Goal: Information Seeking & Learning: Learn about a topic

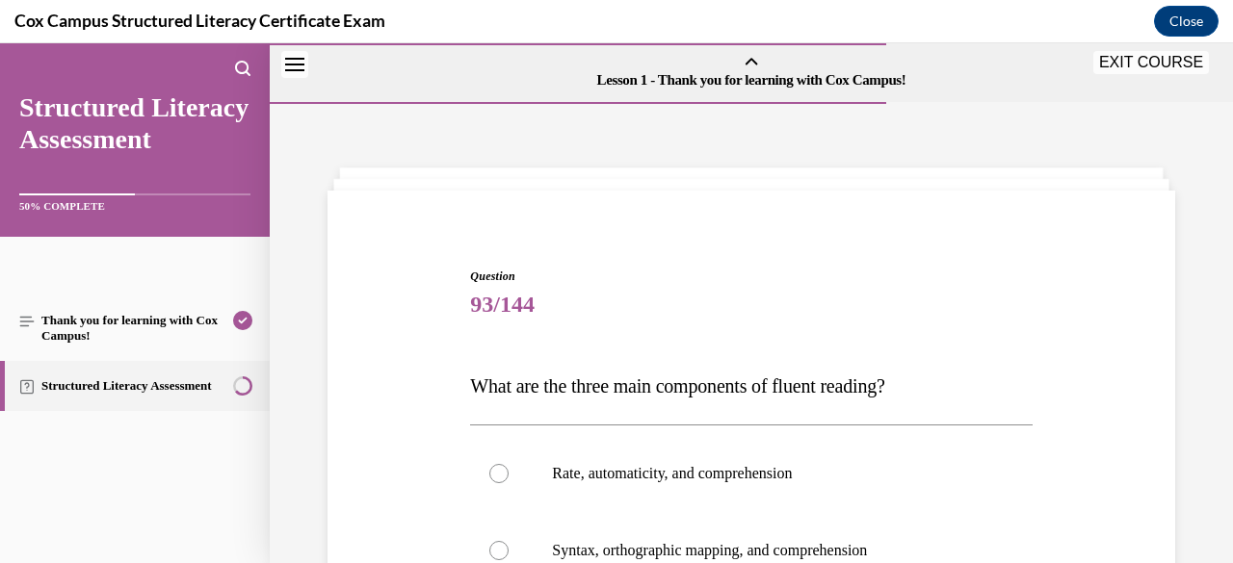
scroll to position [253, 0]
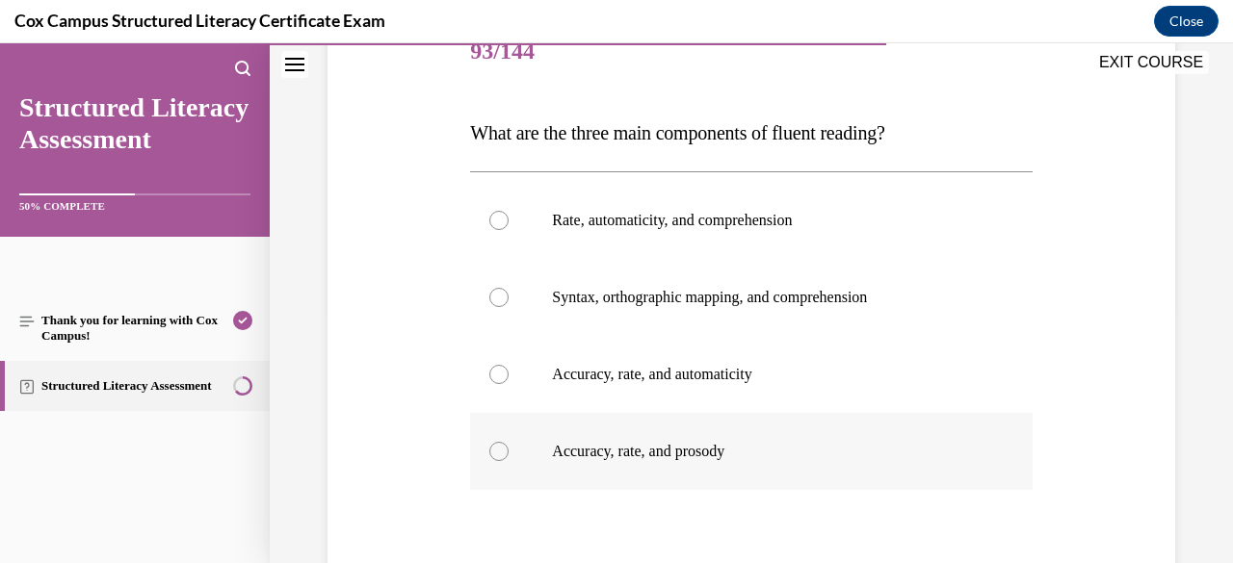
click at [499, 451] on div at bounding box center [498, 451] width 19 height 19
click at [499, 451] on input "Accuracy, rate, and prosody" at bounding box center [498, 451] width 19 height 19
radio input "true"
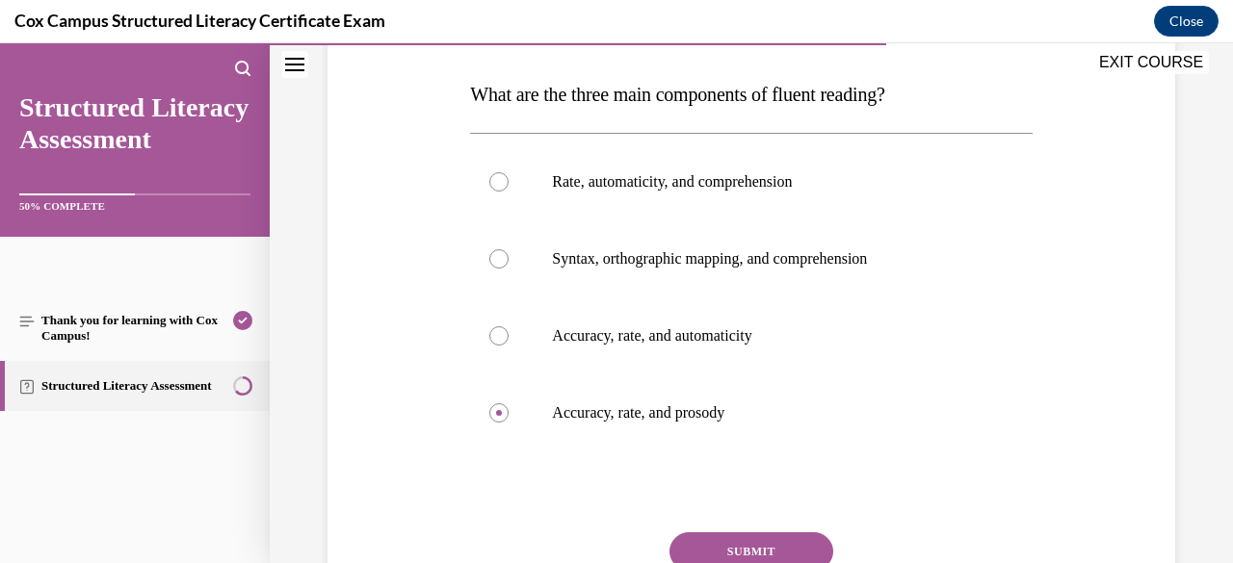
scroll to position [457, 0]
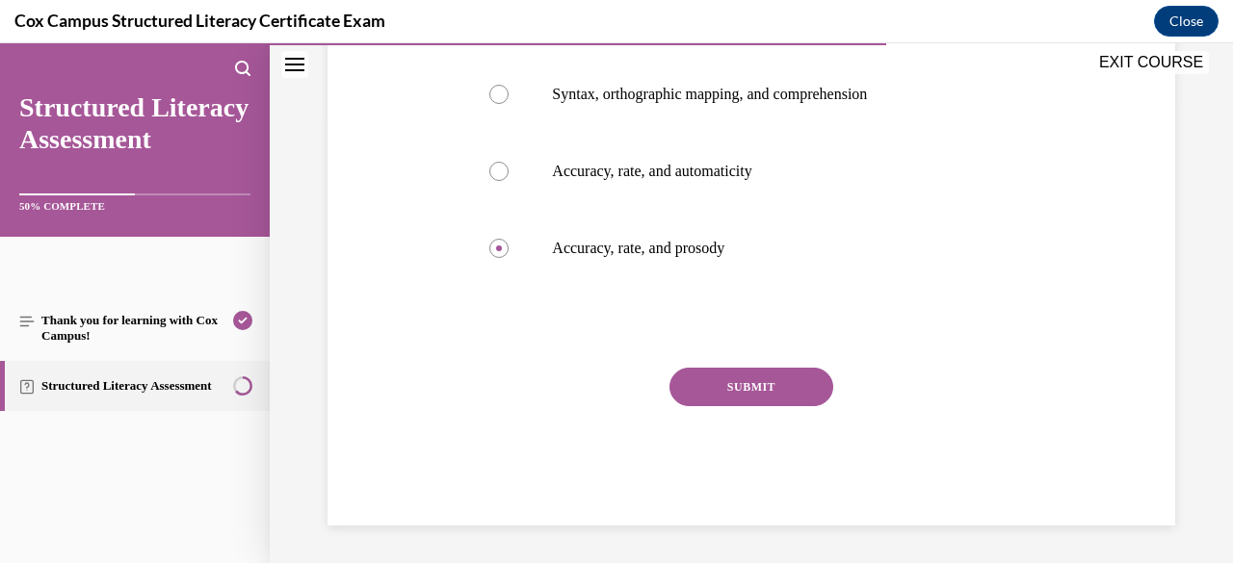
click at [755, 396] on button "SUBMIT" at bounding box center [751, 387] width 164 height 39
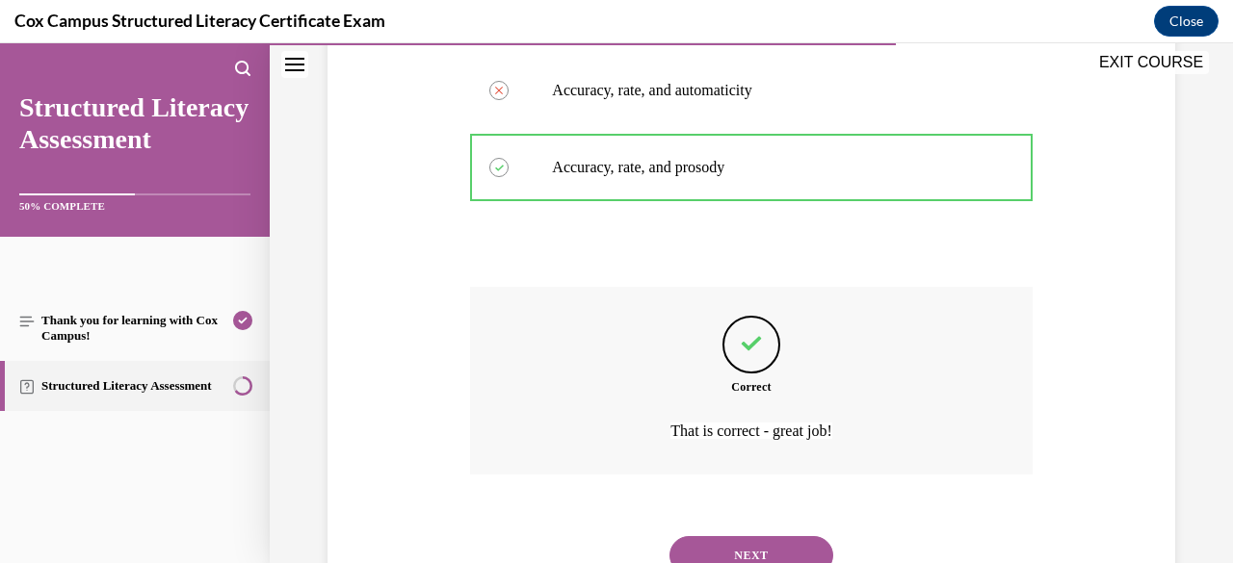
scroll to position [615, 0]
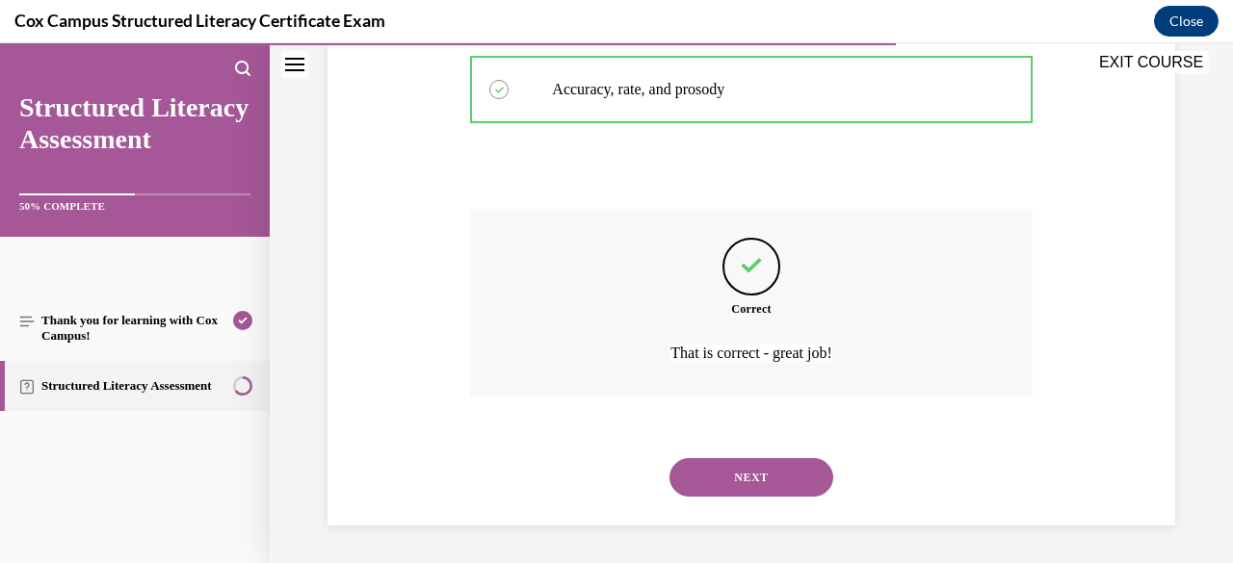
click at [732, 479] on button "NEXT" at bounding box center [751, 477] width 164 height 39
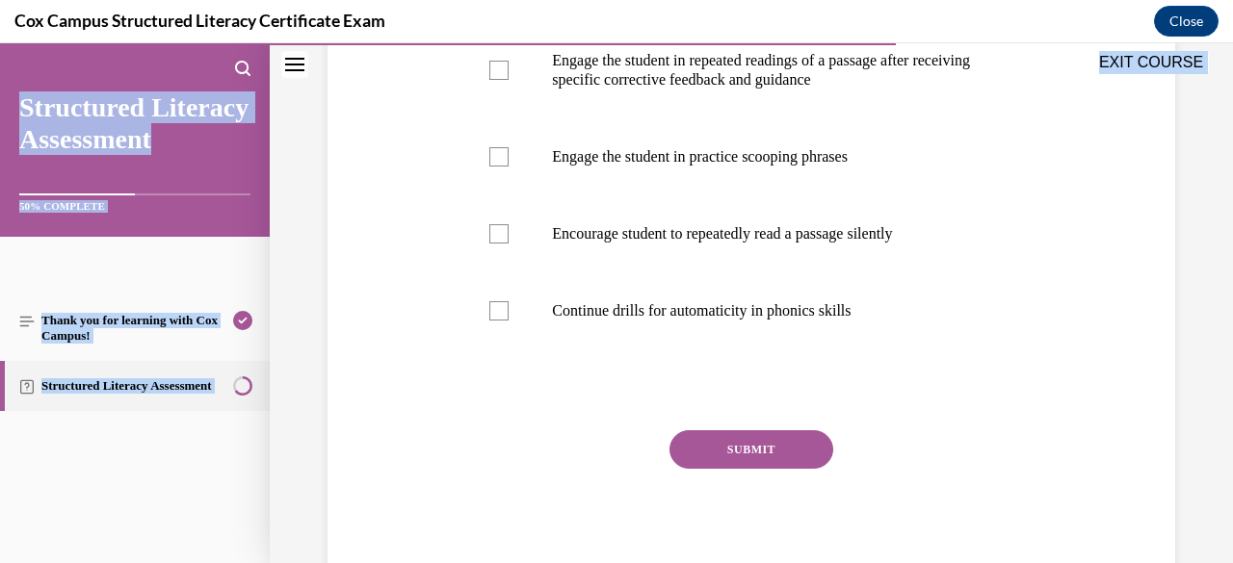
scroll to position [668, 0]
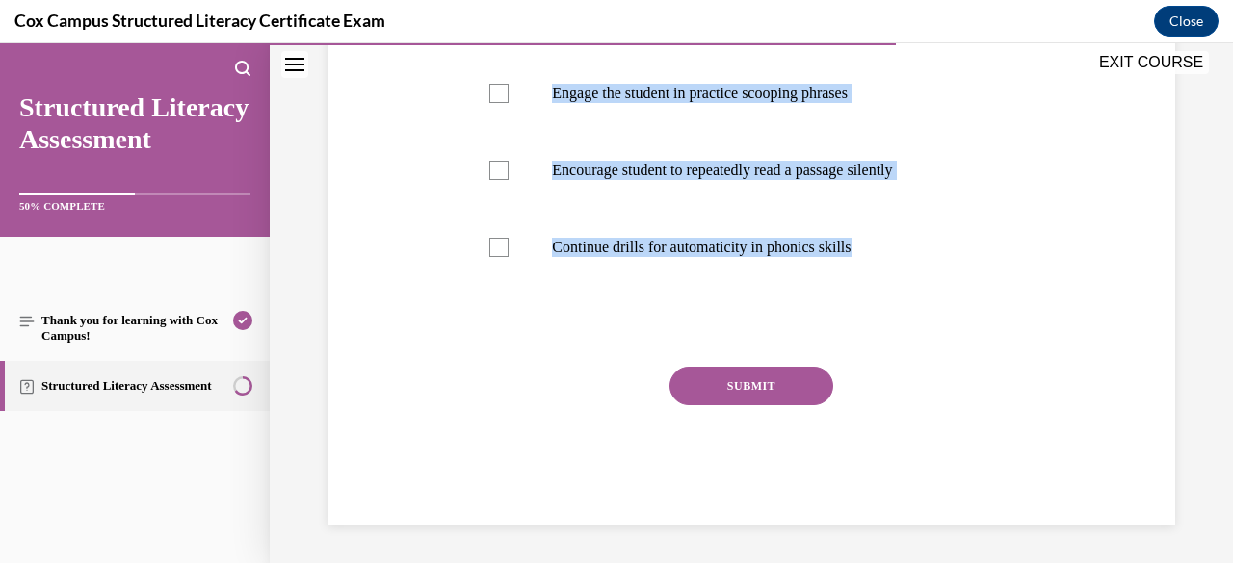
drag, startPoint x: 468, startPoint y: 378, endPoint x: 936, endPoint y: 308, distance: 473.3
click at [936, 308] on div "Question 94/144 [PERSON_NAME], a 2nd-grade student, has demonstrated proficienc…" at bounding box center [750, 81] width 561 height 888
copy div "[PERSON_NAME], a 2nd-grade student, has demonstrated proficiency in recognizing…"
click at [383, 236] on div "Question 94/144 [PERSON_NAME], a 2nd-grade student, has demonstrated proficienc…" at bounding box center [751, 52] width 857 height 946
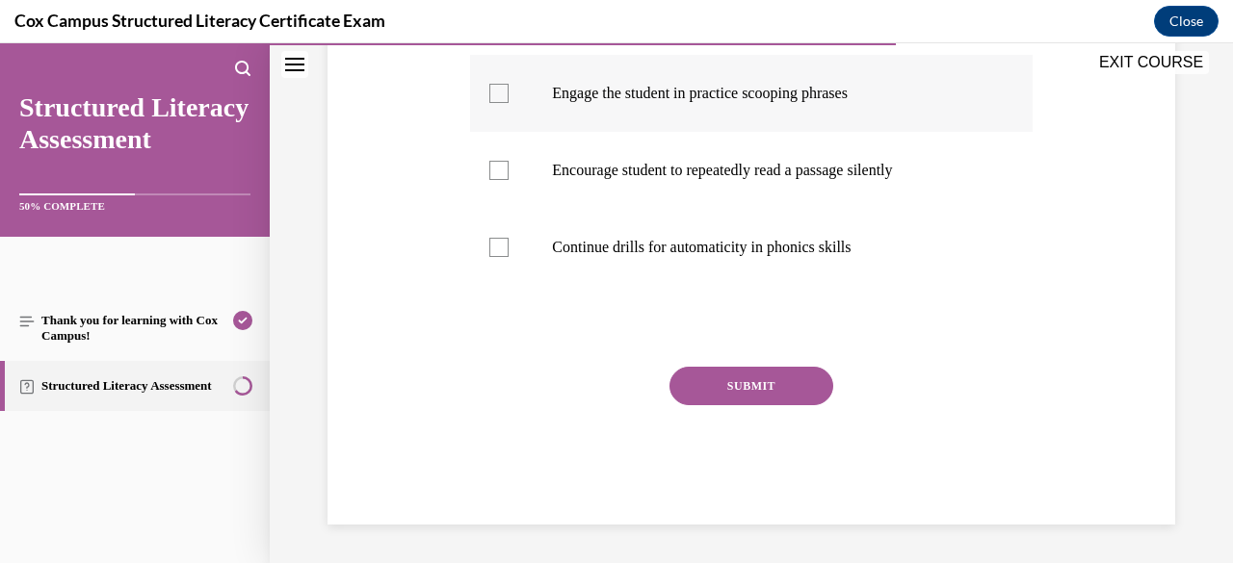
click at [497, 97] on div at bounding box center [498, 93] width 19 height 19
click at [497, 97] on input "Engage the student in practice scooping phrases" at bounding box center [498, 93] width 19 height 19
checkbox input "true"
click at [405, 154] on div "Question 94/144 [PERSON_NAME], a 2nd-grade student, has demonstrated proficienc…" at bounding box center [751, 52] width 857 height 946
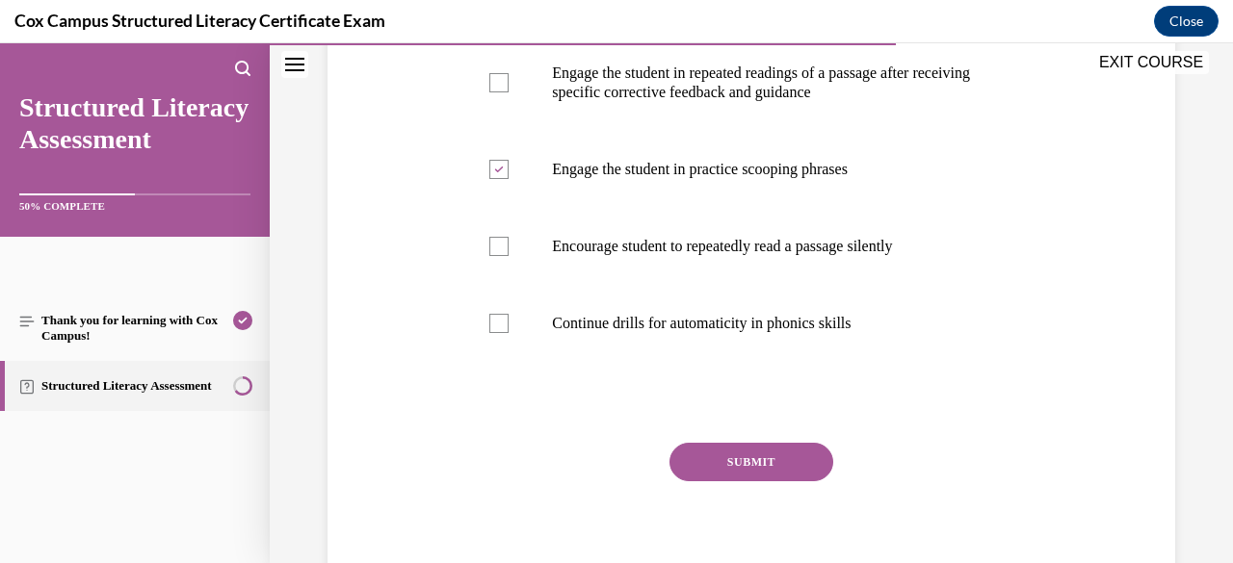
scroll to position [553, 0]
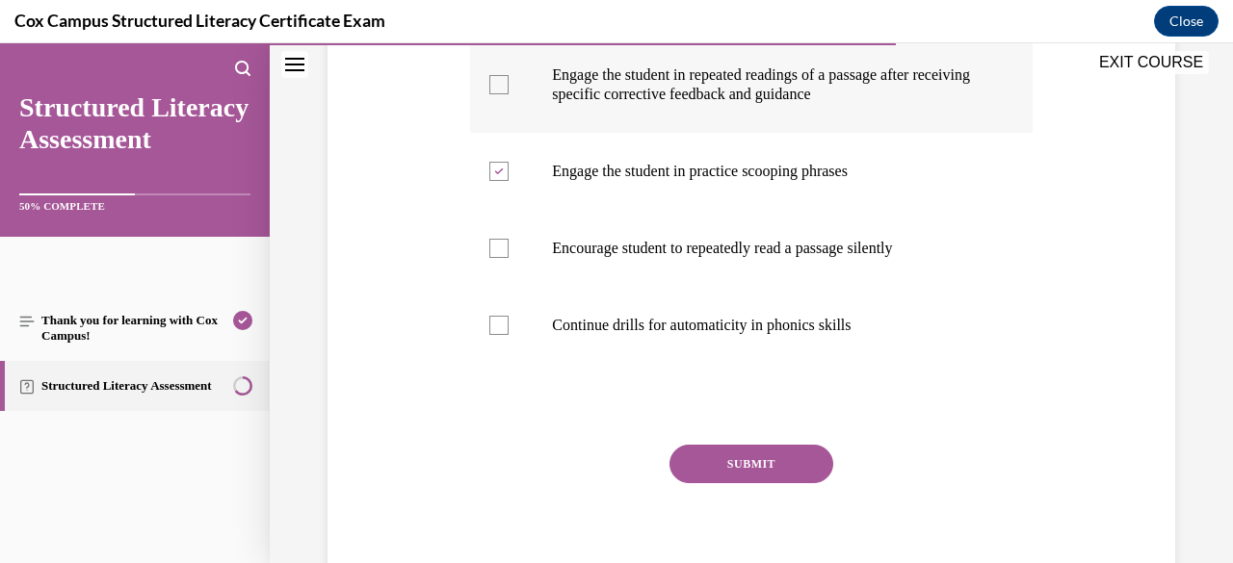
click at [492, 94] on div at bounding box center [498, 84] width 19 height 19
click at [492, 94] on input "Engage the student in repeated readings of a passage after receiving specific c…" at bounding box center [498, 84] width 19 height 19
checkbox input "true"
click at [693, 483] on button "SUBMIT" at bounding box center [751, 464] width 164 height 39
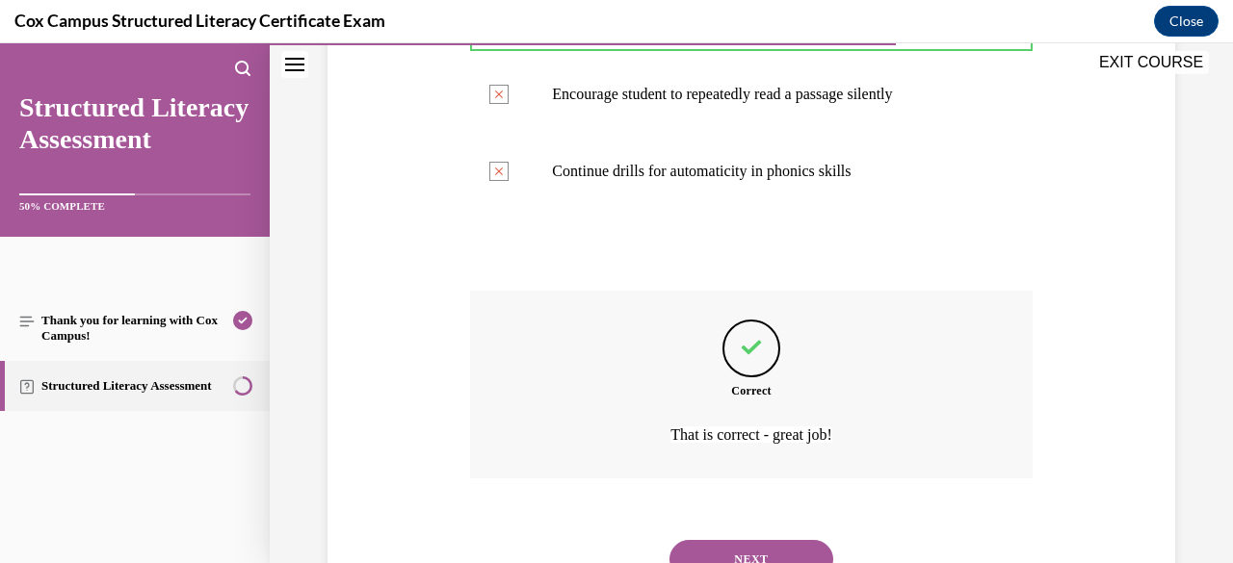
scroll to position [827, 0]
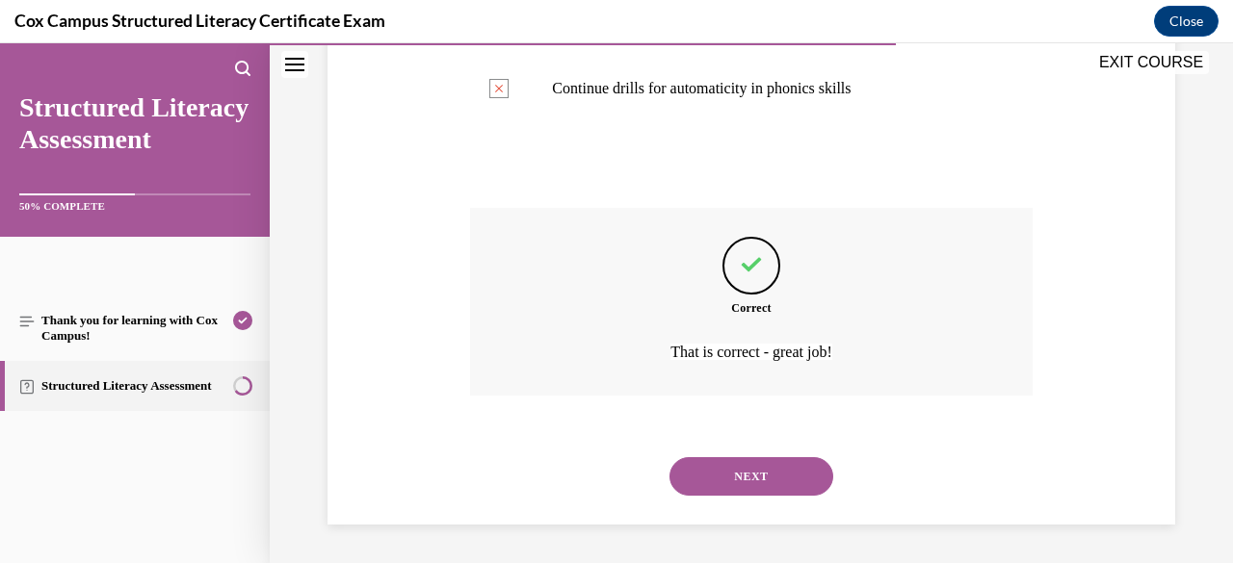
click at [744, 483] on button "NEXT" at bounding box center [751, 476] width 164 height 39
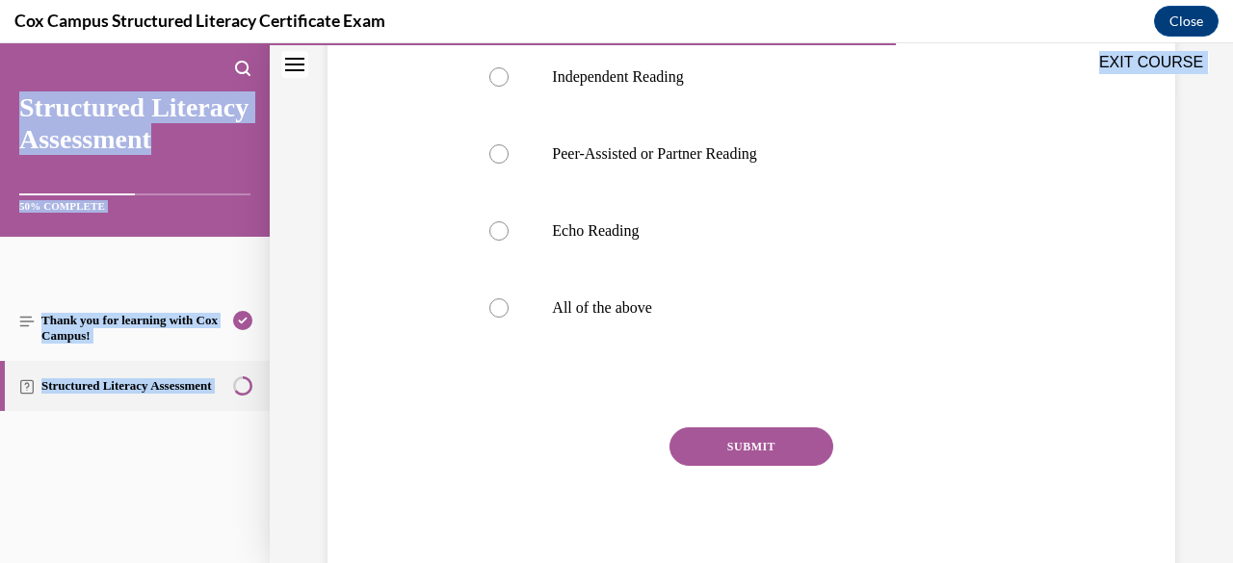
scroll to position [534, 0]
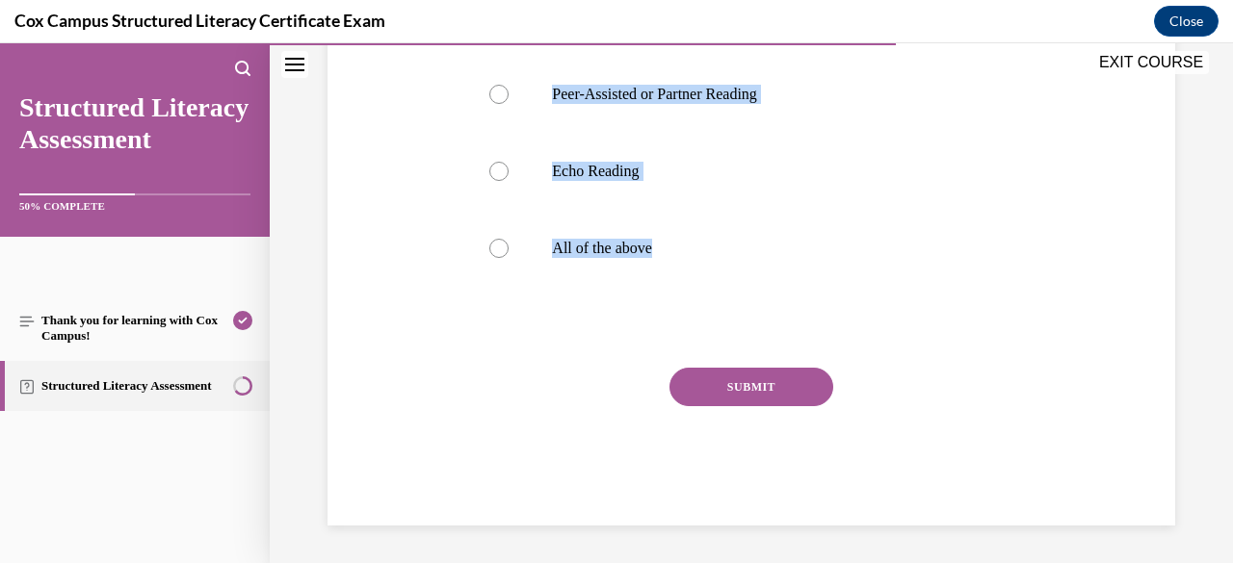
drag, startPoint x: 467, startPoint y: 377, endPoint x: 776, endPoint y: 315, distance: 315.2
click at [776, 315] on div "Question 95/144 [PERSON_NAME] wants to encourage collaborative learning through…" at bounding box center [750, 130] width 561 height 792
copy div "[PERSON_NAME] wants to encourage collaborative learning through corrective feed…"
click at [328, 228] on div "Question 95/144 [PERSON_NAME] wants to encourage collaborative learning through…" at bounding box center [751, 100] width 857 height 849
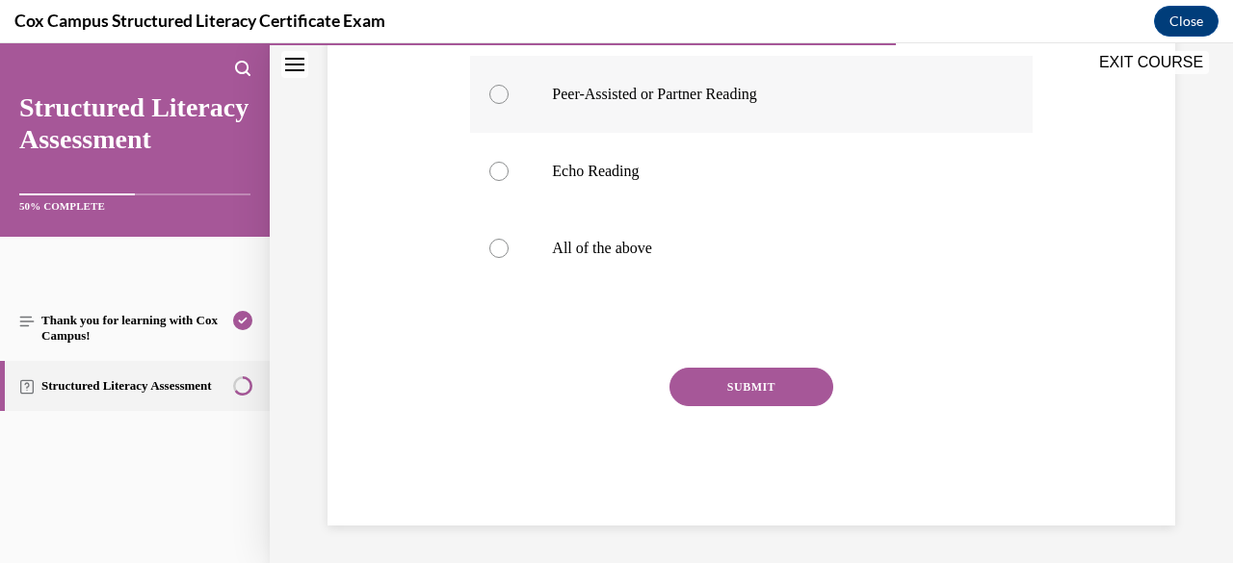
click at [496, 93] on div at bounding box center [498, 94] width 19 height 19
click at [496, 93] on input "Peer-Assisted or Partner Reading" at bounding box center [498, 94] width 19 height 19
radio input "true"
click at [751, 390] on button "SUBMIT" at bounding box center [751, 387] width 164 height 39
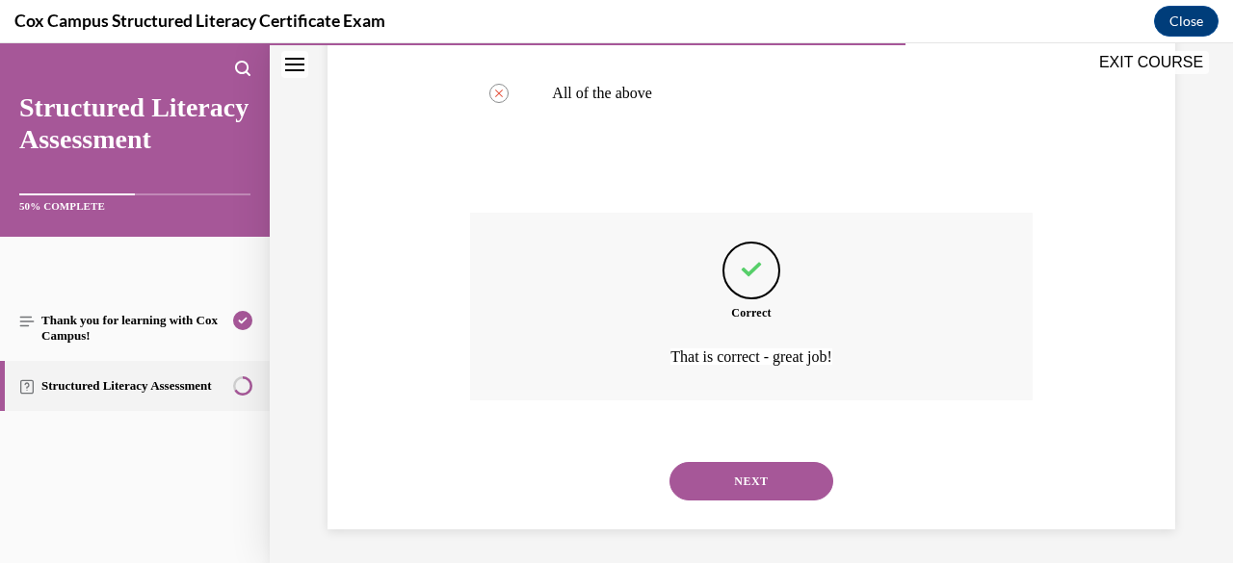
scroll to position [692, 0]
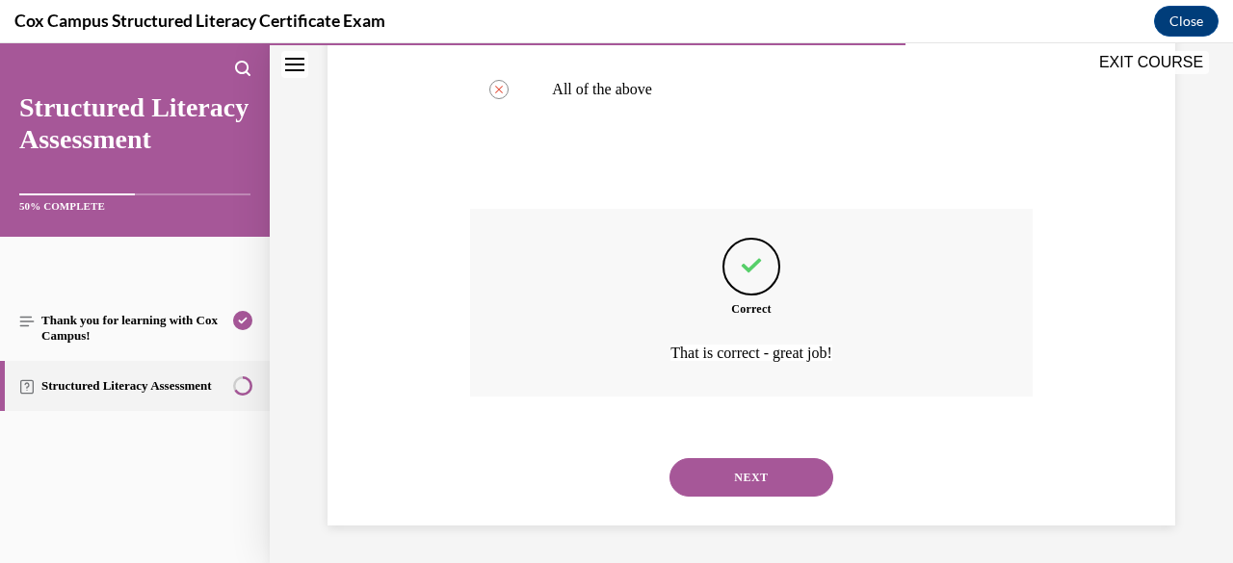
click at [753, 475] on button "NEXT" at bounding box center [751, 477] width 164 height 39
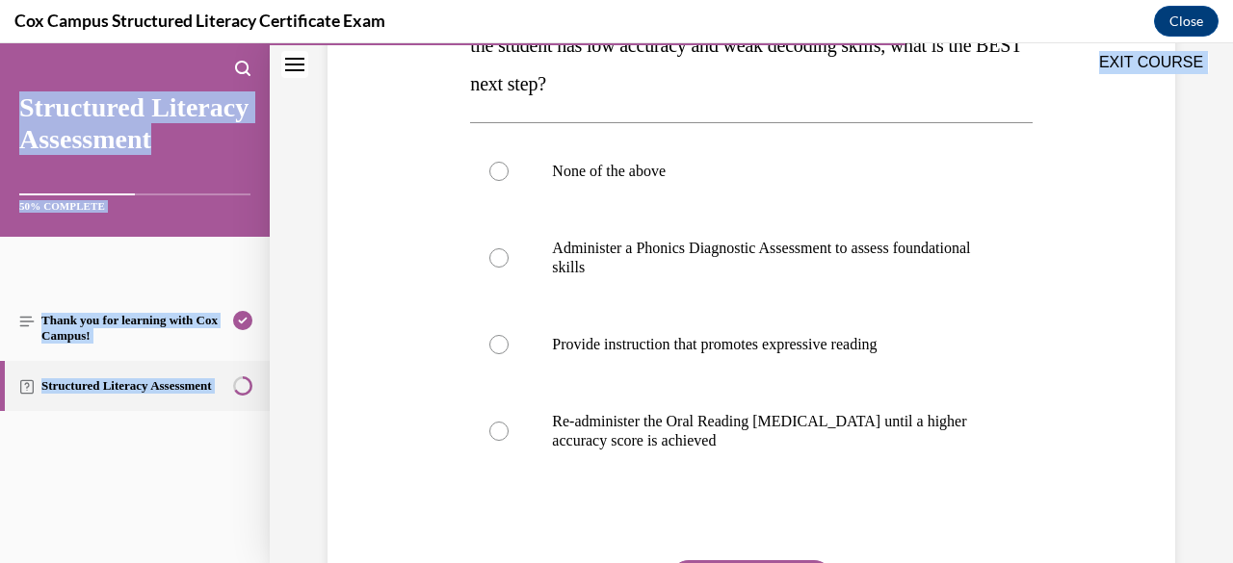
scroll to position [457, 0]
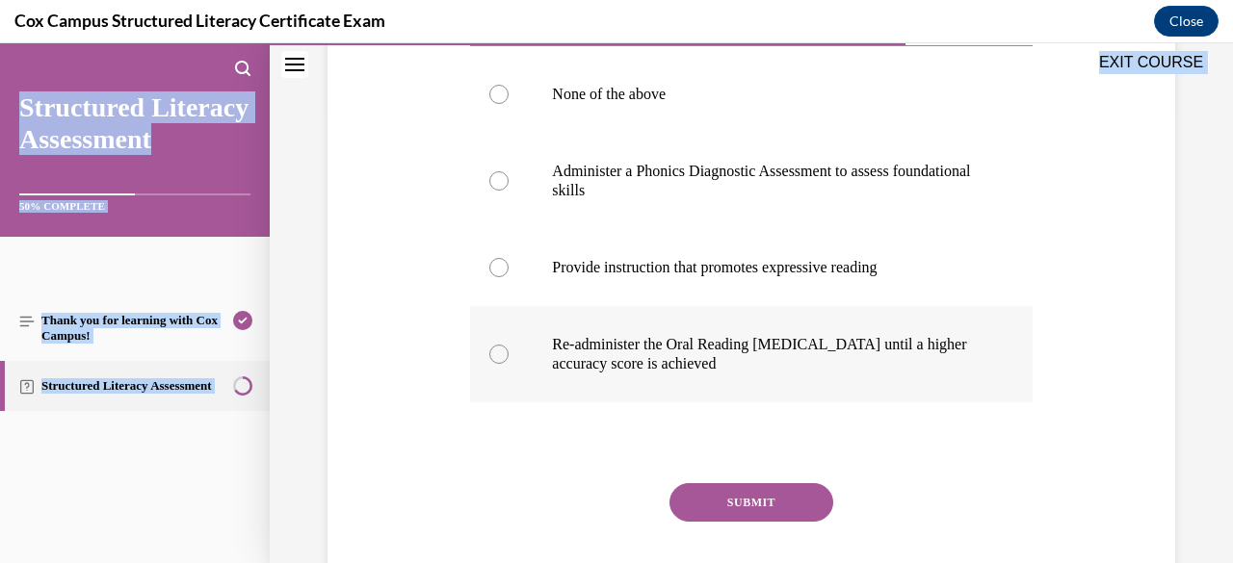
drag, startPoint x: 469, startPoint y: 378, endPoint x: 840, endPoint y: 370, distance: 370.9
click at [840, 370] on div "Question 96/144 If a teacher administers an Oral Reading [MEDICAL_DATA] and not…" at bounding box center [750, 226] width 561 height 830
copy div "If a teacher administers an Oral Reading [MEDICAL_DATA] and notices the student…"
click at [385, 274] on div "Question 96/144 If a teacher administers an Oral Reading [MEDICAL_DATA] and not…" at bounding box center [751, 197] width 857 height 888
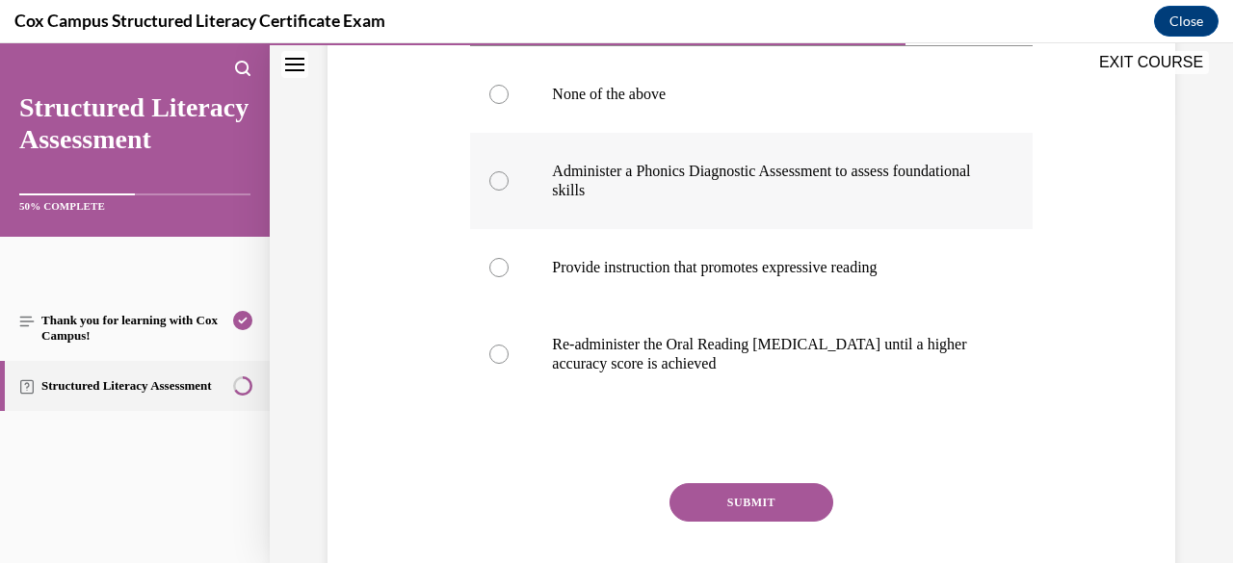
click at [499, 188] on div at bounding box center [498, 180] width 19 height 19
click at [499, 188] on input "Administer a Phonics Diagnostic Assessment to assess foundational skills" at bounding box center [498, 180] width 19 height 19
radio input "true"
click at [713, 510] on button "SUBMIT" at bounding box center [751, 502] width 164 height 39
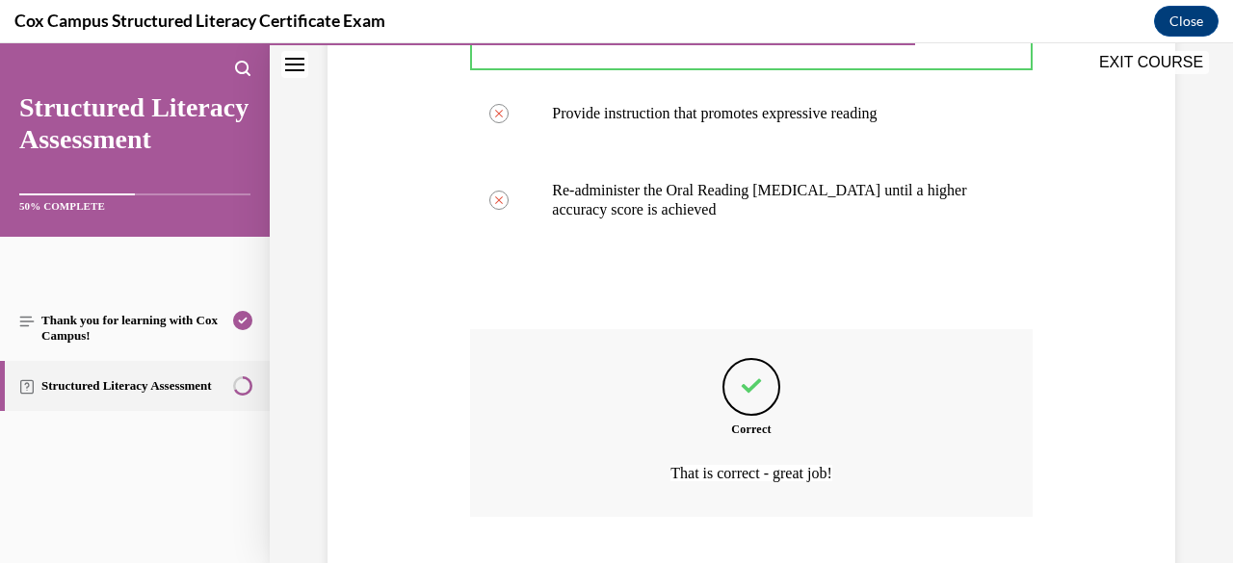
scroll to position [731, 0]
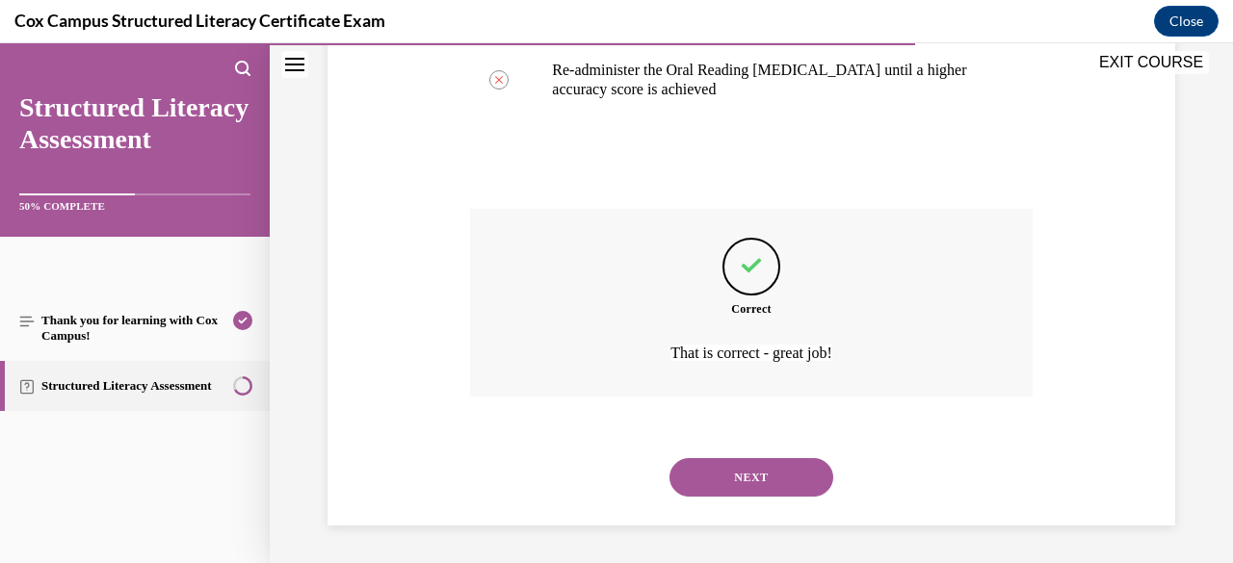
click at [721, 486] on button "NEXT" at bounding box center [751, 477] width 164 height 39
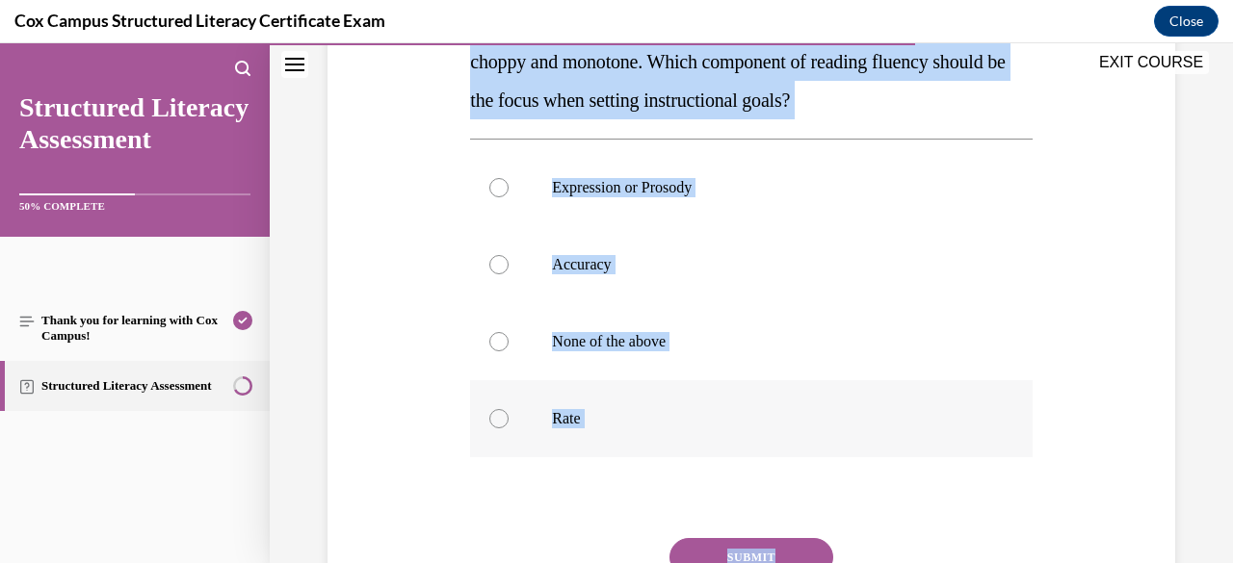
scroll to position [409, 0]
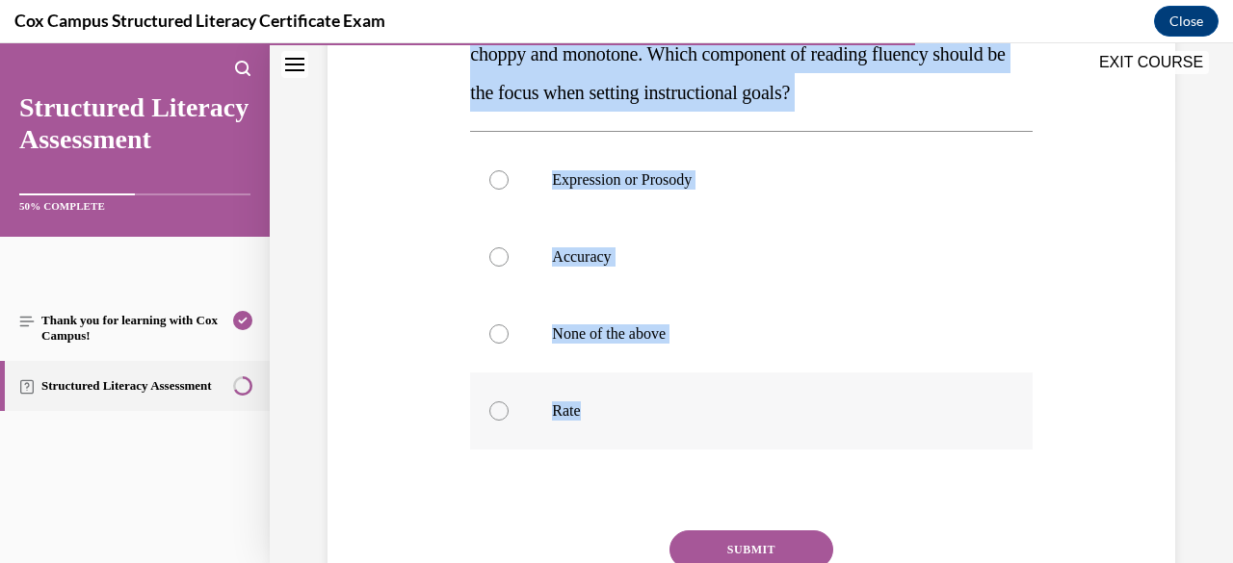
drag, startPoint x: 467, startPoint y: 378, endPoint x: 908, endPoint y: 434, distance: 444.6
click at [908, 434] on div "Question 97/144 During an Oral Reading [MEDICAL_DATA], a second grader can accu…" at bounding box center [750, 273] width 561 height 830
copy div "During an Oral Reading [MEDICAL_DATA], a second grader can accurately read the …"
click at [500, 178] on div at bounding box center [498, 179] width 19 height 19
click at [500, 178] on input "Expression or Prosody" at bounding box center [498, 179] width 19 height 19
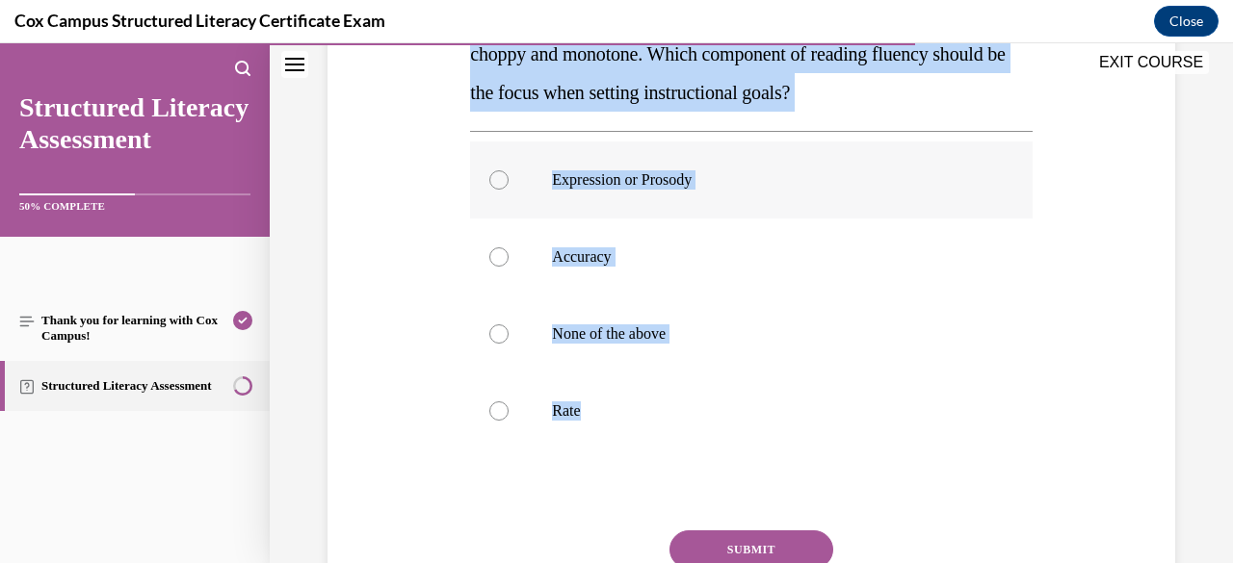
radio input "true"
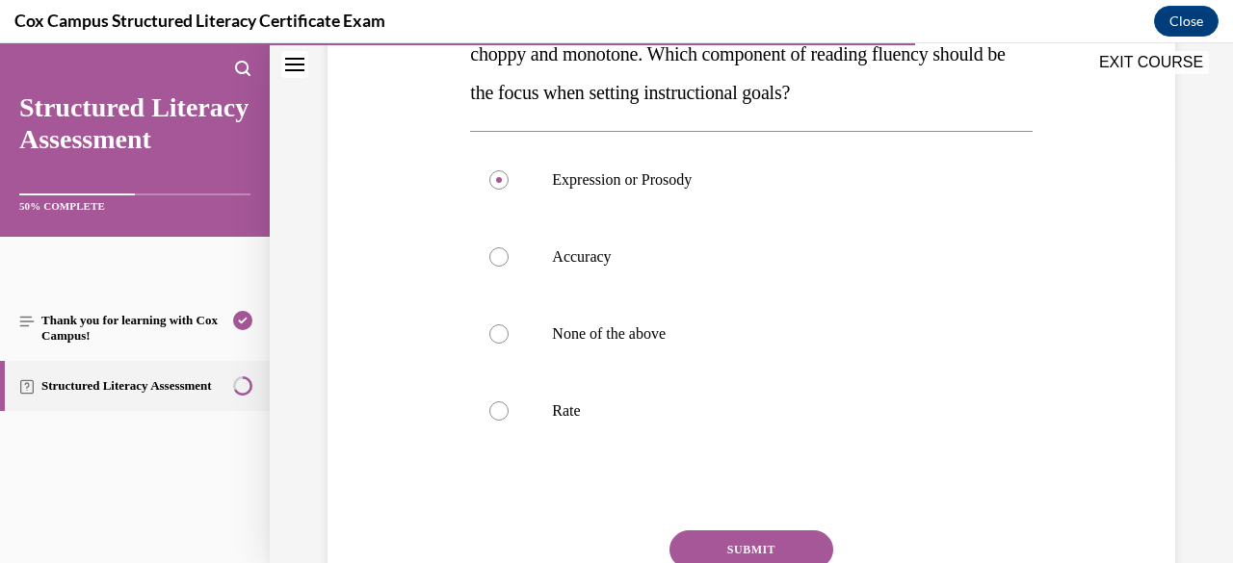
click at [723, 549] on button "SUBMIT" at bounding box center [751, 550] width 164 height 39
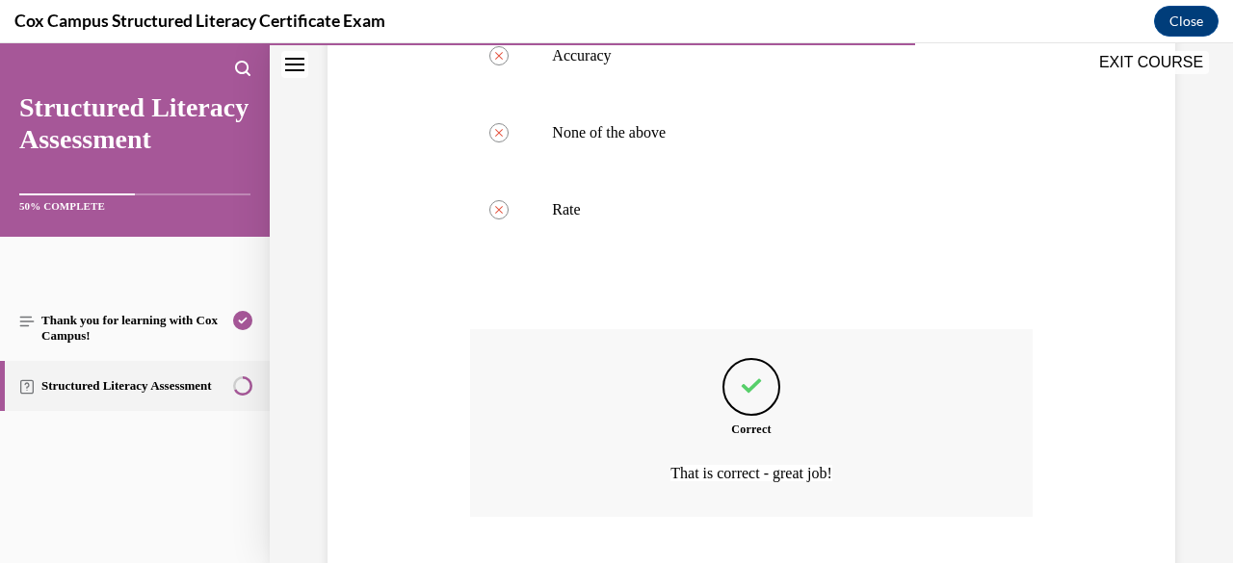
scroll to position [731, 0]
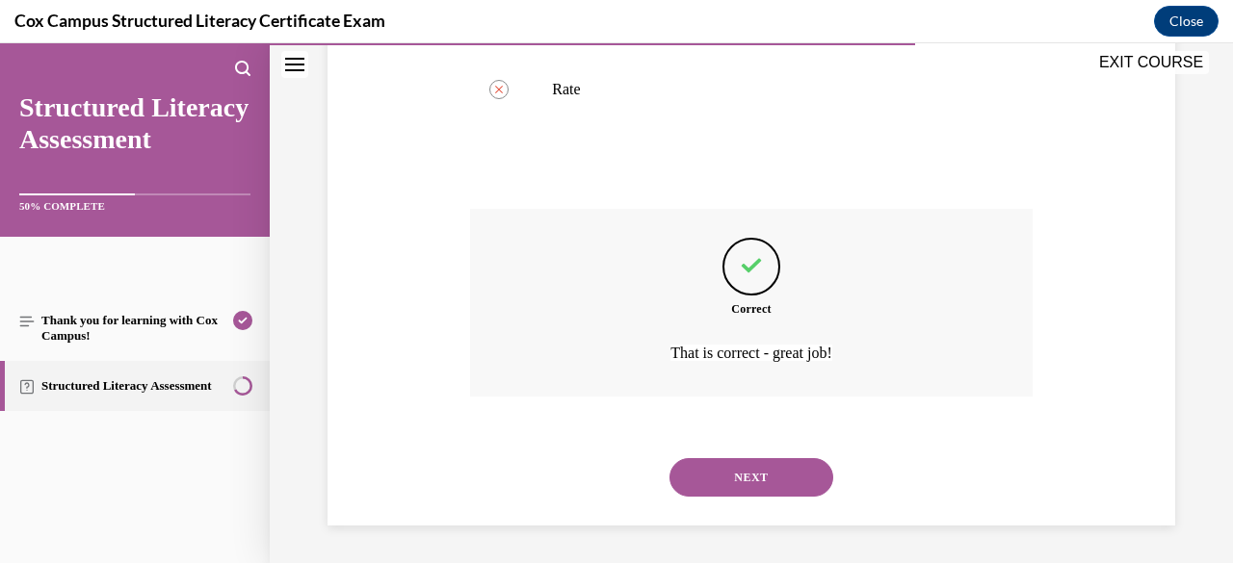
click at [747, 467] on button "NEXT" at bounding box center [751, 477] width 164 height 39
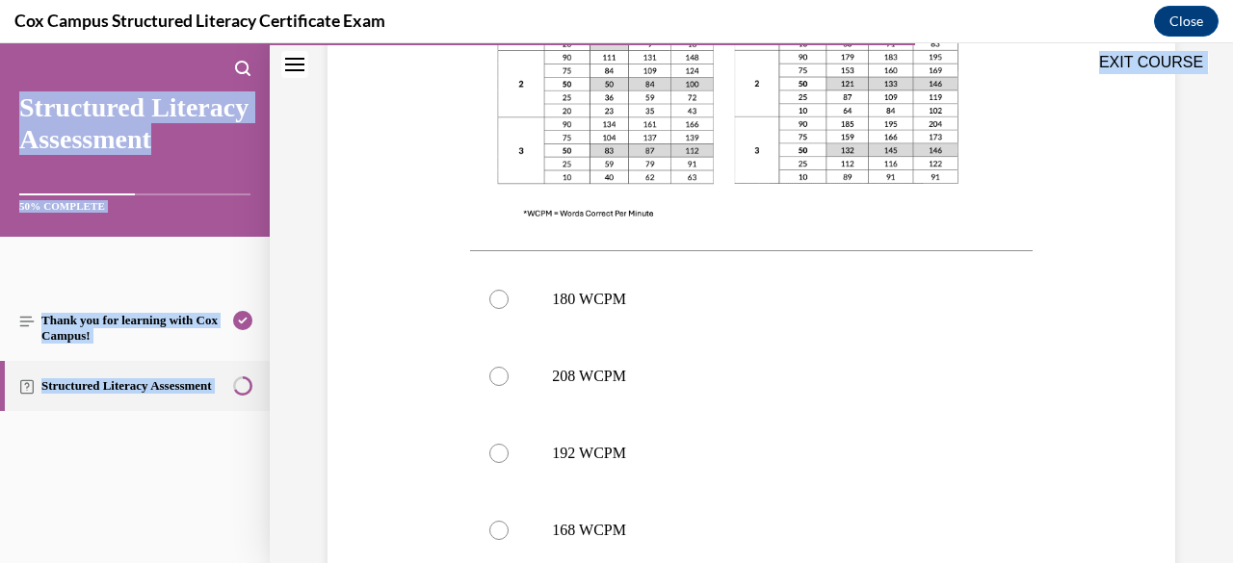
scroll to position [840, 0]
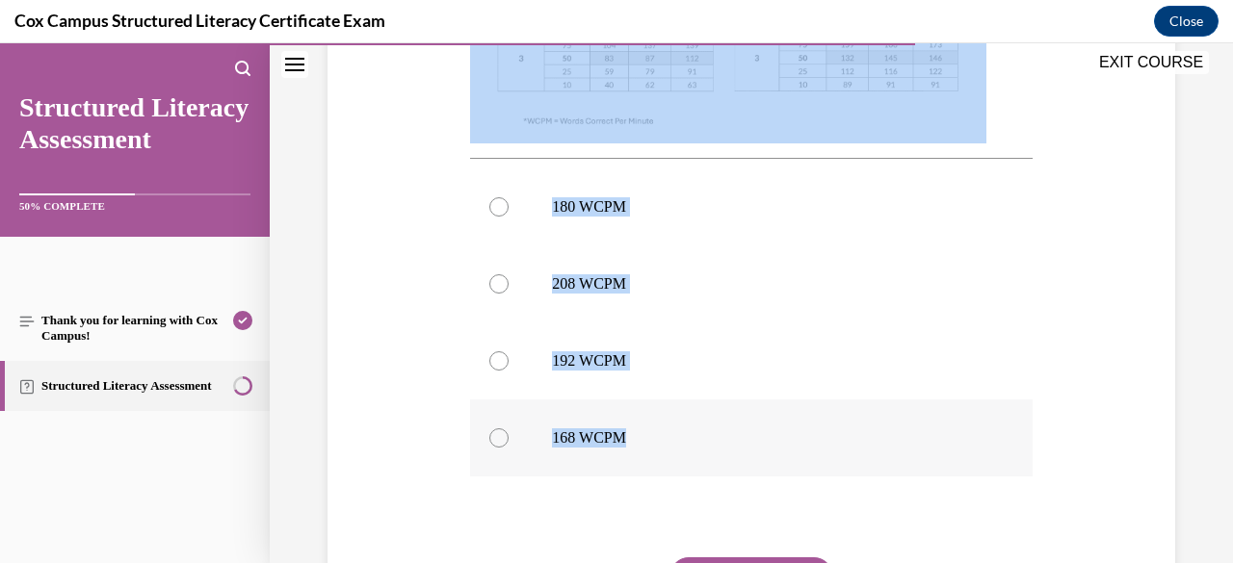
drag, startPoint x: 472, startPoint y: 384, endPoint x: 972, endPoint y: 378, distance: 499.9
click at [972, 378] on div "Question 98/144 [PERSON_NAME] is assessing her students’ reading fluency with a…" at bounding box center [750, 72] width 561 height 1288
copy div "[PERSON_NAME] is assessing her students’ reading fluency with an Oral Reading F…"
drag, startPoint x: 726, startPoint y: 535, endPoint x: 536, endPoint y: 511, distance: 191.1
click at [536, 511] on div "Question 98/144 [PERSON_NAME] is assessing her students’ reading fluency with a…" at bounding box center [750, 72] width 561 height 1288
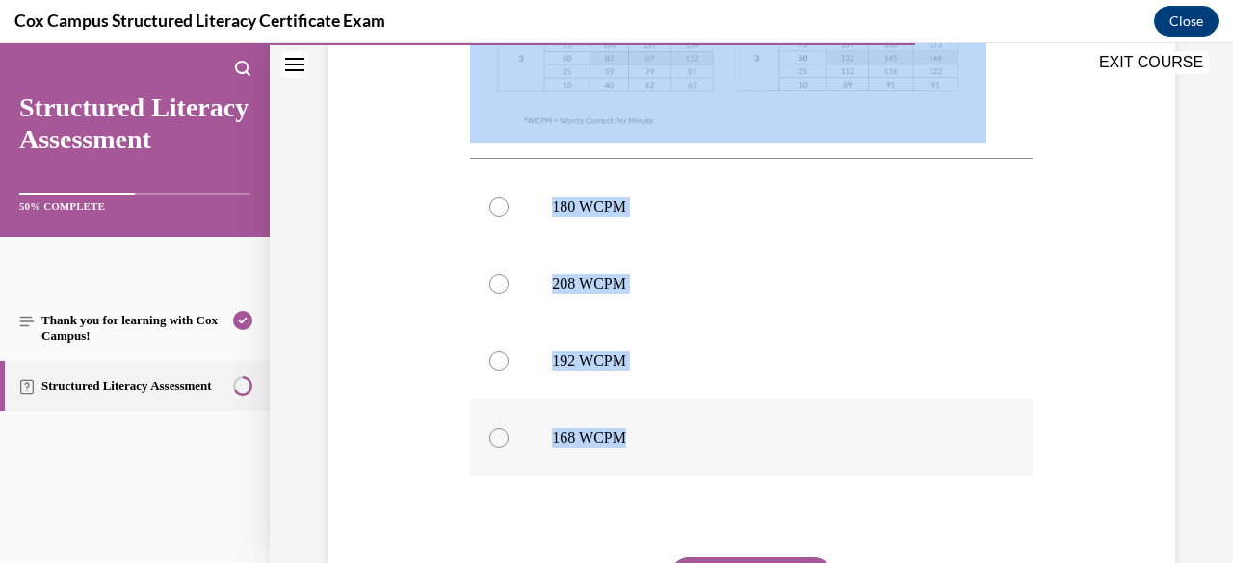
click at [496, 429] on div at bounding box center [498, 438] width 19 height 19
click at [496, 429] on input "168 WCPM" at bounding box center [498, 438] width 19 height 19
radio input "true"
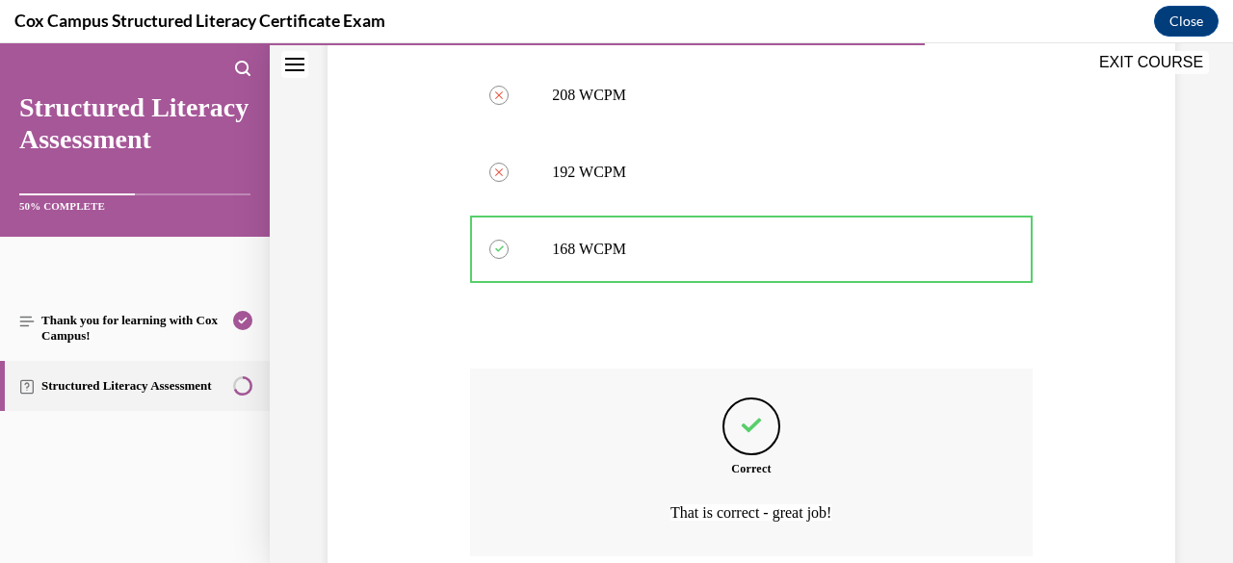
scroll to position [1150, 0]
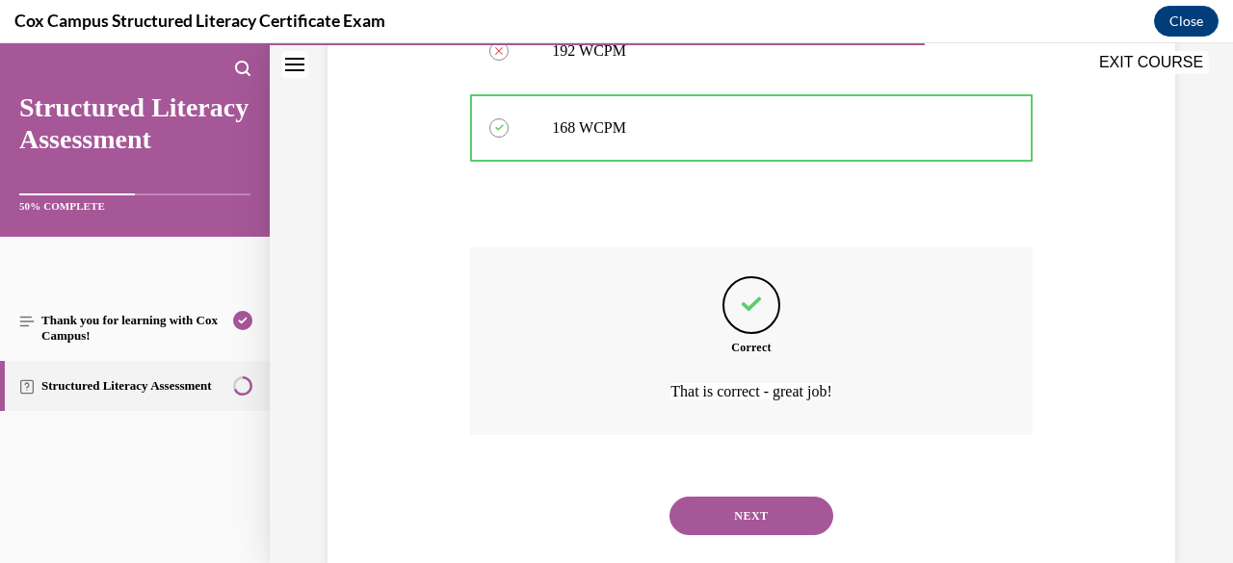
click at [750, 497] on button "NEXT" at bounding box center [751, 516] width 164 height 39
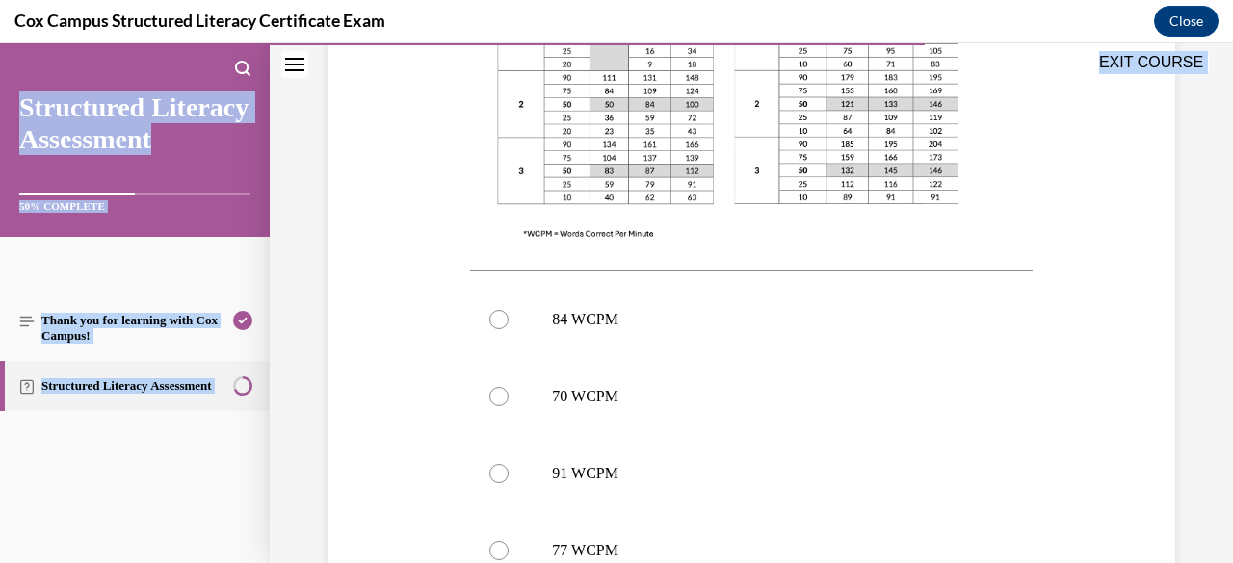
scroll to position [990, 0]
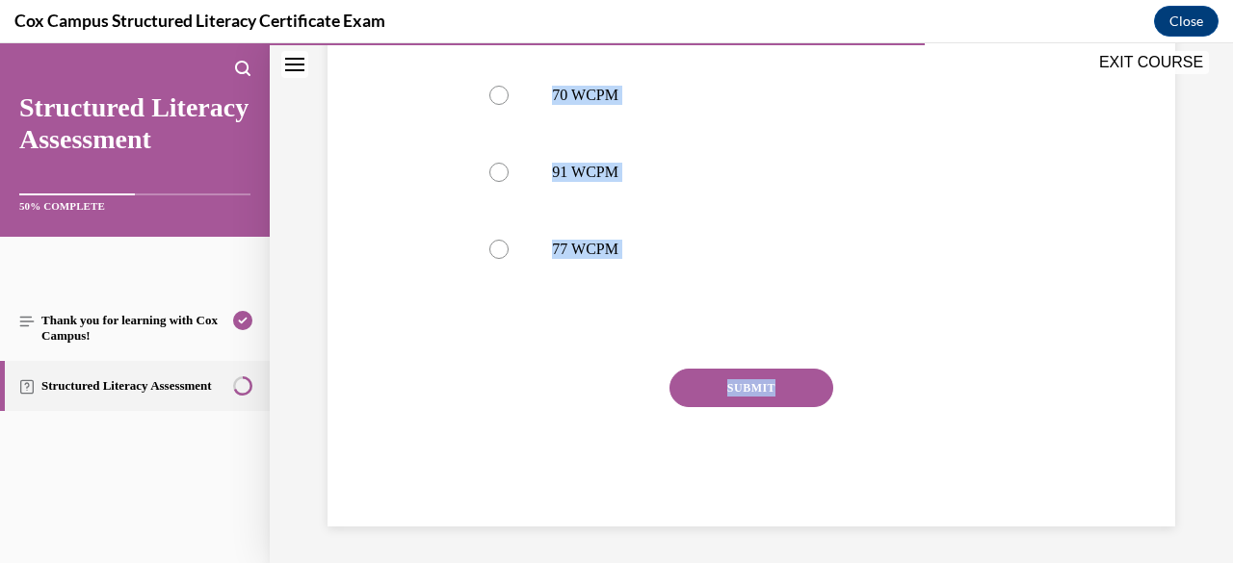
drag, startPoint x: 468, startPoint y: 380, endPoint x: 941, endPoint y: 392, distance: 473.0
click at [561, 369] on div "SUBMIT" at bounding box center [750, 417] width 561 height 96
drag, startPoint x: 468, startPoint y: 239, endPoint x: 828, endPoint y: 255, distance: 360.6
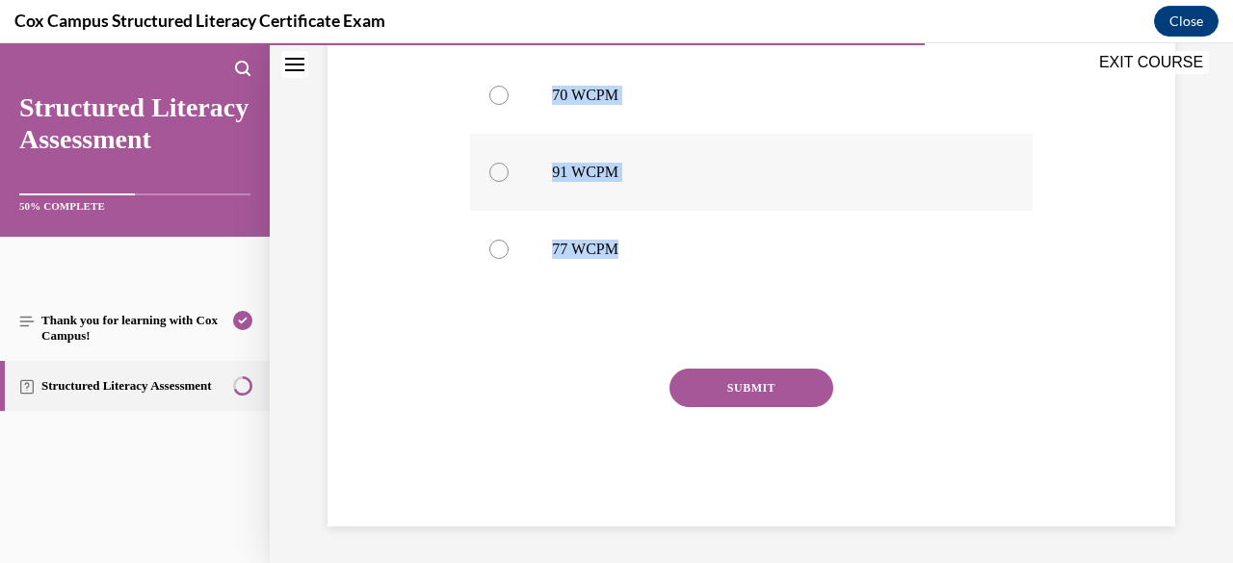
copy div "[PERSON_NAME] is assessing his student’s reading fluency with an Oral Reading F…"
click at [494, 249] on div at bounding box center [498, 249] width 19 height 19
click at [494, 249] on input "77 WCPM" at bounding box center [498, 249] width 19 height 19
radio input "true"
click at [726, 389] on button "SUBMIT" at bounding box center [751, 388] width 164 height 39
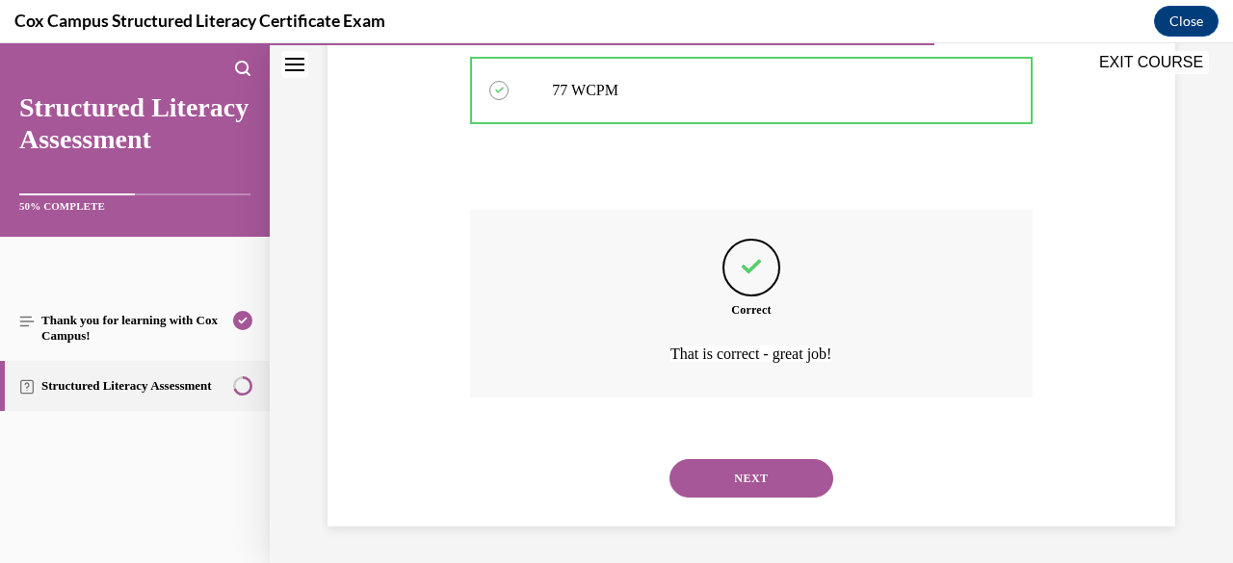
scroll to position [1150, 0]
click at [727, 483] on button "NEXT" at bounding box center [751, 477] width 164 height 39
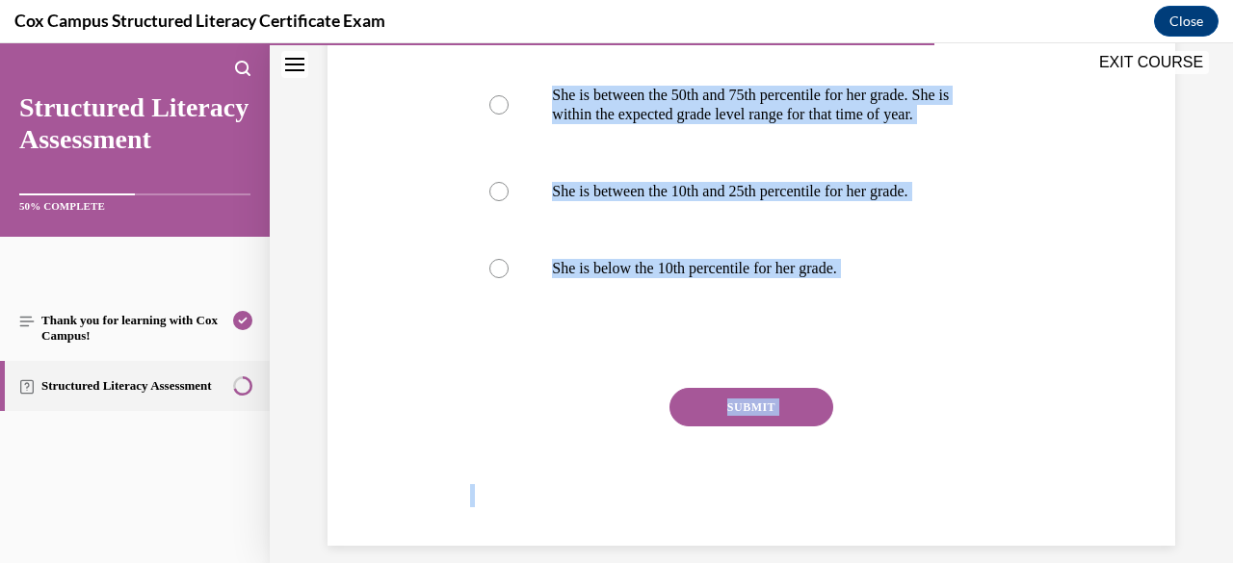
scroll to position [1106, 0]
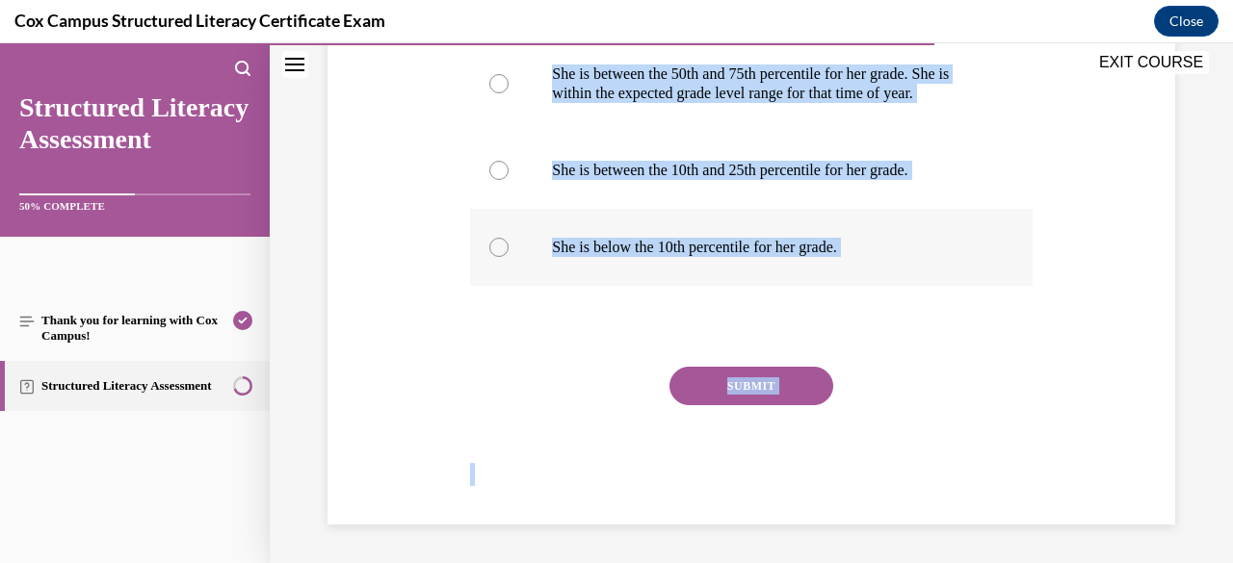
drag, startPoint x: 469, startPoint y: 387, endPoint x: 979, endPoint y: 262, distance: 525.6
copy div "Comparing a student’s ORF score or WCPM to national norms provides an understan…"
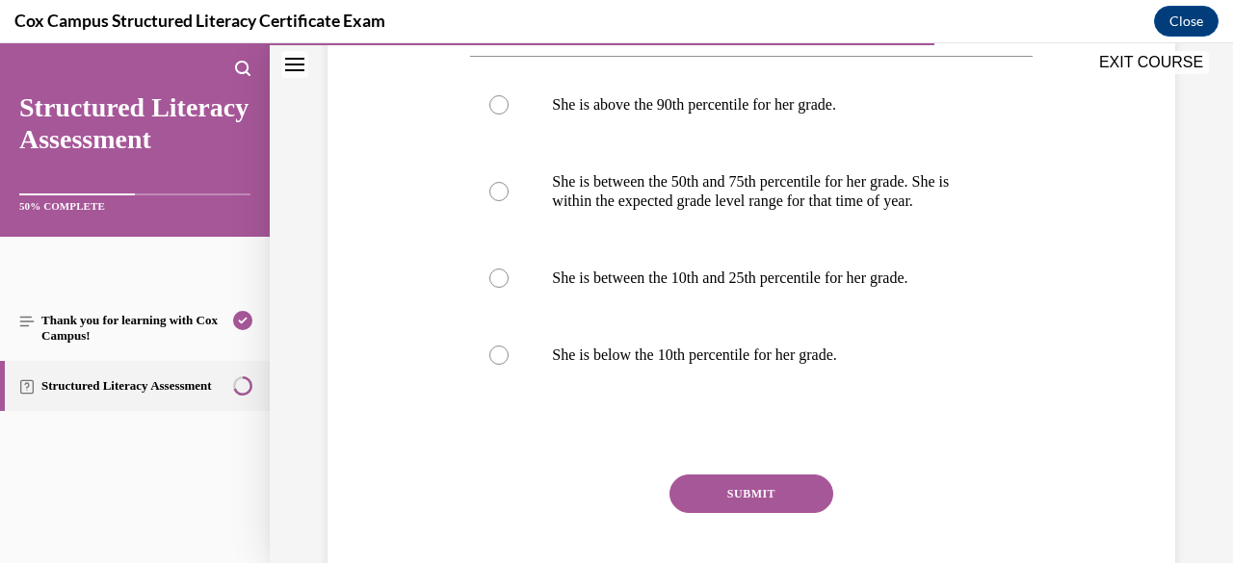
scroll to position [952, 0]
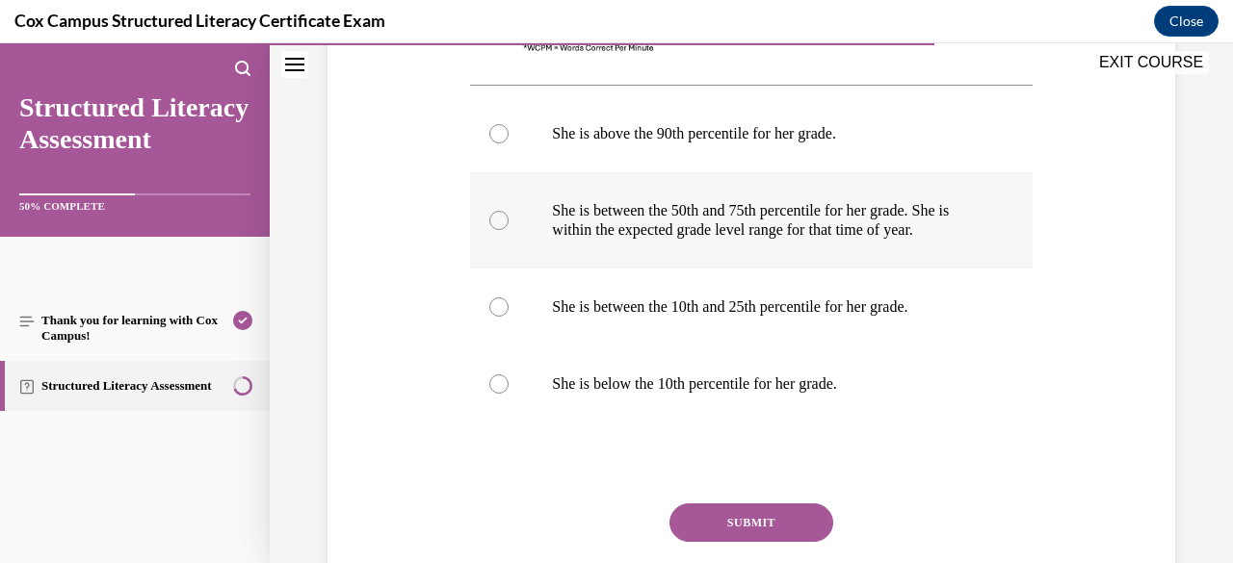
click at [499, 226] on div at bounding box center [498, 220] width 19 height 19
click at [499, 226] on input "She is between the 50th and 75th percentile for her grade. She is within the ex…" at bounding box center [498, 220] width 19 height 19
radio input "true"
click at [719, 542] on button "SUBMIT" at bounding box center [751, 523] width 164 height 39
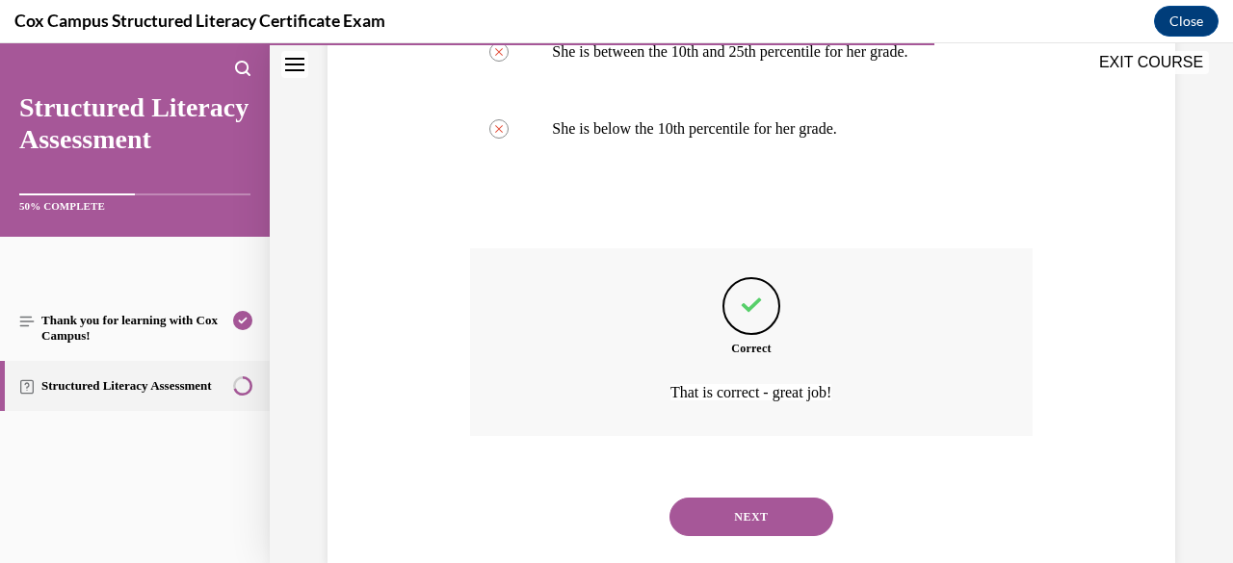
scroll to position [1266, 0]
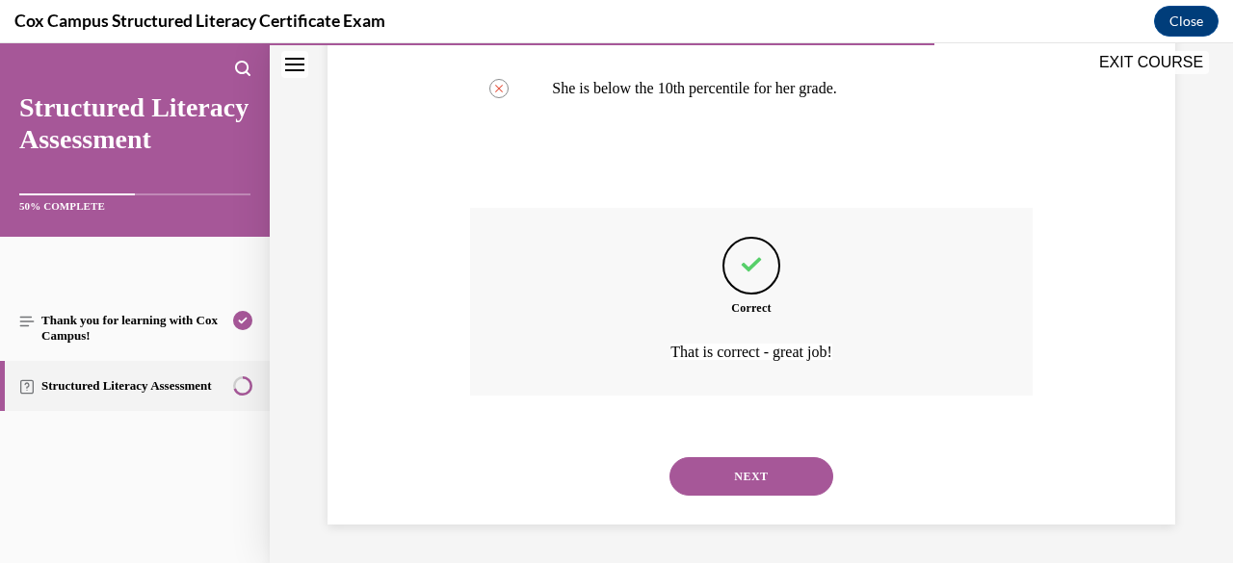
click at [742, 496] on button "NEXT" at bounding box center [751, 476] width 164 height 39
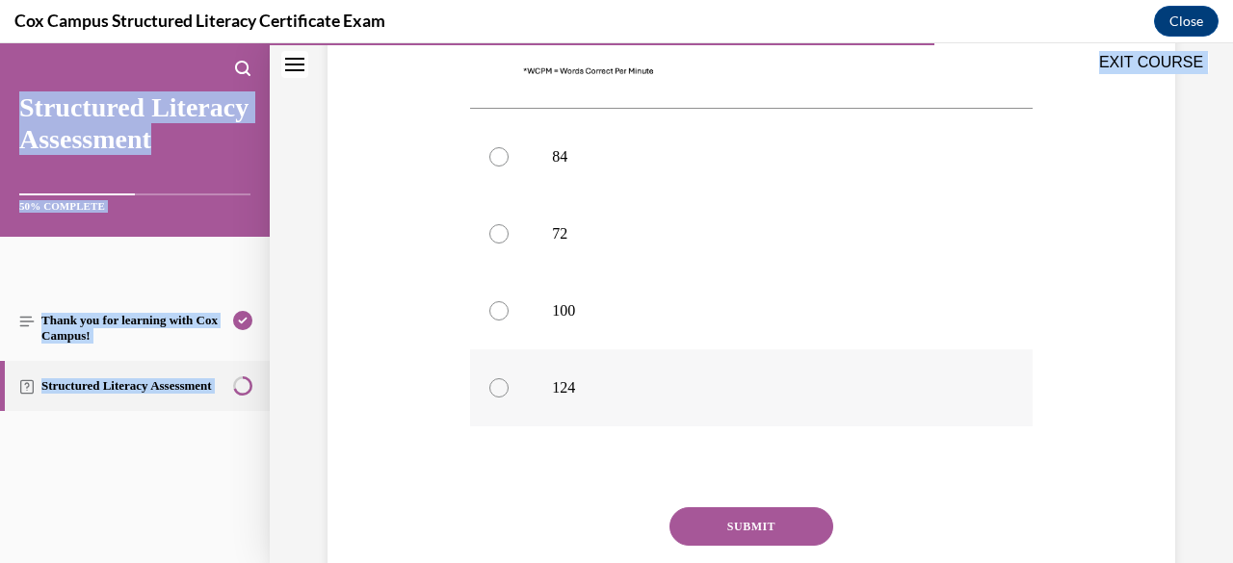
scroll to position [973, 0]
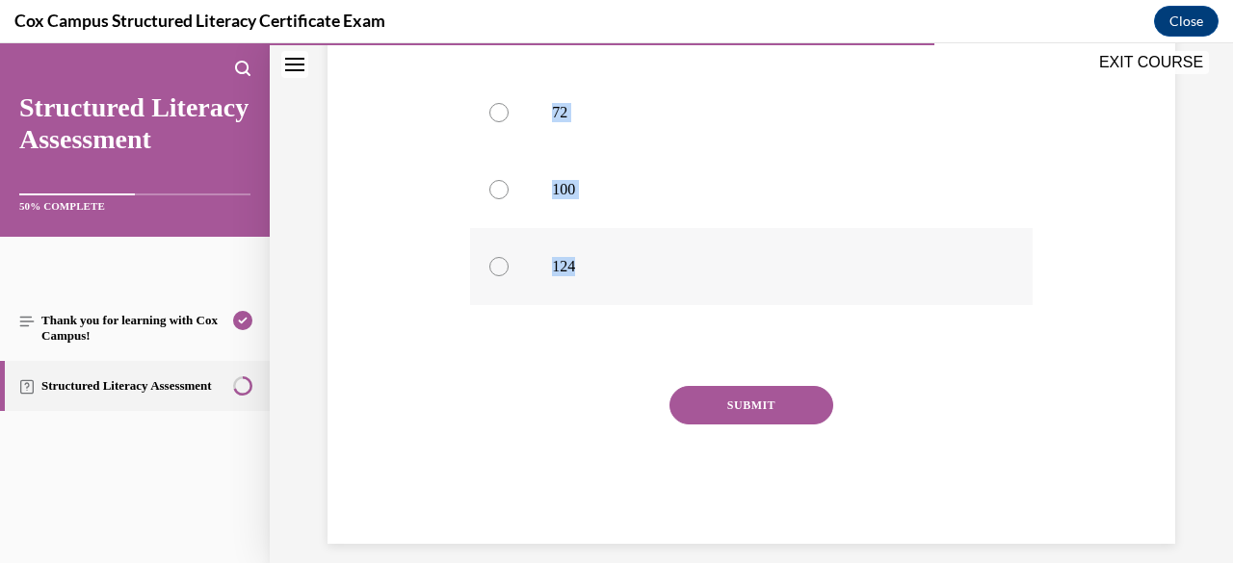
drag, startPoint x: 470, startPoint y: 384, endPoint x: 960, endPoint y: 300, distance: 497.5
copy div "Based on the Oral Reading Fluency Norms from [GEOGRAPHIC_DATA] and [PERSON_NAME…"
click at [495, 196] on div at bounding box center [498, 189] width 19 height 19
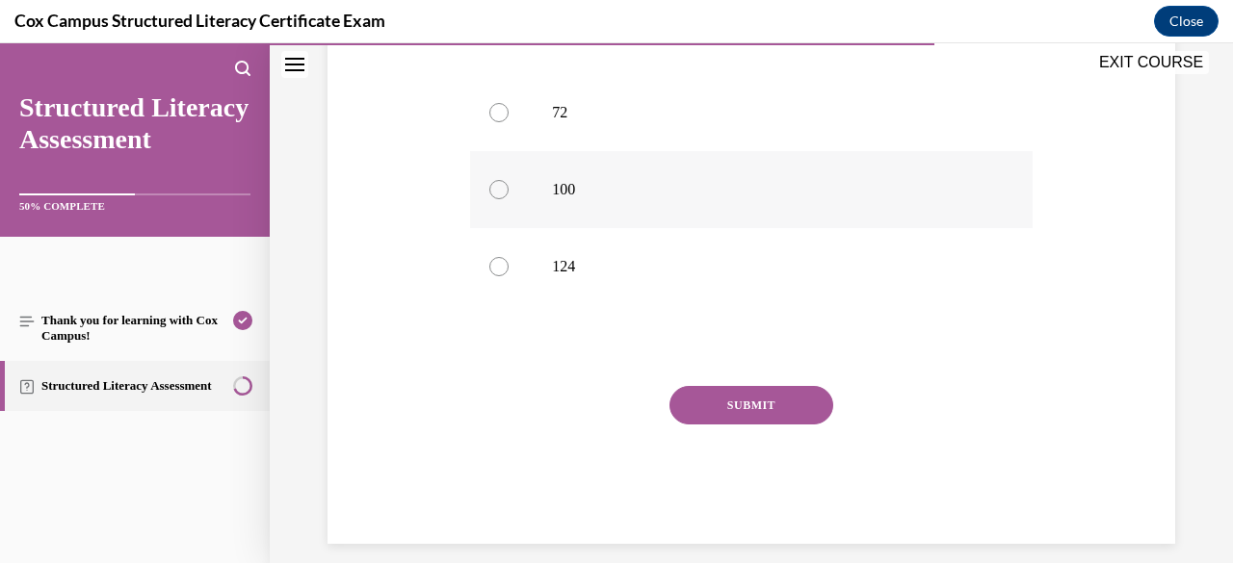
click at [495, 196] on input "100" at bounding box center [498, 189] width 19 height 19
radio input "true"
click at [707, 394] on button "SUBMIT" at bounding box center [751, 405] width 164 height 39
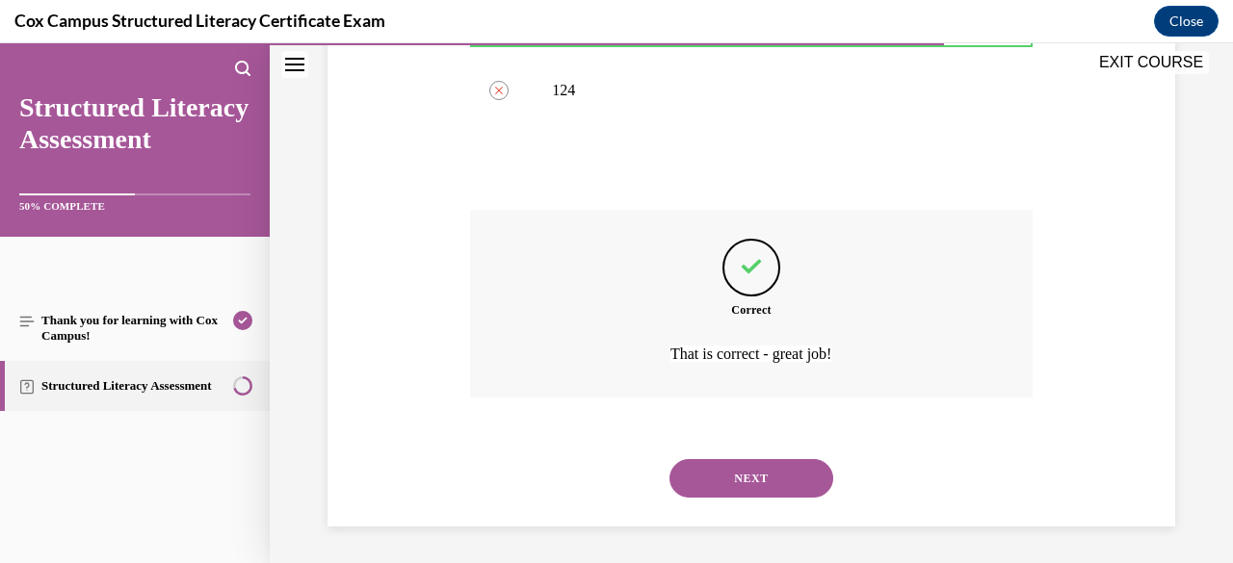
scroll to position [1150, 0]
click at [735, 472] on button "NEXT" at bounding box center [751, 477] width 164 height 39
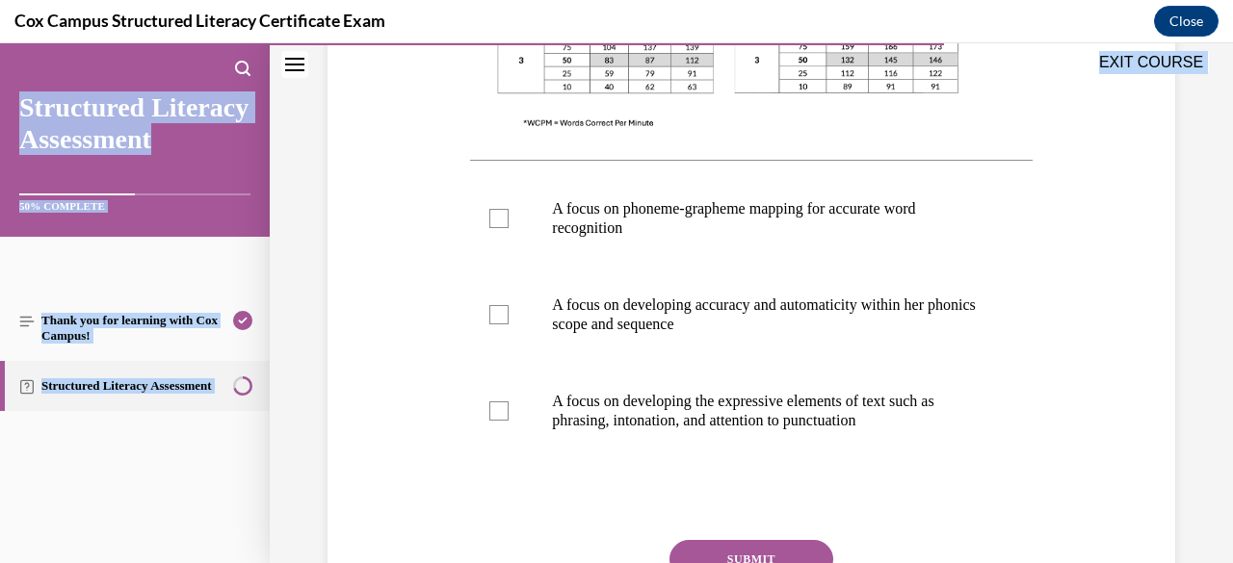
scroll to position [932, 0]
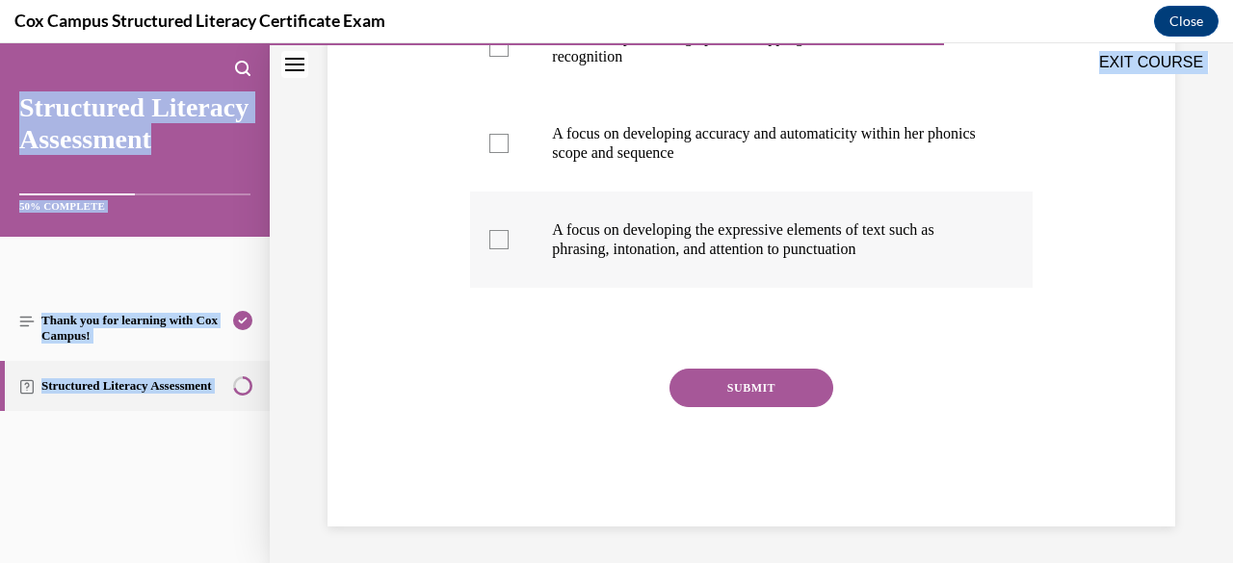
drag, startPoint x: 469, startPoint y: 72, endPoint x: 916, endPoint y: 267, distance: 487.4
copy div "Given that [PERSON_NAME]’s Oral Reading Fluency passage WCPM falls within the 5…"
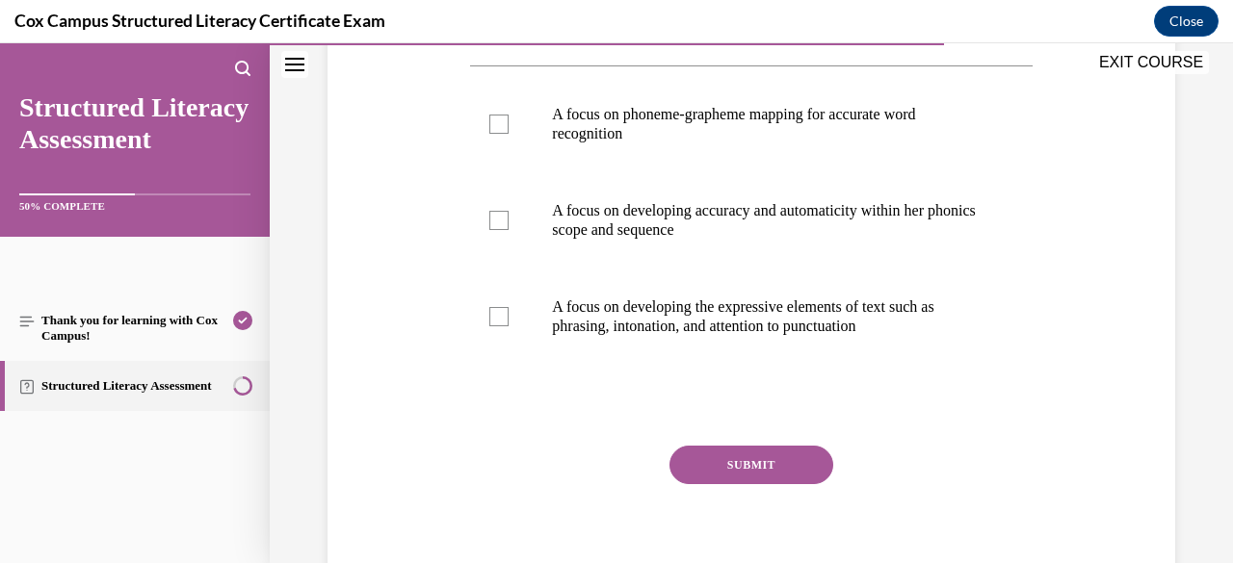
scroll to position [817, 0]
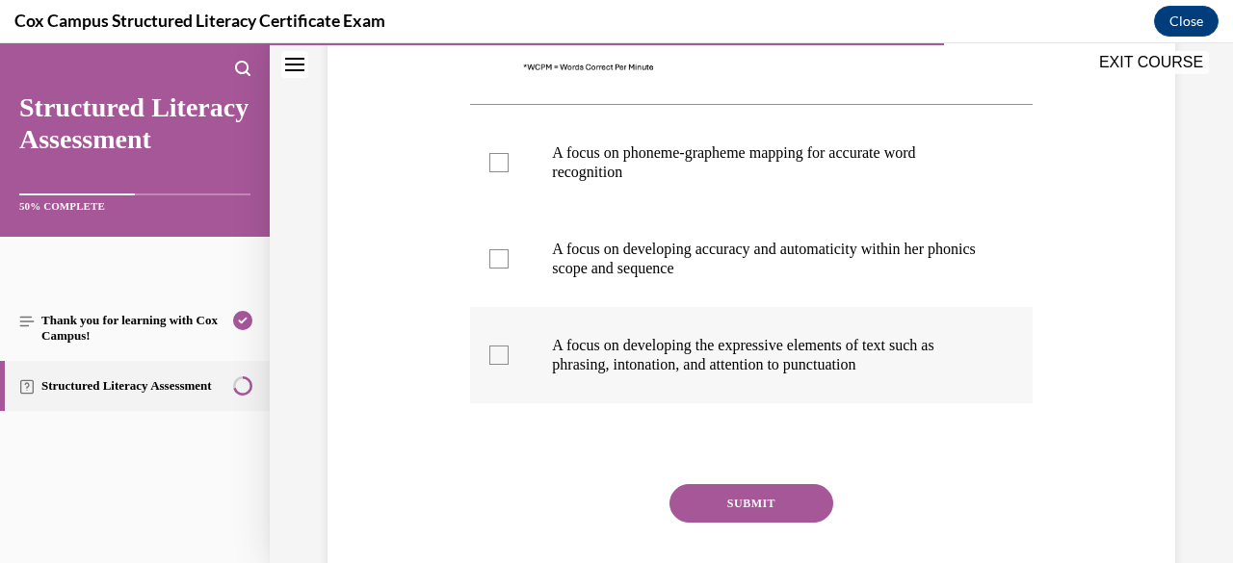
click at [501, 360] on div at bounding box center [498, 355] width 19 height 19
click at [501, 360] on input "A focus on developing the expressive elements of text such as phrasing, intonat…" at bounding box center [498, 355] width 19 height 19
checkbox input "true"
click at [712, 500] on button "SUBMIT" at bounding box center [751, 503] width 164 height 39
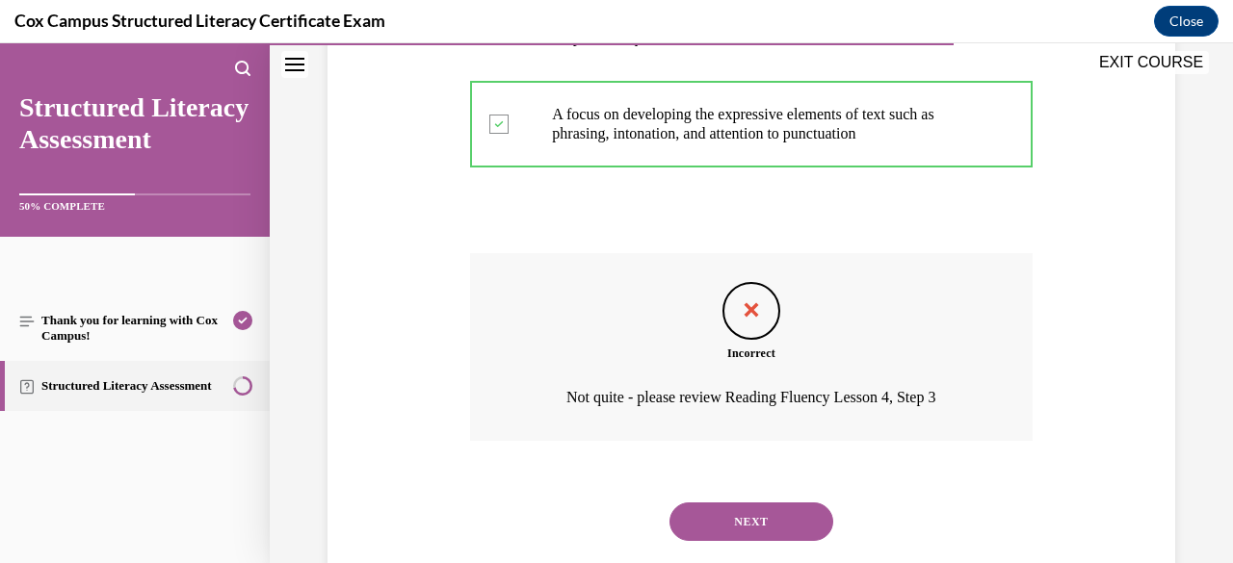
scroll to position [1092, 0]
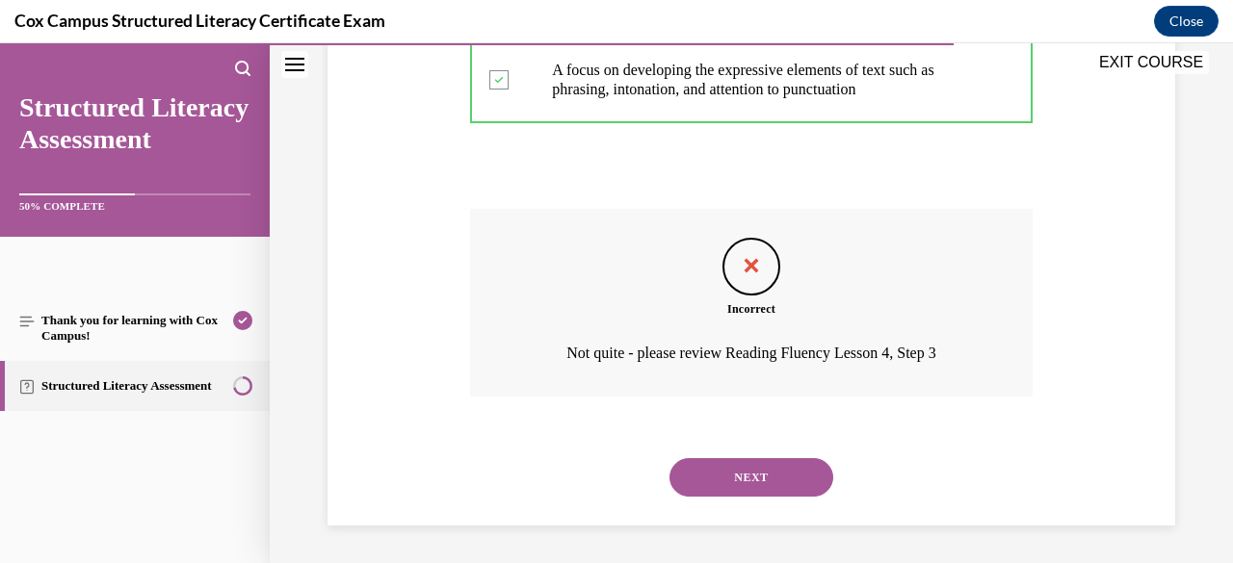
click at [711, 483] on button "NEXT" at bounding box center [751, 477] width 164 height 39
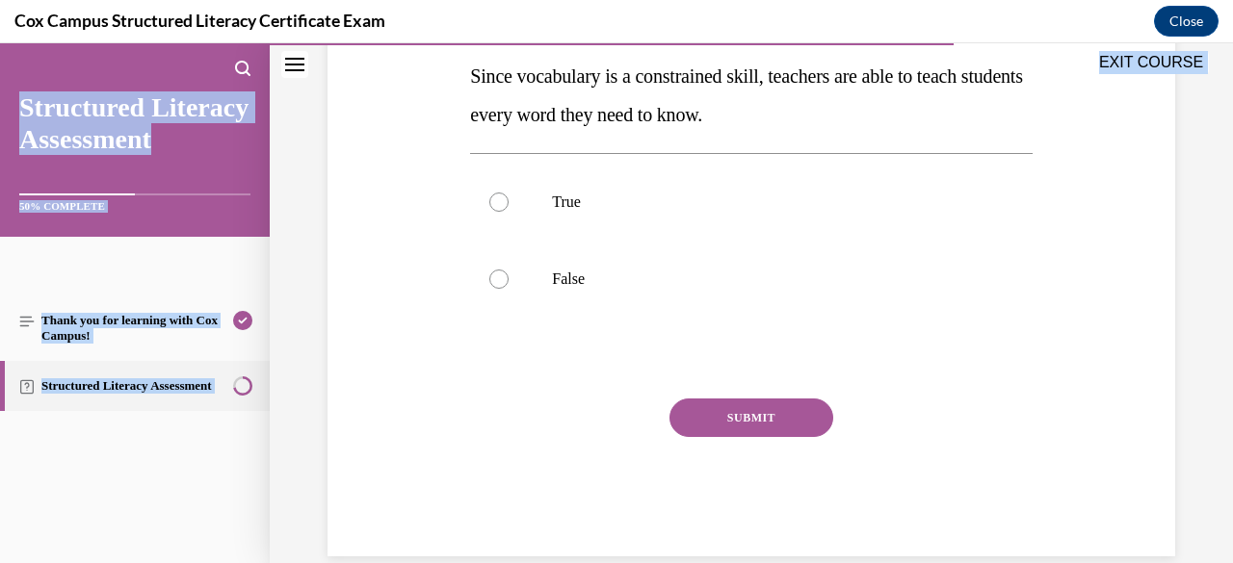
scroll to position [341, 0]
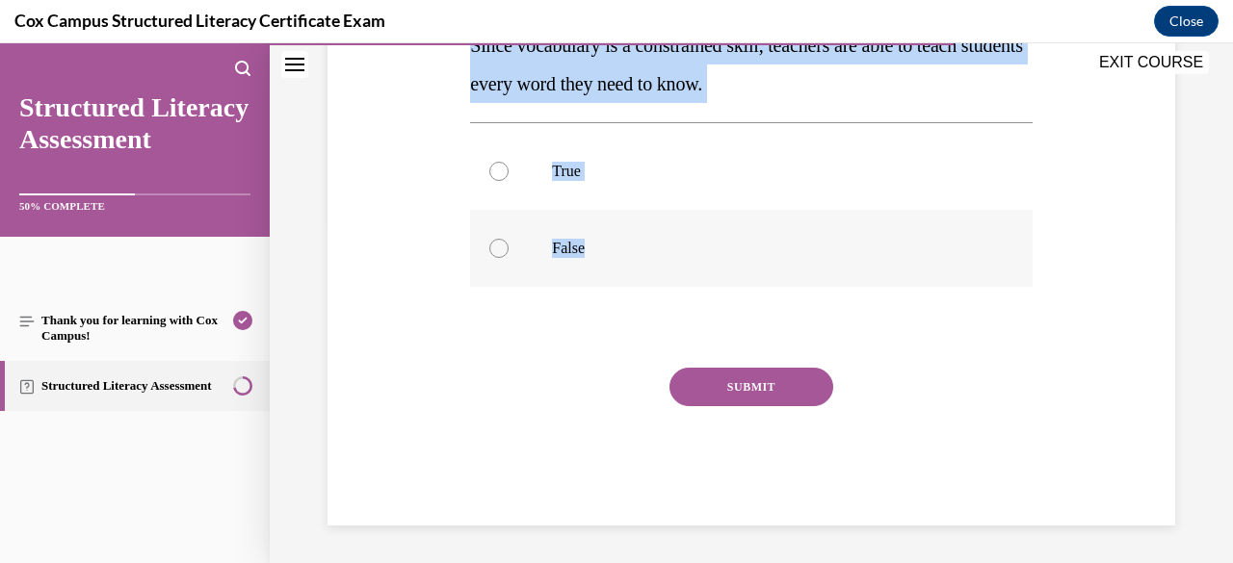
drag, startPoint x: 467, startPoint y: 379, endPoint x: 662, endPoint y: 265, distance: 225.8
click at [662, 265] on div "Question 103/144 Since vocabulary is a constrained skill, teachers are able to …" at bounding box center [750, 226] width 561 height 599
copy div "Since vocabulary is a constrained skill, teachers are able to teach students ev…"
click at [495, 249] on div at bounding box center [498, 248] width 19 height 19
click at [495, 249] on input "False" at bounding box center [498, 248] width 19 height 19
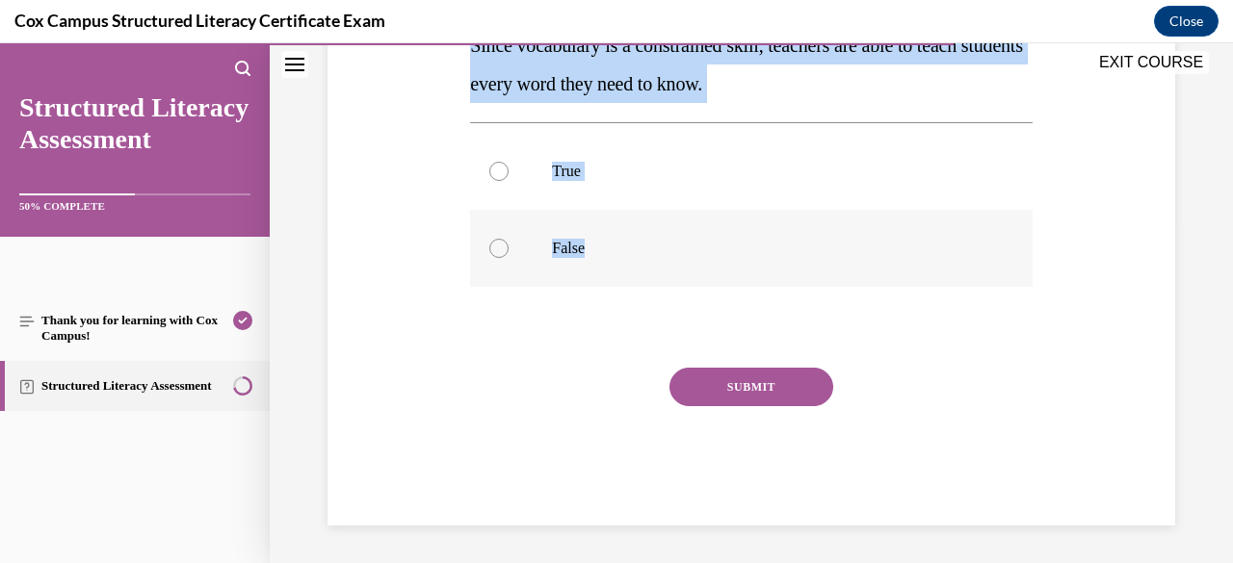
radio input "true"
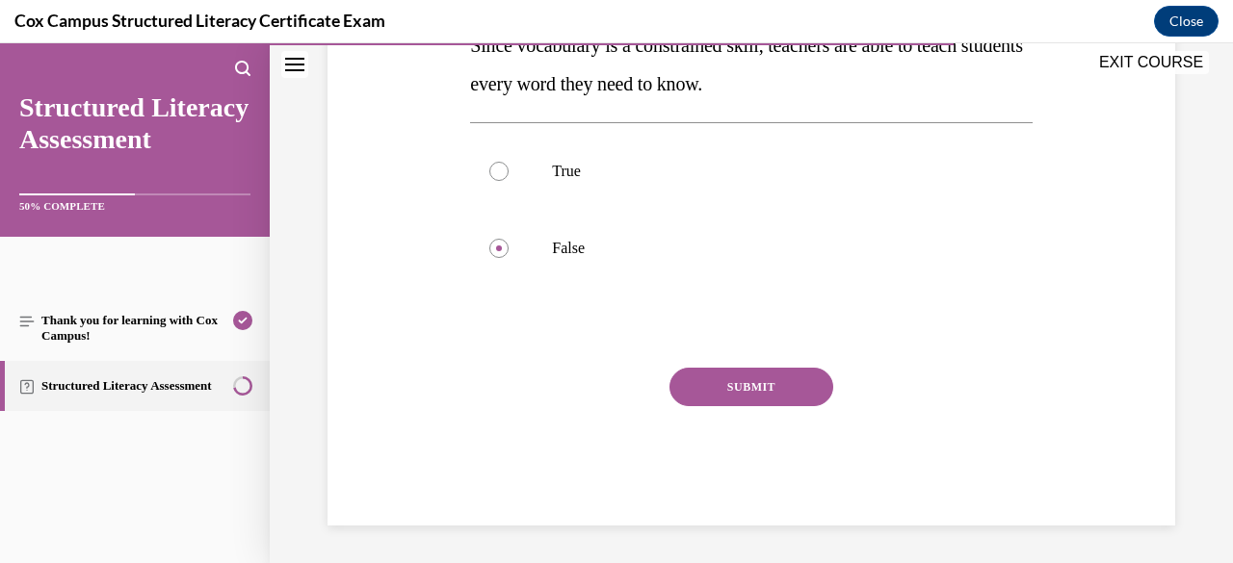
click at [711, 383] on button "SUBMIT" at bounding box center [751, 387] width 164 height 39
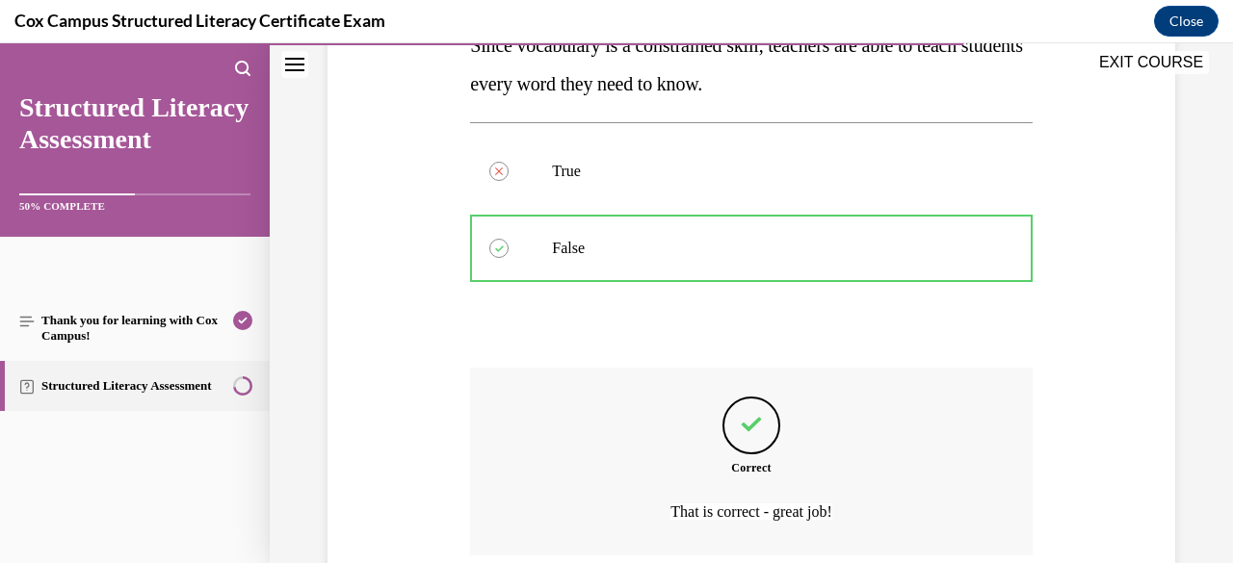
scroll to position [500, 0]
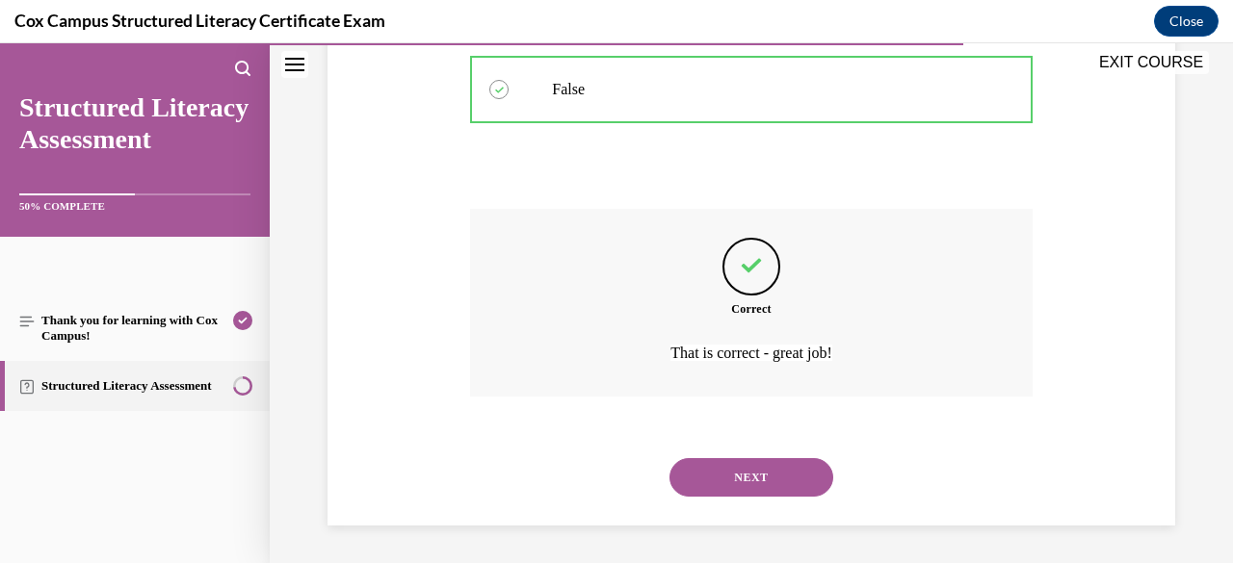
click at [711, 476] on button "NEXT" at bounding box center [751, 477] width 164 height 39
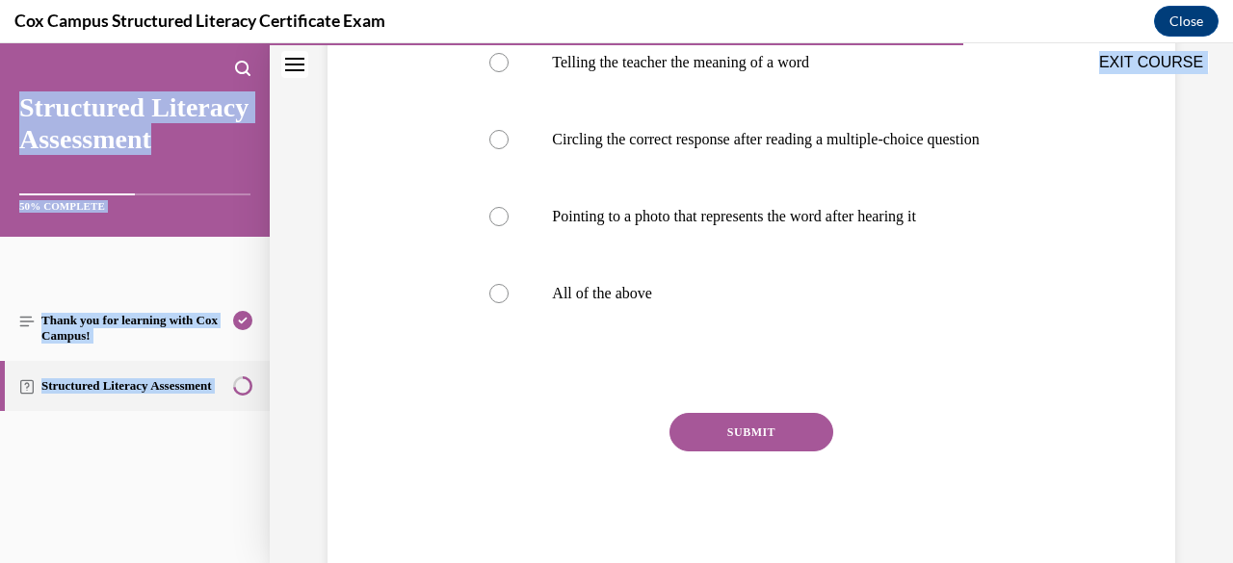
scroll to position [476, 0]
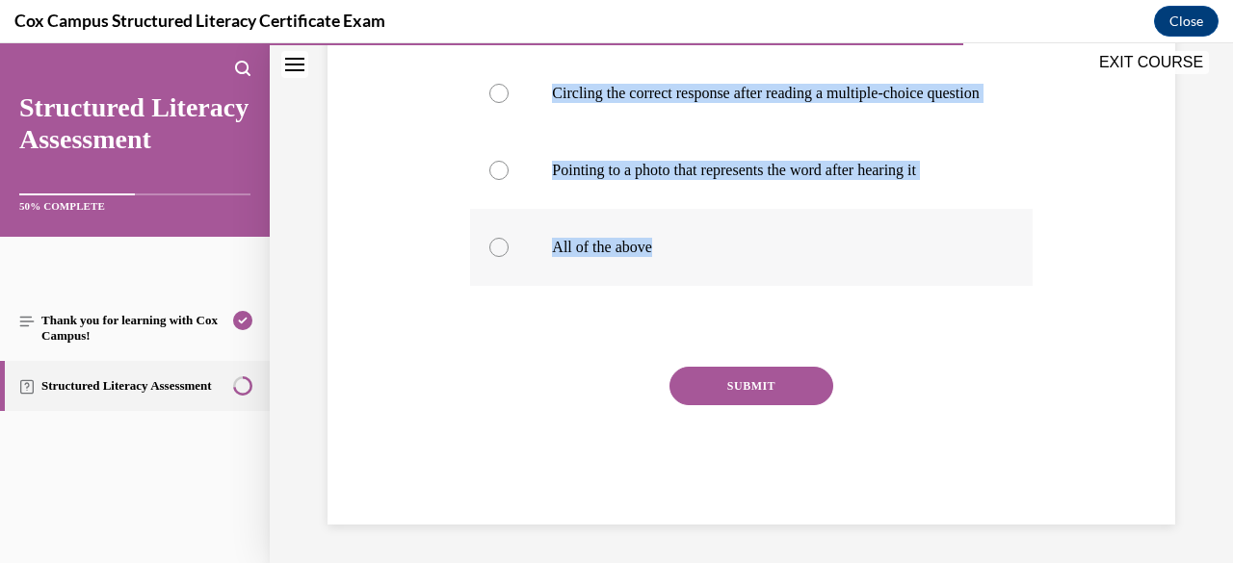
drag, startPoint x: 471, startPoint y: 383, endPoint x: 710, endPoint y: 259, distance: 269.2
click at [710, 259] on div "Question 104/144 Which is an example of an expressive vocabulary assessment?   …" at bounding box center [750, 167] width 561 height 715
click at [427, 164] on div "Question 104/144 Which is an example of an expressive vocabulary assessment?   …" at bounding box center [751, 138] width 857 height 772
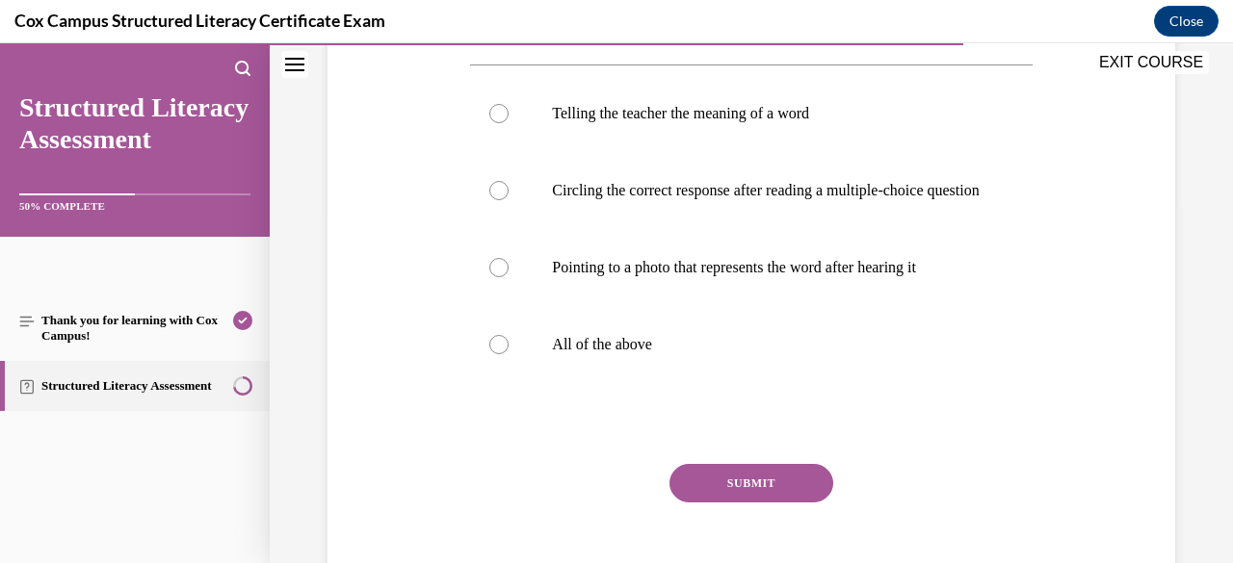
scroll to position [322, 0]
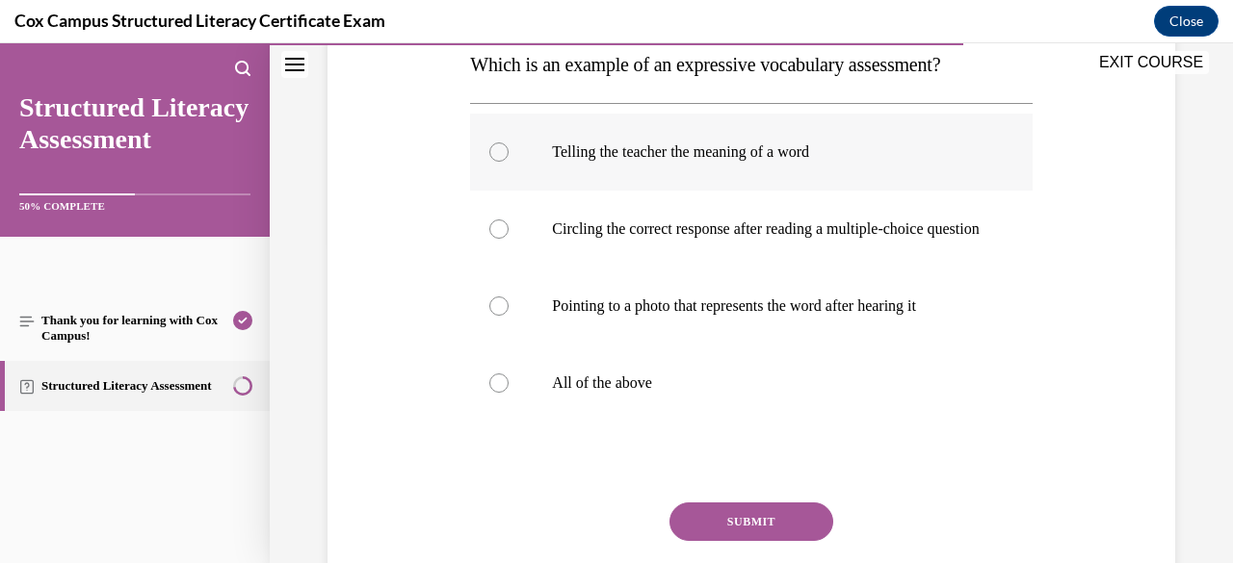
click at [497, 154] on div at bounding box center [498, 152] width 19 height 19
click at [497, 154] on input "Telling the teacher the meaning of a word" at bounding box center [498, 152] width 19 height 19
radio input "true"
click at [720, 538] on button "SUBMIT" at bounding box center [751, 522] width 164 height 39
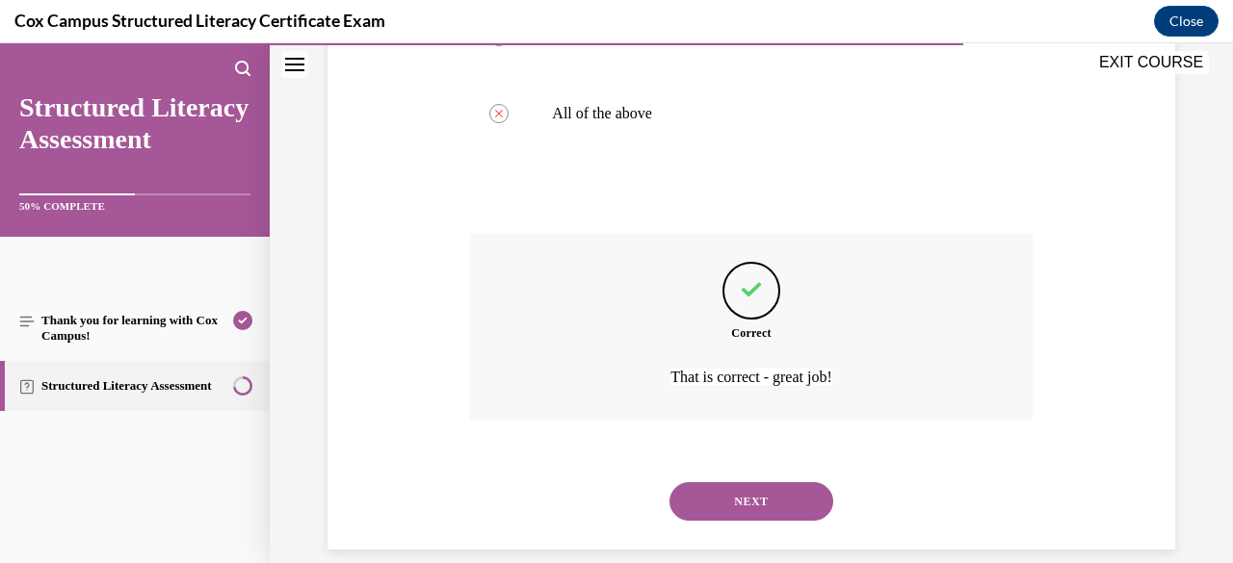
scroll to position [635, 0]
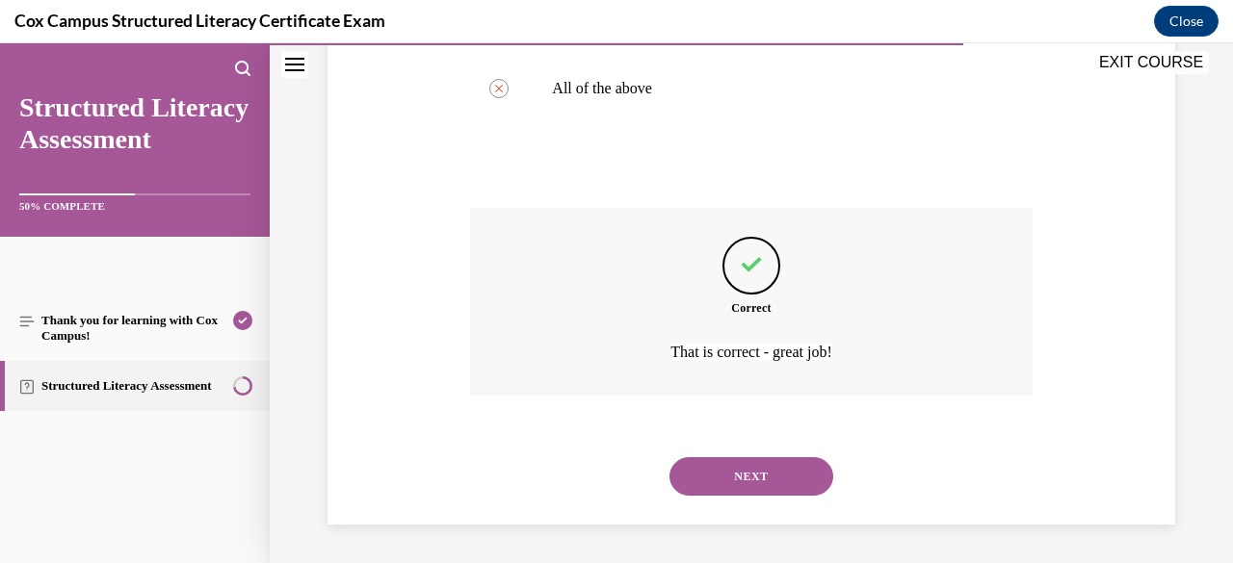
click at [725, 481] on button "NEXT" at bounding box center [751, 476] width 164 height 39
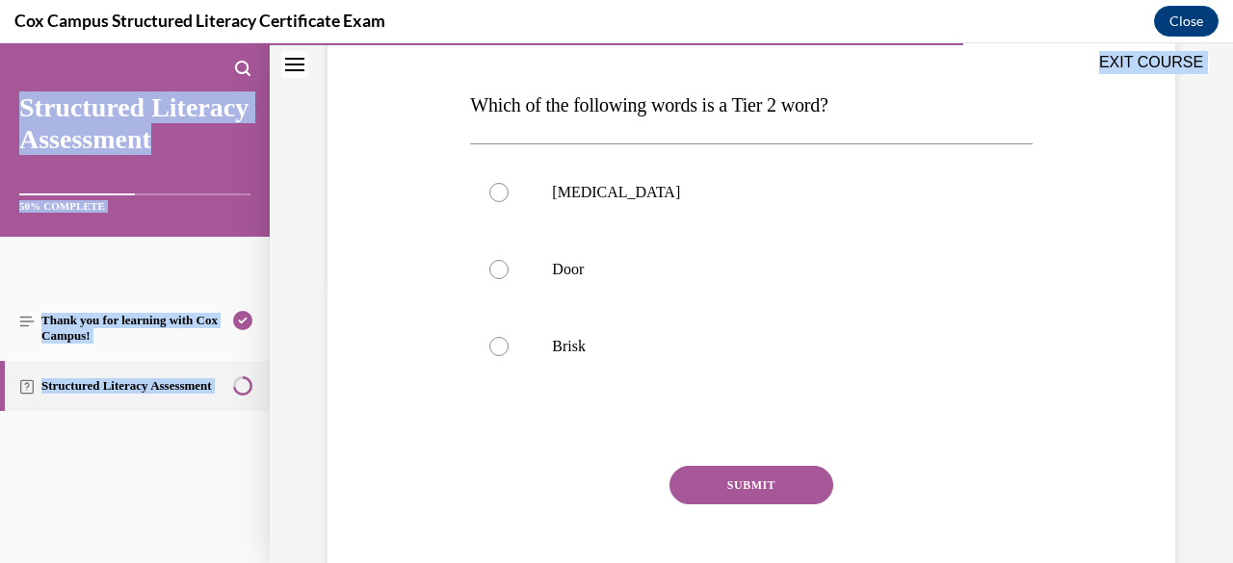
scroll to position [379, 0]
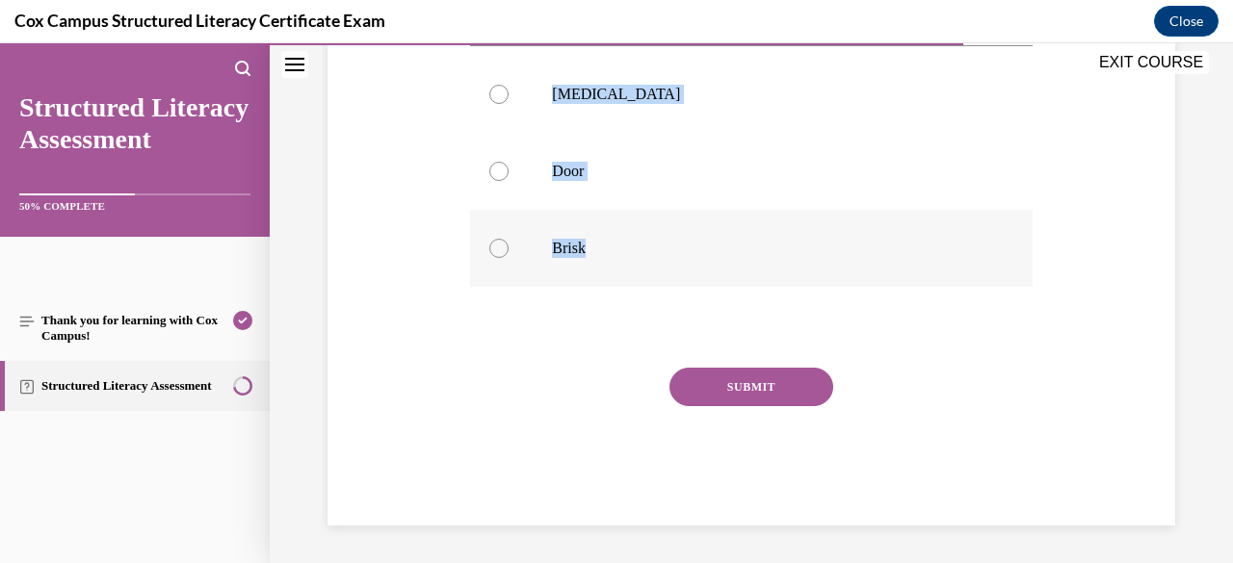
drag, startPoint x: 469, startPoint y: 383, endPoint x: 587, endPoint y: 266, distance: 166.8
click at [587, 266] on div "Question 105/144 Which of the following words is a Tier 2 word?   [MEDICAL_DATA…" at bounding box center [750, 207] width 561 height 638
click at [383, 290] on div "Question 105/144 Which of the following words is a Tier 2 word?   [MEDICAL_DATA…" at bounding box center [751, 177] width 857 height 695
click at [501, 242] on div at bounding box center [498, 248] width 19 height 19
click at [501, 242] on input "Brisk" at bounding box center [498, 248] width 19 height 19
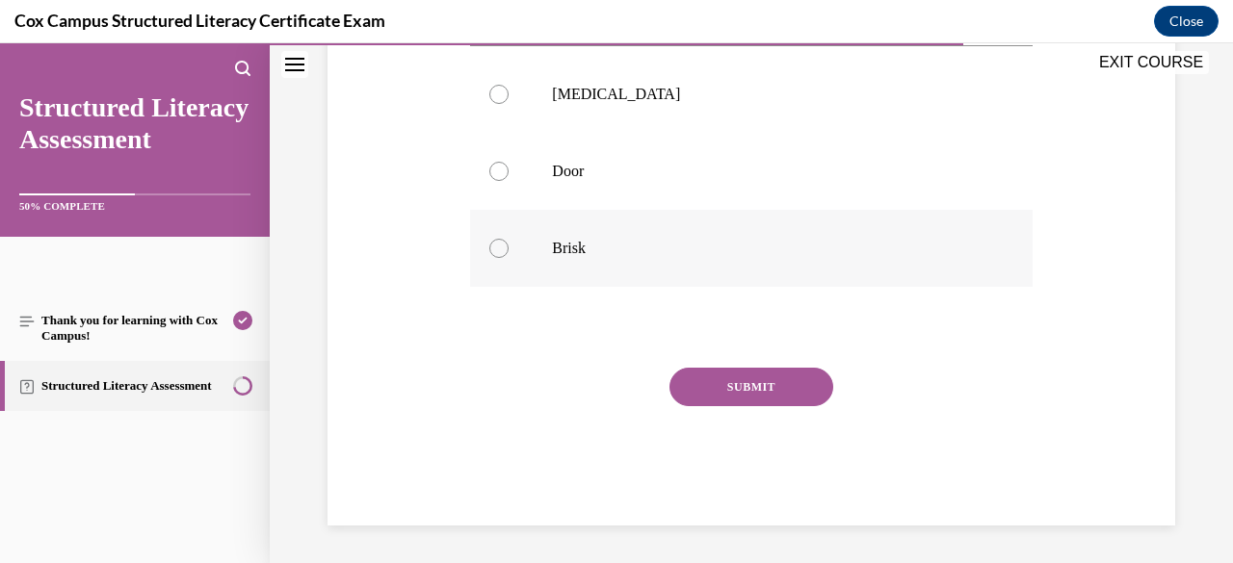
radio input "true"
click at [724, 388] on button "SUBMIT" at bounding box center [751, 387] width 164 height 39
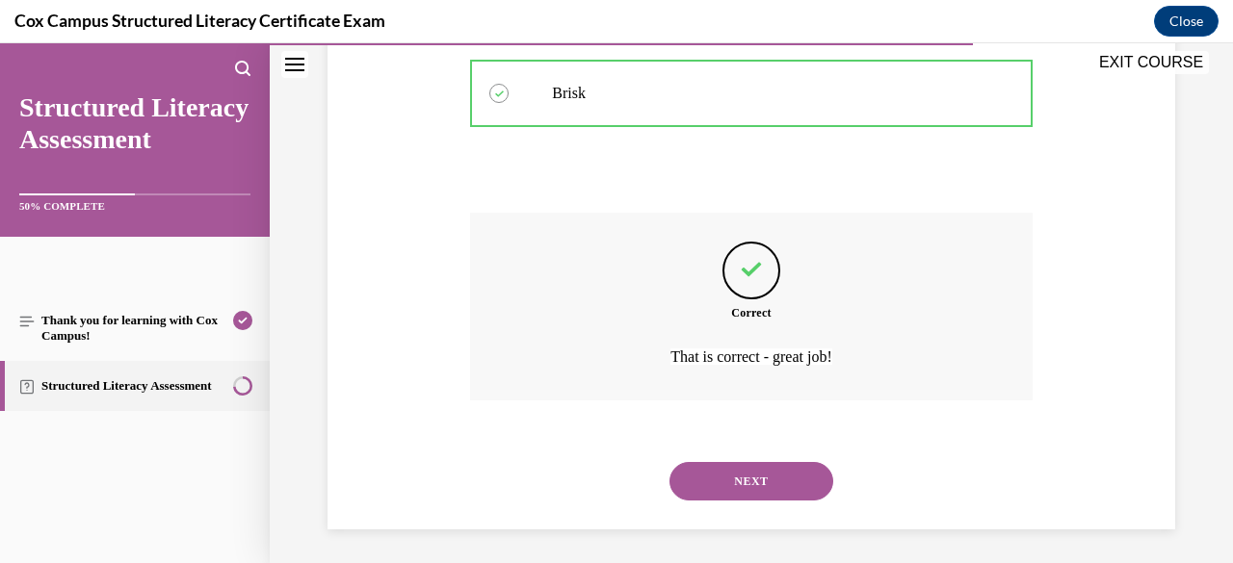
scroll to position [538, 0]
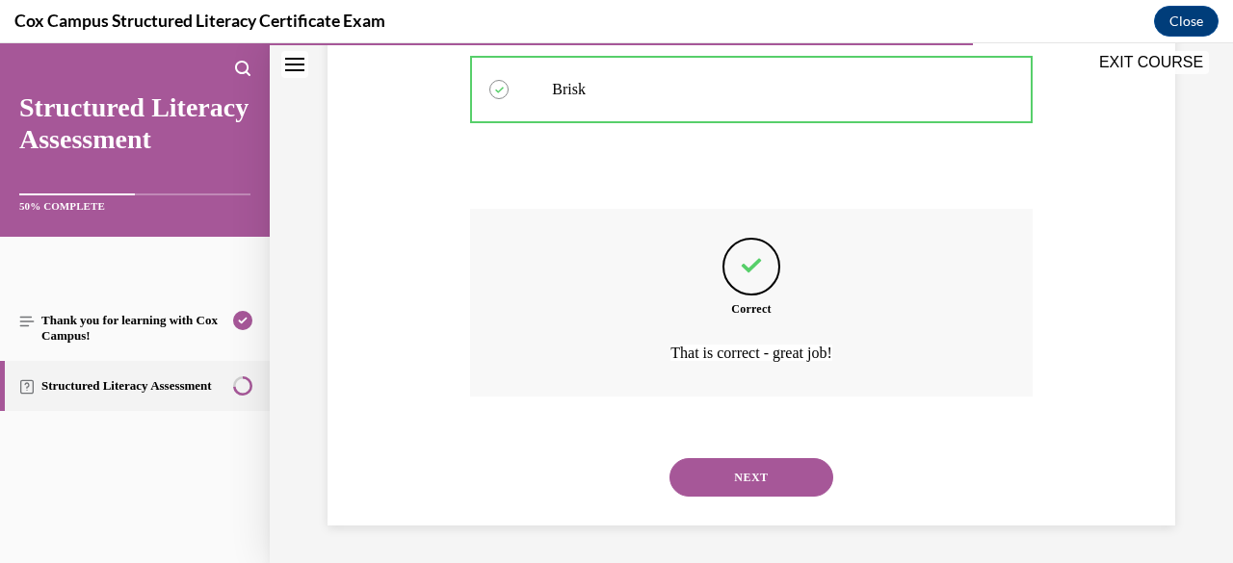
click at [746, 481] on button "NEXT" at bounding box center [751, 477] width 164 height 39
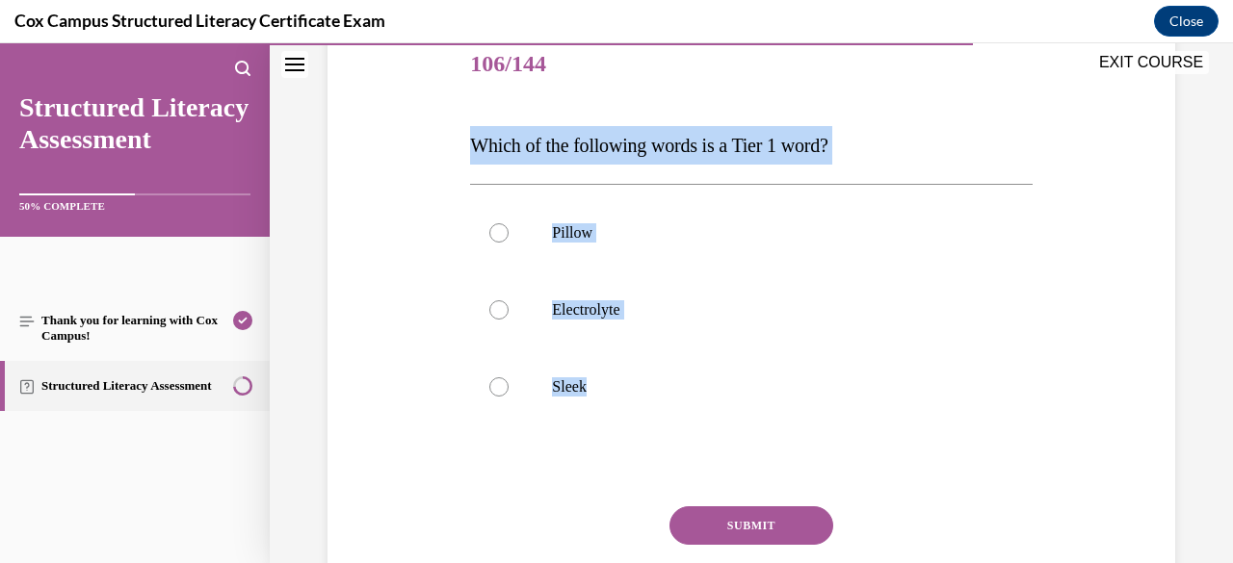
scroll to position [291, 0]
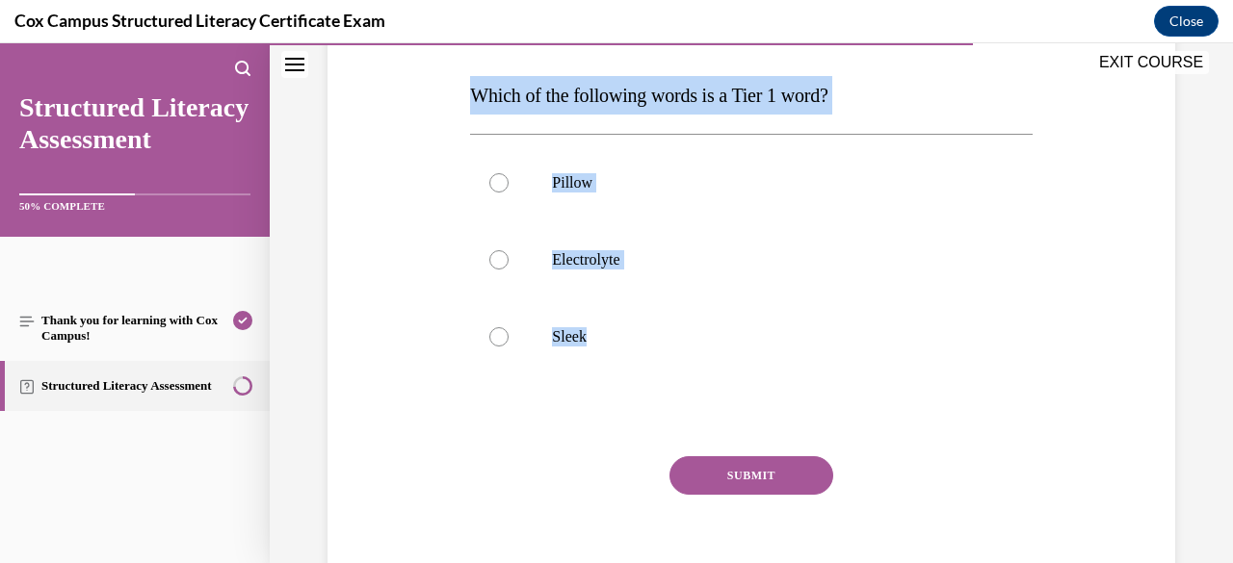
drag, startPoint x: 471, startPoint y: 384, endPoint x: 644, endPoint y: 396, distance: 173.7
click at [644, 396] on div "Question 106/144 Which of the following words is a Tier 1 word?   Pillow Electr…" at bounding box center [750, 296] width 561 height 638
click at [502, 190] on label "Pillow" at bounding box center [750, 182] width 561 height 77
click at [502, 190] on input "Pillow" at bounding box center [498, 182] width 19 height 19
radio input "true"
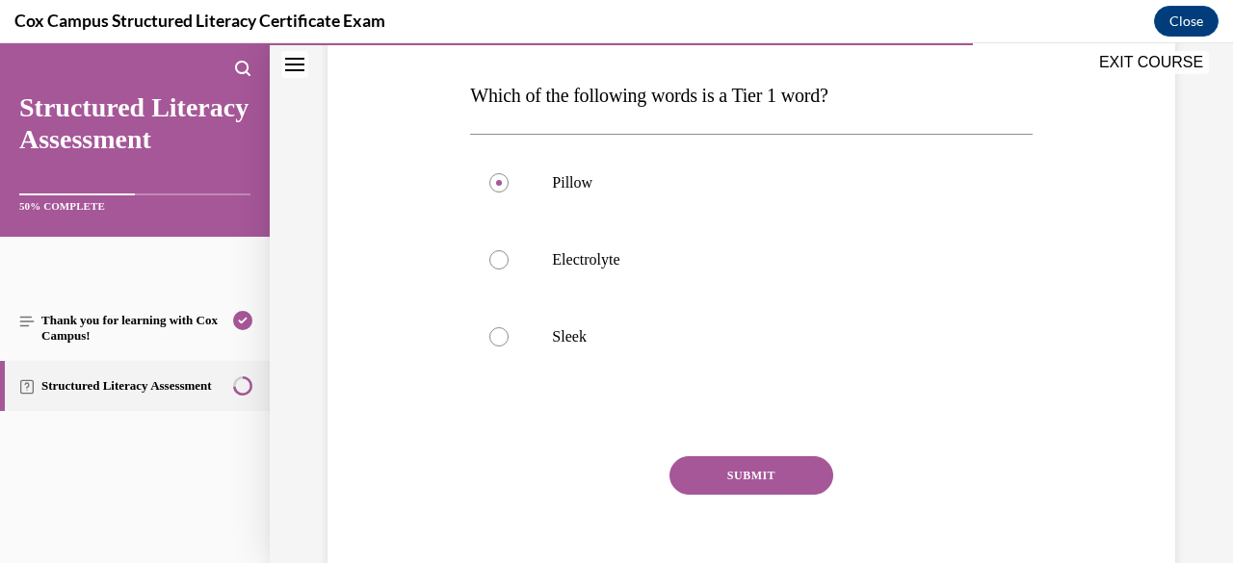
click at [730, 471] on button "SUBMIT" at bounding box center [751, 476] width 164 height 39
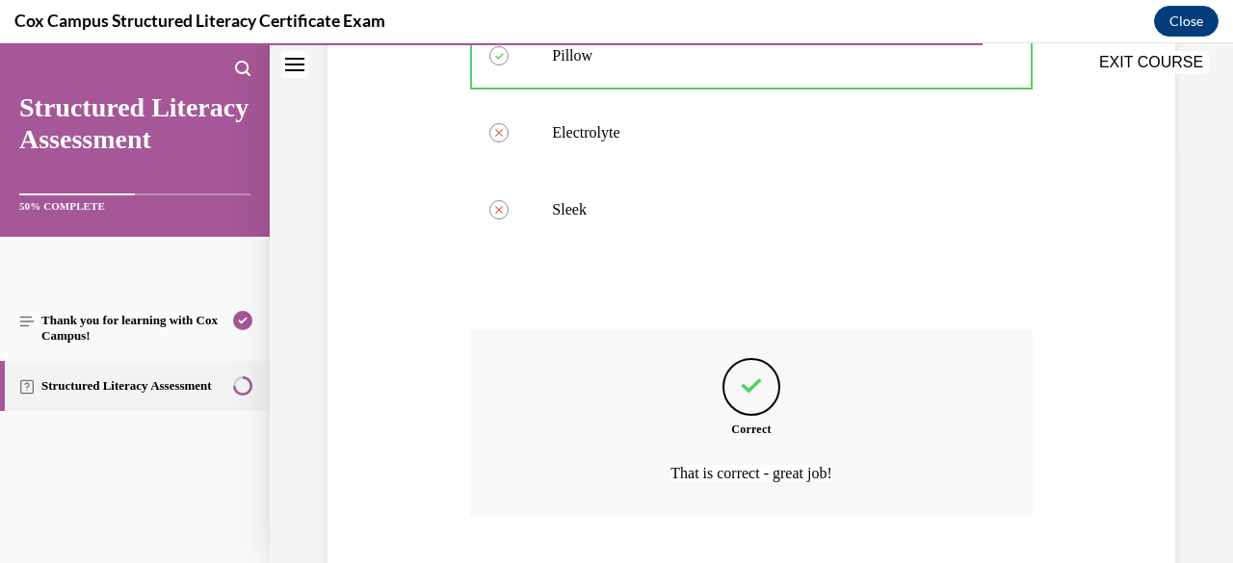
scroll to position [538, 0]
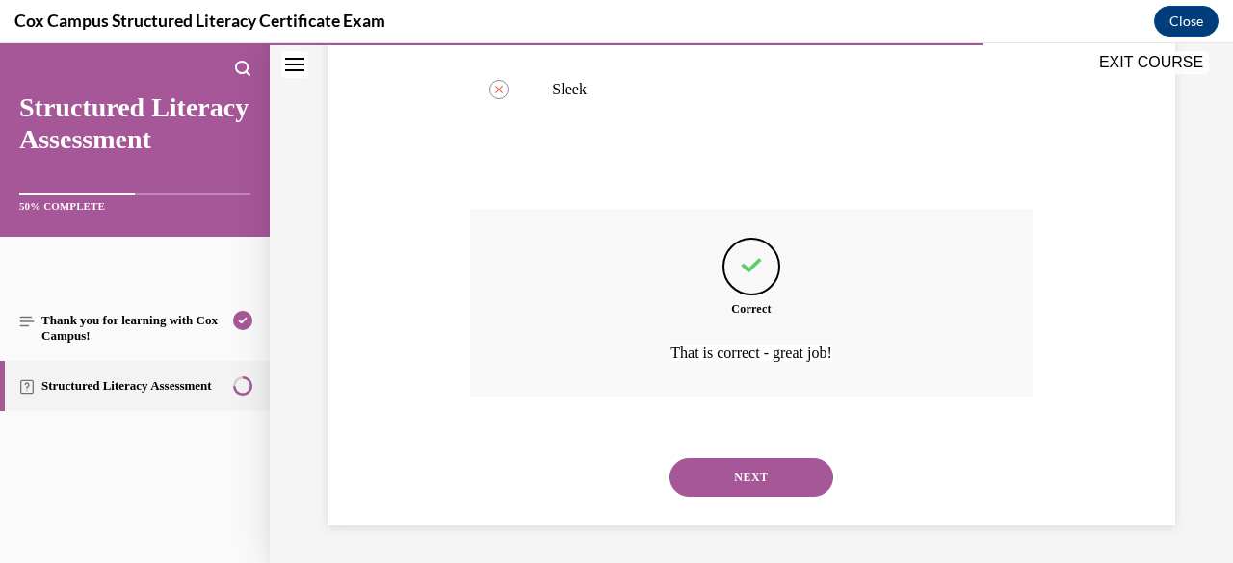
click at [730, 471] on button "NEXT" at bounding box center [751, 477] width 164 height 39
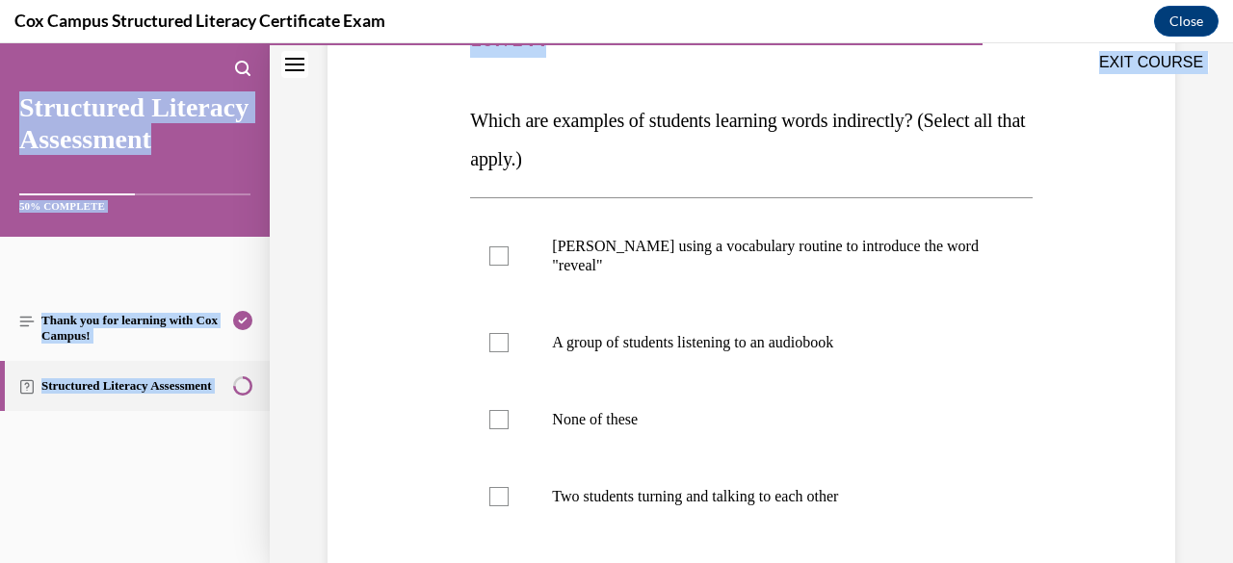
scroll to position [514, 0]
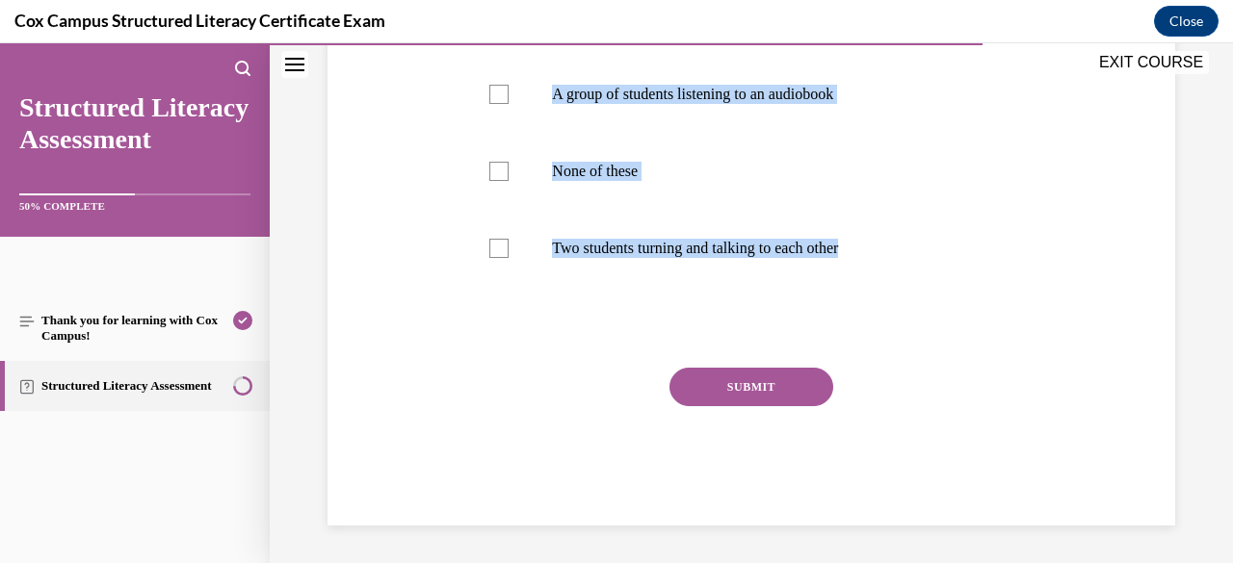
drag, startPoint x: 469, startPoint y: 377, endPoint x: 920, endPoint y: 303, distance: 456.6
click at [920, 303] on div "Question 107/144 Which are examples of students learning words indirectly? (Sel…" at bounding box center [750, 139] width 561 height 772
click at [497, 251] on div at bounding box center [498, 248] width 19 height 19
click at [497, 251] on input "Two students turning and talking to each other" at bounding box center [498, 248] width 19 height 19
checkbox input "true"
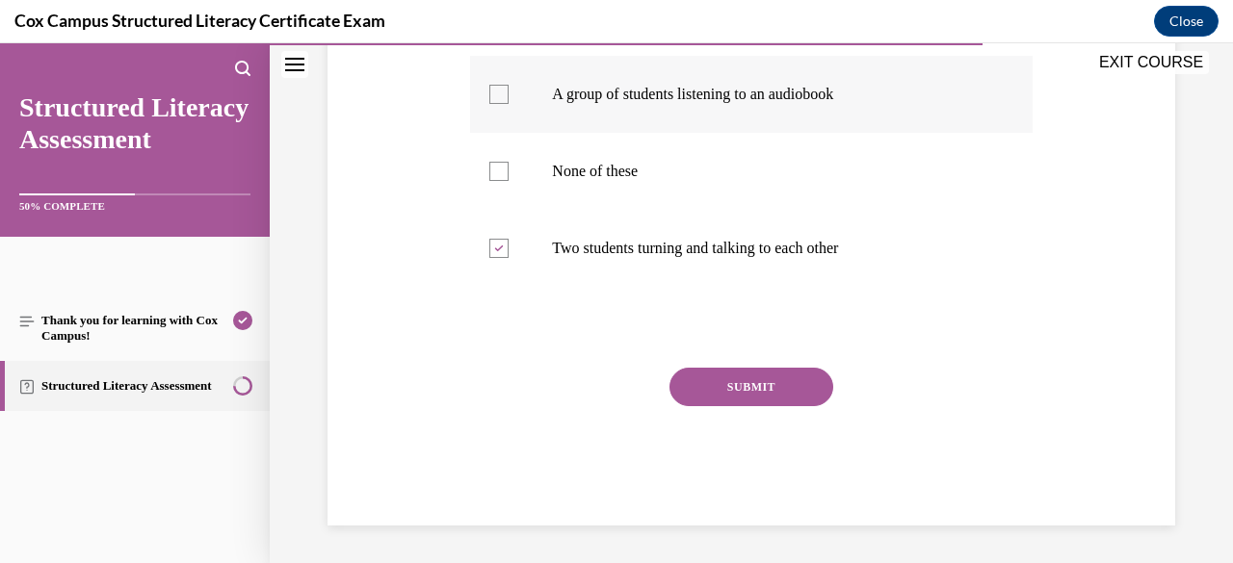
click at [492, 93] on div at bounding box center [498, 94] width 19 height 19
click at [492, 93] on input "A group of students listening to an audiobook" at bounding box center [498, 94] width 19 height 19
checkbox input "true"
click at [711, 375] on button "SUBMIT" at bounding box center [751, 387] width 164 height 39
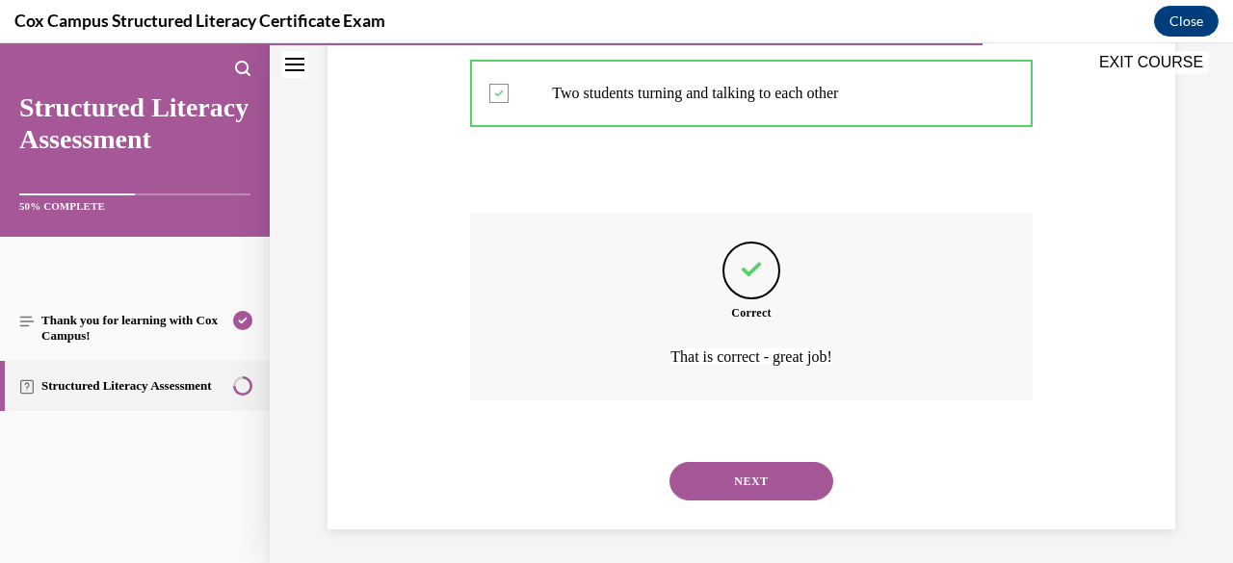
scroll to position [673, 0]
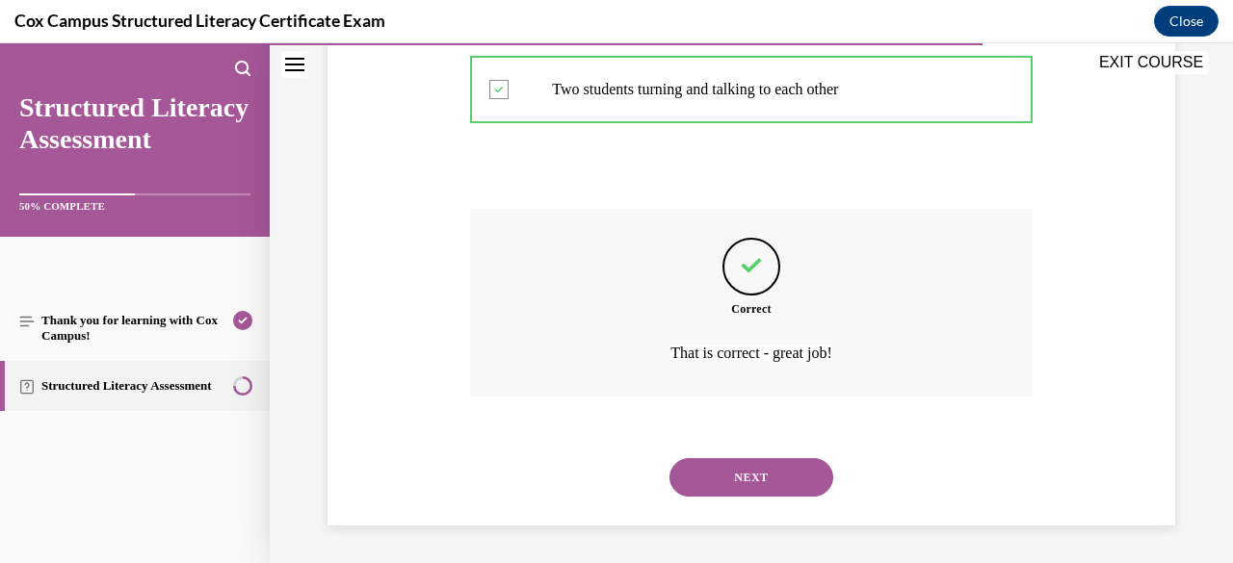
click at [740, 485] on button "NEXT" at bounding box center [751, 477] width 164 height 39
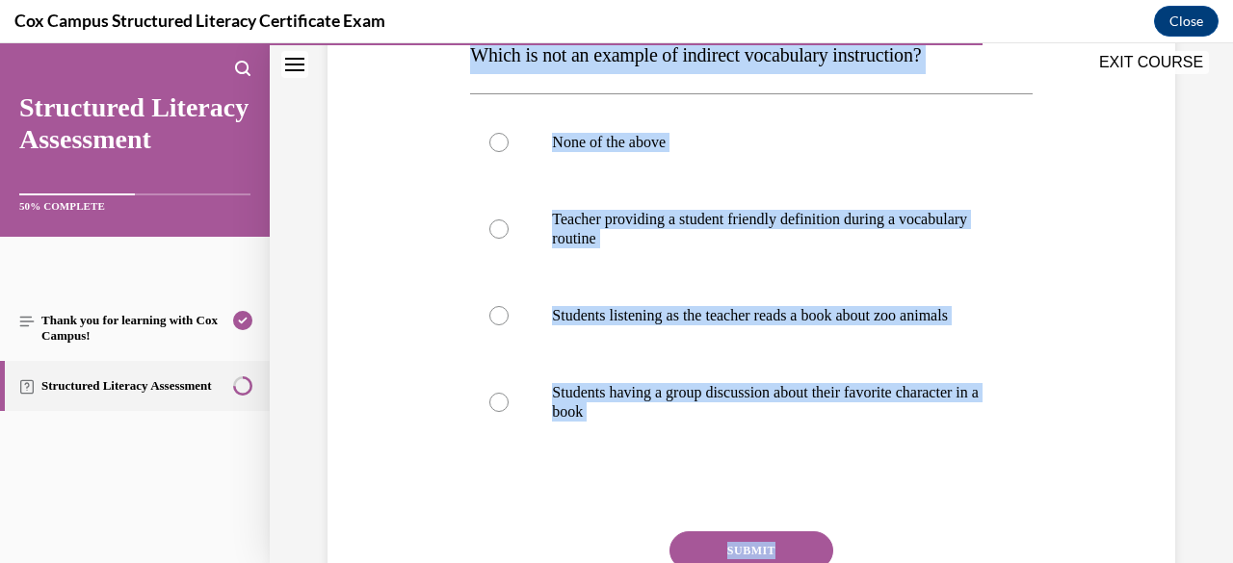
scroll to position [359, 0]
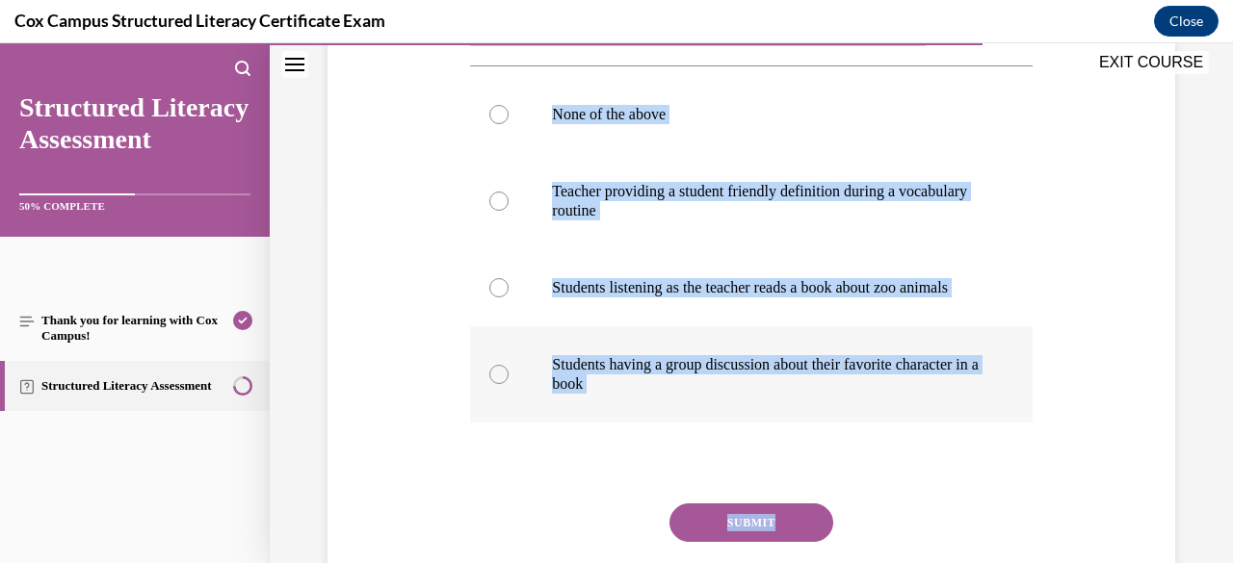
drag, startPoint x: 469, startPoint y: 378, endPoint x: 929, endPoint y: 421, distance: 462.3
click at [929, 421] on div "Question 108/144 Which is not an example of indirect vocabulary instruction?   …" at bounding box center [750, 285] width 561 height 753
click at [494, 209] on div at bounding box center [498, 201] width 19 height 19
click at [494, 209] on input "Teacher providing a student friendly definition during a vocabulary routine" at bounding box center [498, 201] width 19 height 19
radio input "true"
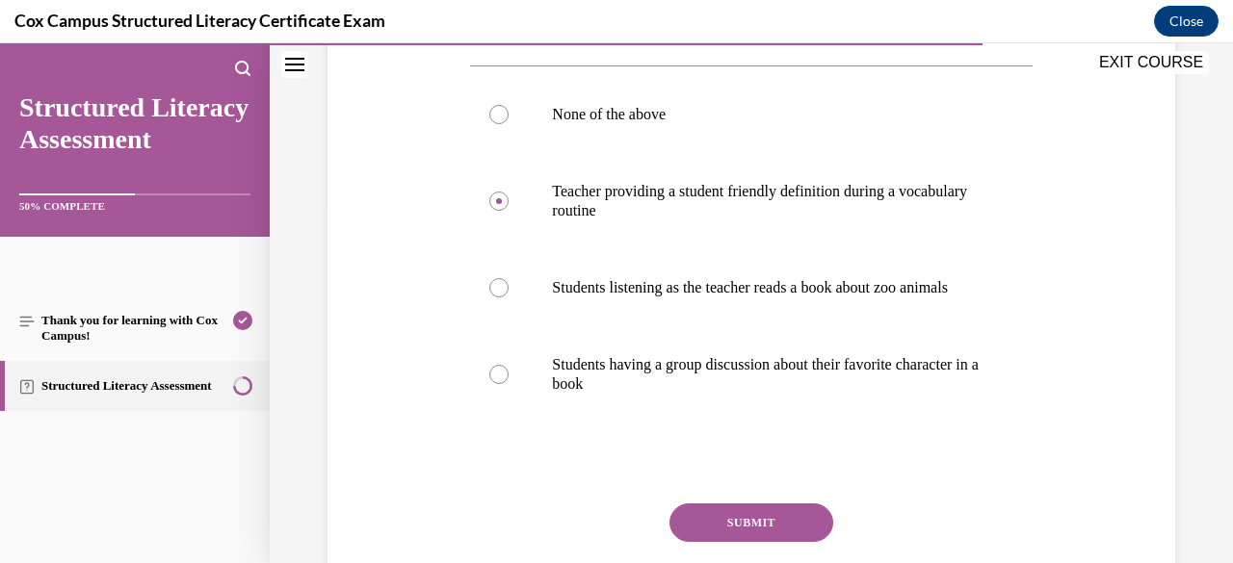
click at [730, 539] on button "SUBMIT" at bounding box center [751, 523] width 164 height 39
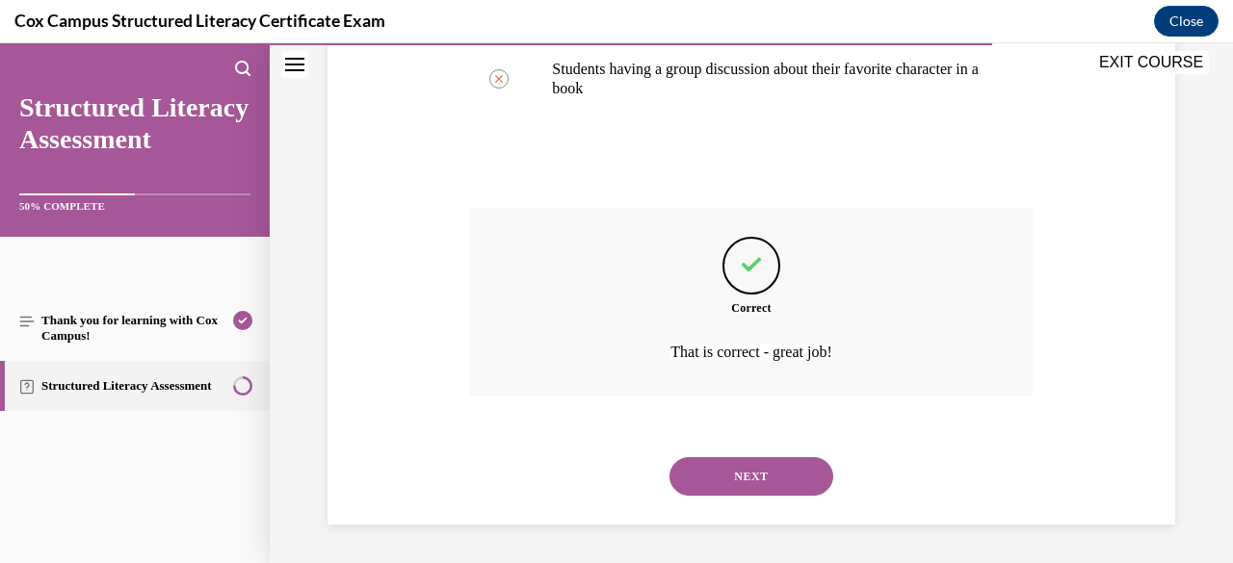
scroll to position [673, 0]
click at [724, 481] on button "NEXT" at bounding box center [751, 476] width 164 height 39
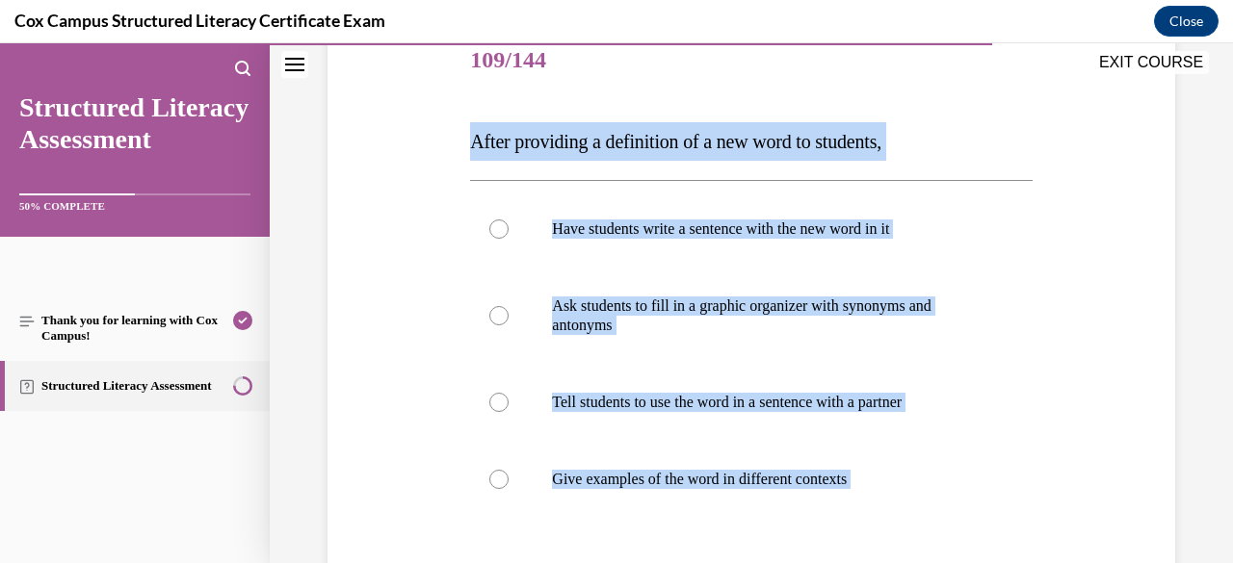
scroll to position [294, 0]
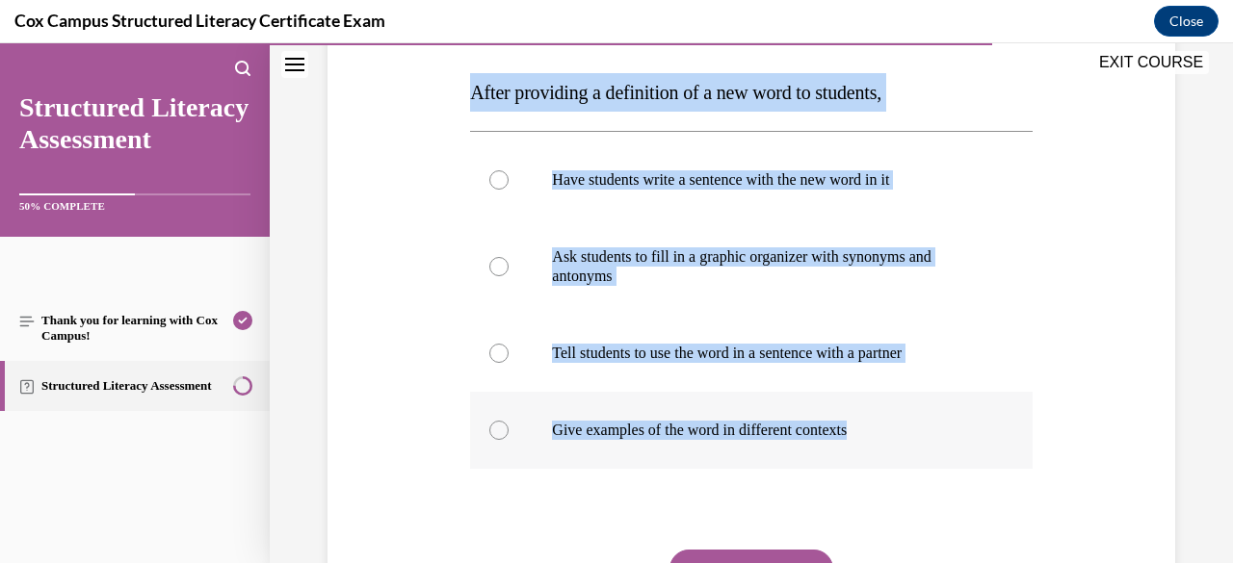
drag, startPoint x: 469, startPoint y: 384, endPoint x: 927, endPoint y: 411, distance: 459.2
click at [927, 411] on div "Question 109/144 After providing a definition of a new word to students, Have s…" at bounding box center [750, 341] width 561 height 734
click at [497, 428] on div at bounding box center [498, 430] width 19 height 19
click at [497, 428] on input "Give examples of the word in different contexts" at bounding box center [498, 430] width 19 height 19
radio input "true"
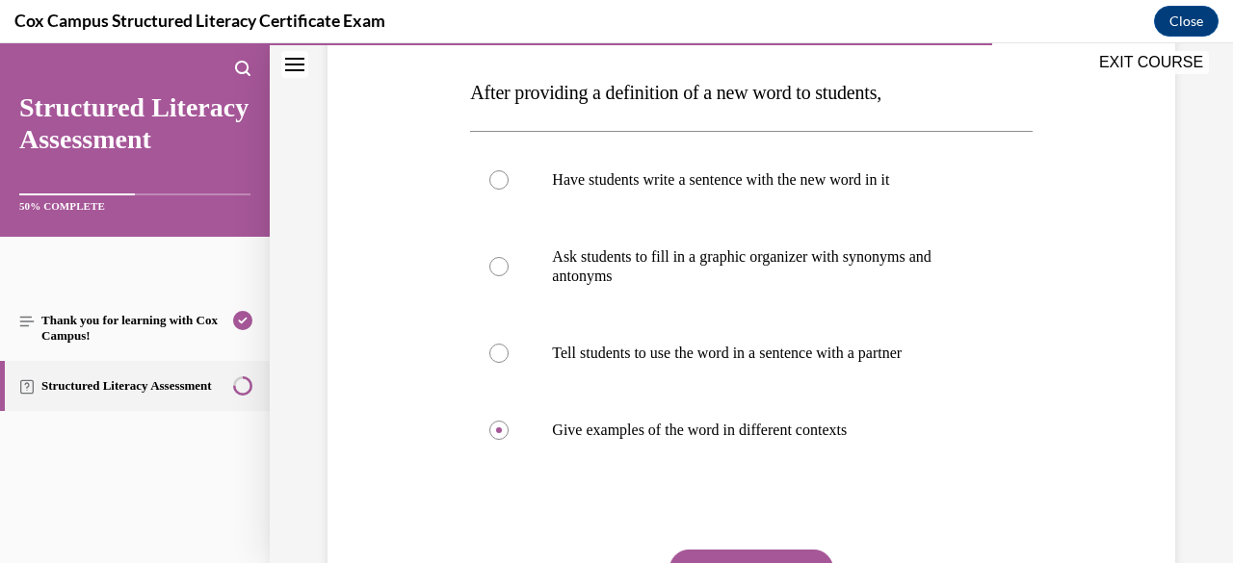
click at [428, 476] on div "Question 109/144 After providing a definition of a new word to students, Have s…" at bounding box center [751, 312] width 857 height 792
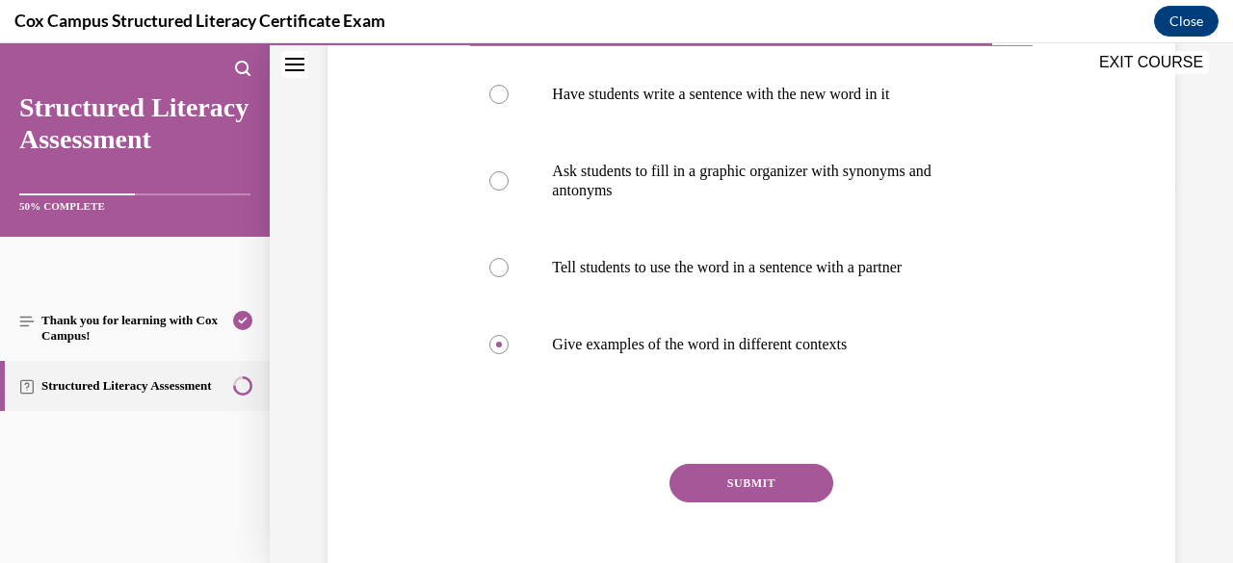
scroll to position [409, 0]
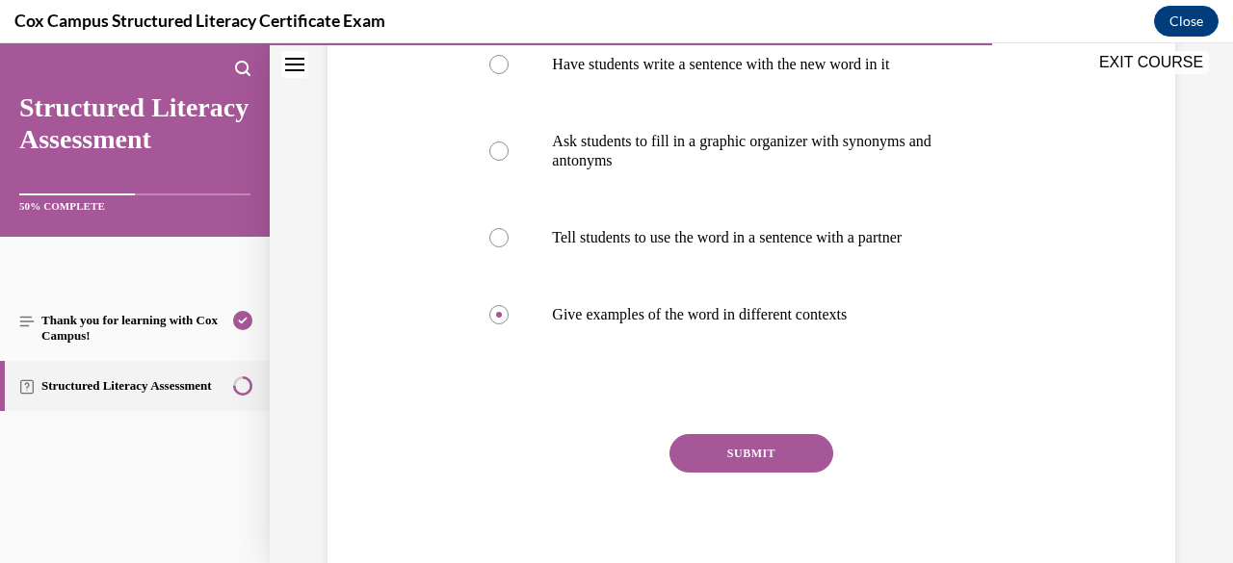
click at [726, 457] on button "SUBMIT" at bounding box center [751, 453] width 164 height 39
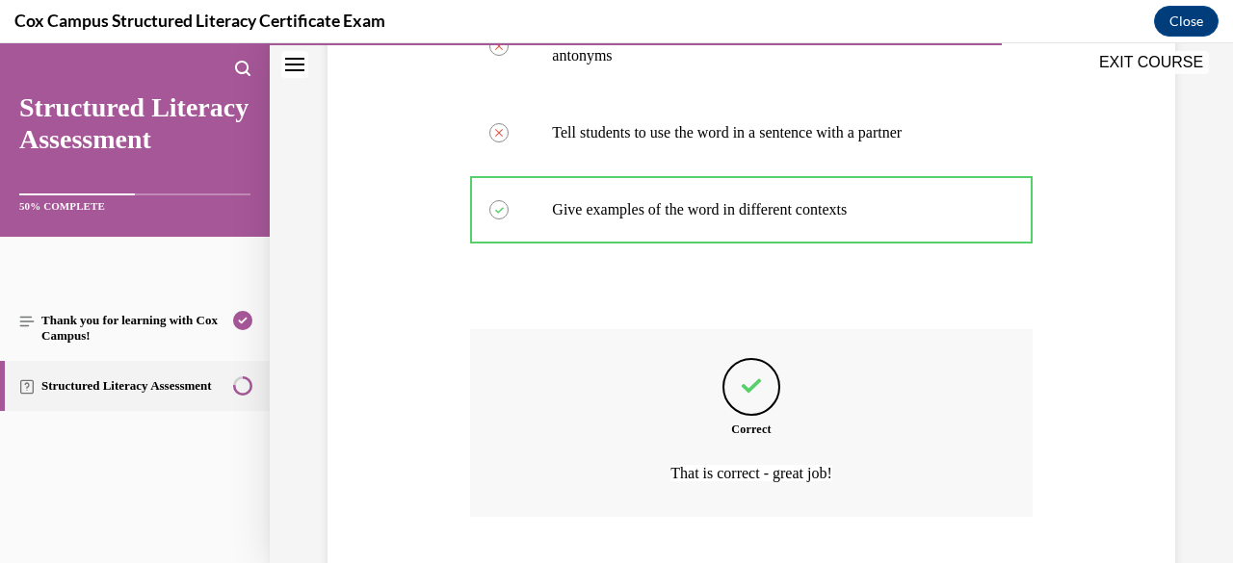
scroll to position [635, 0]
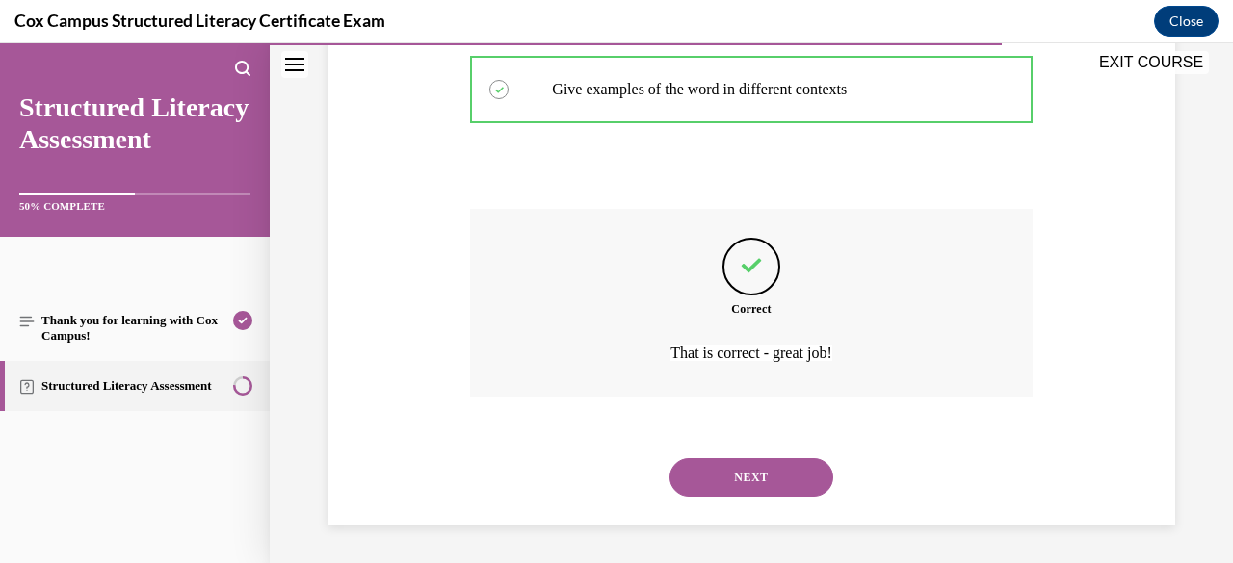
click at [726, 473] on button "NEXT" at bounding box center [751, 477] width 164 height 39
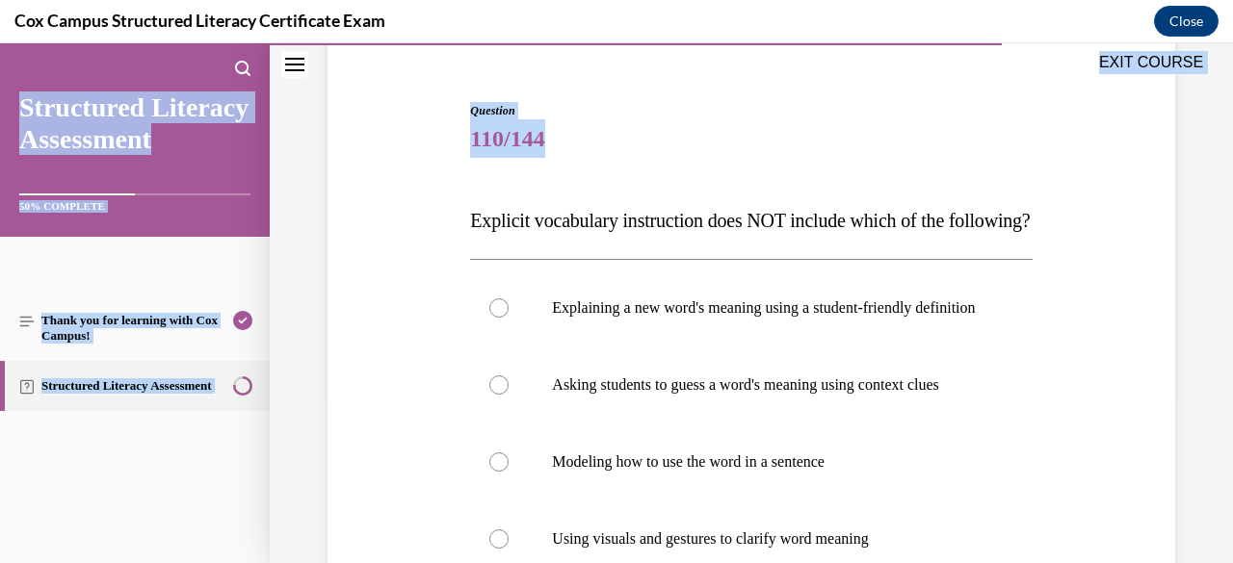
scroll to position [514, 0]
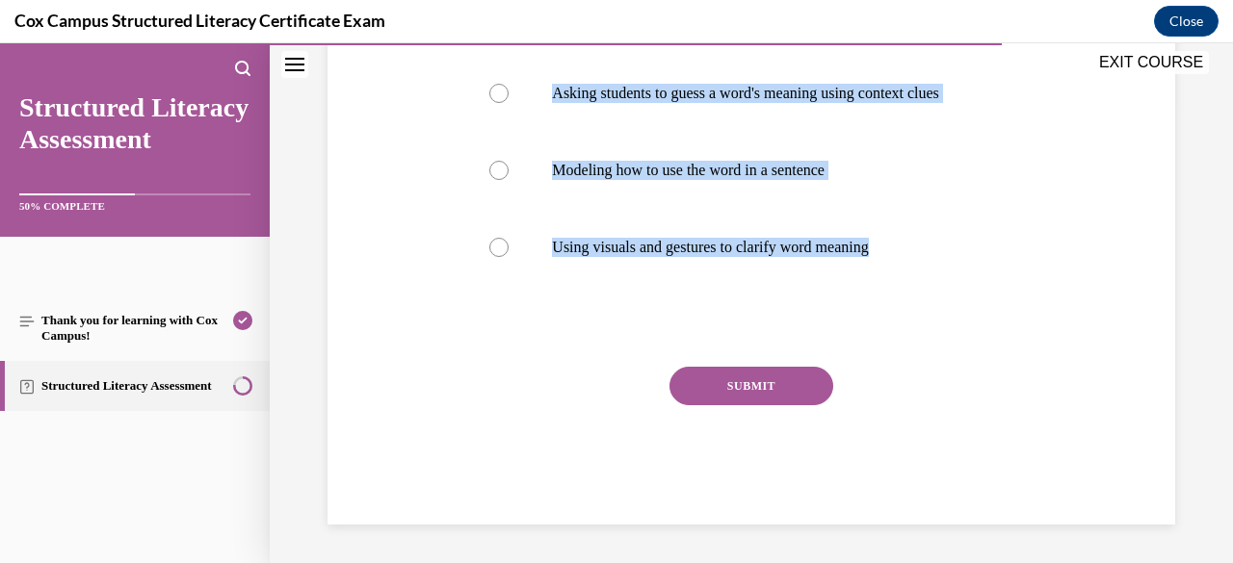
drag, startPoint x: 469, startPoint y: 377, endPoint x: 900, endPoint y: 326, distance: 433.4
click at [900, 326] on div "Question 110/144 Explicit vocabulary instruction does NOT include which of the …" at bounding box center [750, 167] width 561 height 715
click at [498, 90] on div at bounding box center [498, 93] width 19 height 19
click at [498, 90] on input "Asking students to guess a word's meaning using context clues" at bounding box center [498, 93] width 19 height 19
radio input "true"
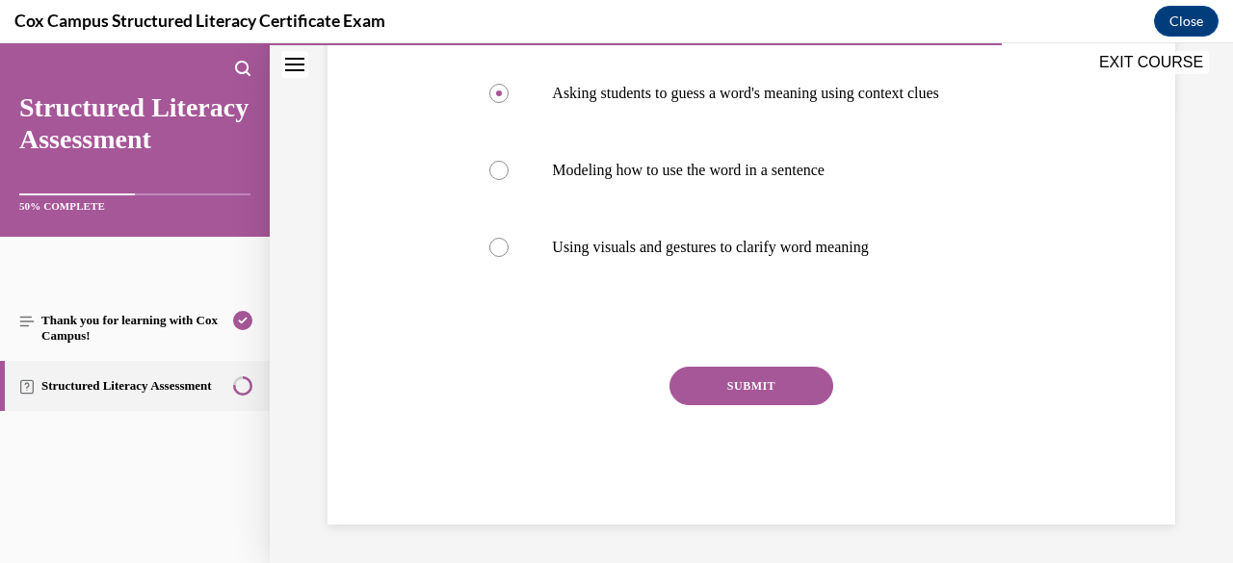
click at [716, 377] on button "SUBMIT" at bounding box center [751, 386] width 164 height 39
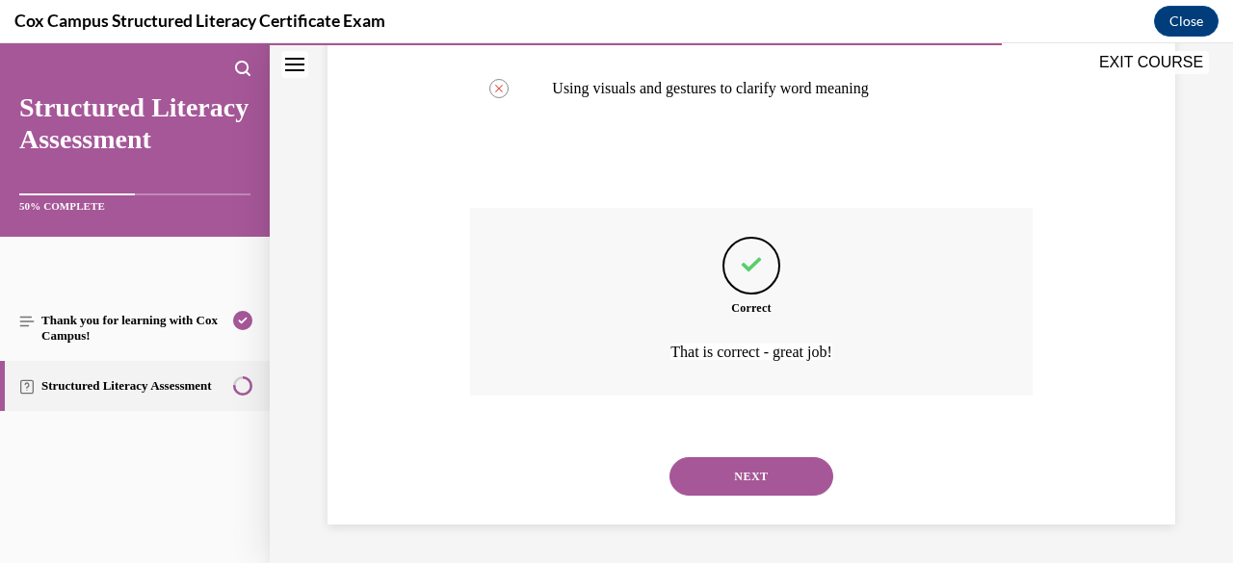
scroll to position [673, 0]
click at [736, 475] on button "NEXT" at bounding box center [751, 476] width 164 height 39
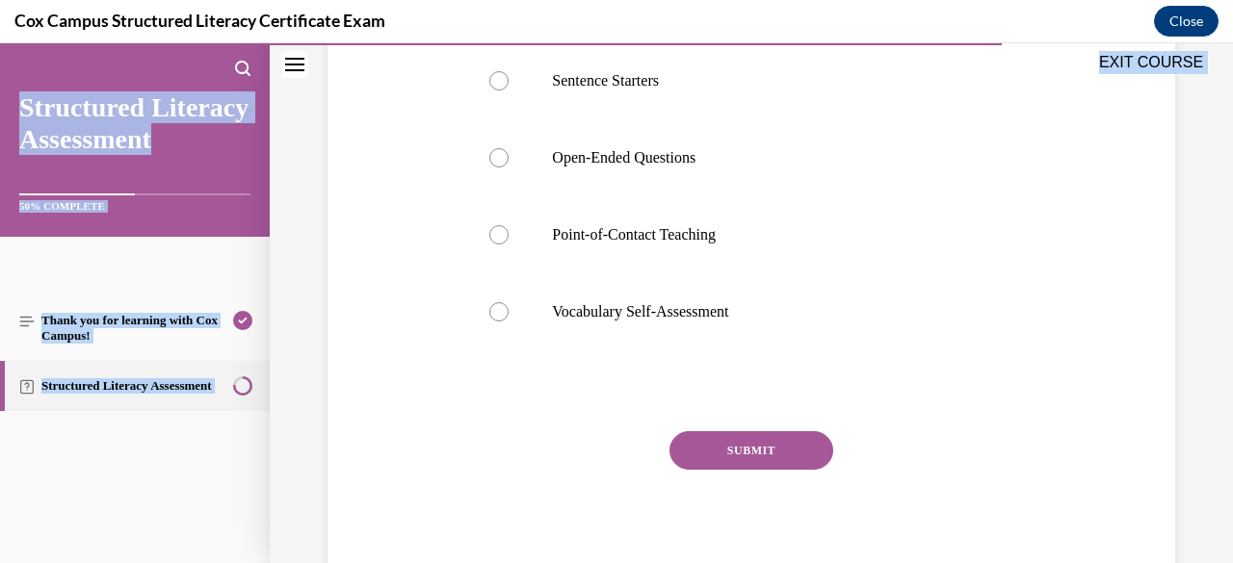
scroll to position [494, 0]
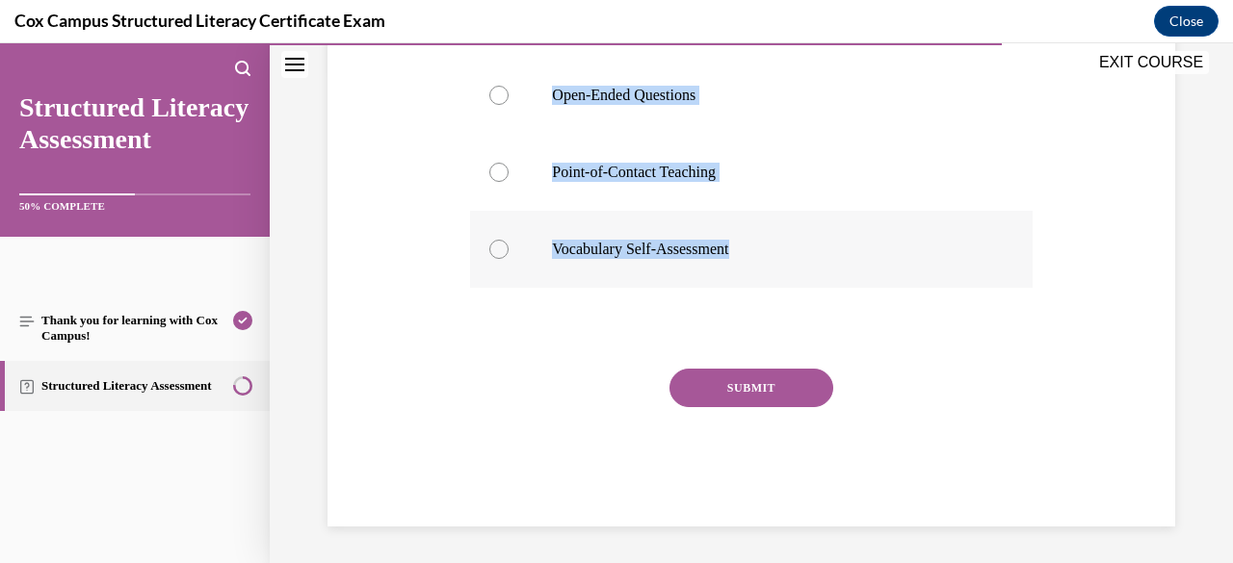
drag, startPoint x: 470, startPoint y: 381, endPoint x: 756, endPoint y: 257, distance: 311.9
click at [756, 257] on div "Question 111/144 [PERSON_NAME] needs to define a vocabulary word during the rea…" at bounding box center [750, 150] width 561 height 753
click at [723, 392] on button "SUBMIT" at bounding box center [751, 388] width 164 height 39
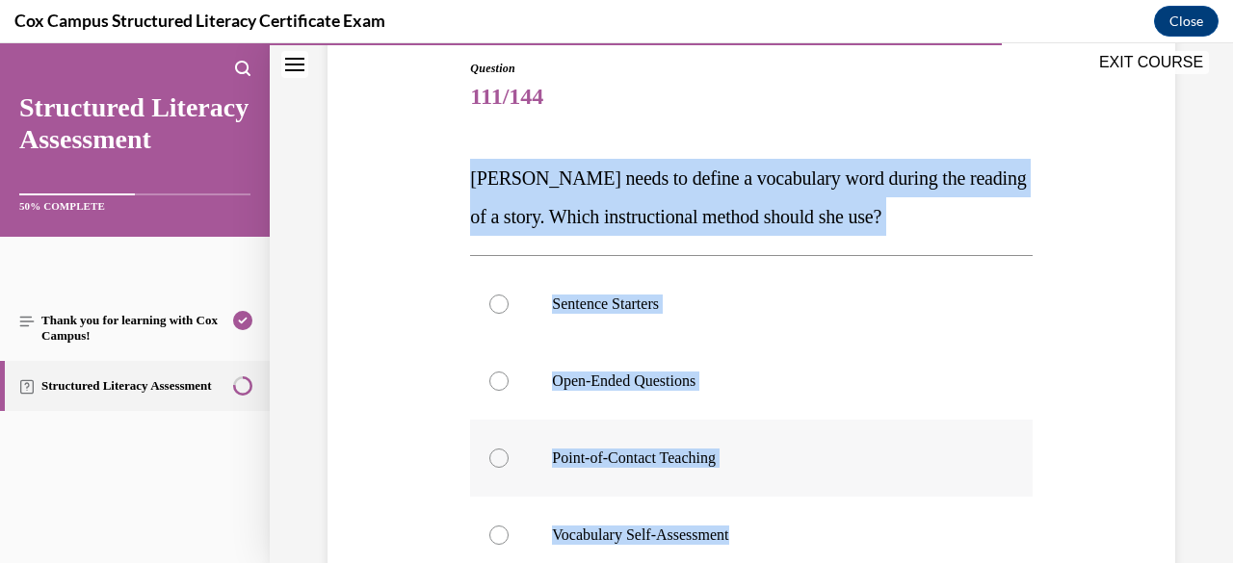
click at [501, 457] on div at bounding box center [498, 458] width 19 height 19
click at [501, 457] on input "Point-of-Contact Teaching" at bounding box center [498, 458] width 19 height 19
radio input "true"
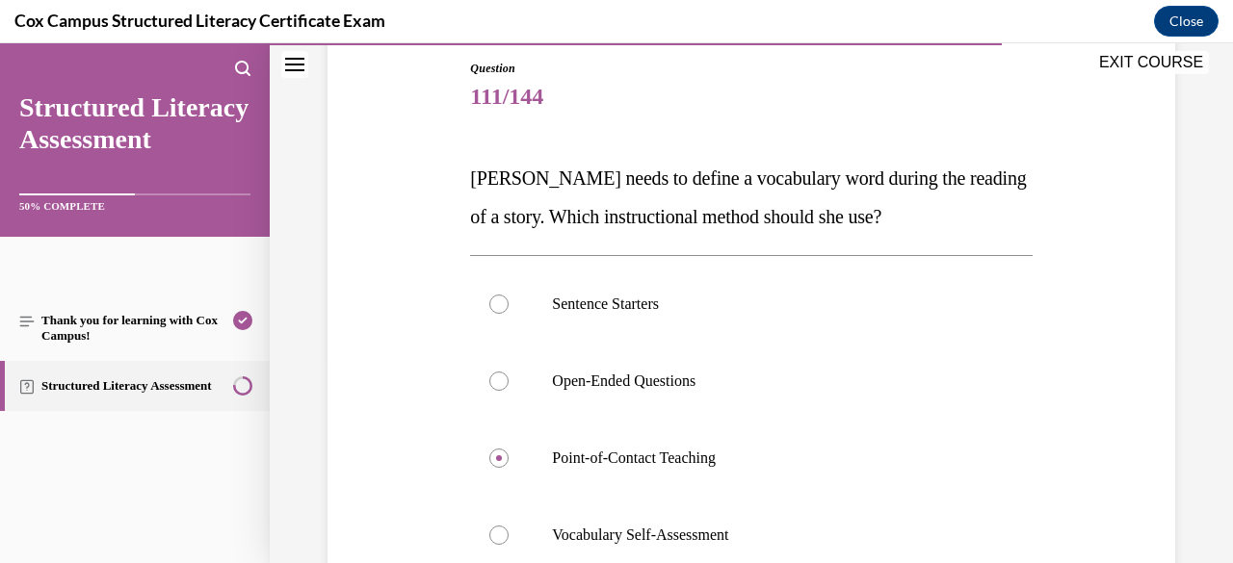
click at [1112, 517] on div "Question 111/144 [PERSON_NAME] needs to define a vocabulary word during the rea…" at bounding box center [751, 407] width 857 height 811
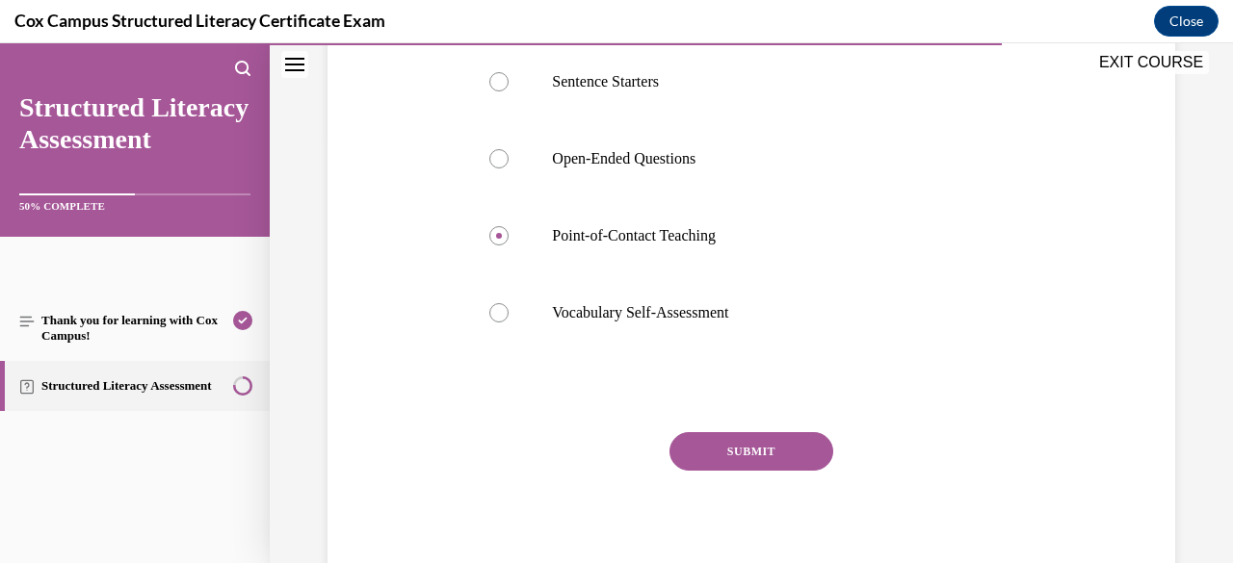
scroll to position [439, 0]
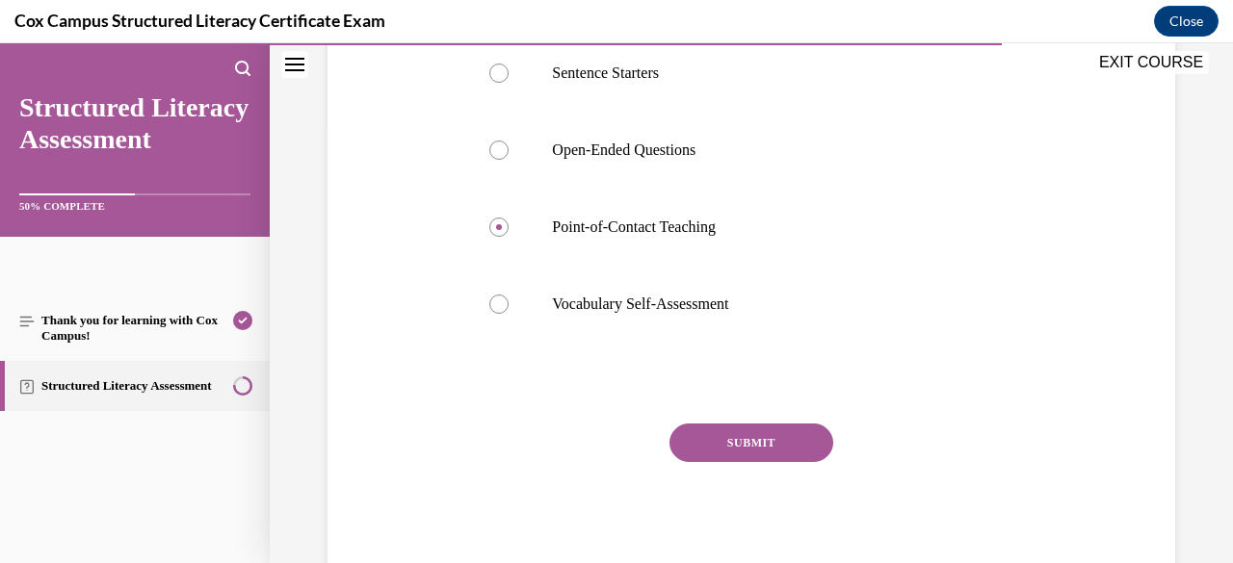
click at [812, 435] on button "SUBMIT" at bounding box center [751, 443] width 164 height 39
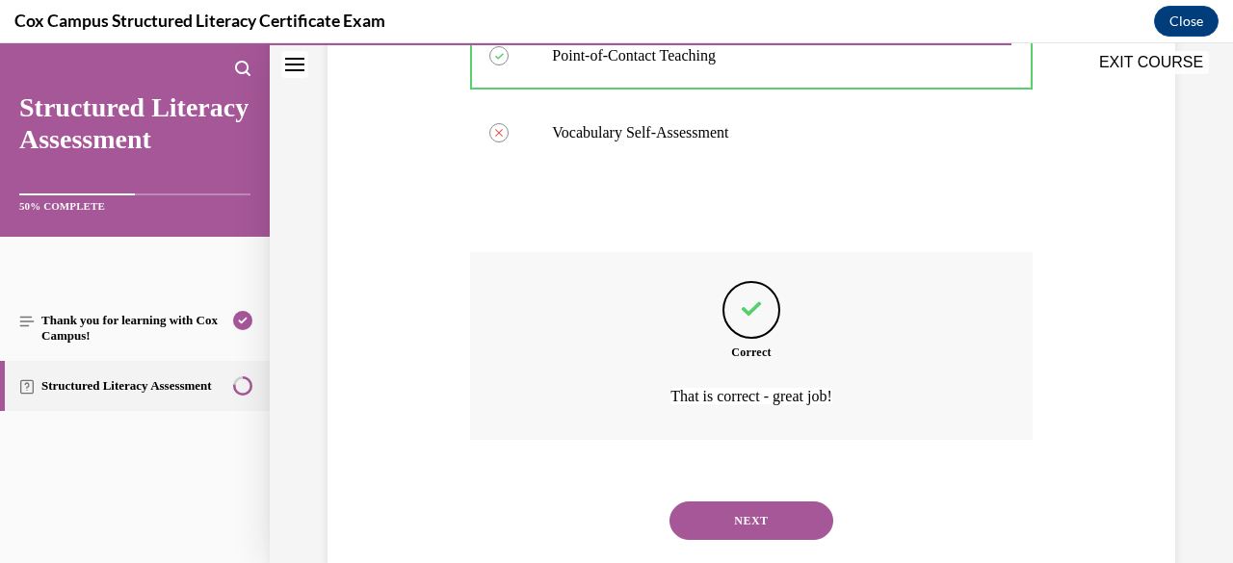
scroll to position [654, 0]
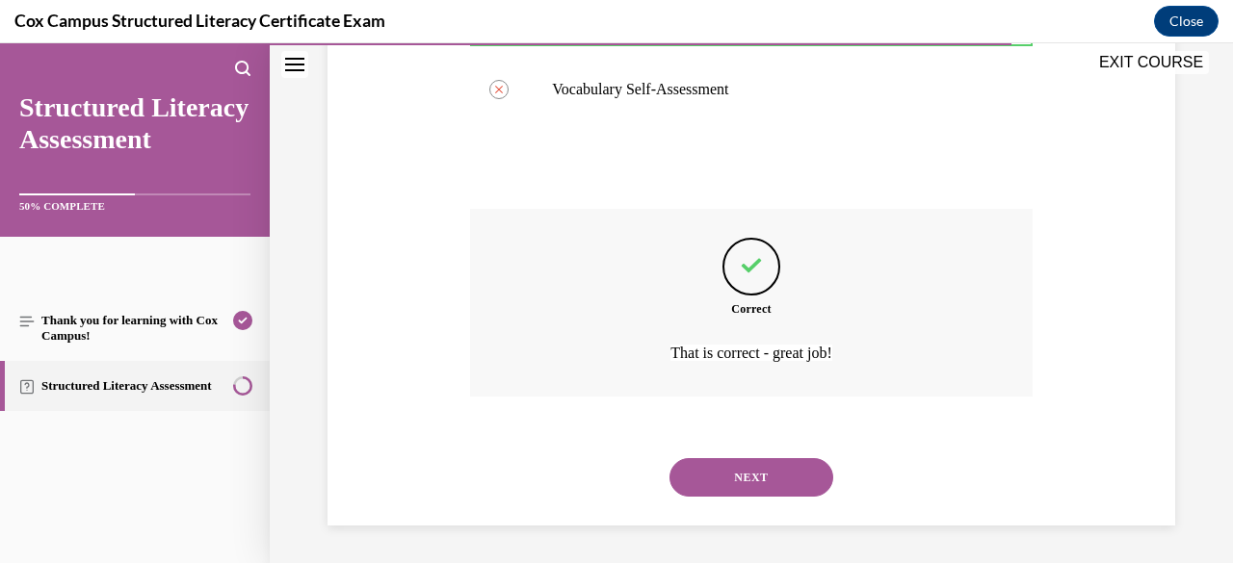
click at [726, 471] on button "NEXT" at bounding box center [751, 477] width 164 height 39
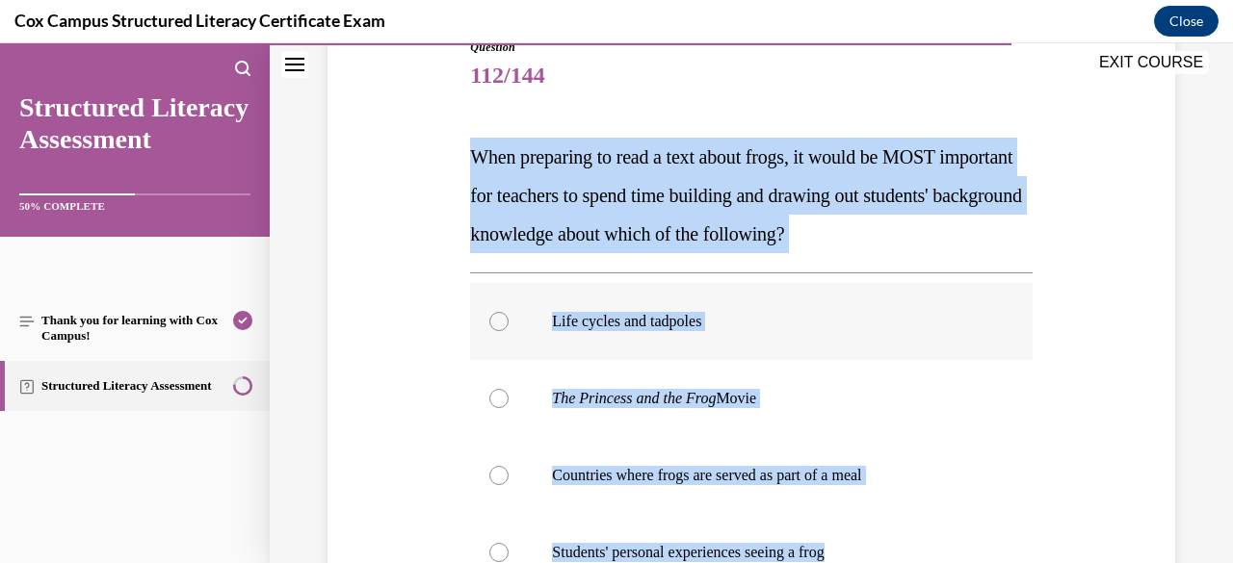
scroll to position [245, 0]
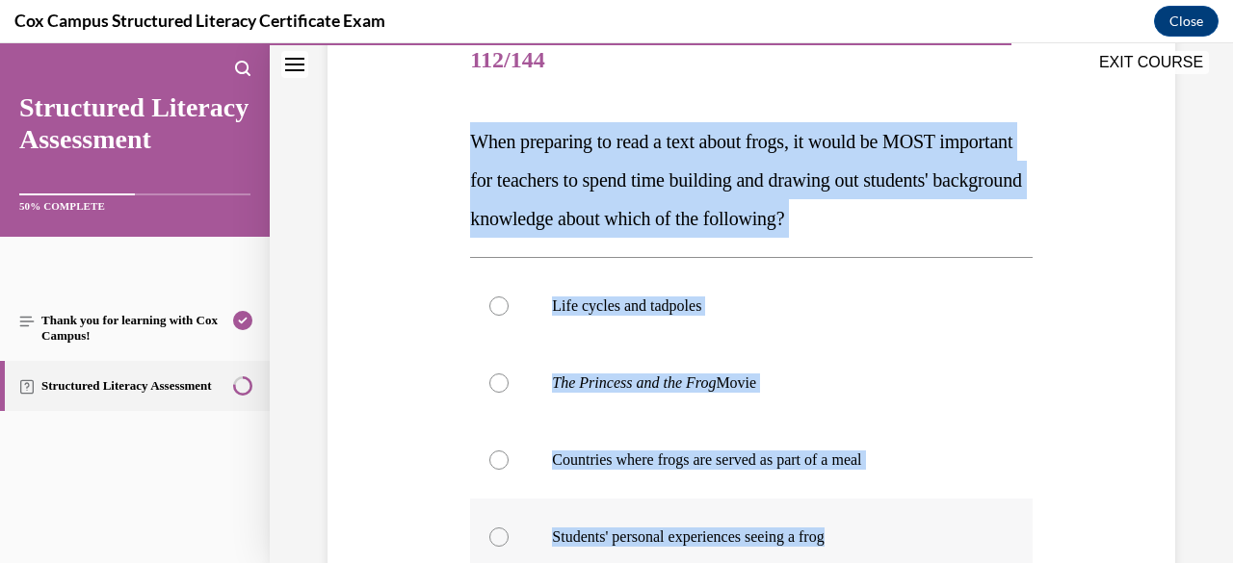
drag, startPoint x: 470, startPoint y: 384, endPoint x: 853, endPoint y: 535, distance: 412.1
click at [853, 535] on div "Question 112/144 When preparing to read a text about frogs, it would be MOST im…" at bounding box center [750, 419] width 561 height 792
click at [383, 355] on div "Question 112/144 When preparing to read a text about frogs, it would be MOST im…" at bounding box center [751, 389] width 857 height 849
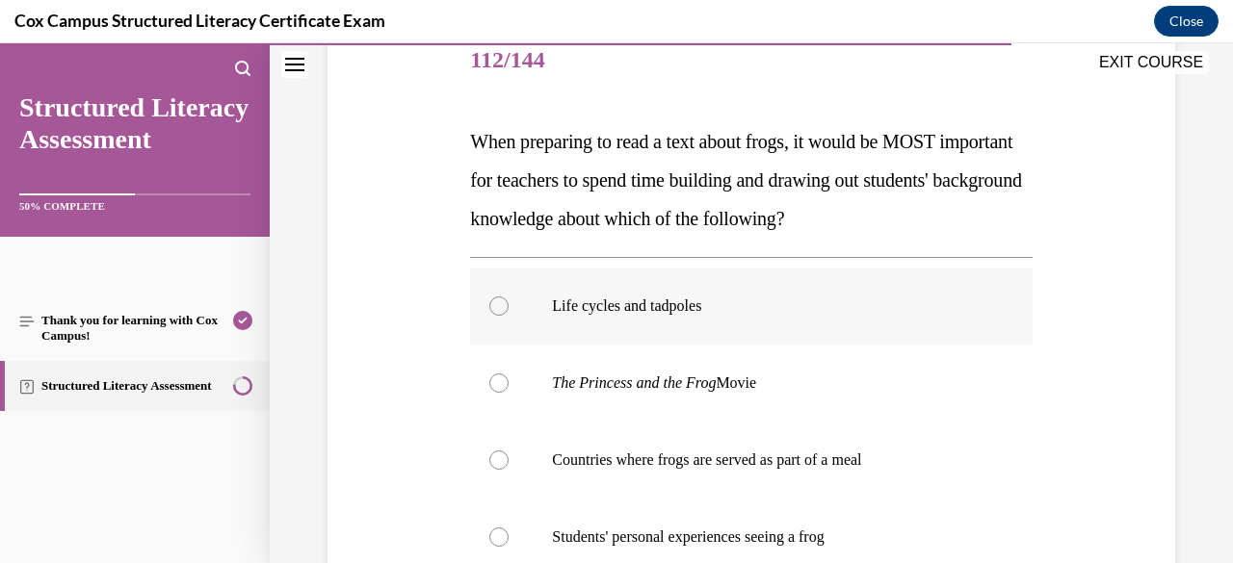
click at [499, 307] on div at bounding box center [498, 306] width 19 height 19
click at [499, 307] on input "Life cycles and tadpoles" at bounding box center [498, 306] width 19 height 19
radio input "true"
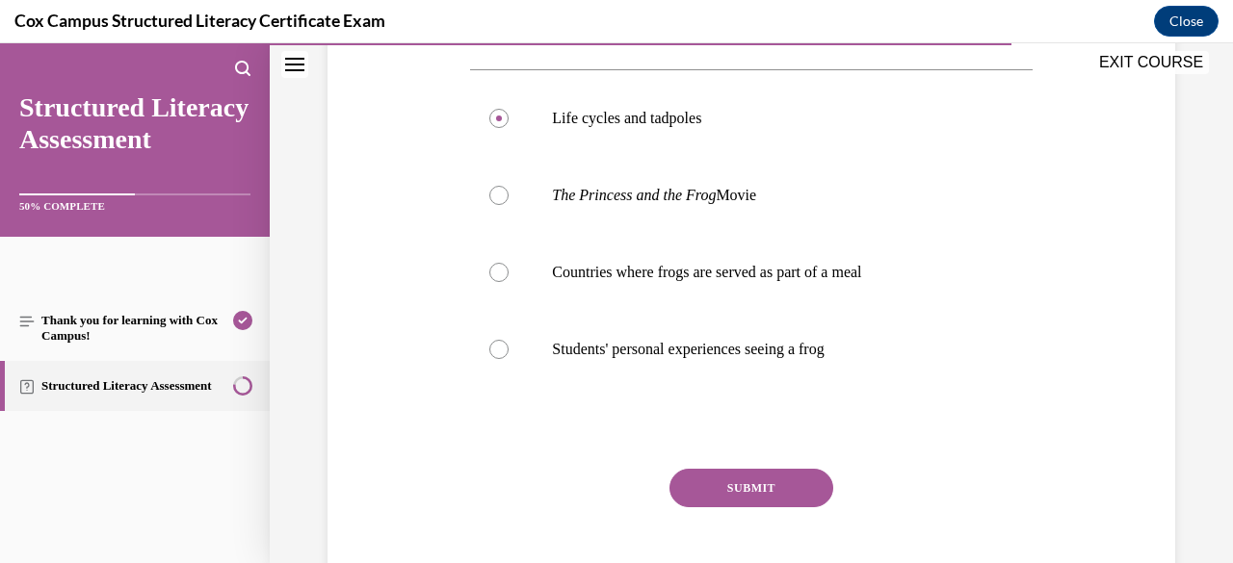
scroll to position [534, 0]
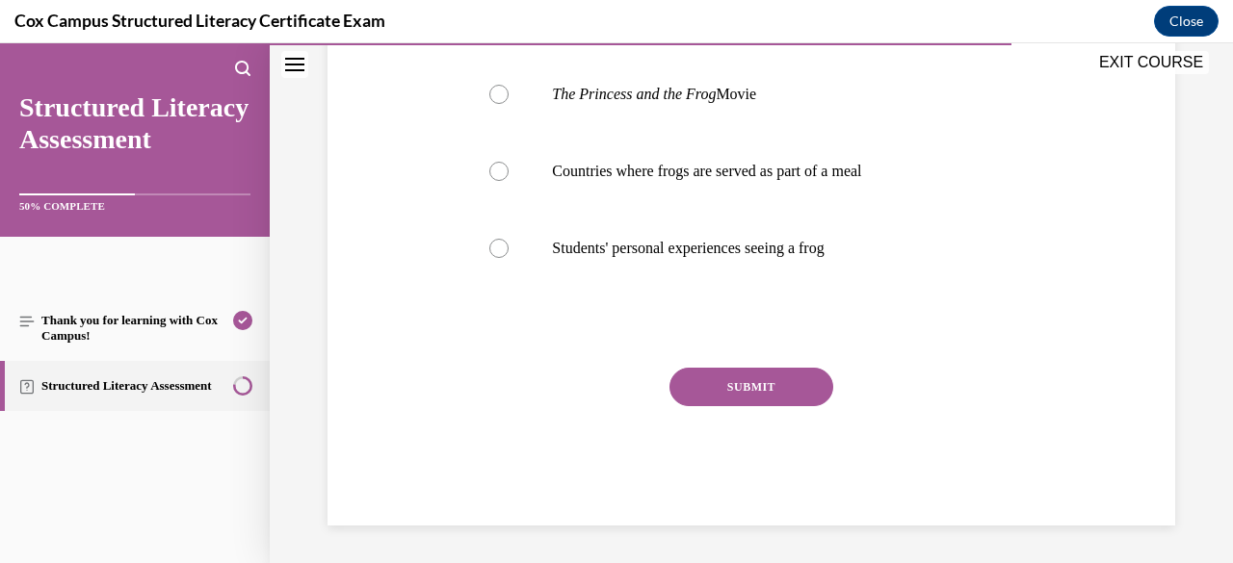
click at [759, 392] on button "SUBMIT" at bounding box center [751, 387] width 164 height 39
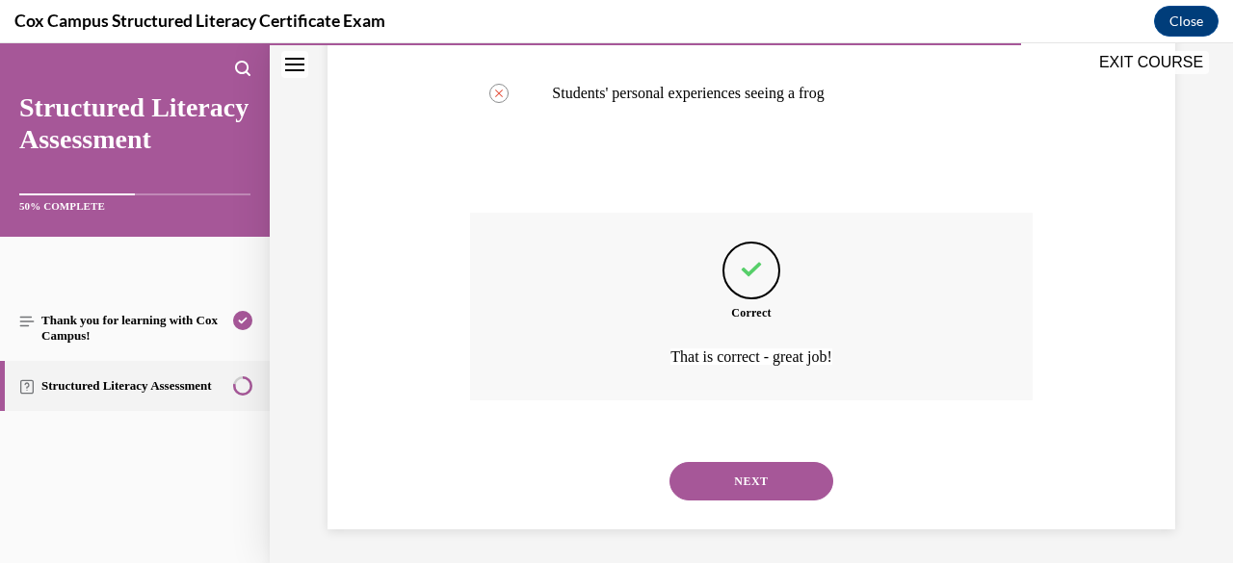
scroll to position [692, 0]
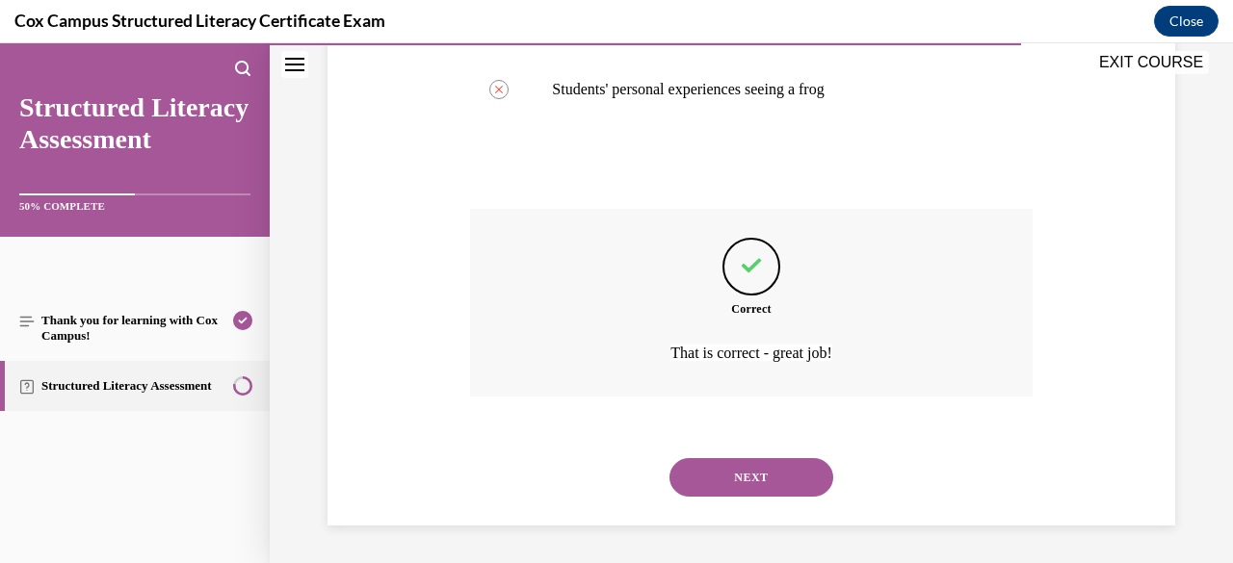
click at [744, 485] on button "NEXT" at bounding box center [751, 477] width 164 height 39
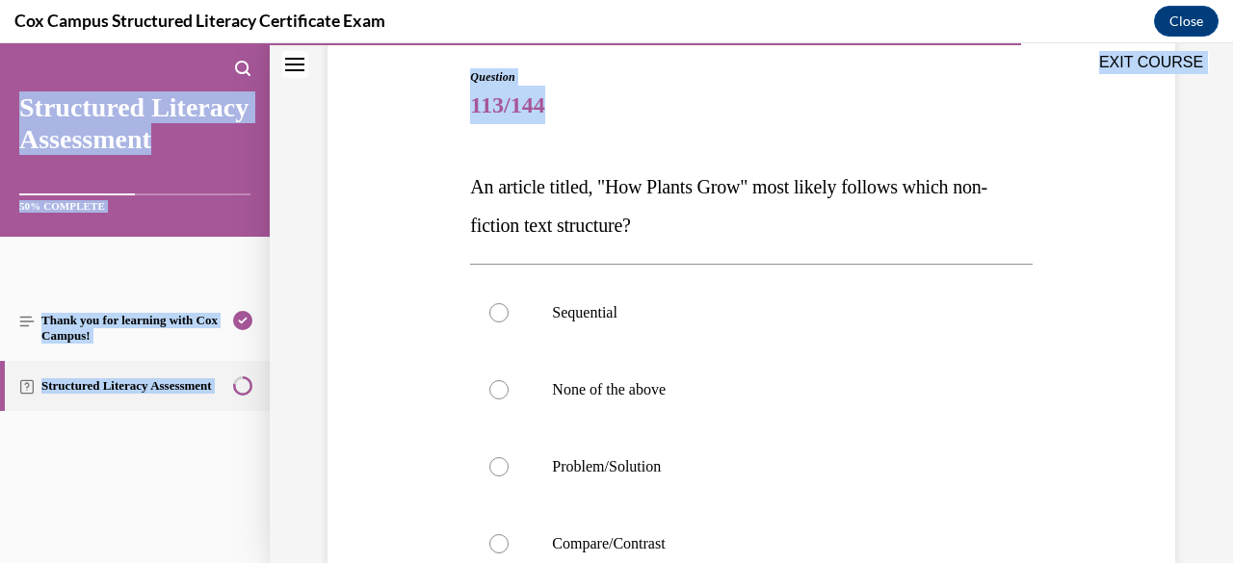
scroll to position [495, 0]
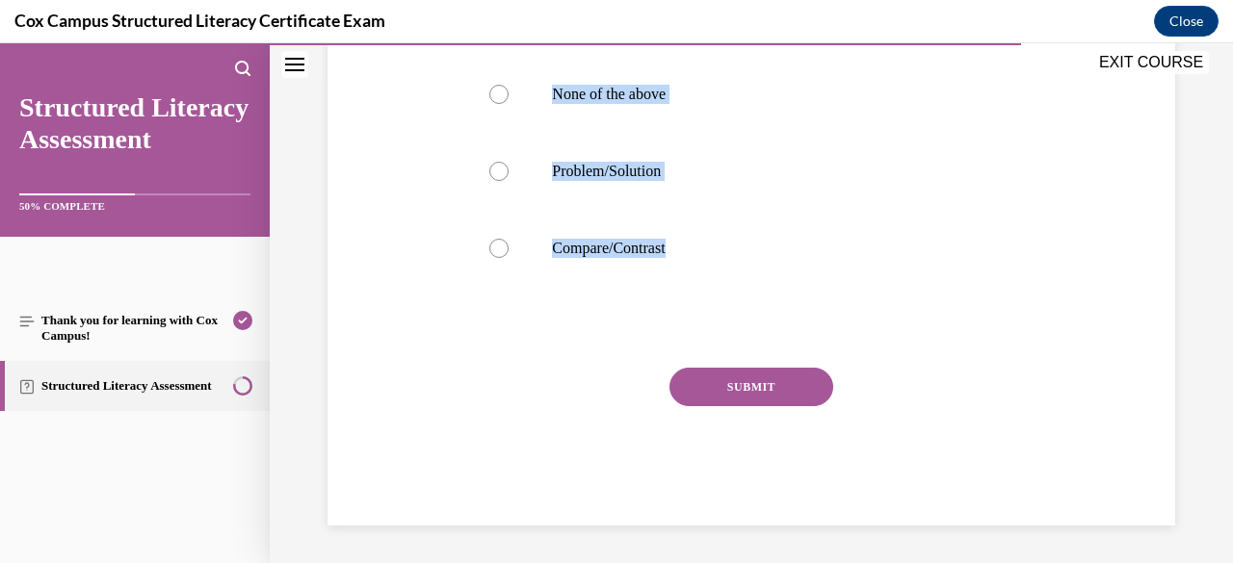
drag, startPoint x: 472, startPoint y: 380, endPoint x: 692, endPoint y: 300, distance: 233.7
click at [692, 300] on div "Question 113/144 An article titled, "How Plants Grow" most likely follows which…" at bounding box center [750, 149] width 561 height 753
click at [399, 173] on div "Question 113/144 An article titled, "How Plants Grow" most likely follows which…" at bounding box center [751, 120] width 857 height 811
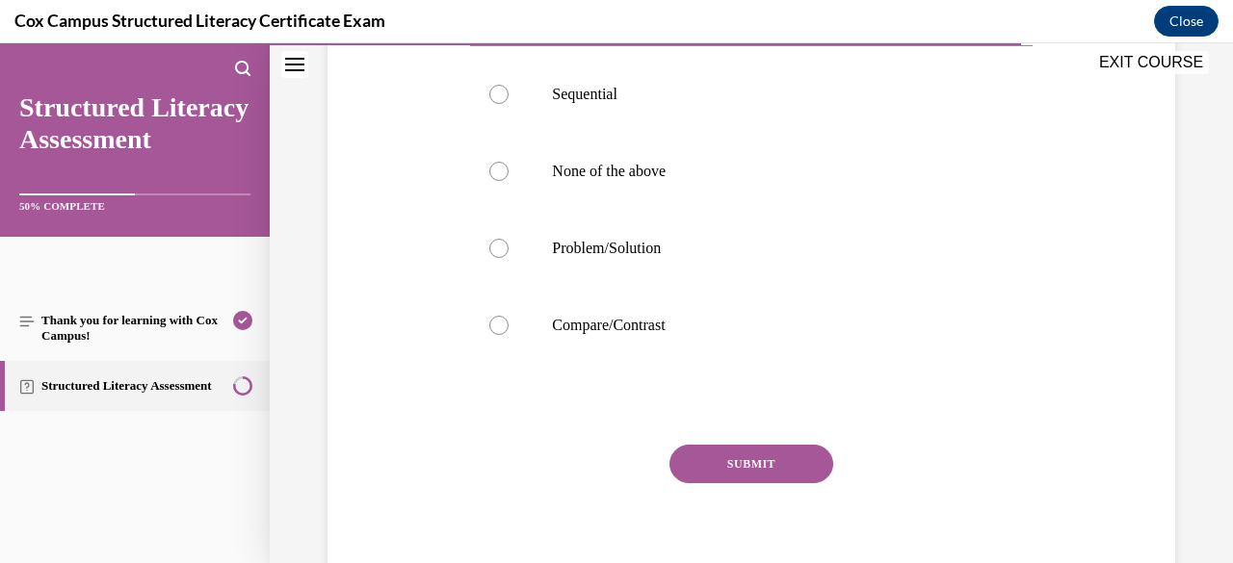
scroll to position [379, 0]
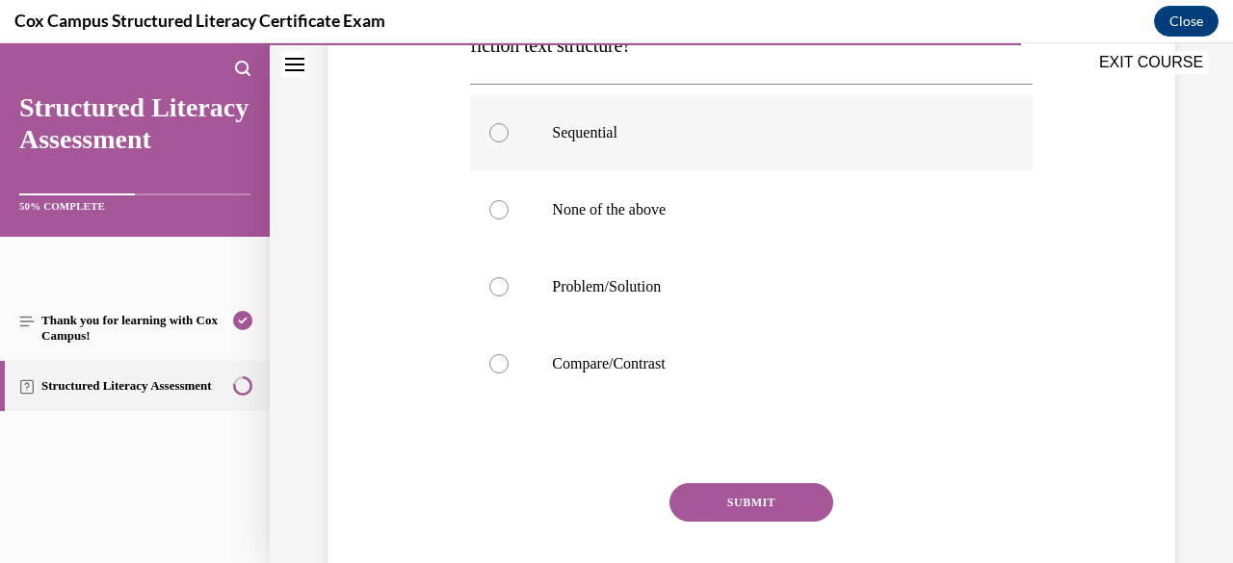
click at [499, 127] on div at bounding box center [498, 132] width 19 height 19
click at [499, 127] on input "Sequential" at bounding box center [498, 132] width 19 height 19
radio input "true"
click at [740, 517] on button "SUBMIT" at bounding box center [751, 502] width 164 height 39
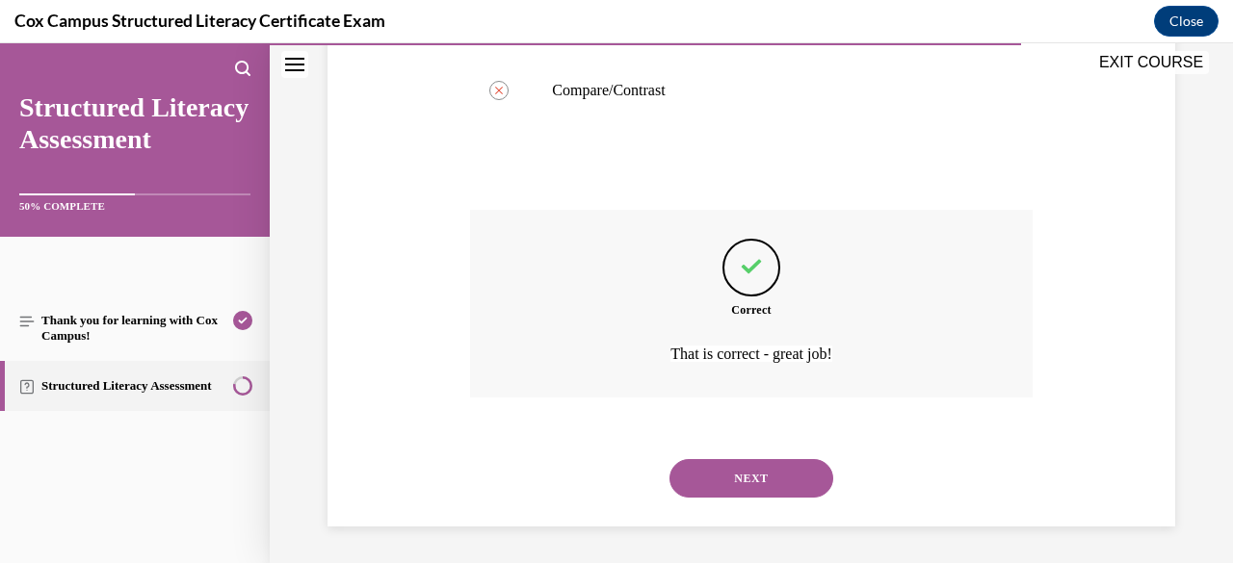
scroll to position [654, 0]
click at [735, 483] on button "NEXT" at bounding box center [751, 477] width 164 height 39
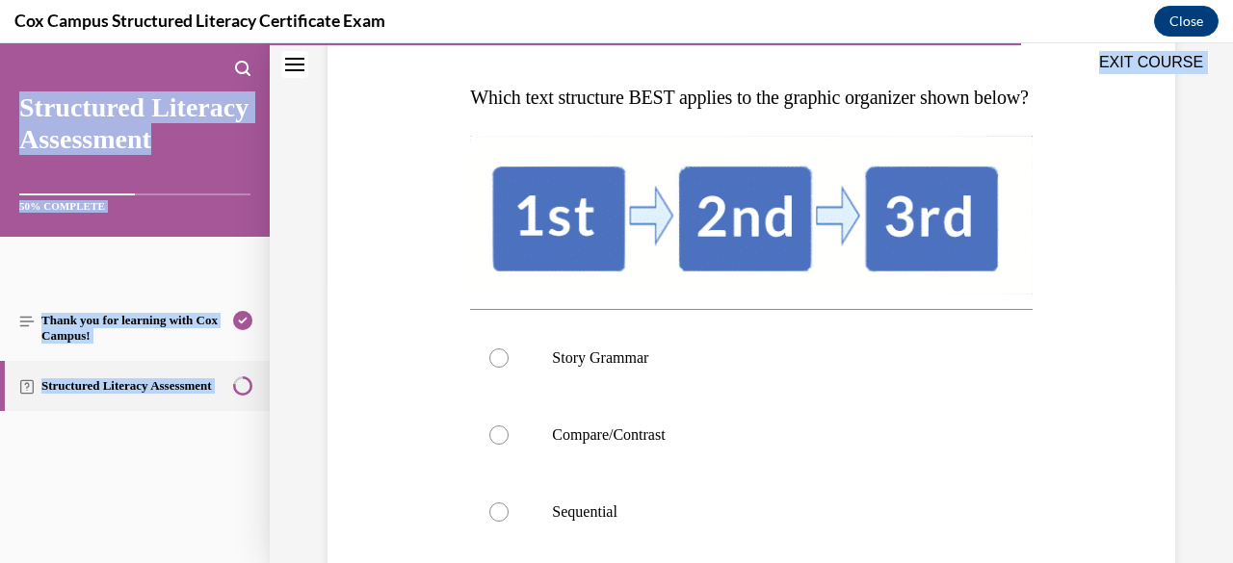
scroll to position [665, 0]
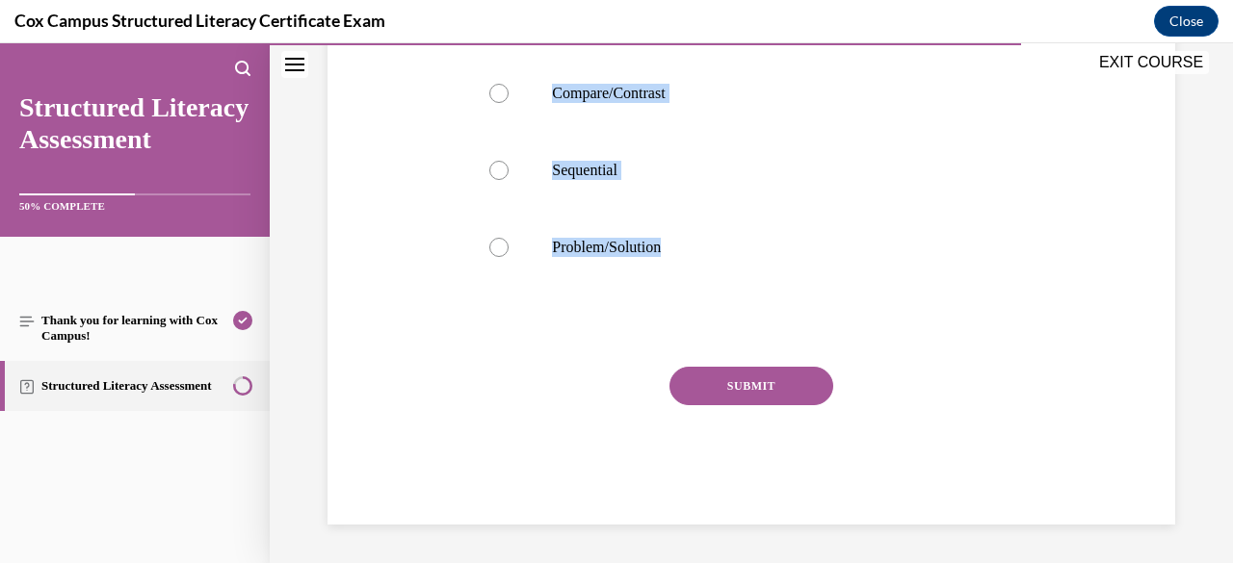
drag, startPoint x: 464, startPoint y: 378, endPoint x: 699, endPoint y: 298, distance: 248.5
click at [699, 298] on div "Question 114/144 Which text structure BEST applies to the graphic organizer sho…" at bounding box center [750, 66] width 571 height 917
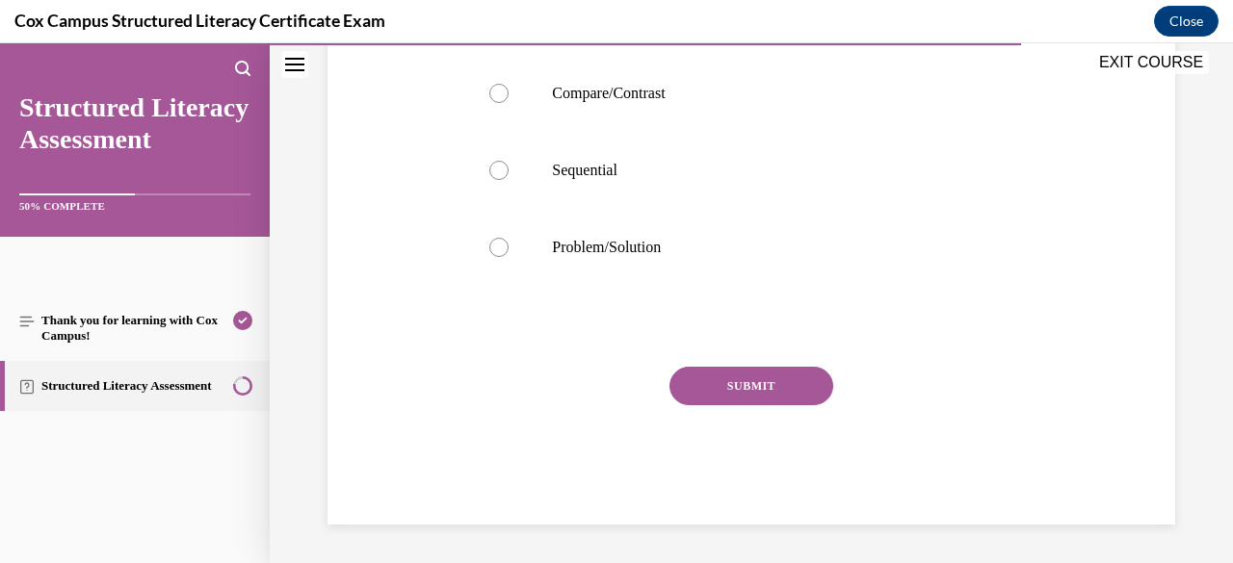
click at [449, 412] on div "Question 114/144 Which text structure BEST applies to the graphic organizer sho…" at bounding box center [751, 52] width 857 height 946
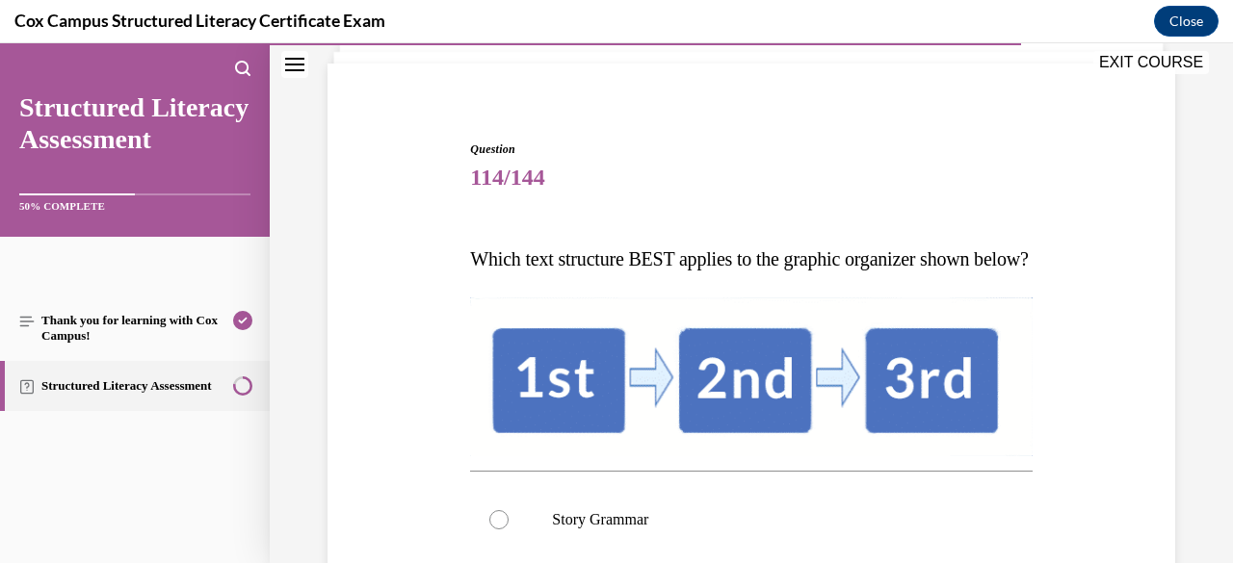
scroll to position [126, 0]
drag, startPoint x: 462, startPoint y: 336, endPoint x: 759, endPoint y: 465, distance: 323.5
click at [759, 465] on div "Question 114/144 Which text structure BEST applies to the graphic organizer sho…" at bounding box center [751, 557] width 857 height 946
click at [419, 431] on div "Question 114/144 Which text structure BEST applies to the graphic organizer sho…" at bounding box center [751, 557] width 857 height 946
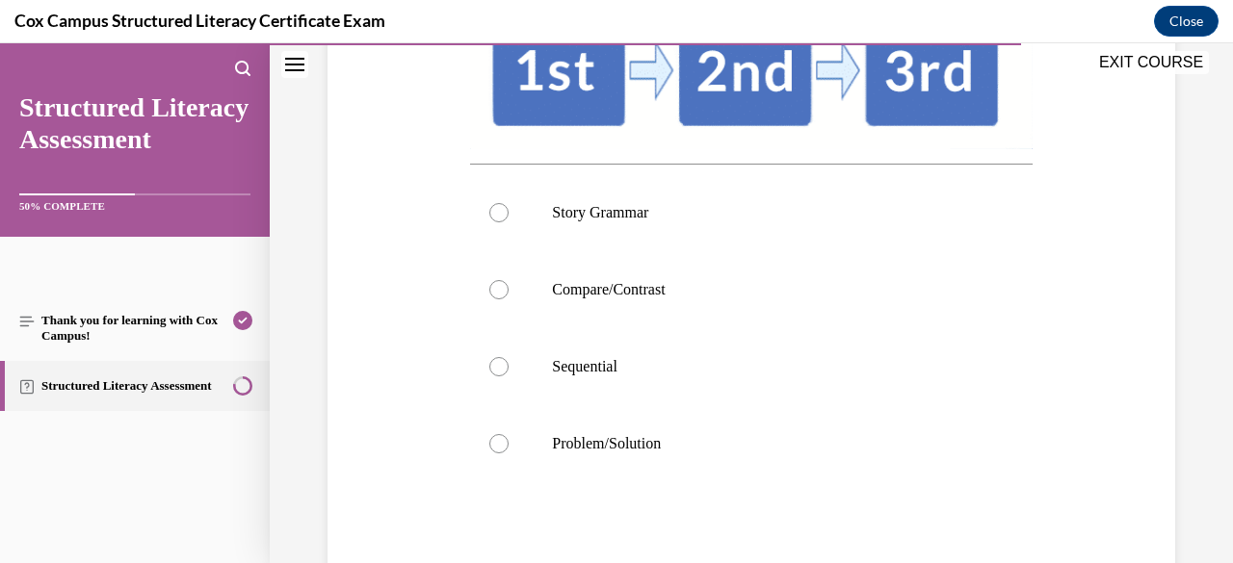
scroll to position [473, 0]
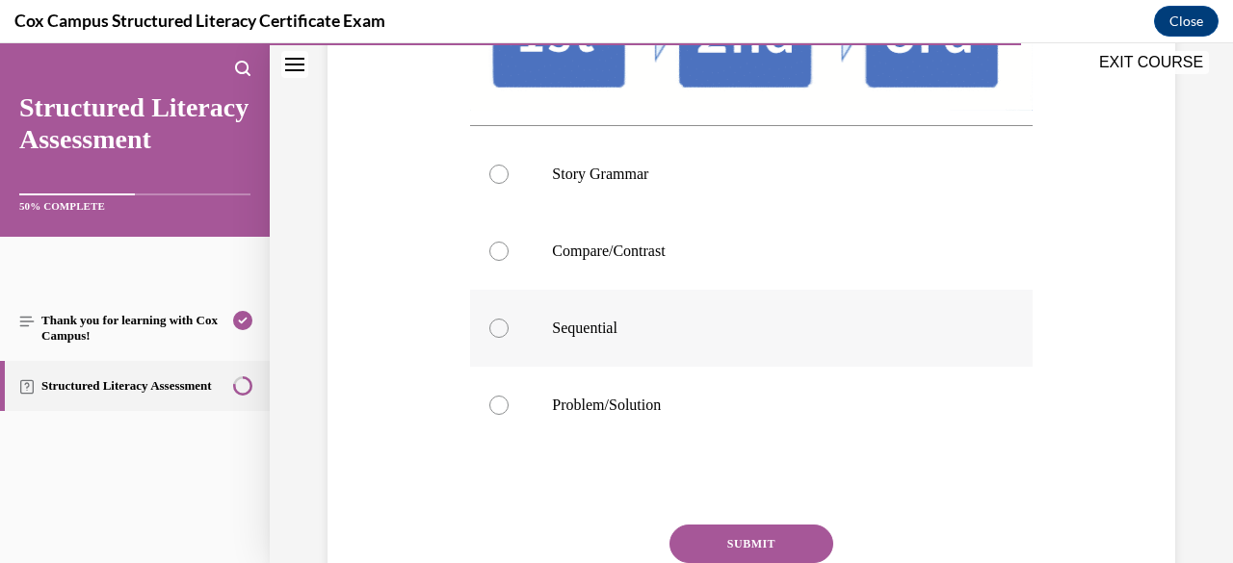
click at [499, 338] on div at bounding box center [498, 328] width 19 height 19
click at [499, 338] on input "Sequential" at bounding box center [498, 328] width 19 height 19
radio input "true"
click at [644, 496] on div at bounding box center [750, 484] width 561 height 23
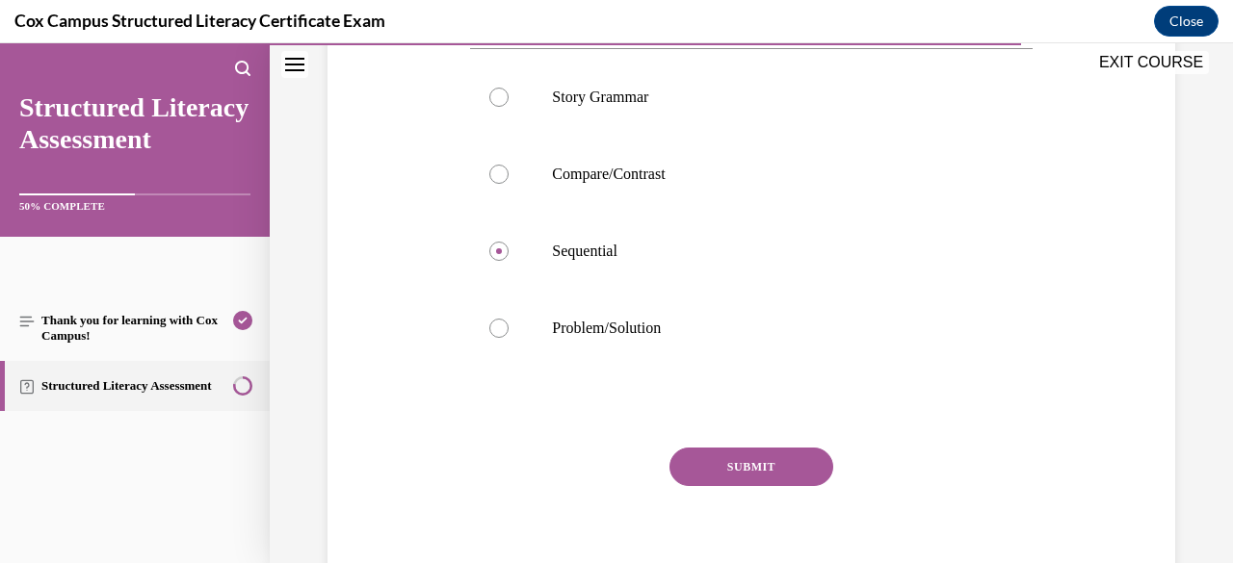
click at [714, 486] on button "SUBMIT" at bounding box center [751, 467] width 164 height 39
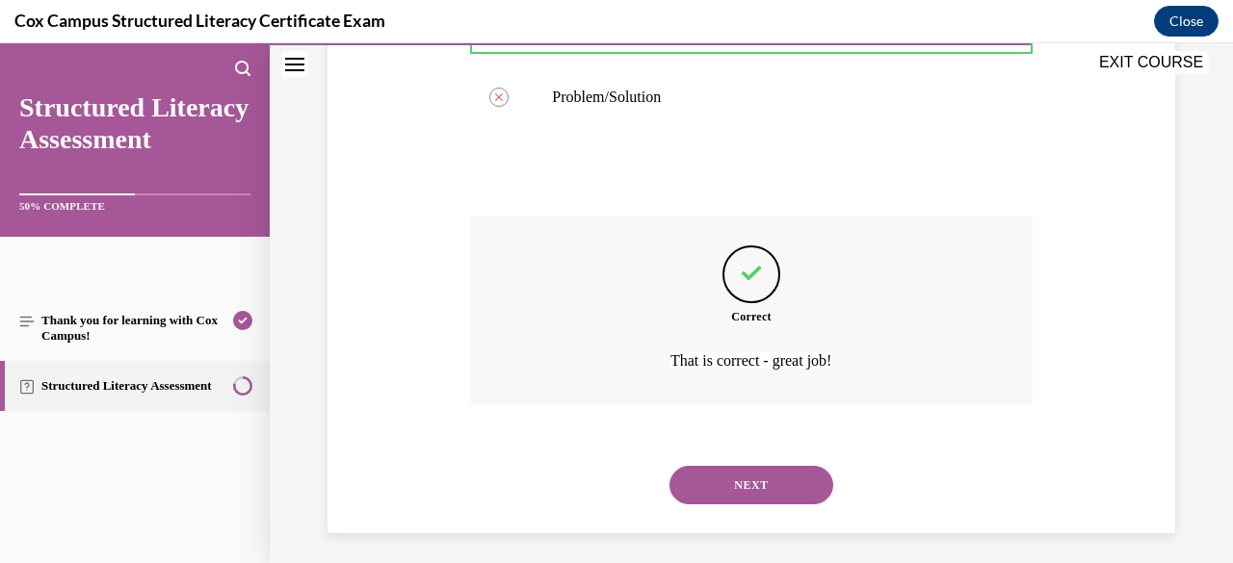
scroll to position [824, 0]
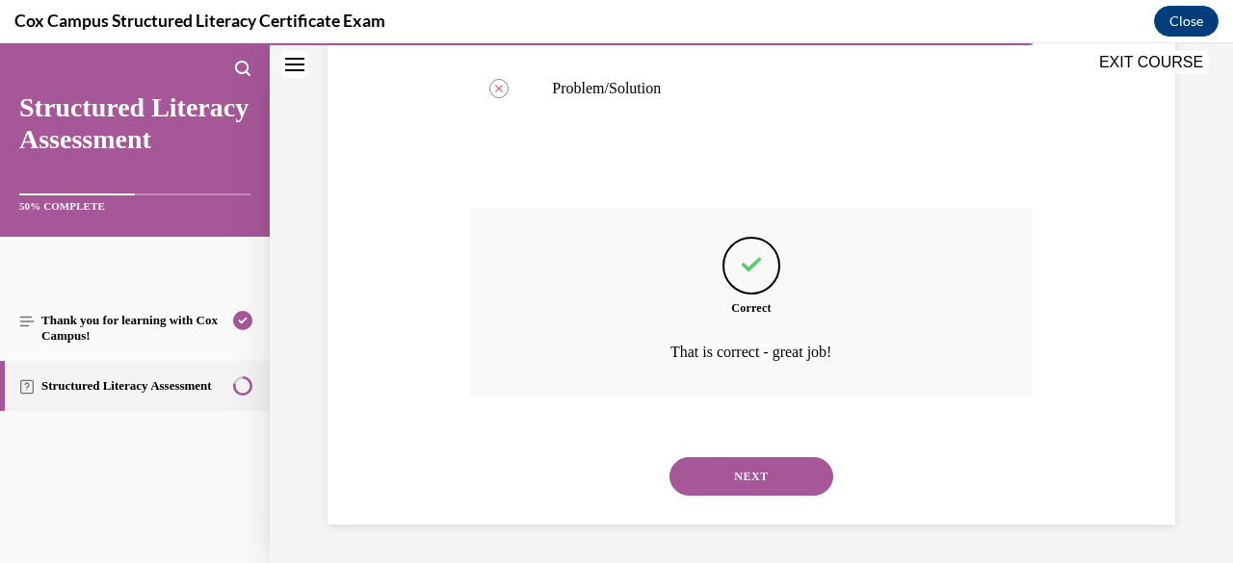
click at [721, 483] on button "NEXT" at bounding box center [751, 476] width 164 height 39
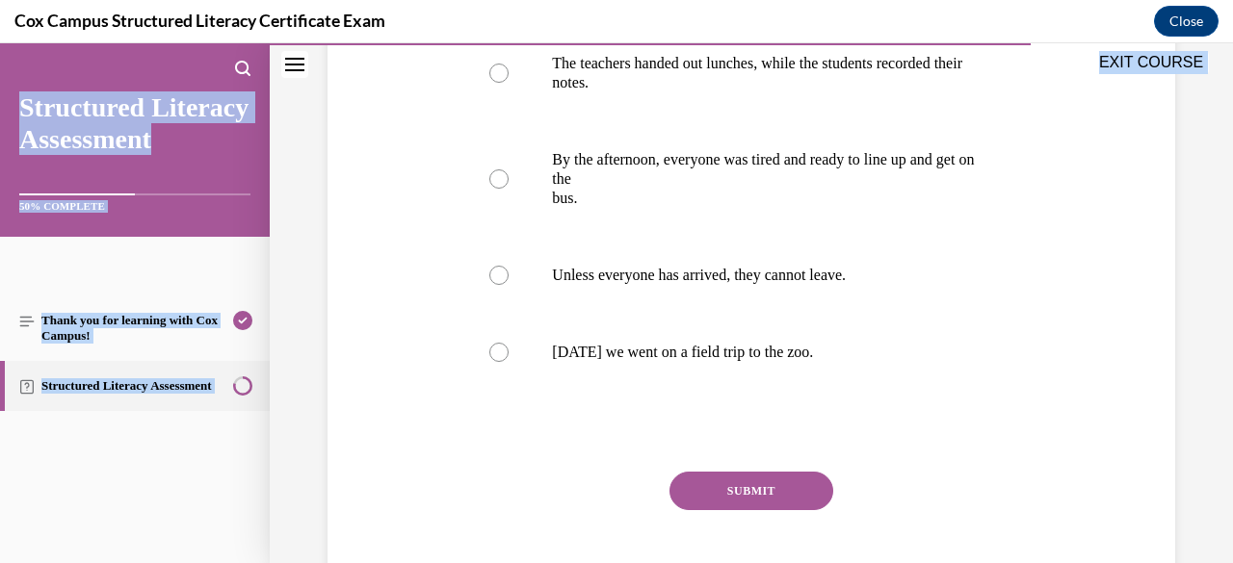
scroll to position [553, 0]
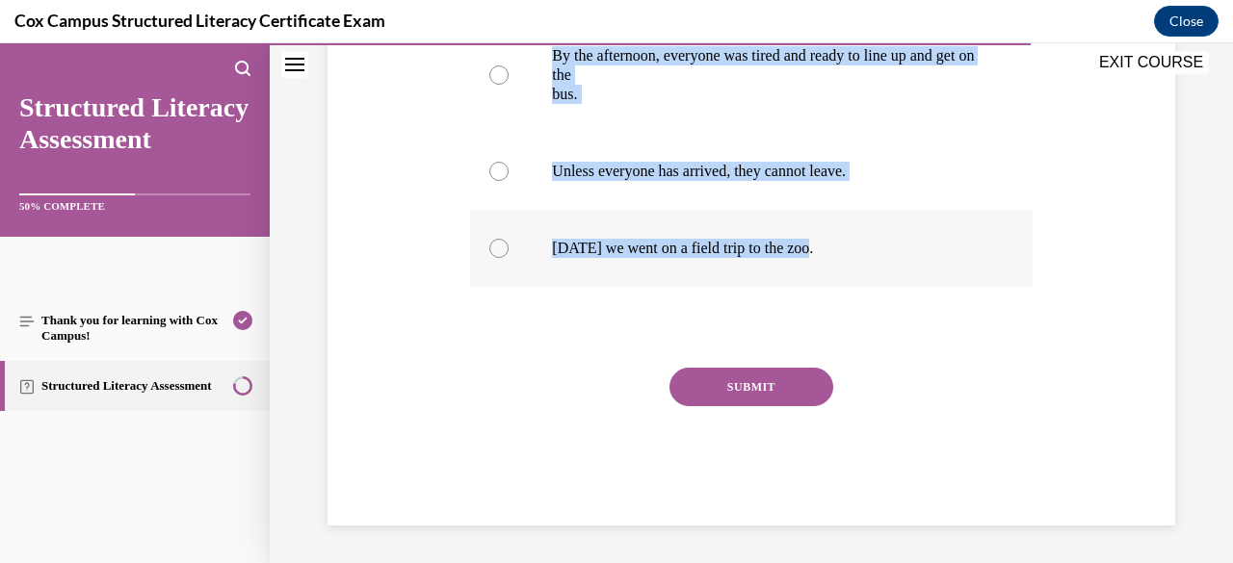
drag, startPoint x: 470, startPoint y: 382, endPoint x: 851, endPoint y: 222, distance: 413.5
click at [851, 222] on div "Question 115/144 Which sentence structure is MOST likely to challenge younger s…" at bounding box center [750, 120] width 561 height 811
click at [375, 141] on div "Question 115/144 Which sentence structure is MOST likely to challenge younger s…" at bounding box center [751, 91] width 857 height 869
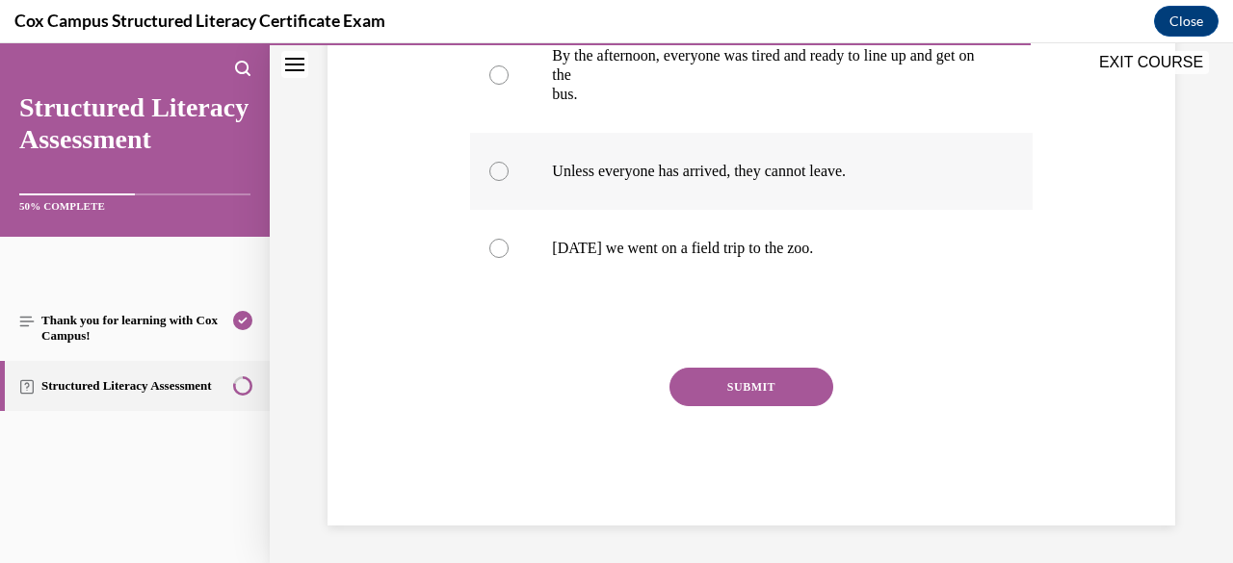
click at [491, 170] on div at bounding box center [498, 171] width 19 height 19
click at [491, 170] on input "Unless everyone has arrived, they cannot leave." at bounding box center [498, 171] width 19 height 19
radio input "true"
click at [684, 373] on button "SUBMIT" at bounding box center [751, 387] width 164 height 39
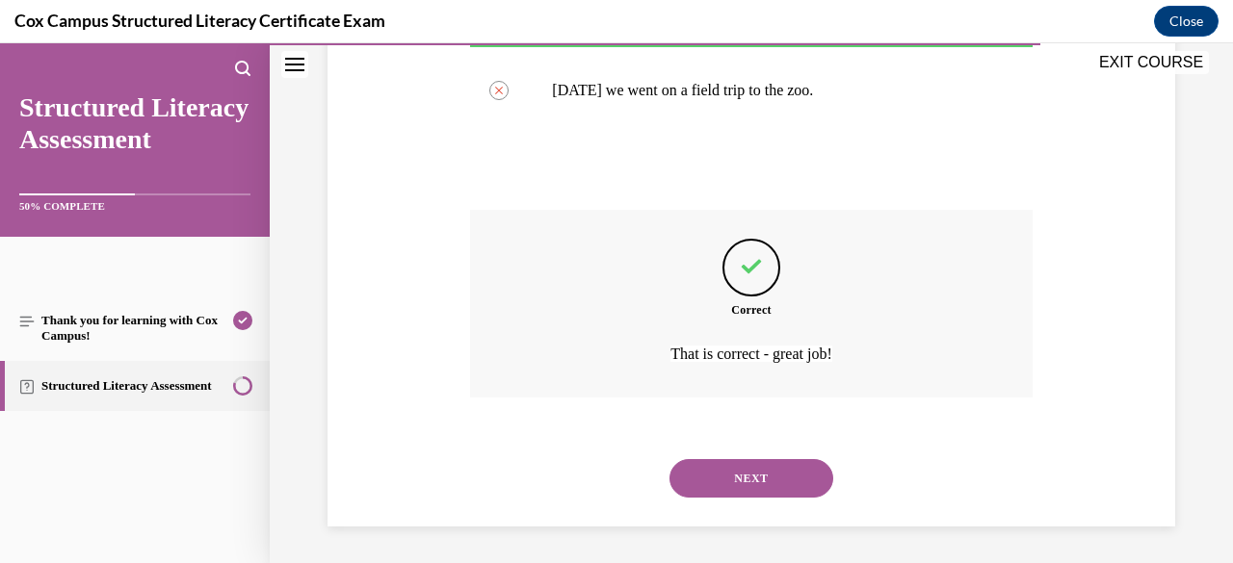
scroll to position [712, 0]
click at [718, 492] on button "NEXT" at bounding box center [751, 477] width 164 height 39
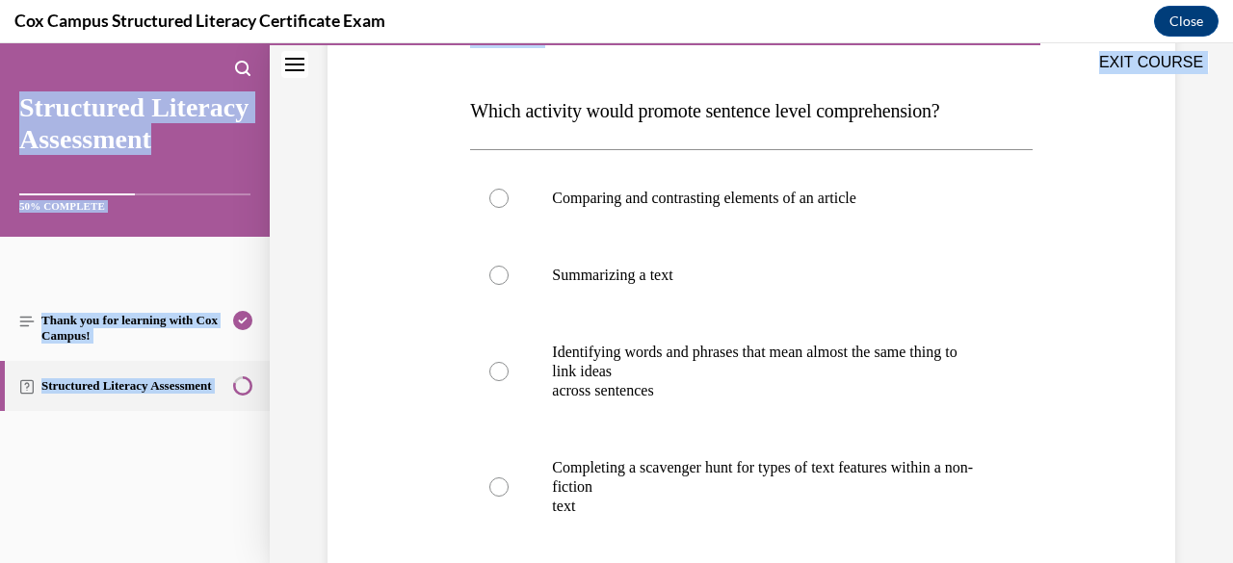
scroll to position [534, 0]
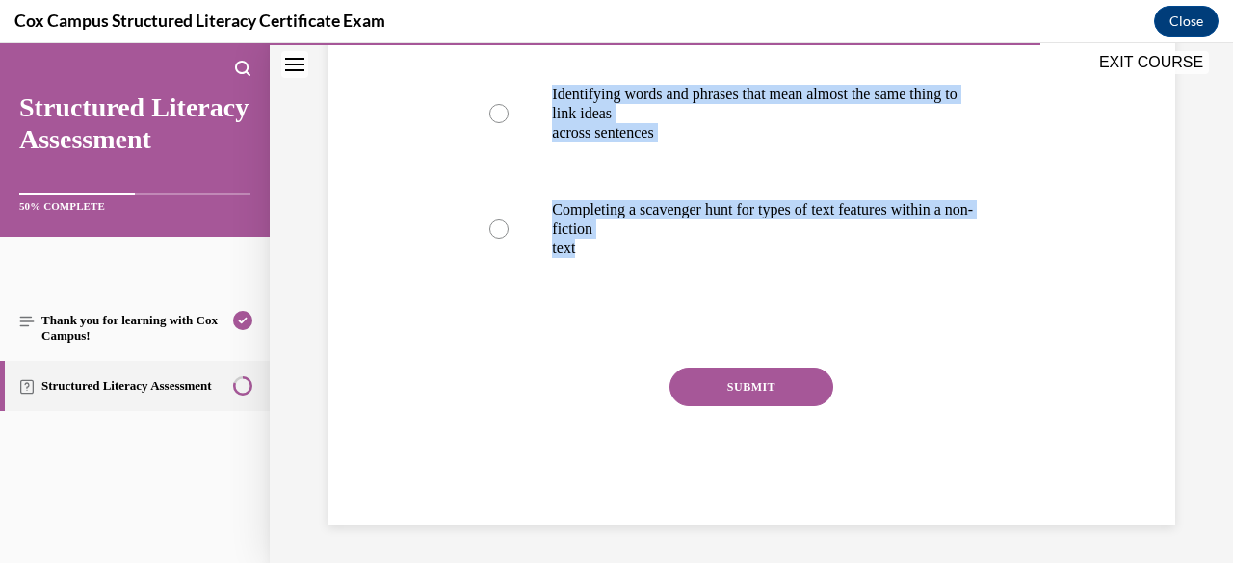
drag, startPoint x: 471, startPoint y: 380, endPoint x: 842, endPoint y: 325, distance: 375.0
click at [842, 325] on div "Question 116/144 Which activity would promote sentence level comprehension? Com…" at bounding box center [750, 130] width 561 height 792
click at [364, 170] on div "Question 116/144 Which activity would promote sentence level comprehension? Com…" at bounding box center [751, 100] width 857 height 849
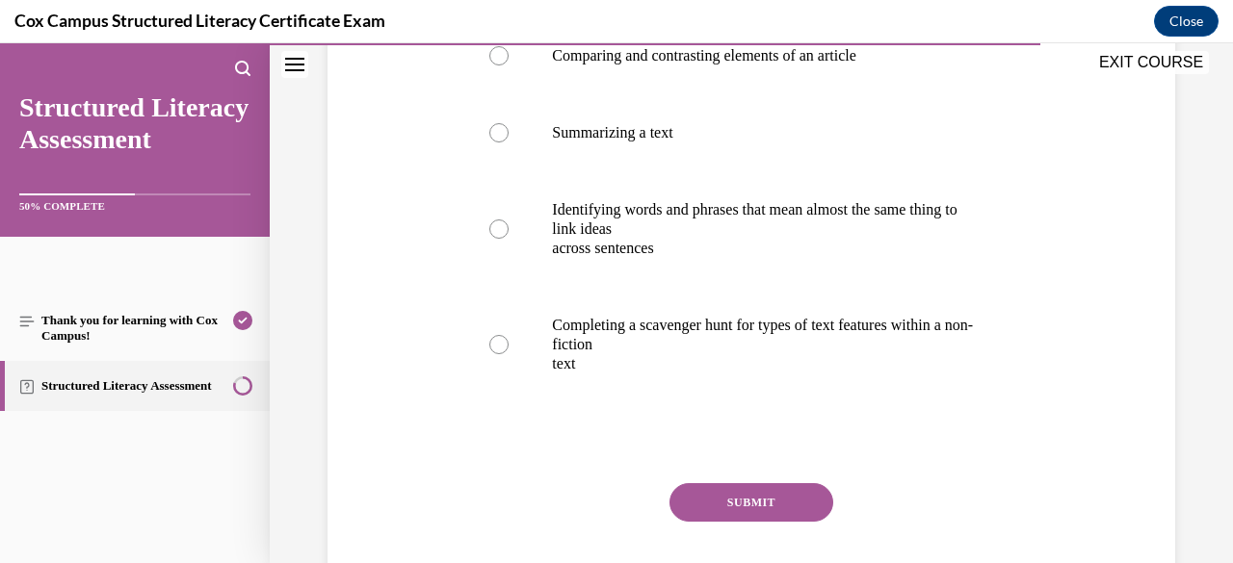
scroll to position [379, 0]
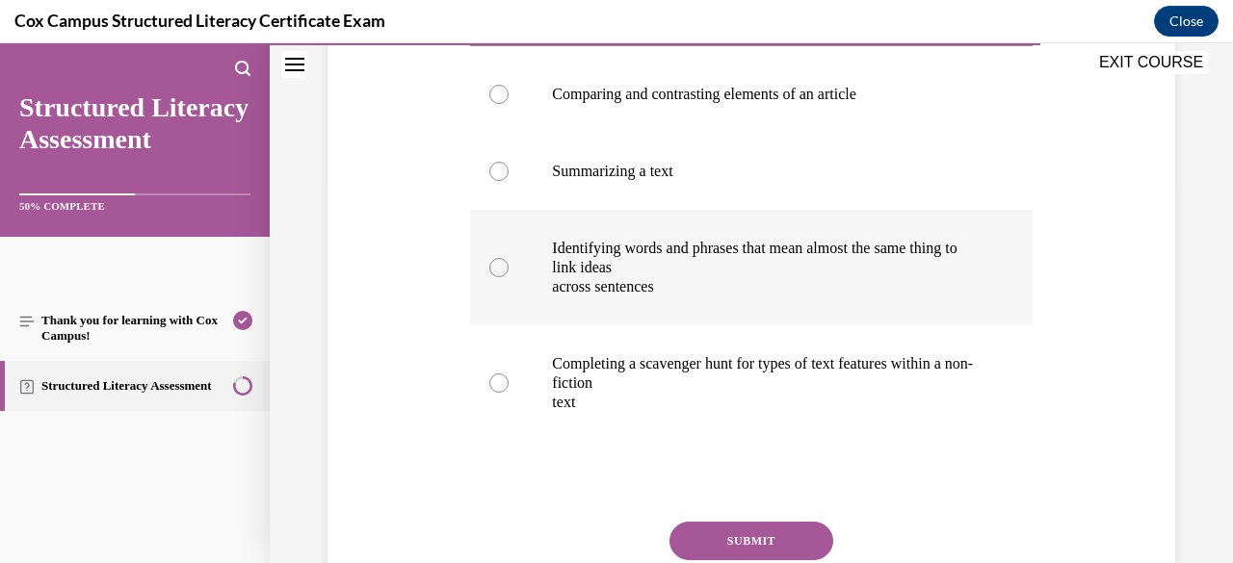
click at [501, 274] on div at bounding box center [498, 267] width 19 height 19
click at [501, 274] on input "Identifying words and phrases that mean almost the same thing to link ideas acr…" at bounding box center [498, 267] width 19 height 19
radio input "true"
click at [730, 536] on button "SUBMIT" at bounding box center [751, 541] width 164 height 39
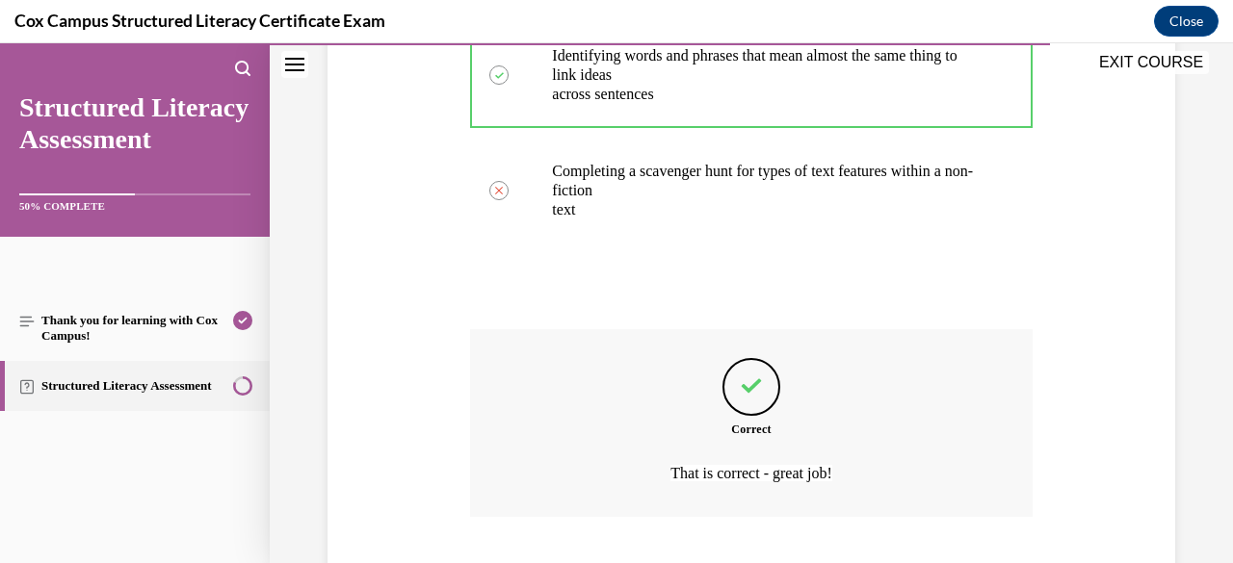
scroll to position [692, 0]
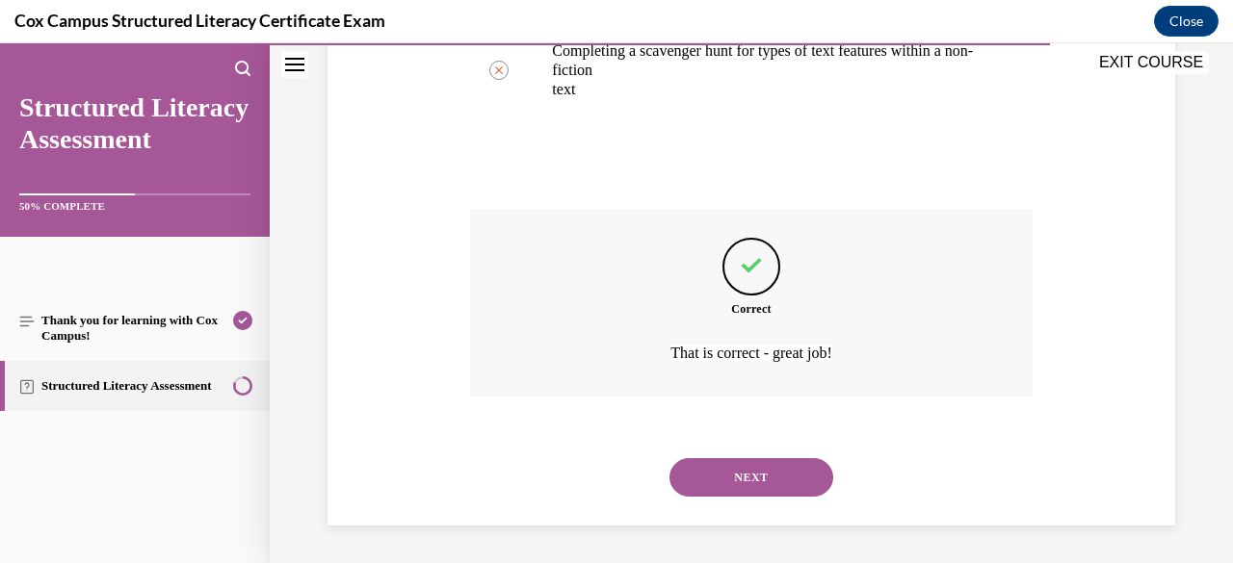
click at [732, 481] on button "NEXT" at bounding box center [751, 477] width 164 height 39
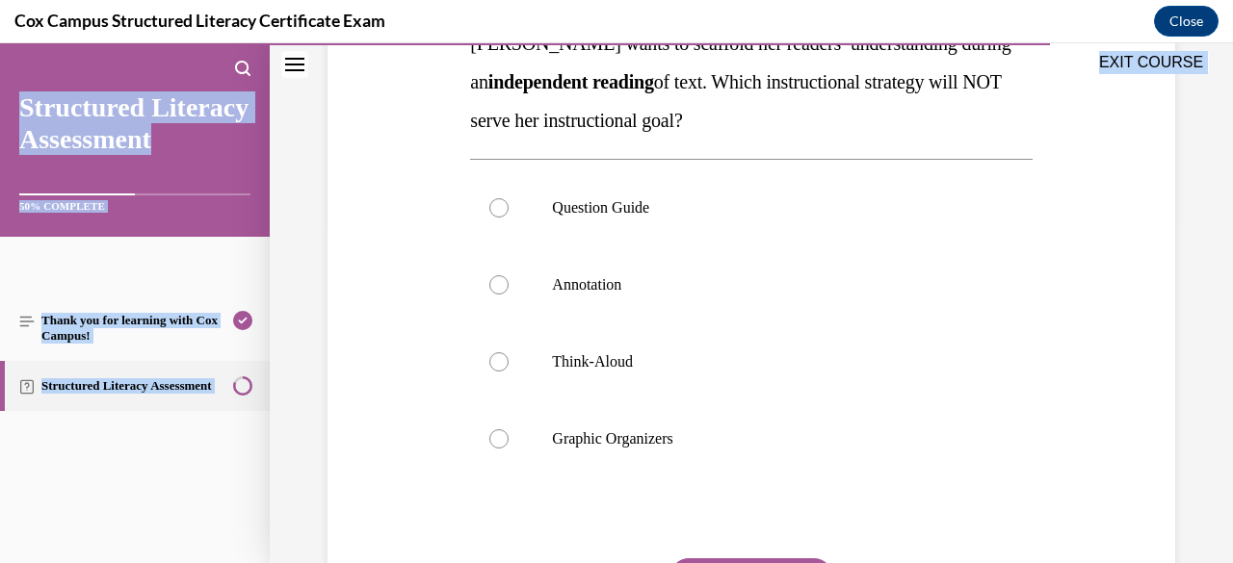
scroll to position [534, 0]
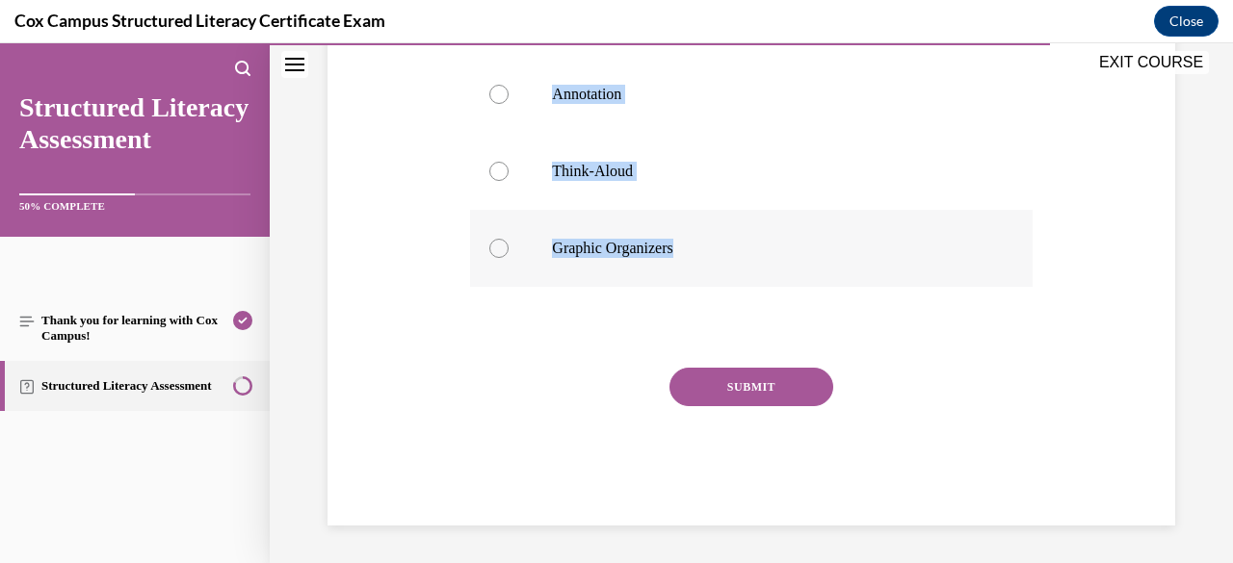
drag, startPoint x: 468, startPoint y: 378, endPoint x: 691, endPoint y: 263, distance: 250.7
click at [691, 263] on div "Question 117/144 [PERSON_NAME] wants to scaffold her readers’ understanding dur…" at bounding box center [750, 130] width 561 height 792
click at [502, 171] on div at bounding box center [498, 171] width 19 height 19
click at [502, 171] on input "Think-Aloud" at bounding box center [498, 171] width 19 height 19
radio input "true"
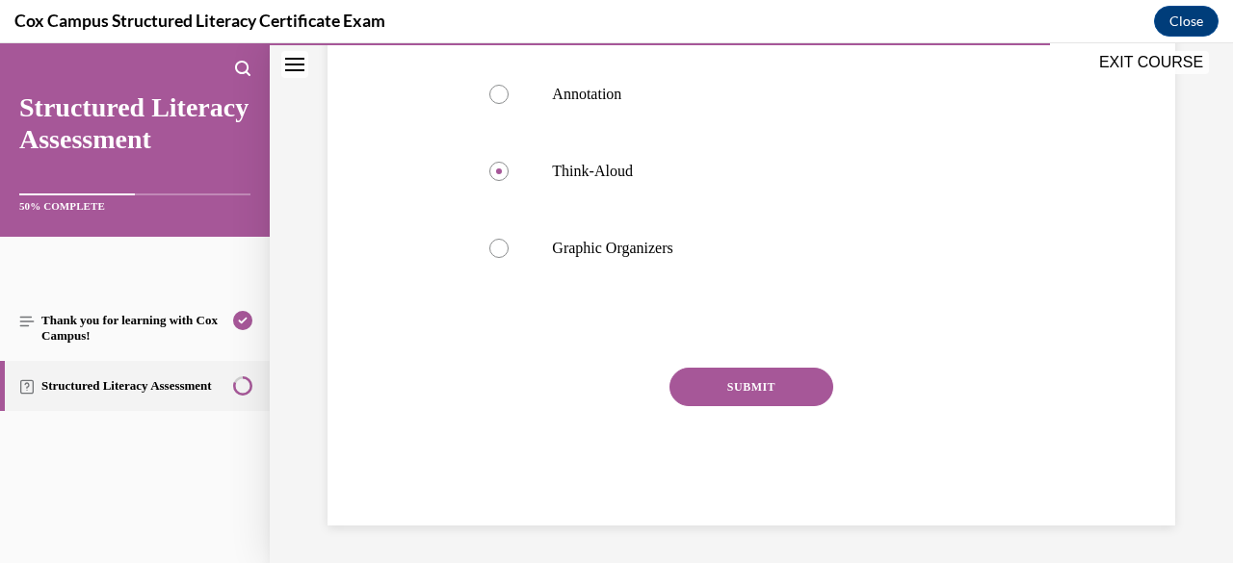
click at [721, 379] on button "SUBMIT" at bounding box center [751, 387] width 164 height 39
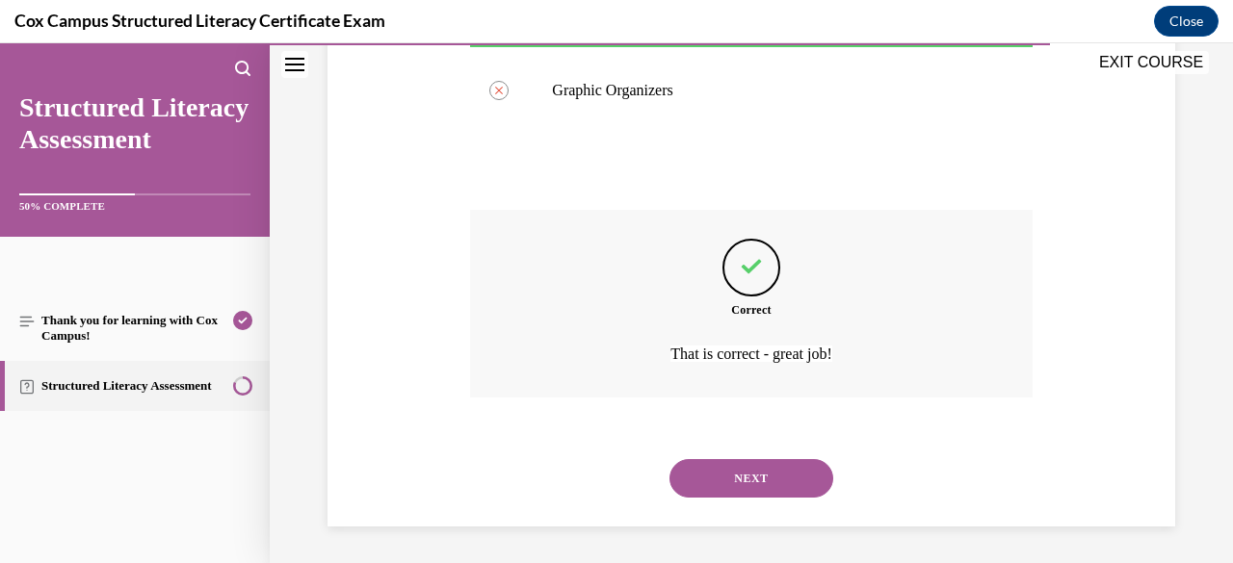
scroll to position [692, 0]
click at [731, 480] on button "NEXT" at bounding box center [751, 477] width 164 height 39
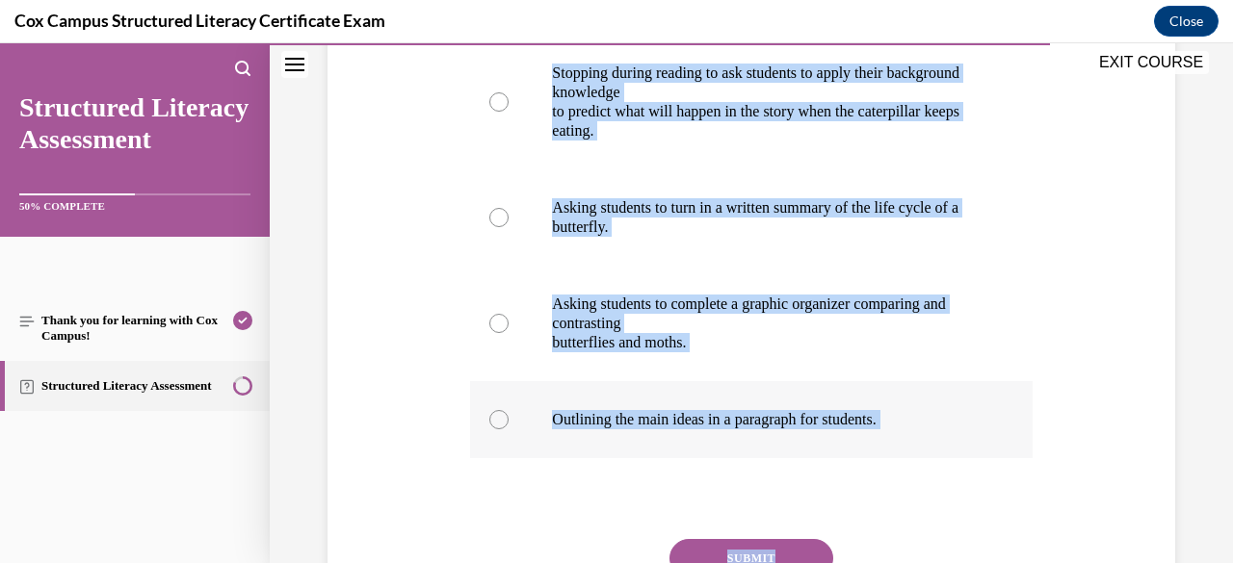
scroll to position [482, 0]
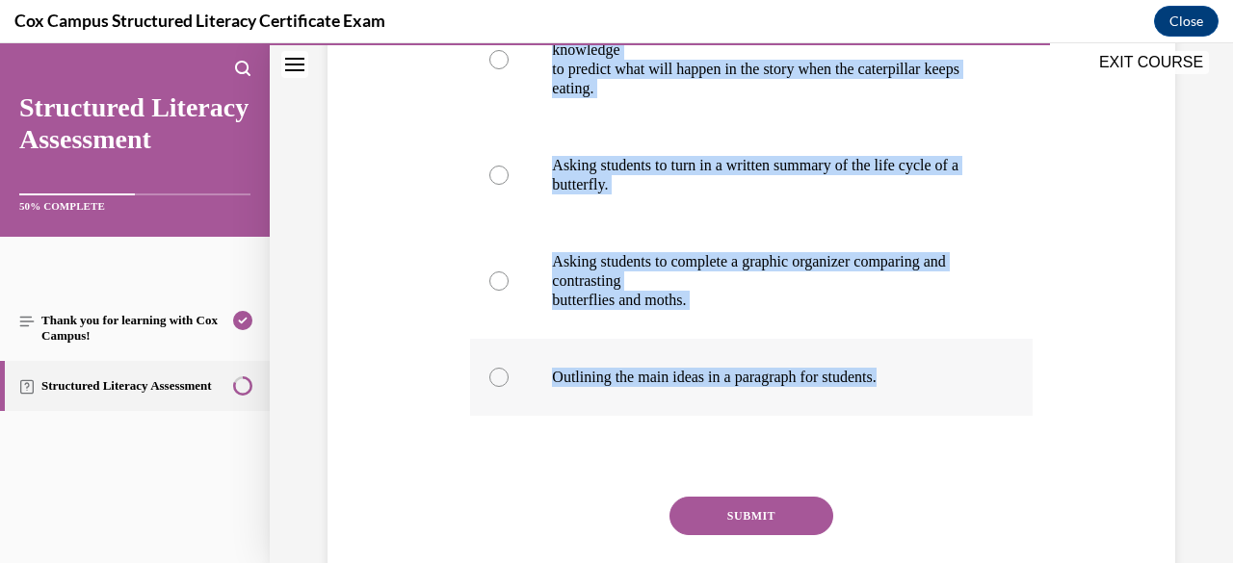
drag, startPoint x: 470, startPoint y: 380, endPoint x: 907, endPoint y: 384, distance: 437.3
click at [907, 384] on div "Question 118/144 Which instructional activity BEST addresses comprehension PROC…" at bounding box center [750, 220] width 561 height 869
click at [354, 276] on div "Question 118/144 Which instructional activity BEST addresses comprehension PROC…" at bounding box center [751, 191] width 857 height 926
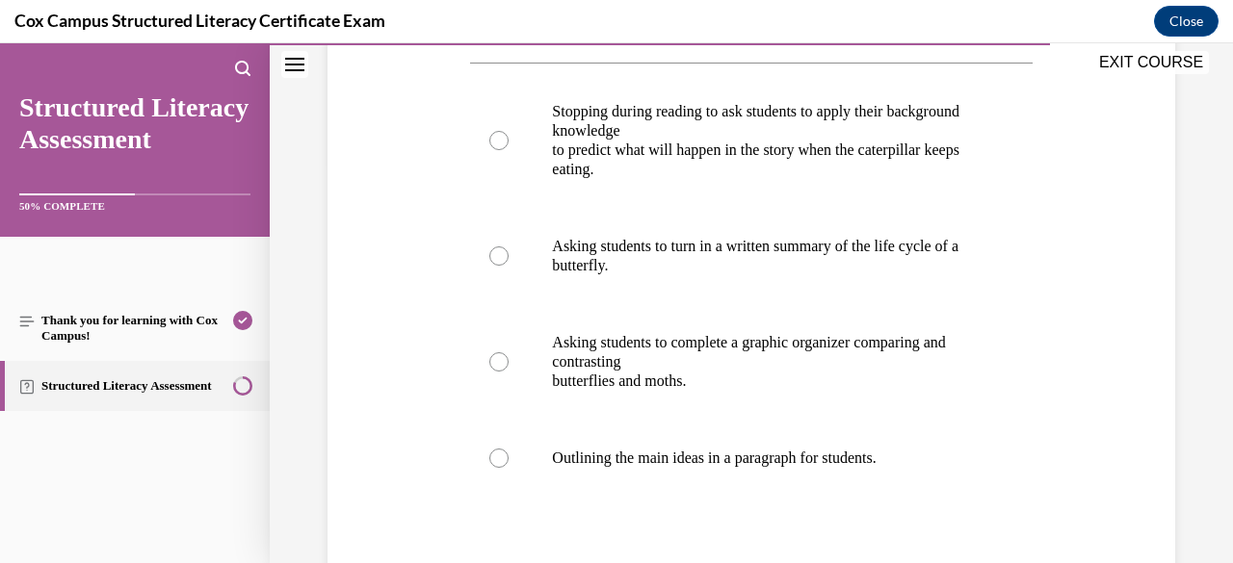
scroll to position [366, 0]
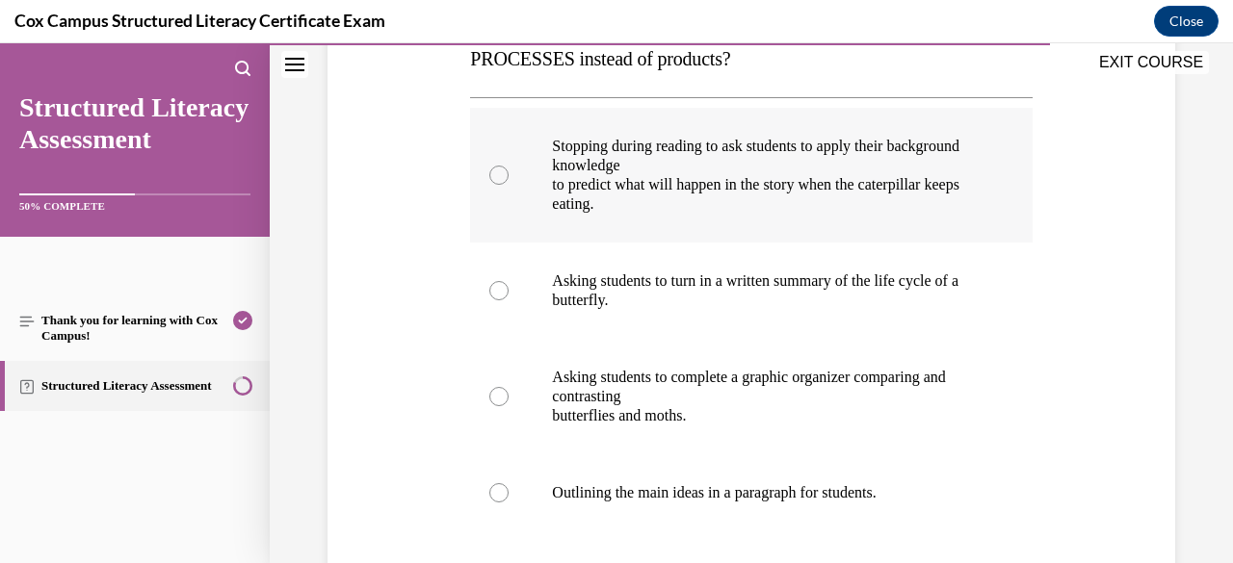
click at [497, 174] on div at bounding box center [498, 175] width 19 height 19
click at [497, 174] on input "Stopping during reading to ask students to apply their background knowledge to …" at bounding box center [498, 175] width 19 height 19
radio input "true"
click at [420, 417] on div "Question 118/144 Which instructional activity BEST addresses comprehension PROC…" at bounding box center [751, 307] width 857 height 926
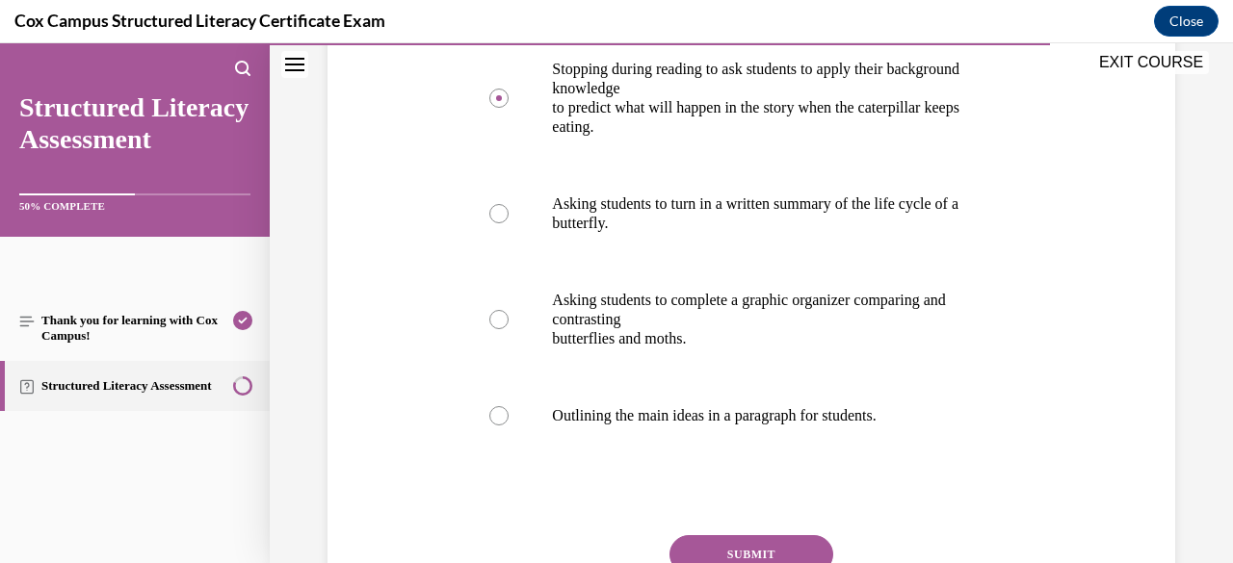
scroll to position [443, 0]
click at [693, 548] on button "SUBMIT" at bounding box center [751, 554] width 164 height 39
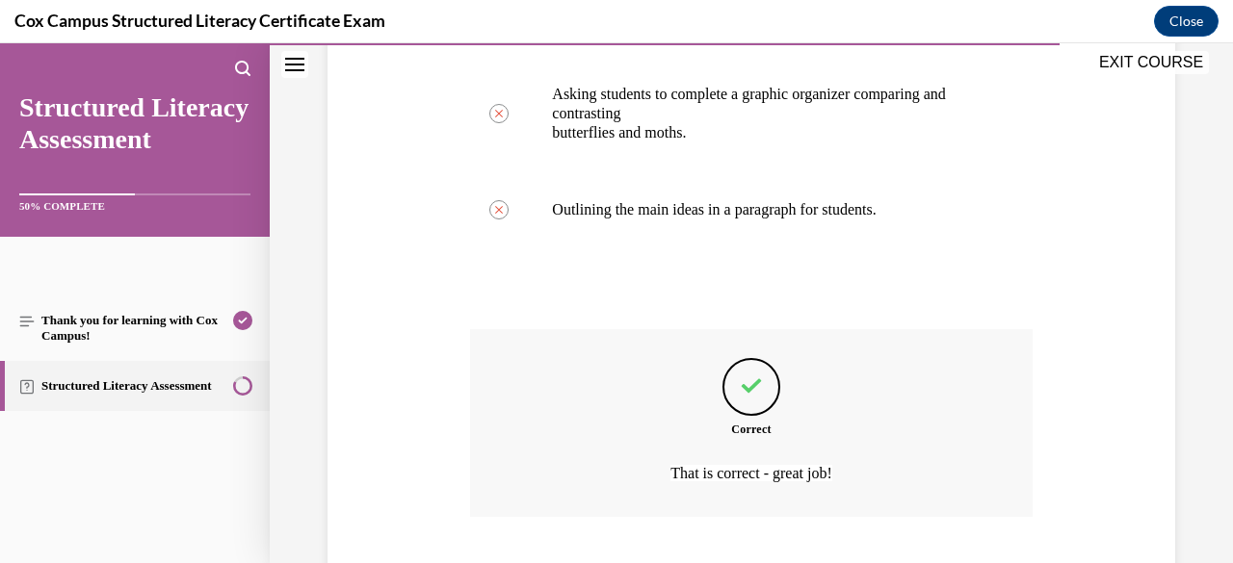
scroll to position [770, 0]
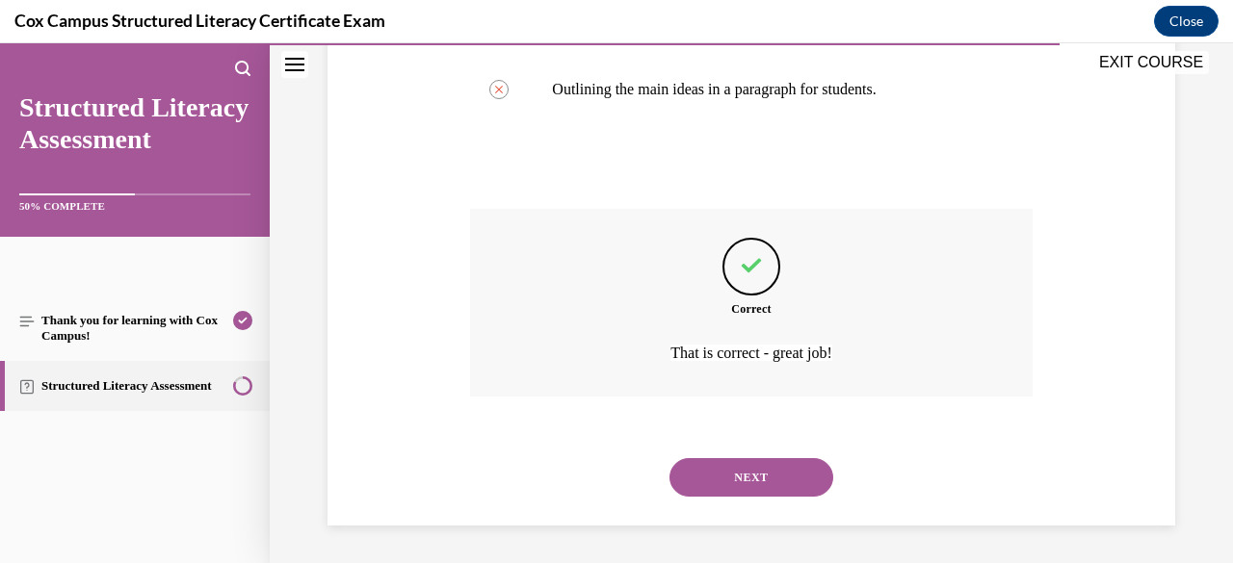
click at [710, 486] on button "NEXT" at bounding box center [751, 477] width 164 height 39
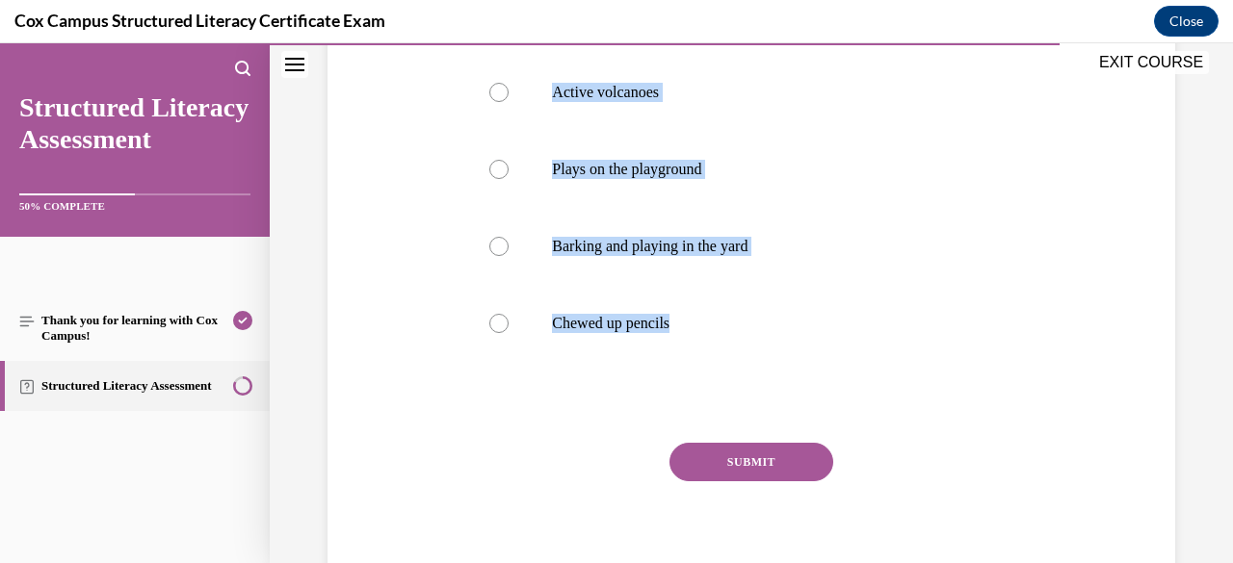
scroll to position [471, 0]
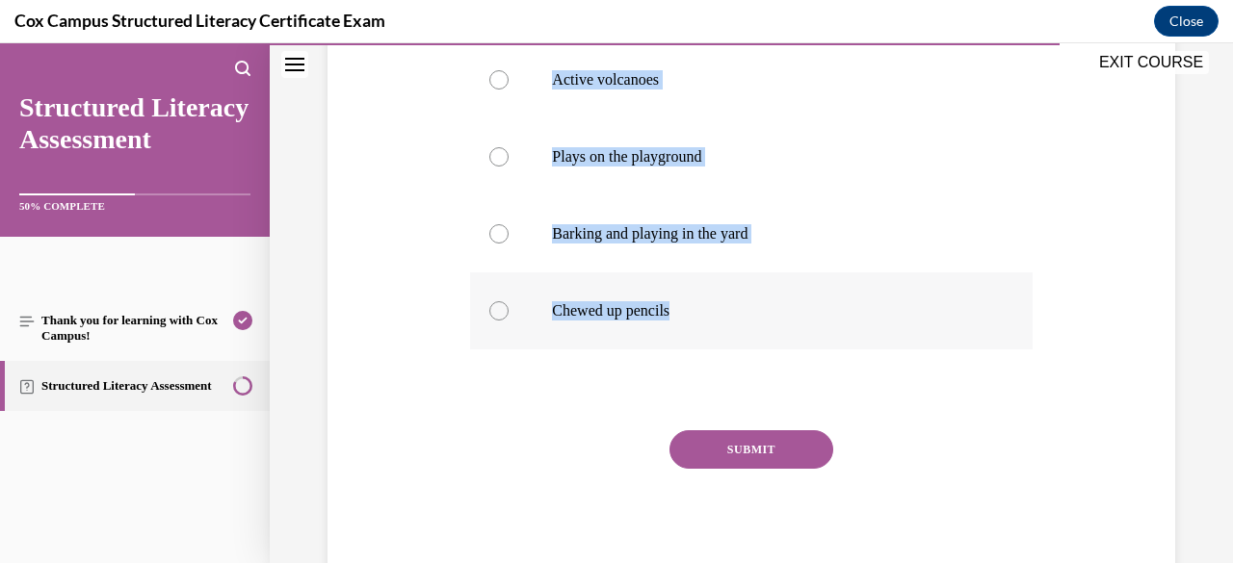
drag, startPoint x: 472, startPoint y: 382, endPoint x: 680, endPoint y: 306, distance: 221.5
click at [680, 306] on div "Question 119/144 Take a look at these examples of sentence fragments. Which one…" at bounding box center [750, 193] width 561 height 792
click at [497, 78] on div at bounding box center [498, 79] width 19 height 19
click at [497, 78] on input "Active volcanoes" at bounding box center [498, 79] width 19 height 19
radio input "true"
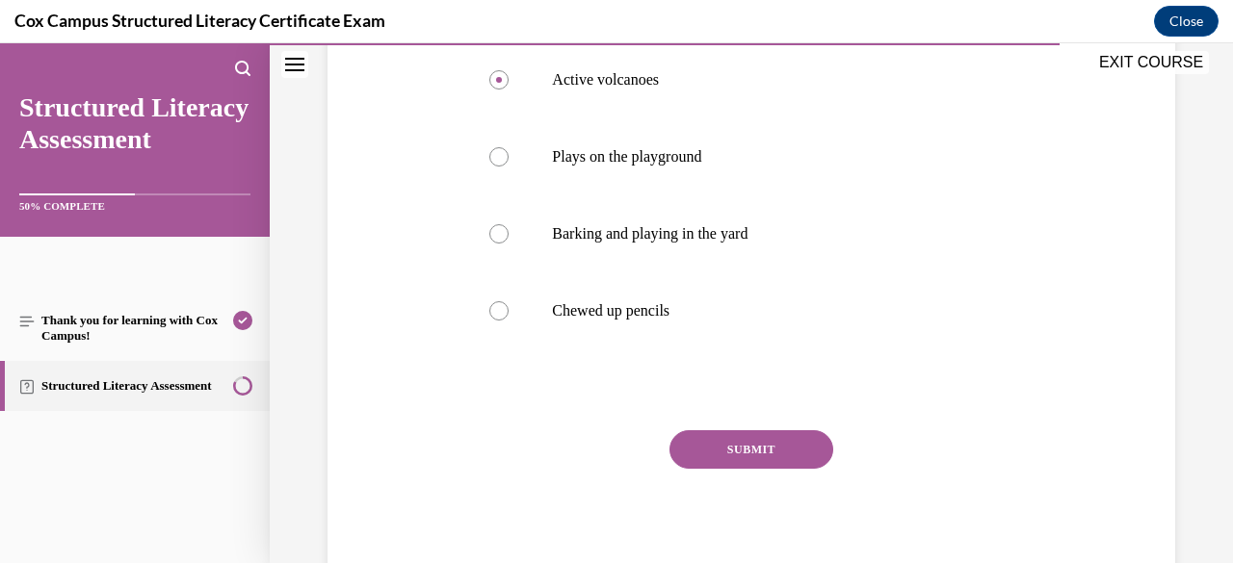
click at [781, 457] on button "SUBMIT" at bounding box center [751, 450] width 164 height 39
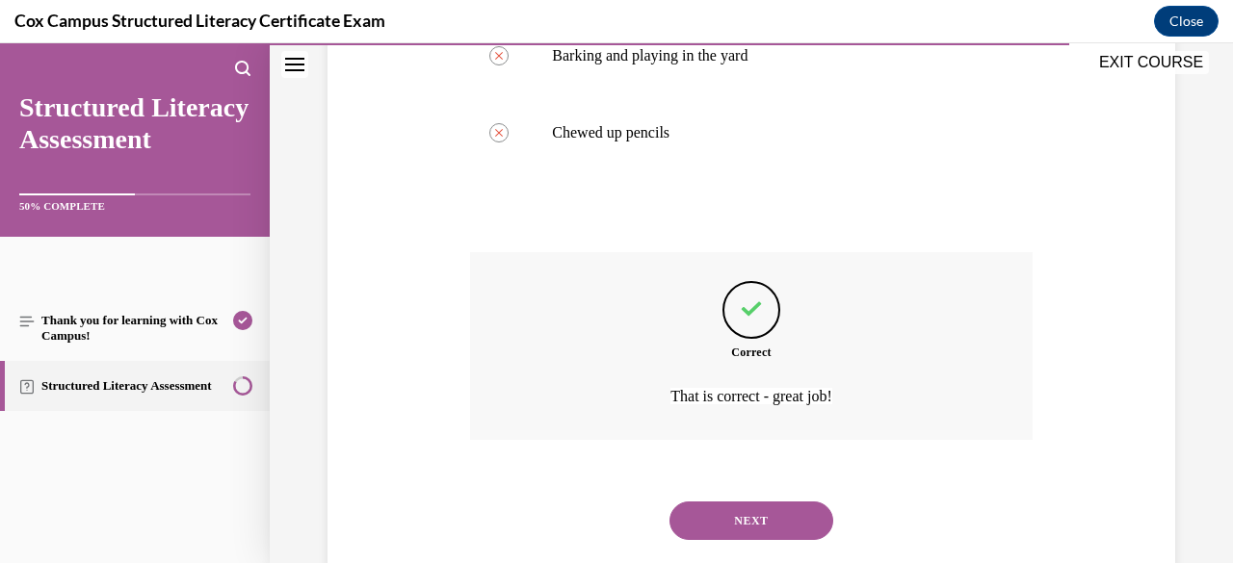
scroll to position [692, 0]
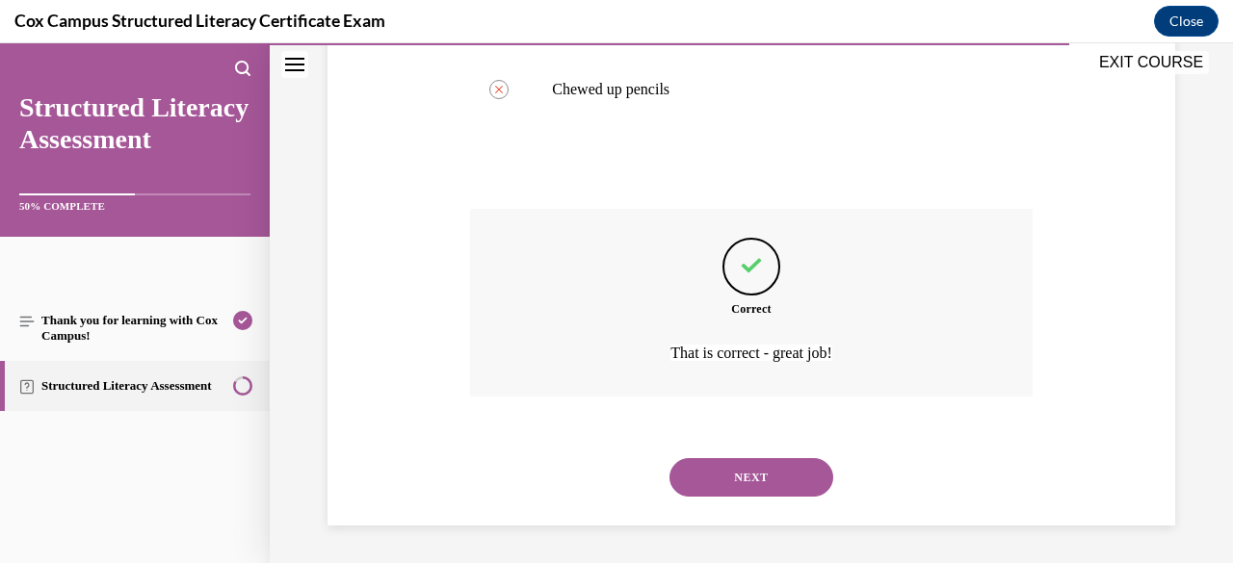
click at [741, 472] on button "NEXT" at bounding box center [751, 477] width 164 height 39
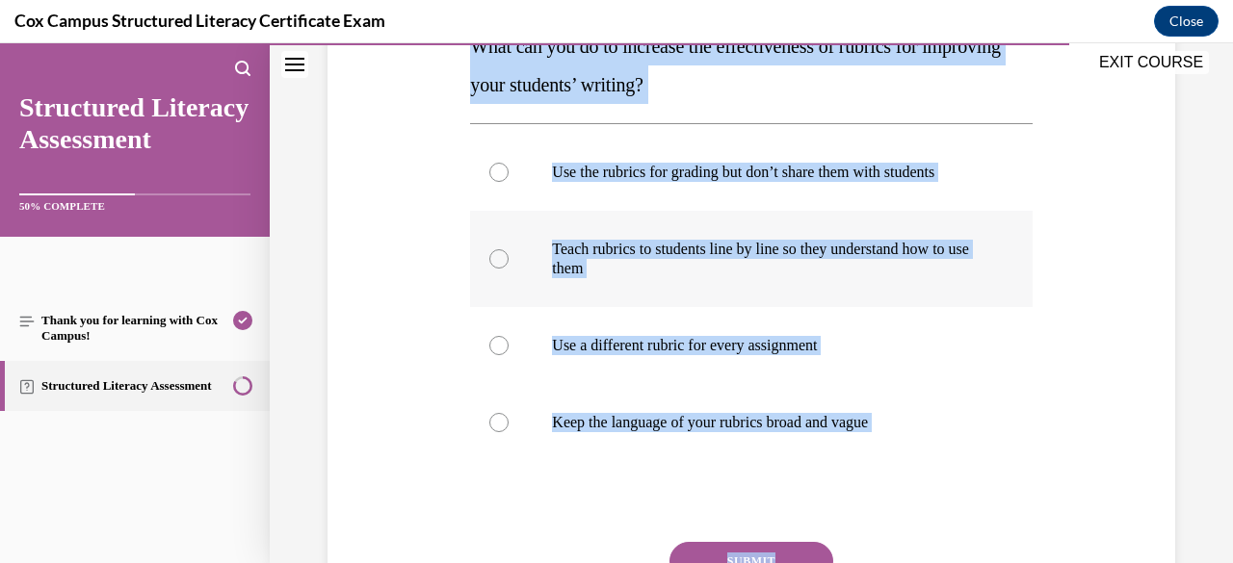
scroll to position [384, 0]
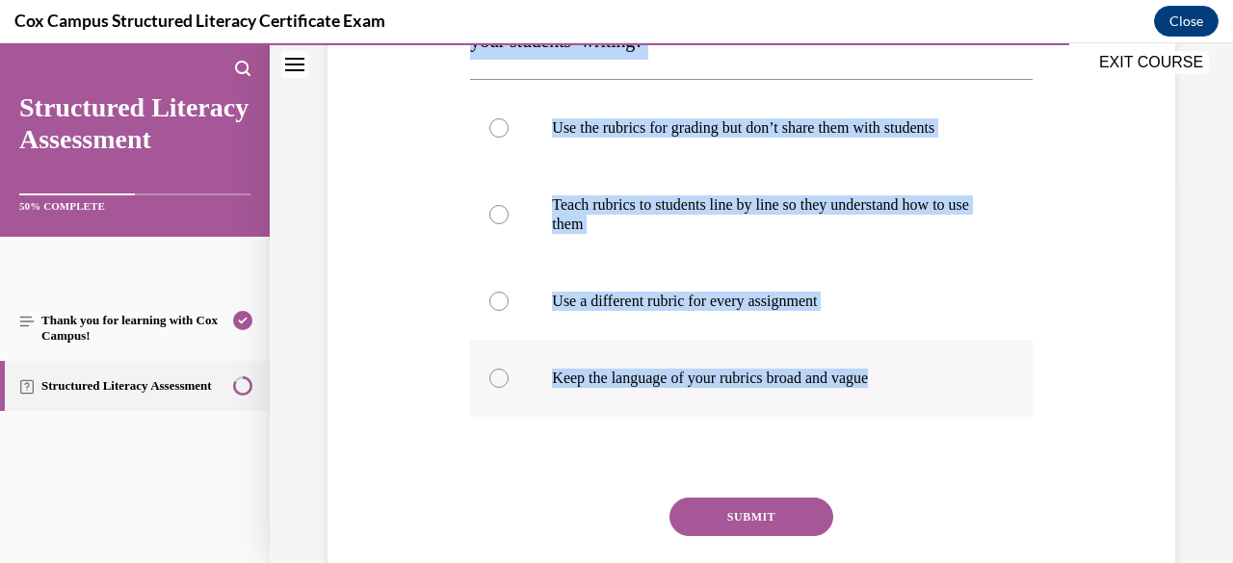
drag, startPoint x: 474, startPoint y: 378, endPoint x: 969, endPoint y: 367, distance: 495.1
click at [969, 367] on div "Question 120/144 What can you do to increase the effectiveness of rubrics for i…" at bounding box center [750, 269] width 561 height 772
click at [497, 215] on div at bounding box center [498, 214] width 19 height 19
click at [497, 215] on input "Teach rubrics to students line by line so they understand how to use them" at bounding box center [498, 214] width 19 height 19
radio input "true"
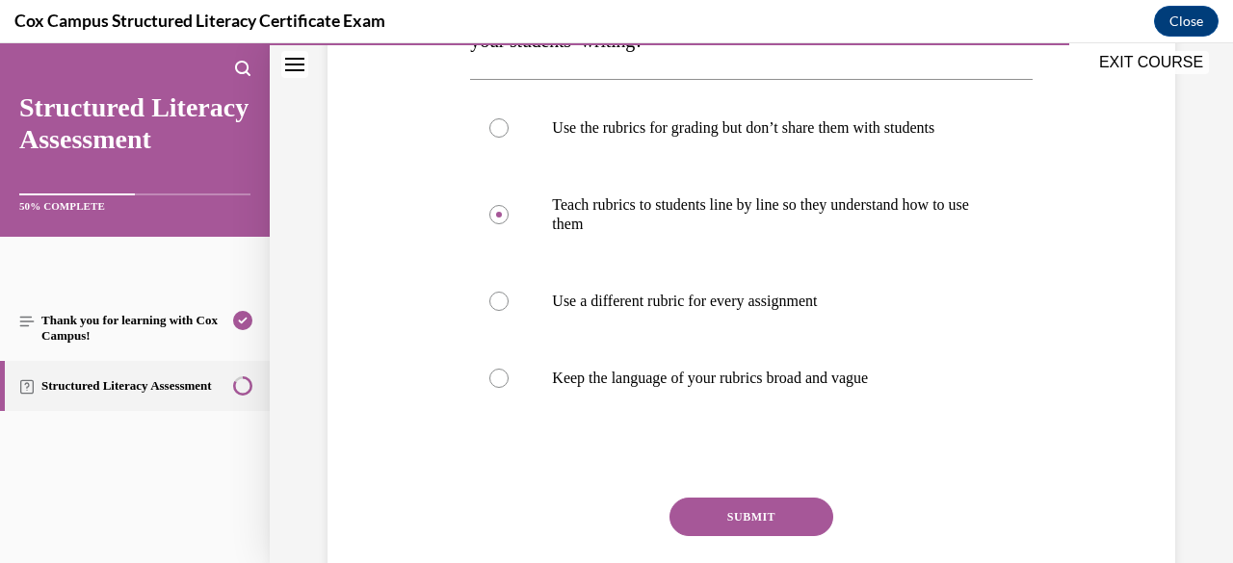
click at [744, 518] on button "SUBMIT" at bounding box center [751, 517] width 164 height 39
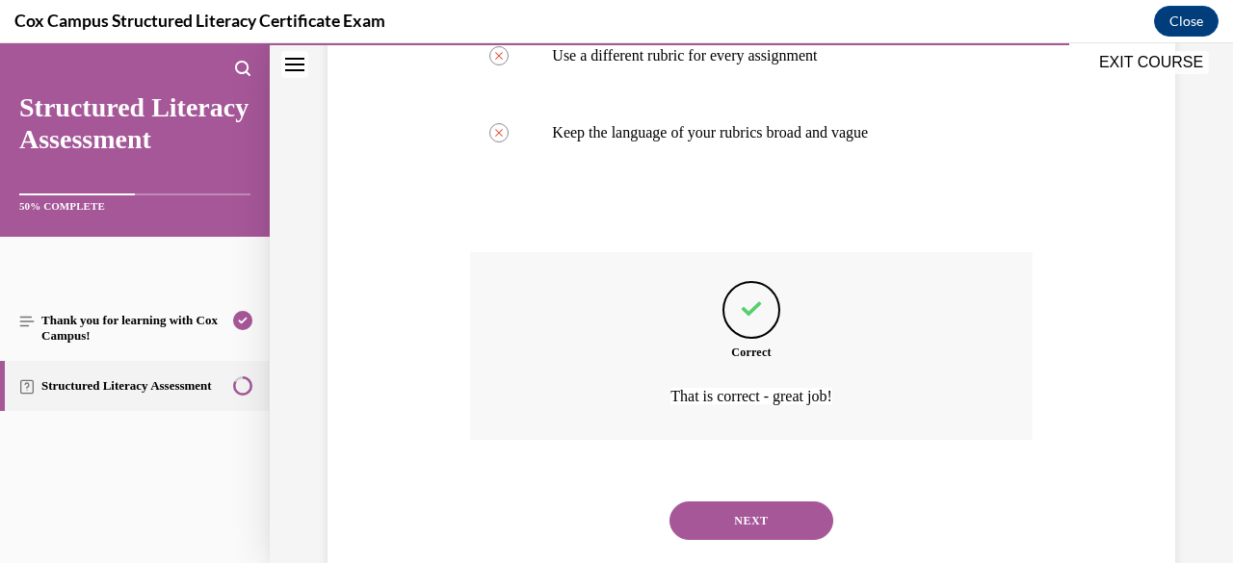
scroll to position [673, 0]
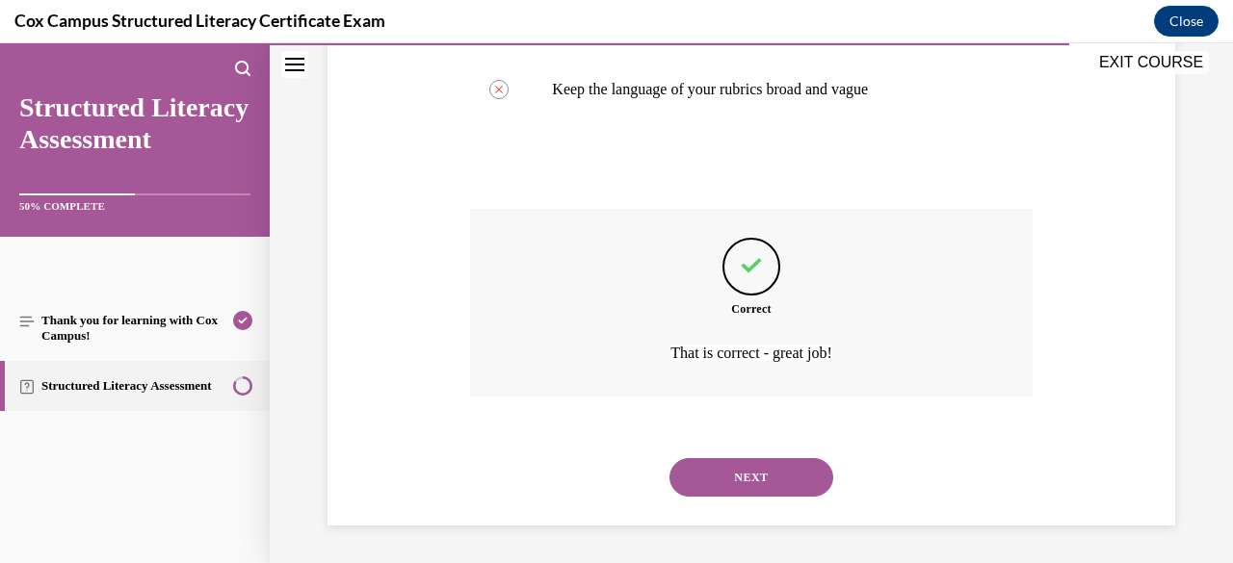
click at [730, 463] on button "NEXT" at bounding box center [751, 477] width 164 height 39
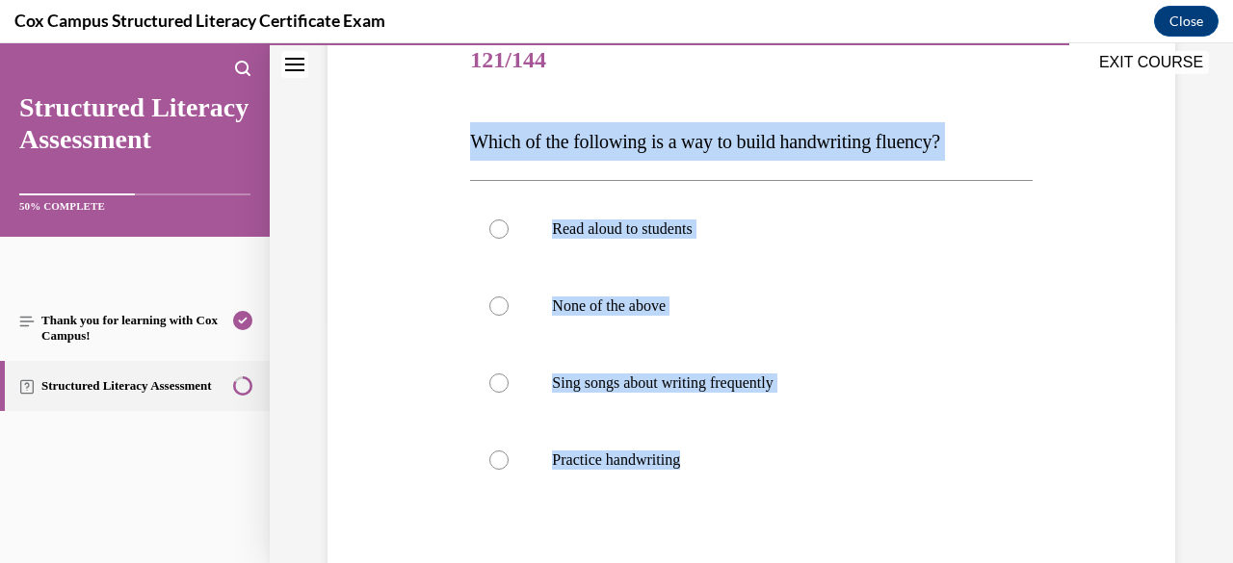
scroll to position [295, 0]
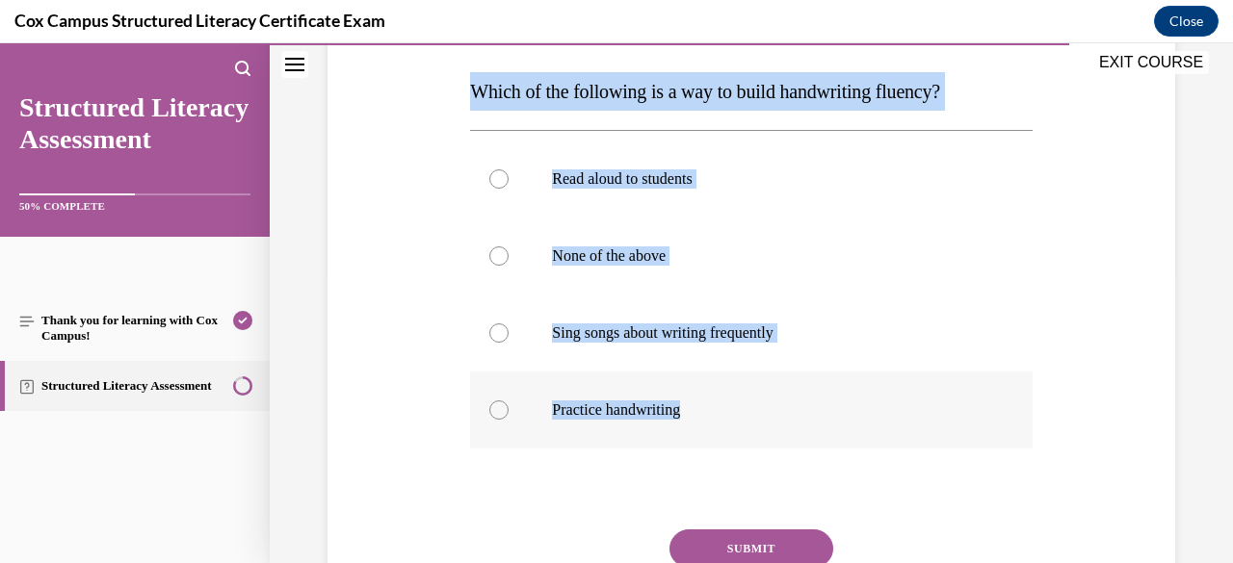
drag, startPoint x: 473, startPoint y: 381, endPoint x: 699, endPoint y: 423, distance: 230.1
click at [699, 423] on div "Question 121/144 Which of the following is a way to build handwriting fluency? …" at bounding box center [750, 330] width 561 height 715
click at [505, 405] on div at bounding box center [498, 410] width 19 height 19
click at [505, 405] on input "Practice handwriting" at bounding box center [498, 410] width 19 height 19
radio input "true"
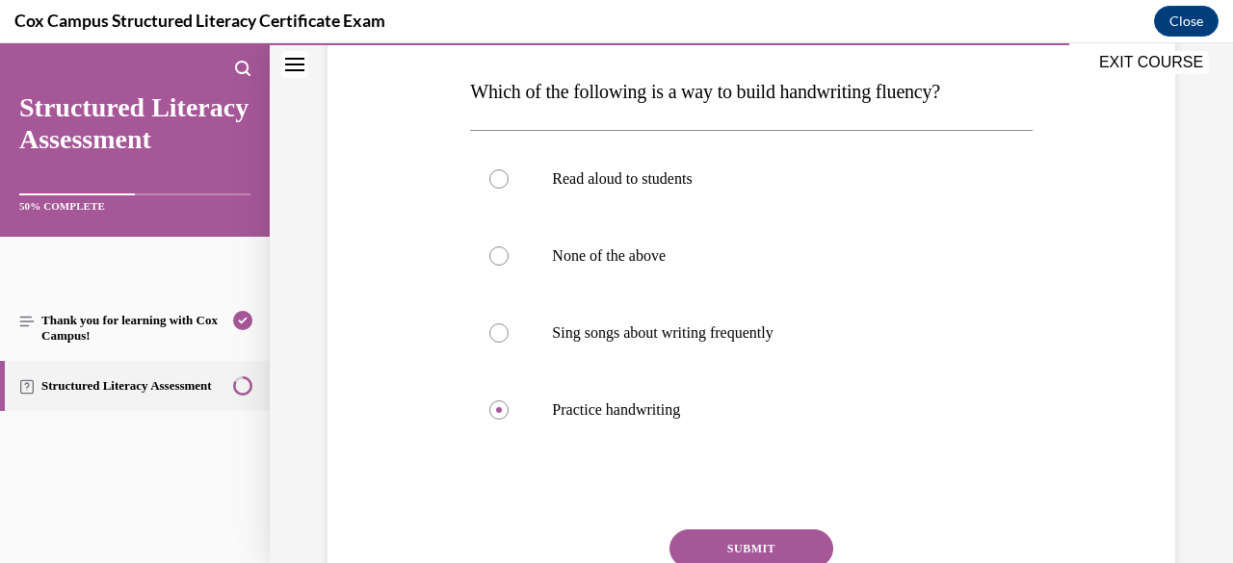
click at [760, 548] on button "SUBMIT" at bounding box center [751, 549] width 164 height 39
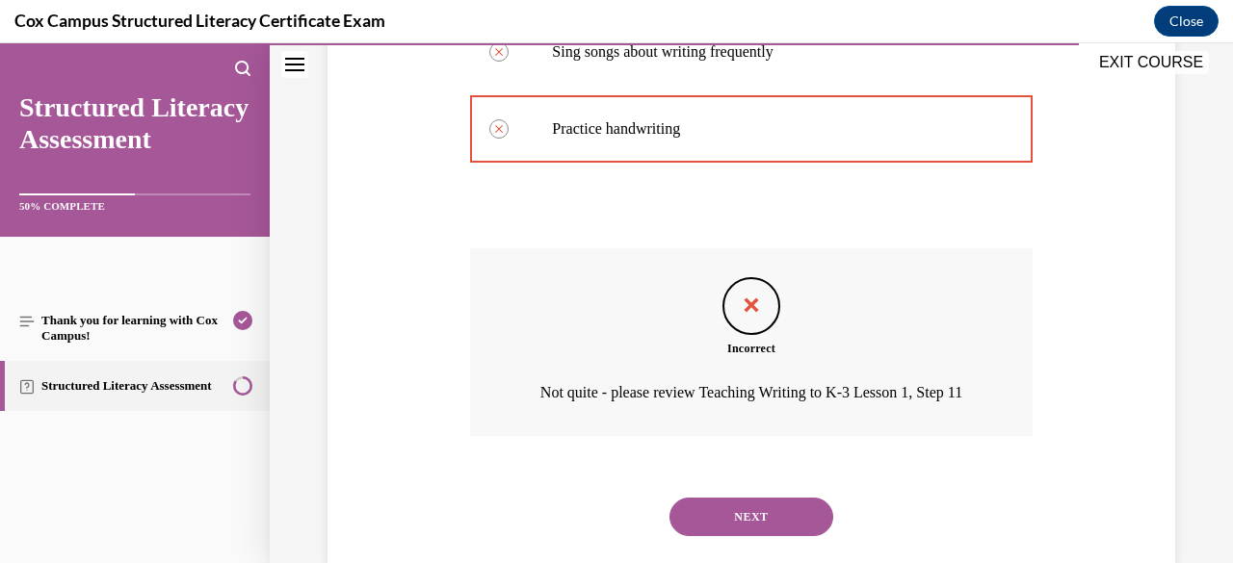
scroll to position [641, 0]
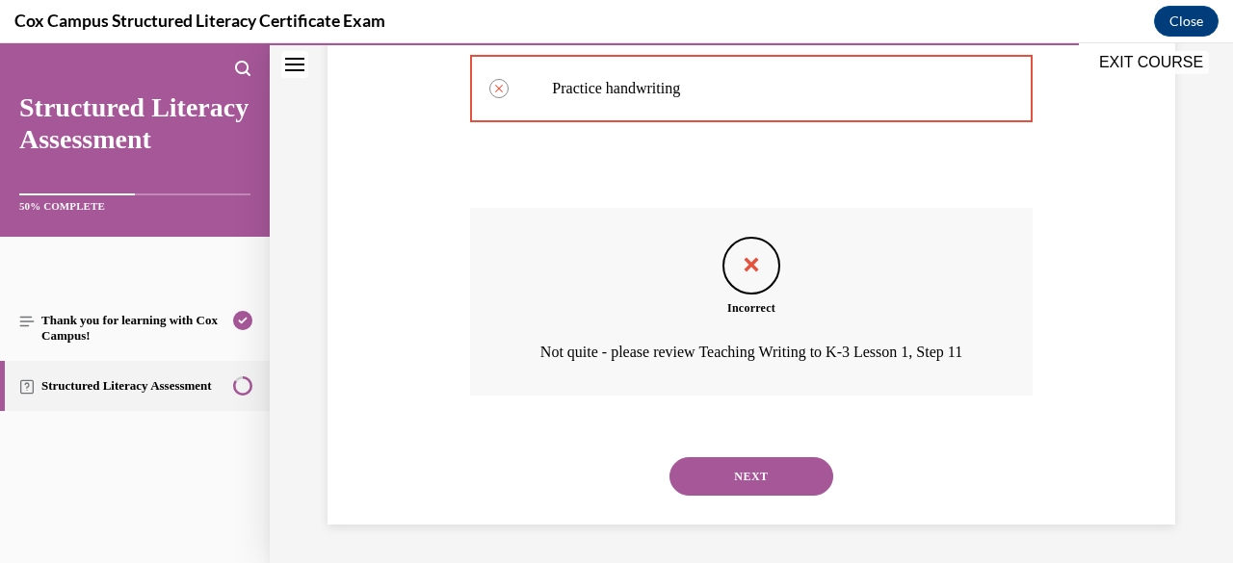
click at [1073, 230] on div "Question 121/144 Which of the following is a way to build handwriting fluency? …" at bounding box center [751, 59] width 857 height 931
click at [741, 480] on button "NEXT" at bounding box center [751, 476] width 164 height 39
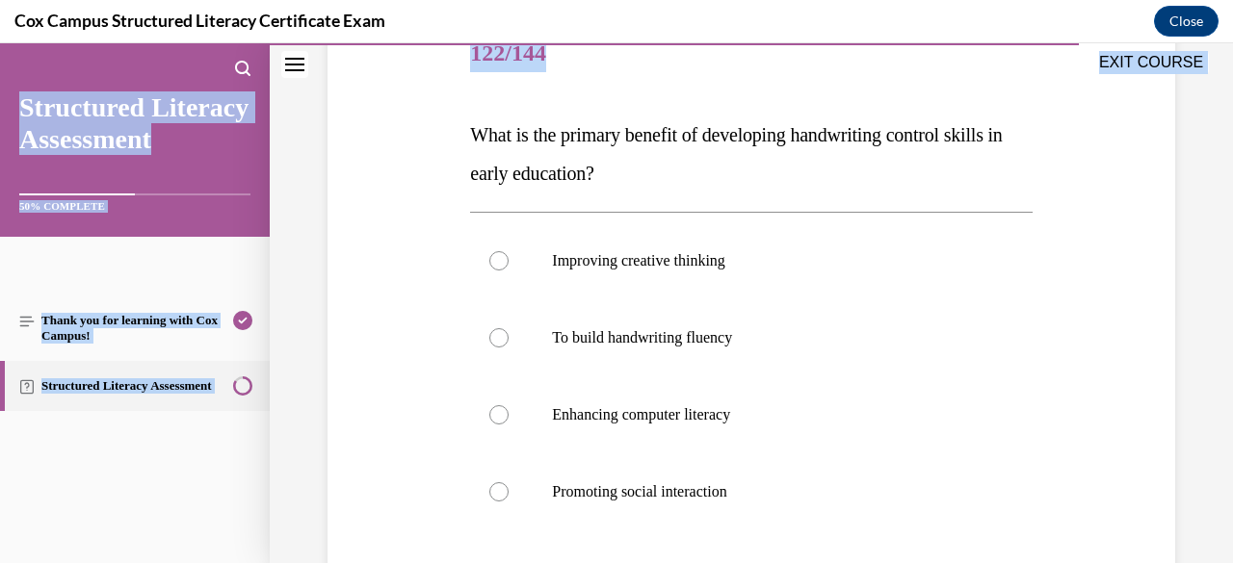
scroll to position [495, 0]
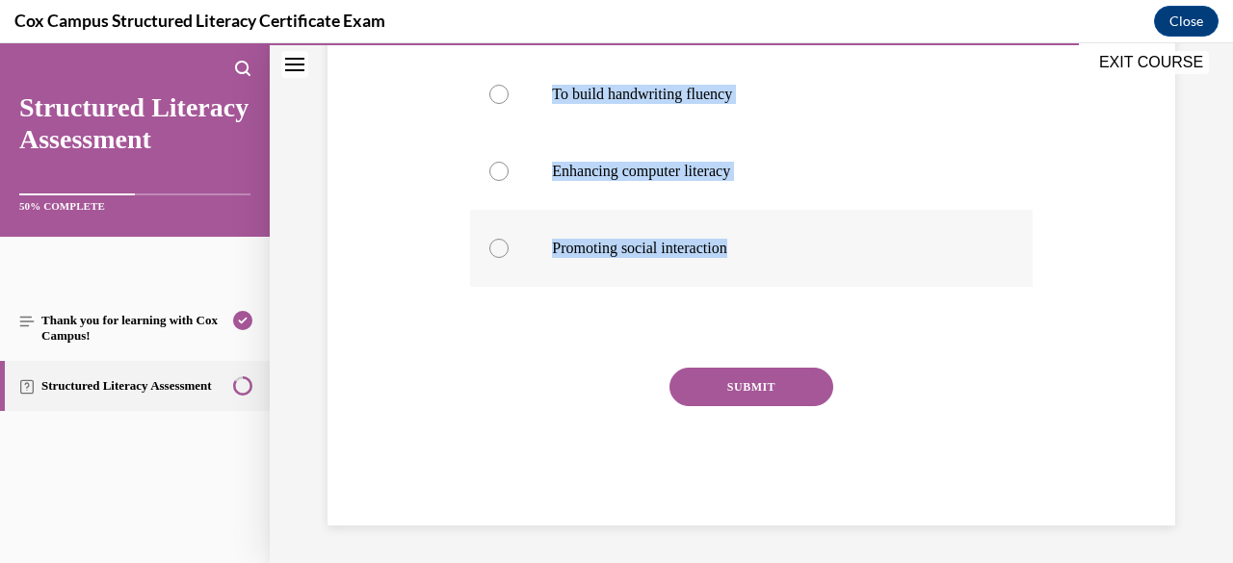
drag, startPoint x: 470, startPoint y: 383, endPoint x: 770, endPoint y: 249, distance: 329.0
click at [770, 249] on div "Question 122/144 What is the primary benefit of developing handwriting control …" at bounding box center [750, 149] width 561 height 753
click at [401, 159] on div "Question 122/144 What is the primary benefit of developing handwriting control …" at bounding box center [751, 120] width 857 height 811
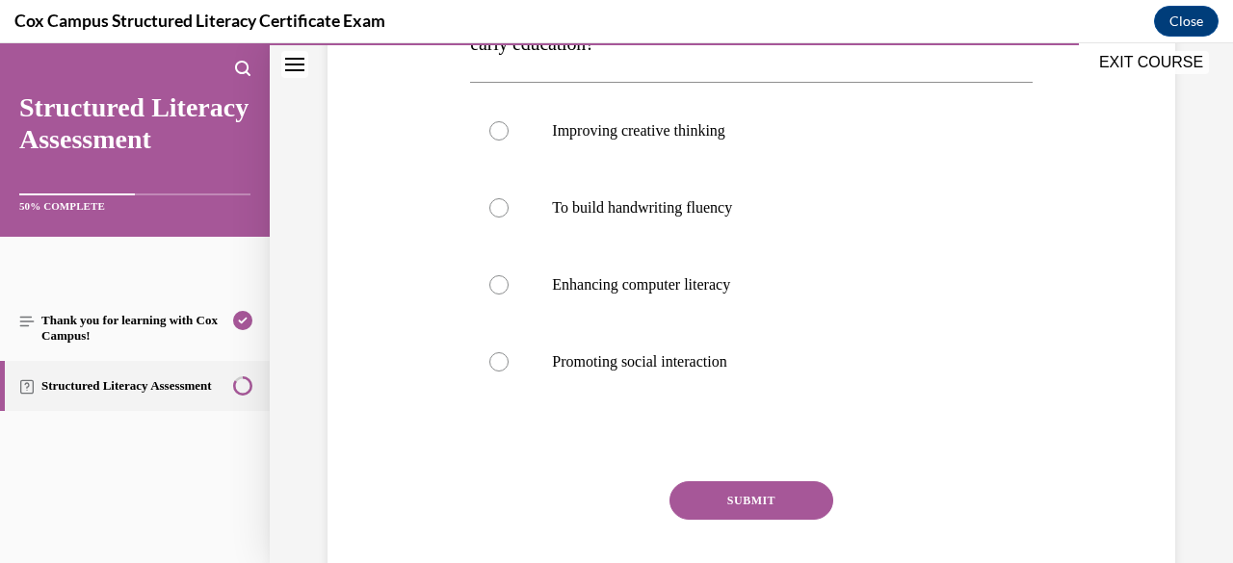
scroll to position [379, 0]
click at [498, 215] on div at bounding box center [498, 209] width 19 height 19
click at [498, 215] on input "To build handwriting fluency" at bounding box center [498, 209] width 19 height 19
radio input "true"
click at [730, 509] on button "SUBMIT" at bounding box center [751, 502] width 164 height 39
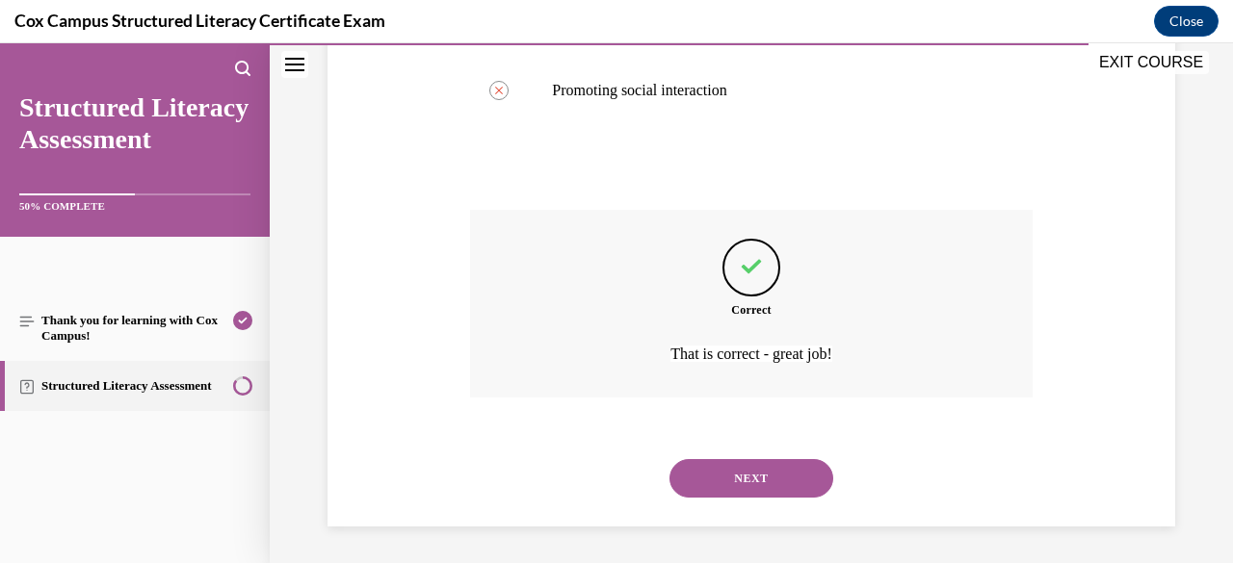
scroll to position [654, 0]
click at [724, 469] on button "NEXT" at bounding box center [751, 477] width 164 height 39
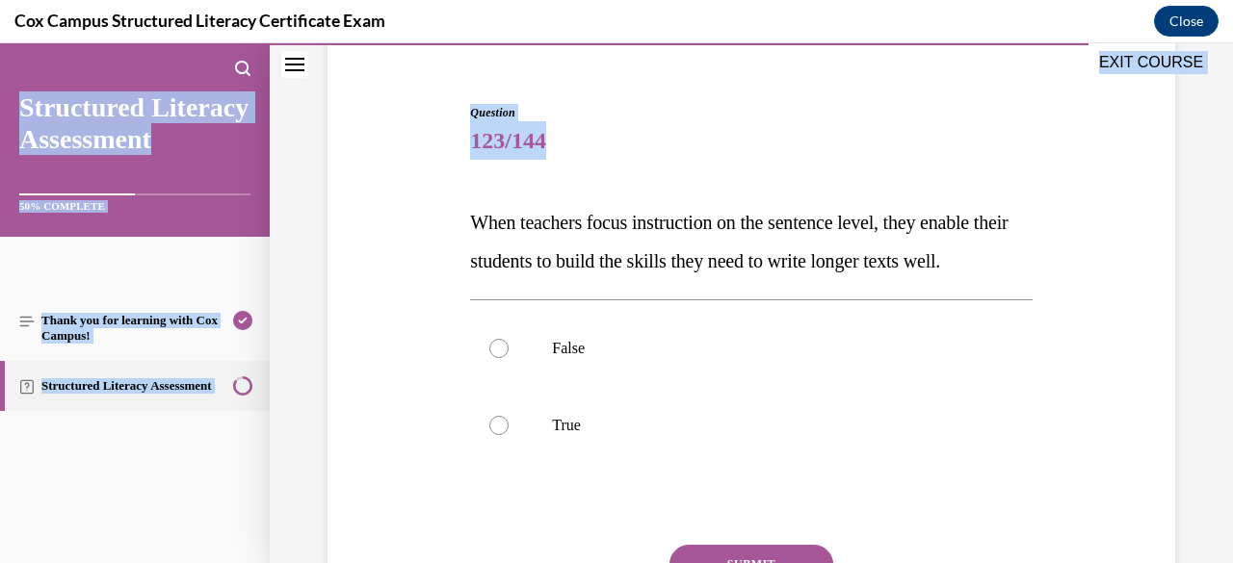
scroll to position [379, 0]
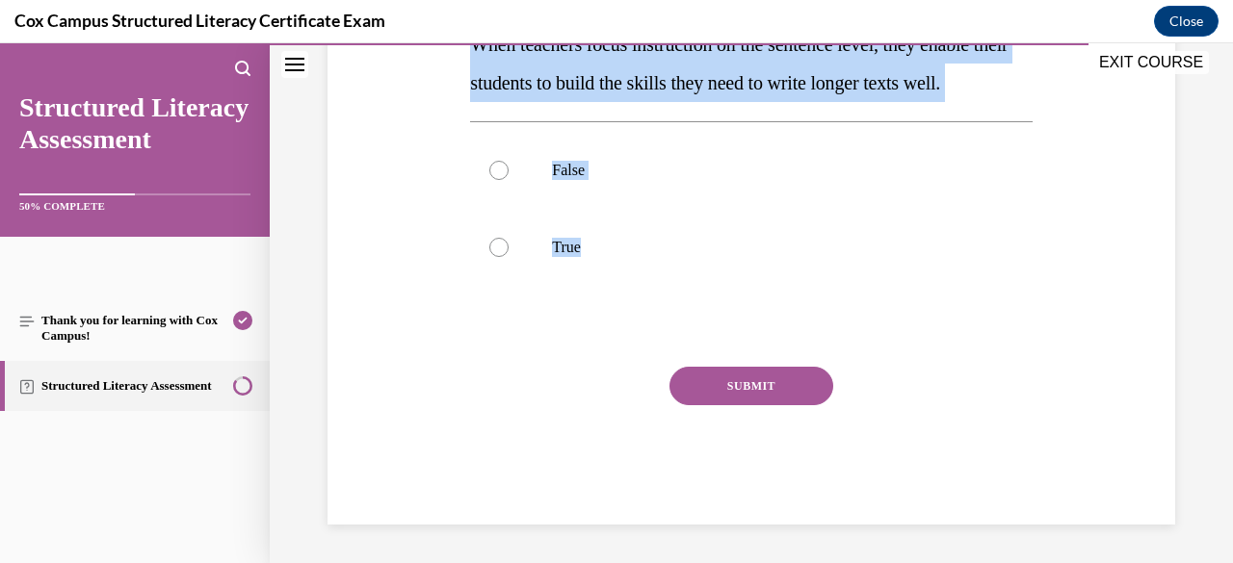
drag, startPoint x: 472, startPoint y: 384, endPoint x: 724, endPoint y: 294, distance: 268.1
click at [724, 294] on div "Question 123/144 When teachers focus instruction on the sentence level, they en…" at bounding box center [750, 225] width 561 height 599
click at [499, 248] on div at bounding box center [498, 247] width 19 height 19
click at [499, 248] on input "True" at bounding box center [498, 247] width 19 height 19
radio input "true"
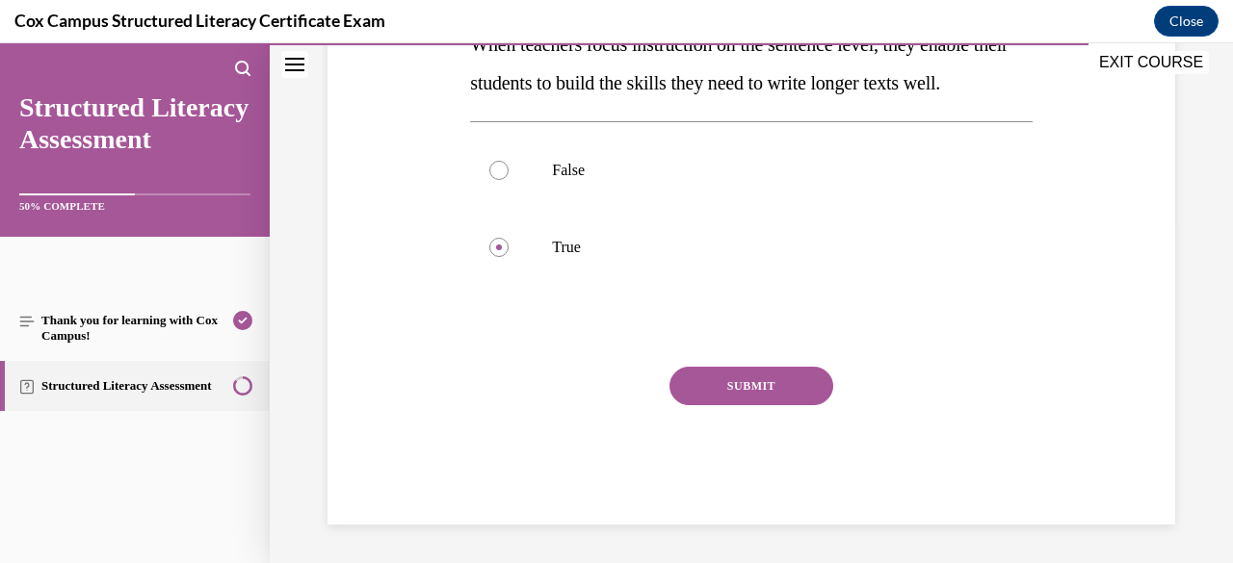
click at [723, 380] on button "SUBMIT" at bounding box center [751, 386] width 164 height 39
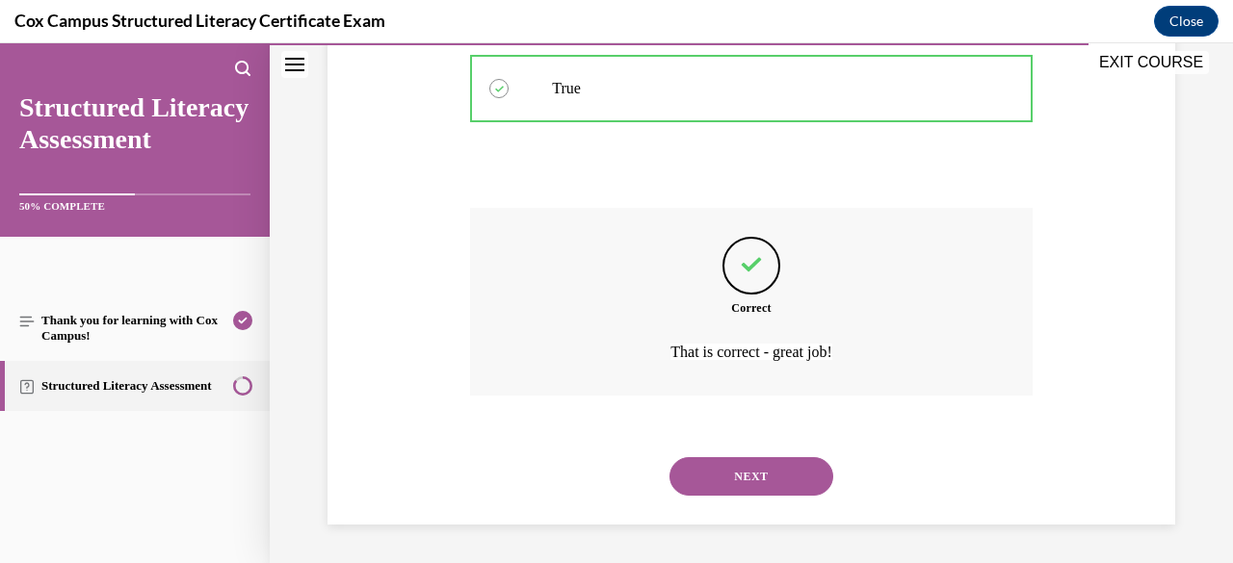
scroll to position [538, 0]
click at [729, 487] on button "NEXT" at bounding box center [751, 476] width 164 height 39
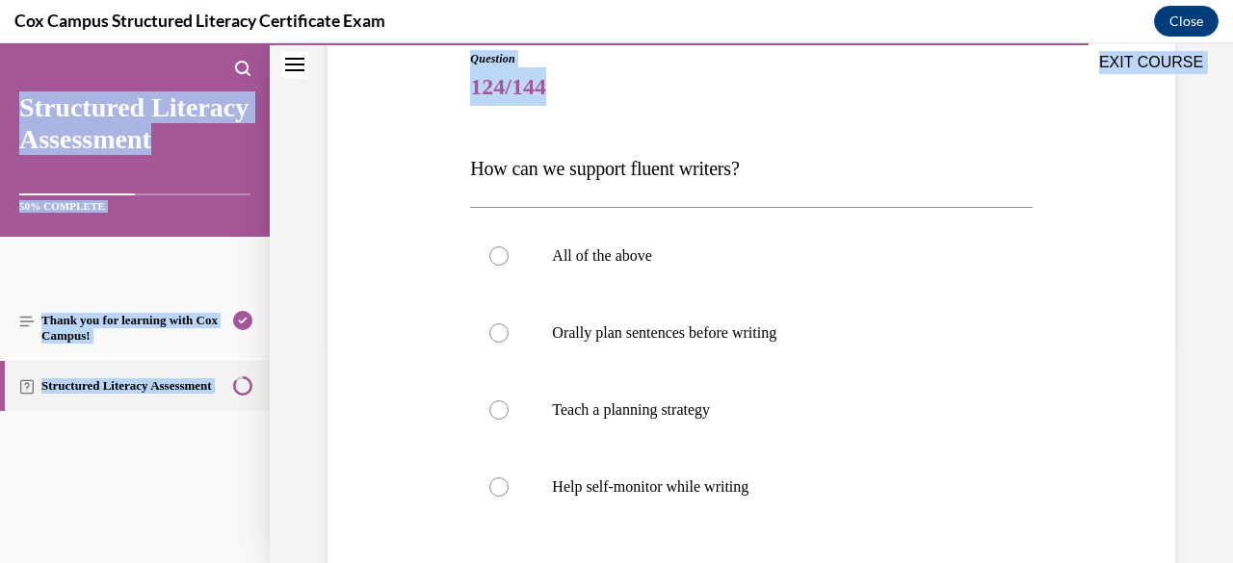
scroll to position [457, 0]
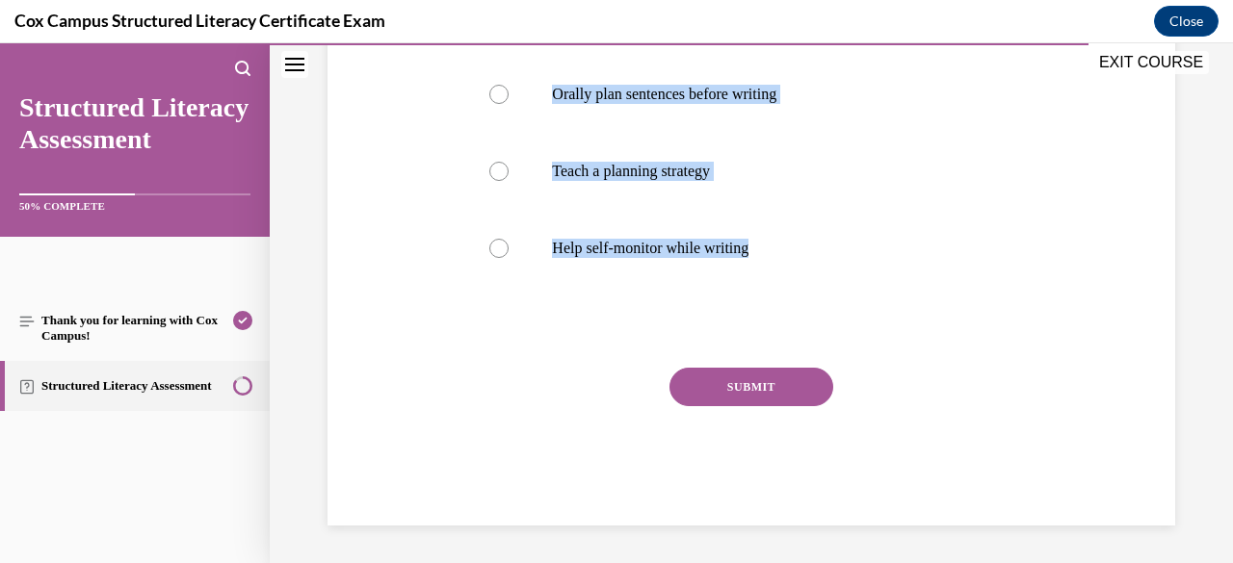
drag, startPoint x: 467, startPoint y: 384, endPoint x: 802, endPoint y: 336, distance: 338.6
click at [802, 336] on div "Question 124/144 How can we support fluent writers? All of the above Orally pla…" at bounding box center [750, 168] width 561 height 715
click at [427, 126] on div "Question 124/144 How can we support fluent writers? All of the above Orally pla…" at bounding box center [751, 139] width 857 height 772
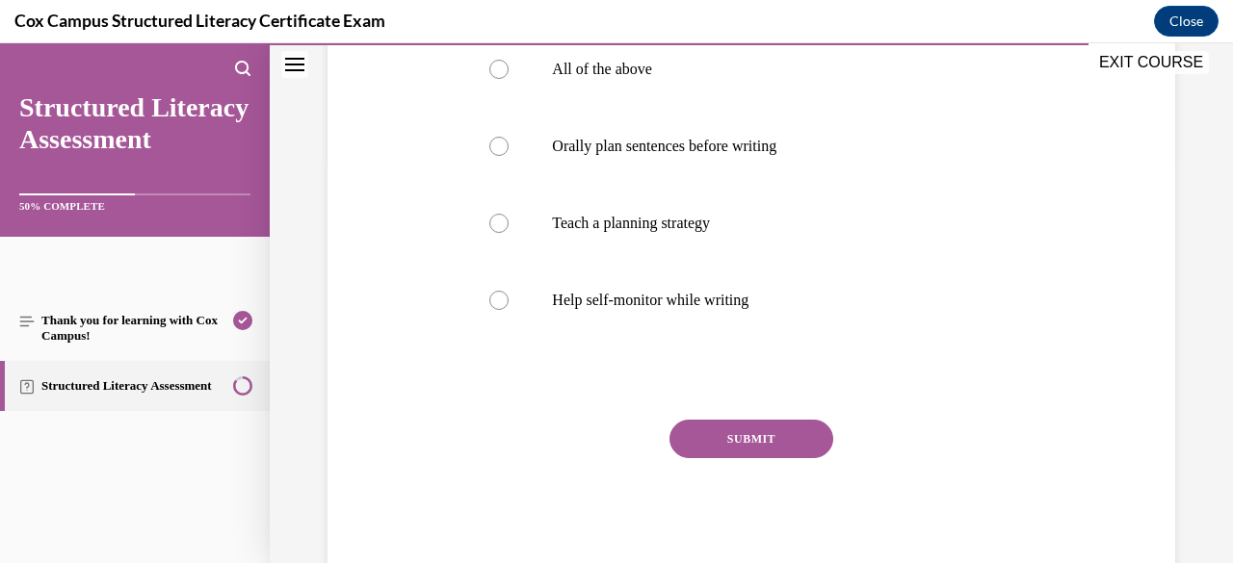
scroll to position [341, 0]
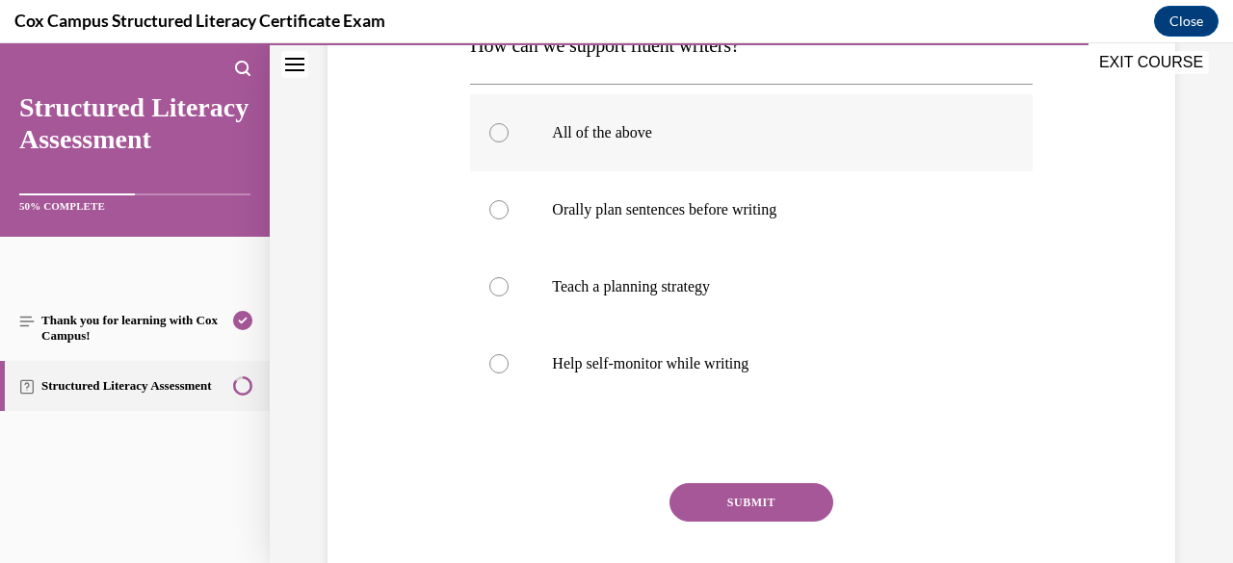
click at [495, 126] on div at bounding box center [498, 132] width 19 height 19
click at [495, 126] on input "All of the above" at bounding box center [498, 132] width 19 height 19
radio input "true"
click at [738, 499] on button "SUBMIT" at bounding box center [751, 502] width 164 height 39
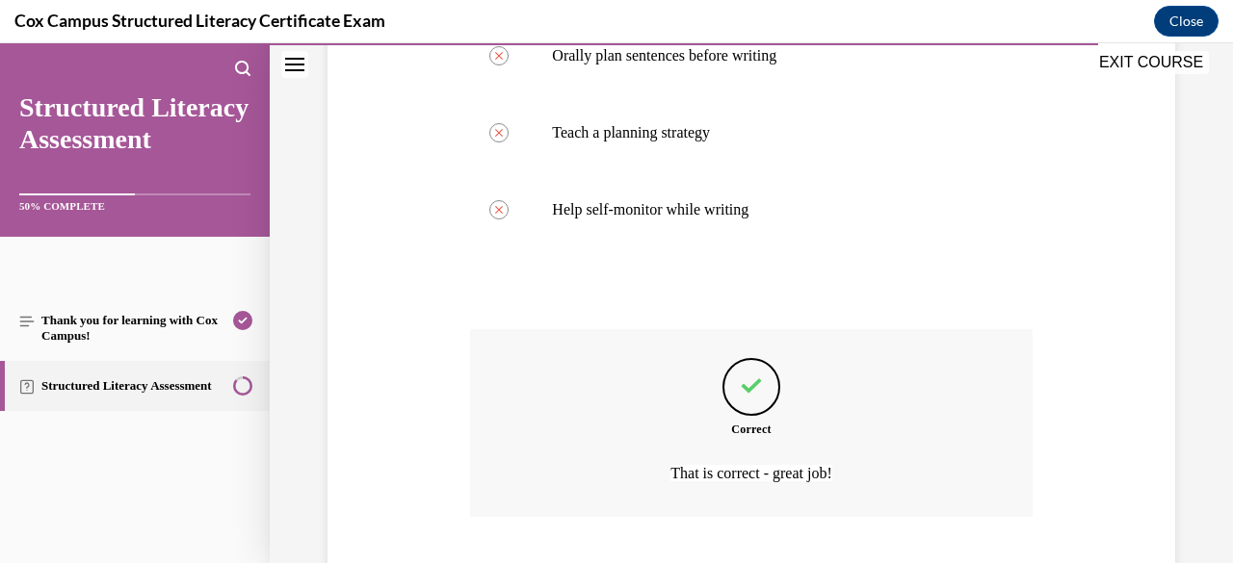
scroll to position [615, 0]
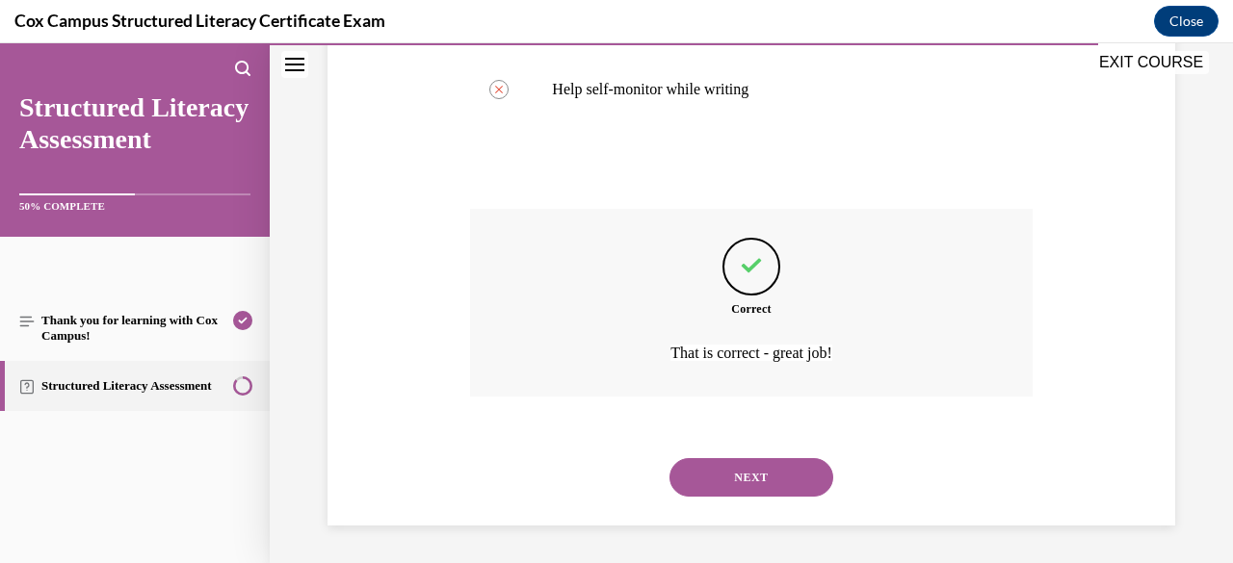
drag, startPoint x: 738, startPoint y: 499, endPoint x: 713, endPoint y: 483, distance: 29.9
click at [713, 483] on button "NEXT" at bounding box center [751, 477] width 164 height 39
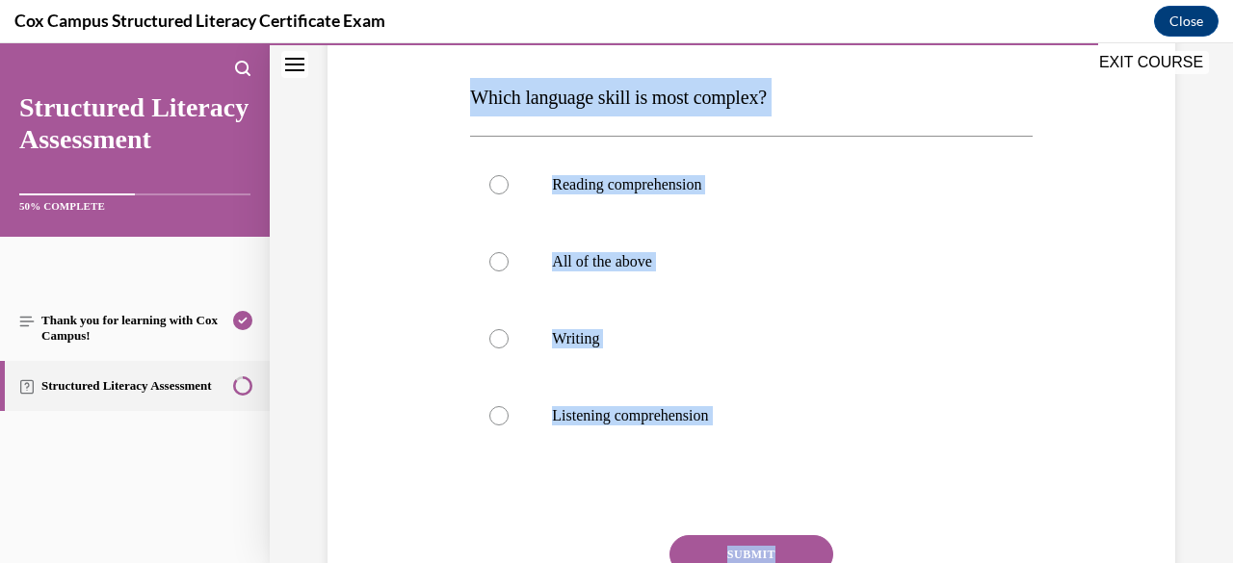
scroll to position [331, 0]
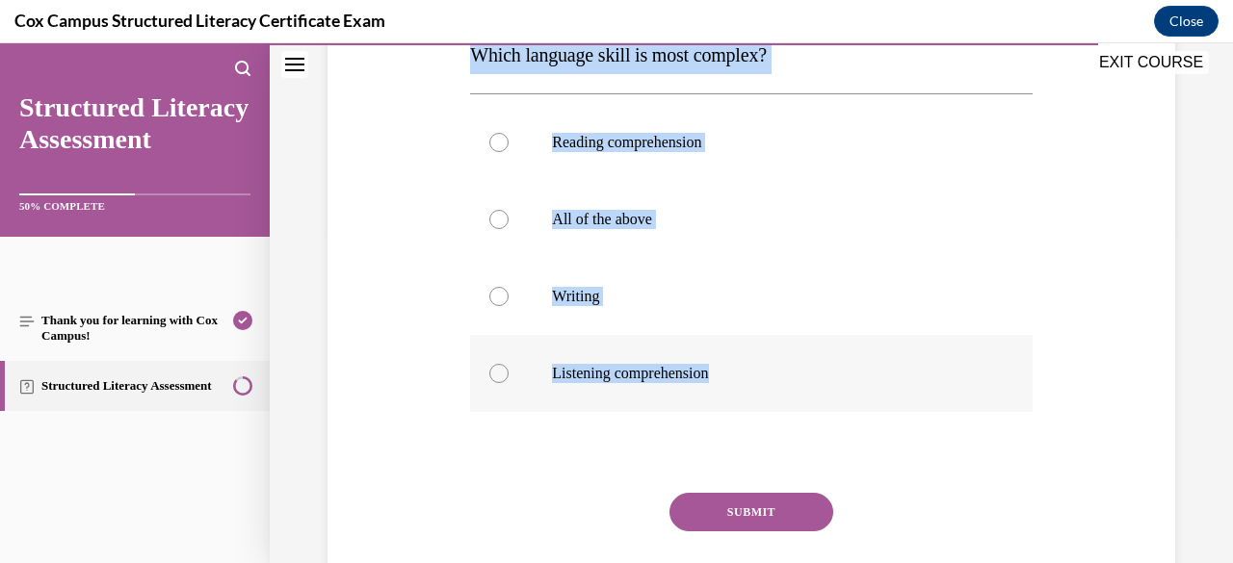
drag, startPoint x: 466, startPoint y: 386, endPoint x: 786, endPoint y: 403, distance: 320.2
click at [786, 403] on div "Question 125/144 Which language skill is most complex? Reading comprehension Al…" at bounding box center [750, 280] width 571 height 744
click at [507, 294] on label "Writing" at bounding box center [750, 296] width 561 height 77
click at [507, 294] on input "Writing" at bounding box center [498, 296] width 19 height 19
radio input "true"
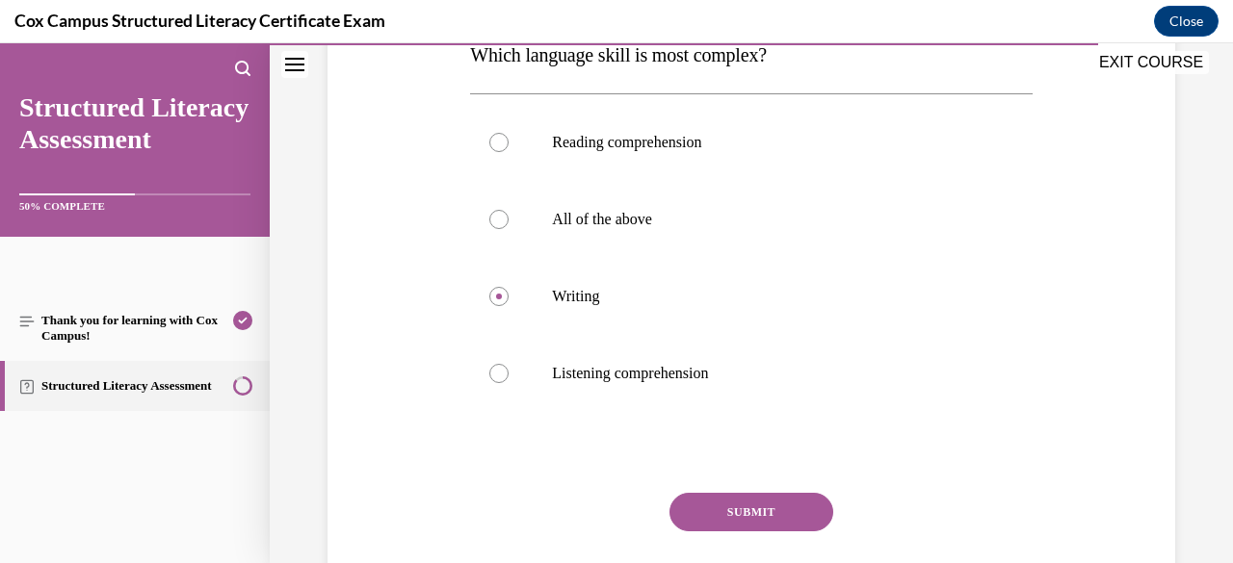
click at [717, 511] on button "SUBMIT" at bounding box center [751, 512] width 164 height 39
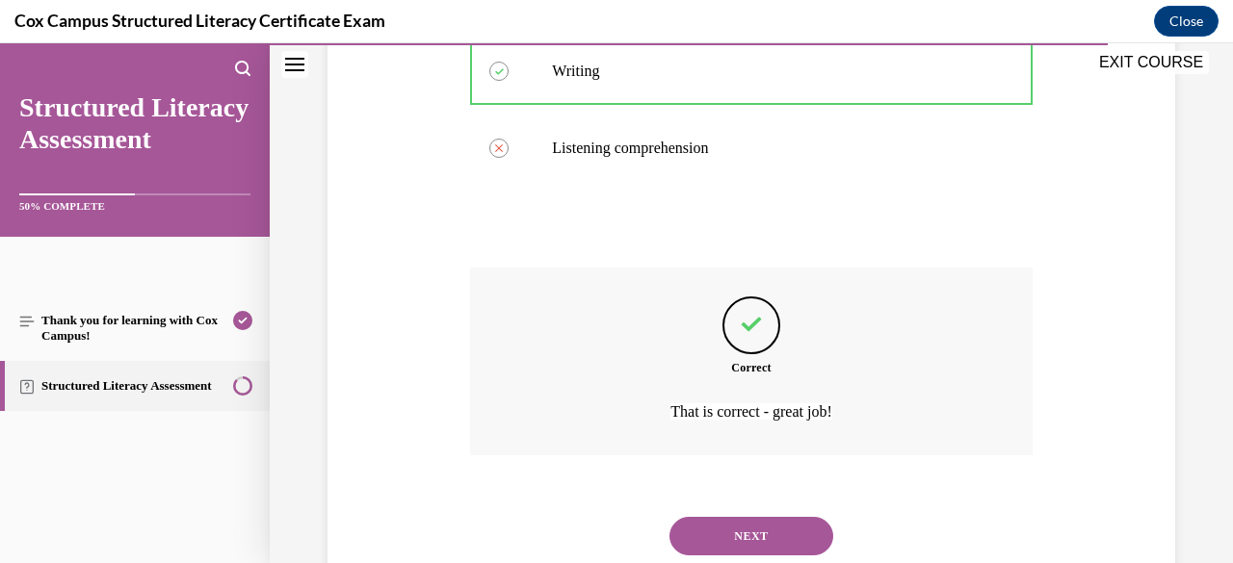
scroll to position [615, 0]
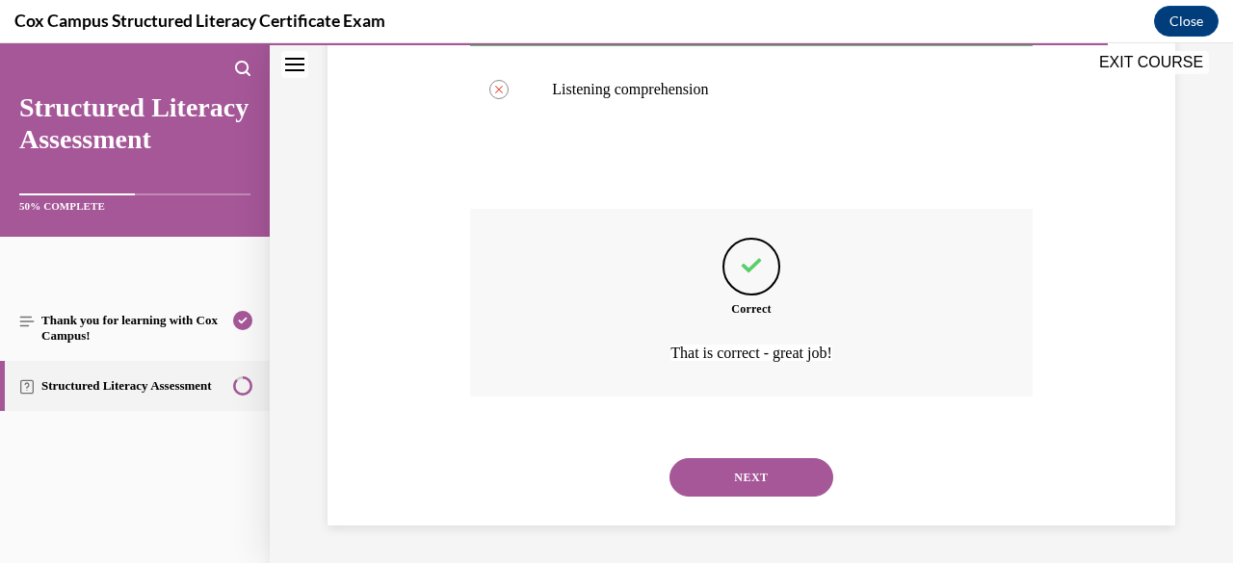
click at [716, 483] on button "NEXT" at bounding box center [751, 477] width 164 height 39
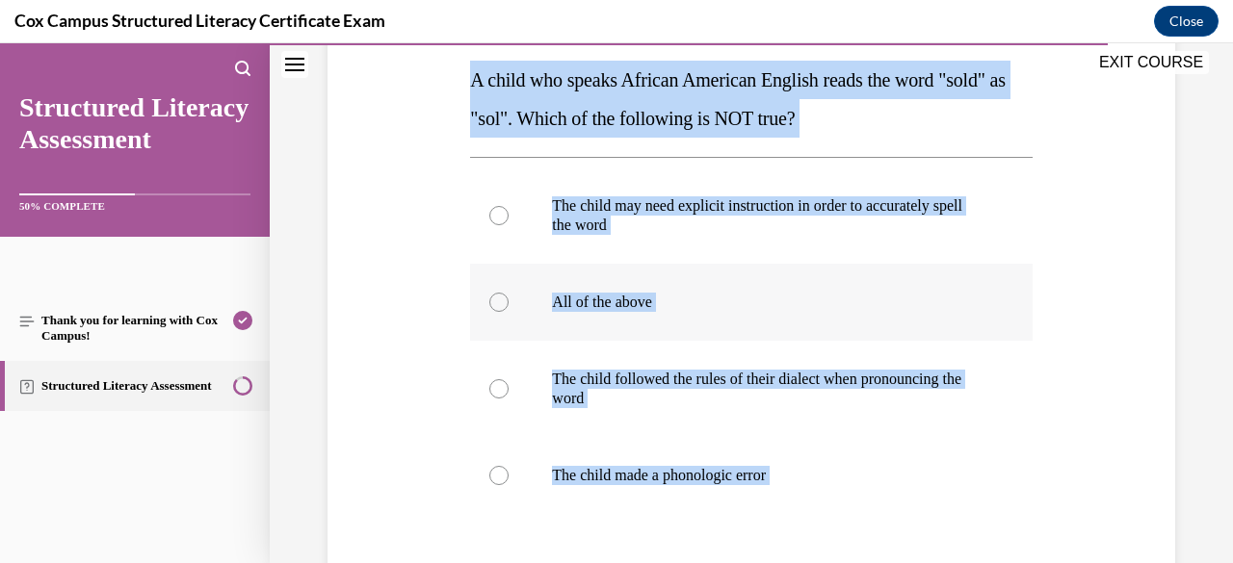
scroll to position [387, 0]
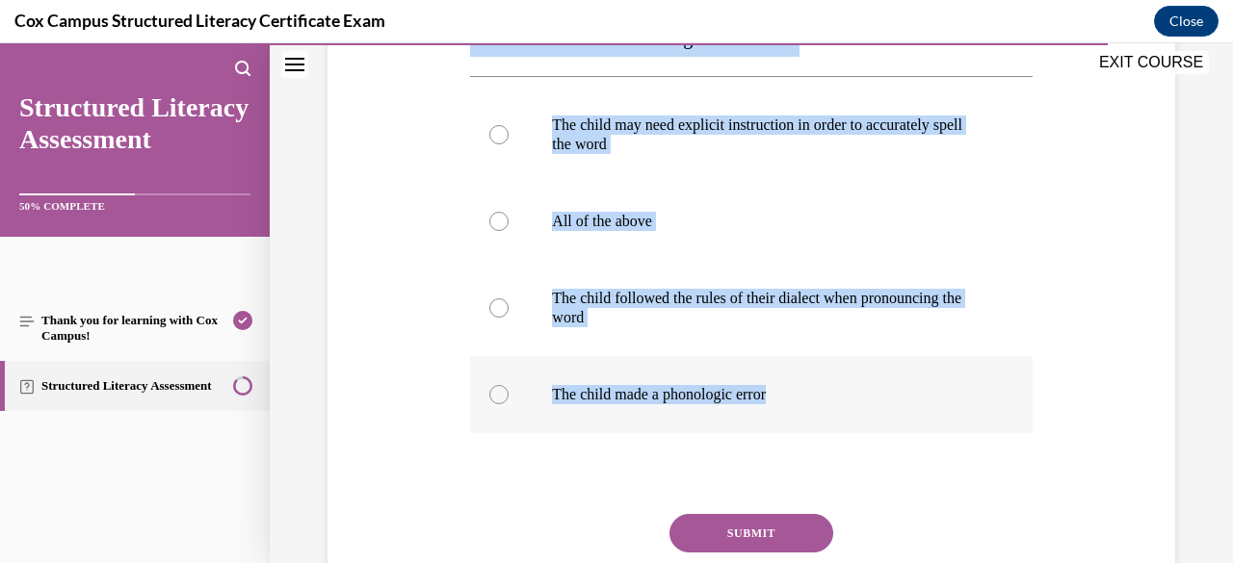
drag, startPoint x: 467, startPoint y: 380, endPoint x: 849, endPoint y: 398, distance: 382.7
click at [849, 398] on div "Question 126/144 A child who speaks African American English reads the word "so…" at bounding box center [750, 277] width 561 height 792
click at [507, 405] on label "The child made a phonologic error" at bounding box center [750, 394] width 561 height 77
click at [507, 404] on input "The child made a phonologic error" at bounding box center [498, 394] width 19 height 19
radio input "true"
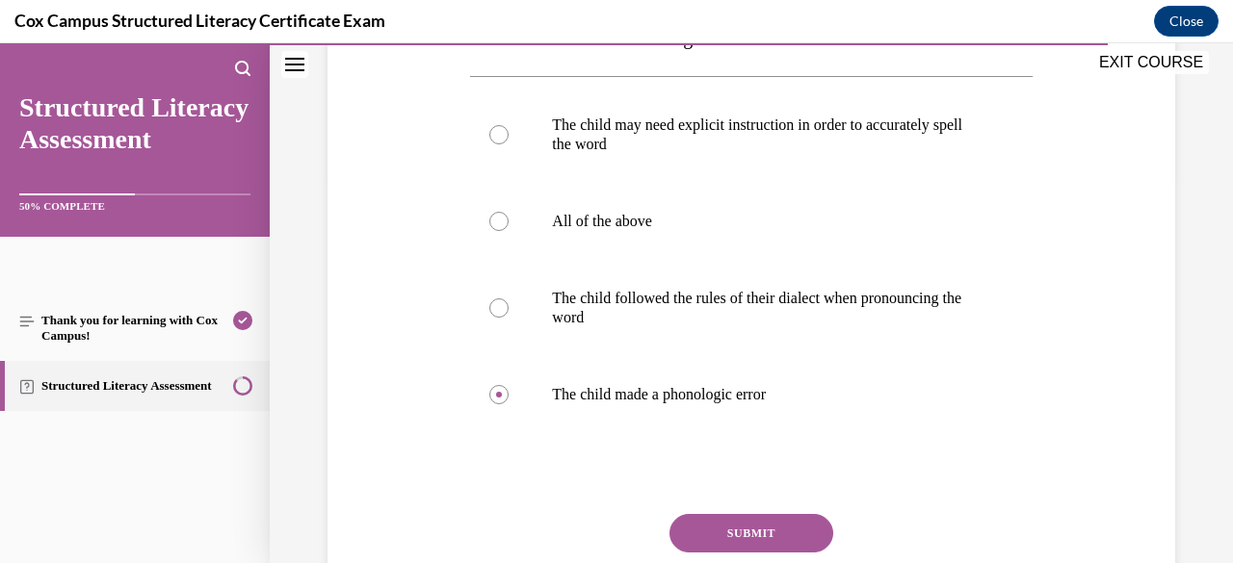
click at [746, 526] on button "SUBMIT" at bounding box center [751, 533] width 164 height 39
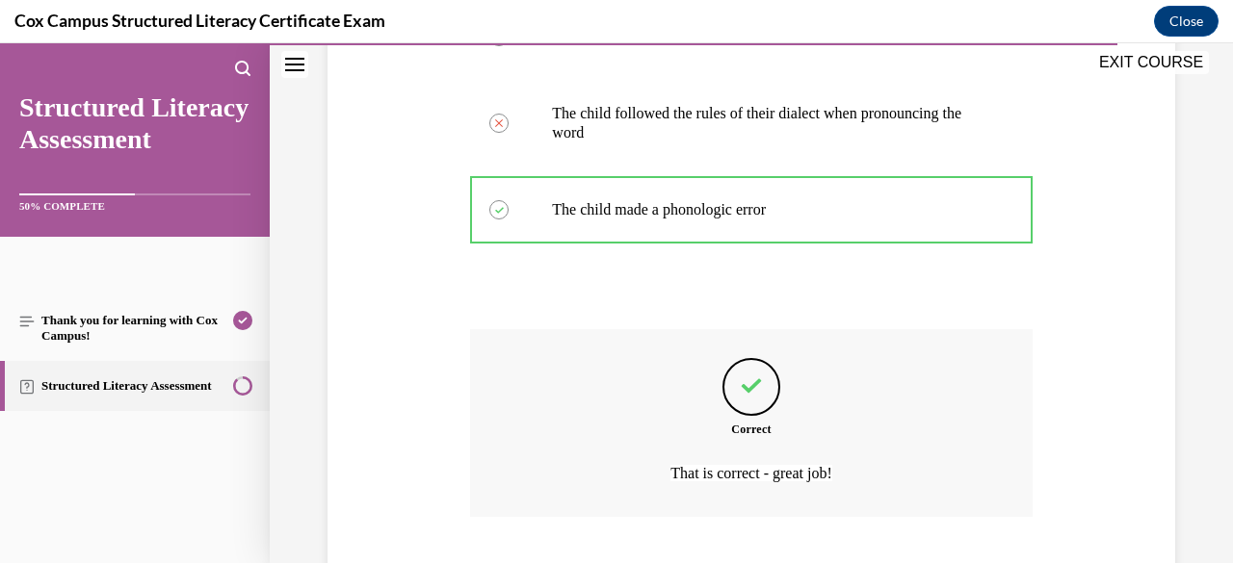
scroll to position [692, 0]
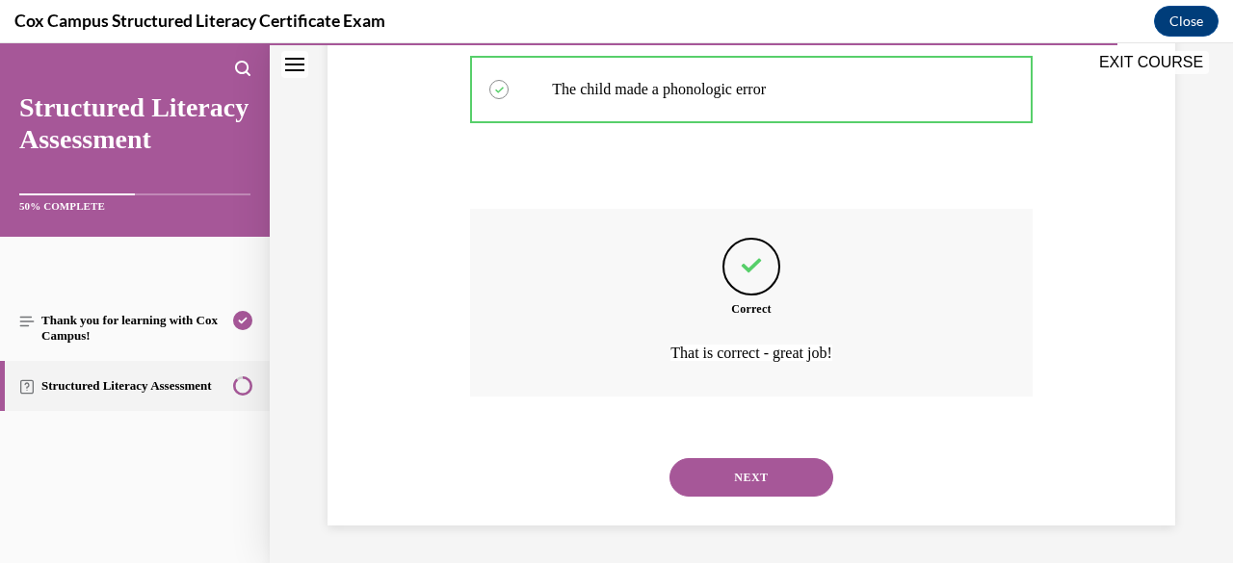
click at [740, 491] on button "NEXT" at bounding box center [751, 477] width 164 height 39
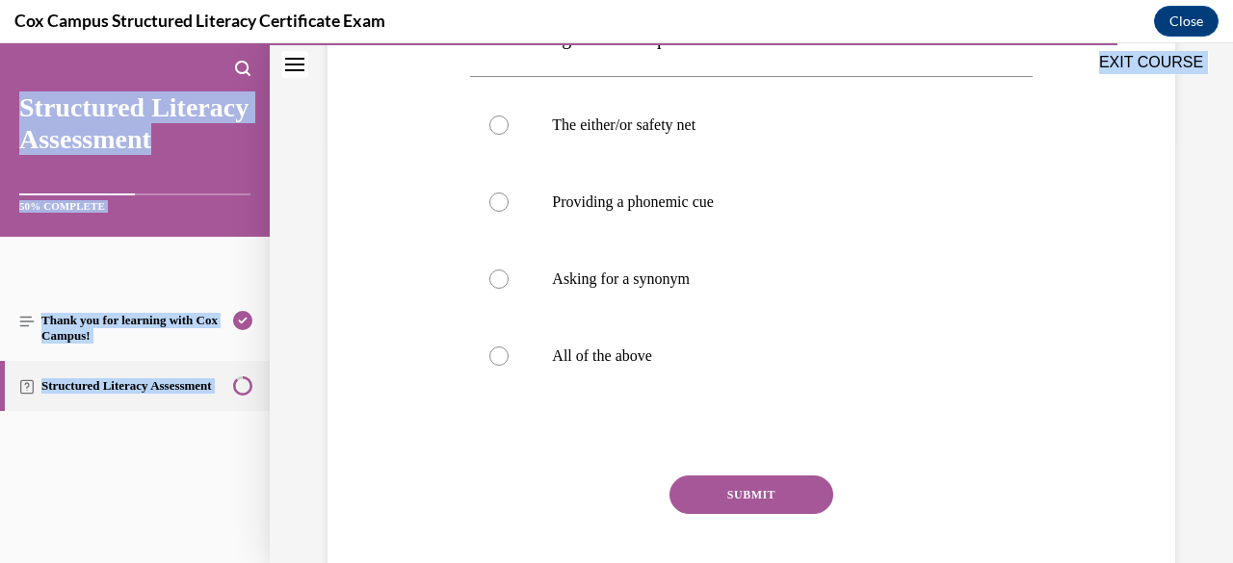
scroll to position [534, 0]
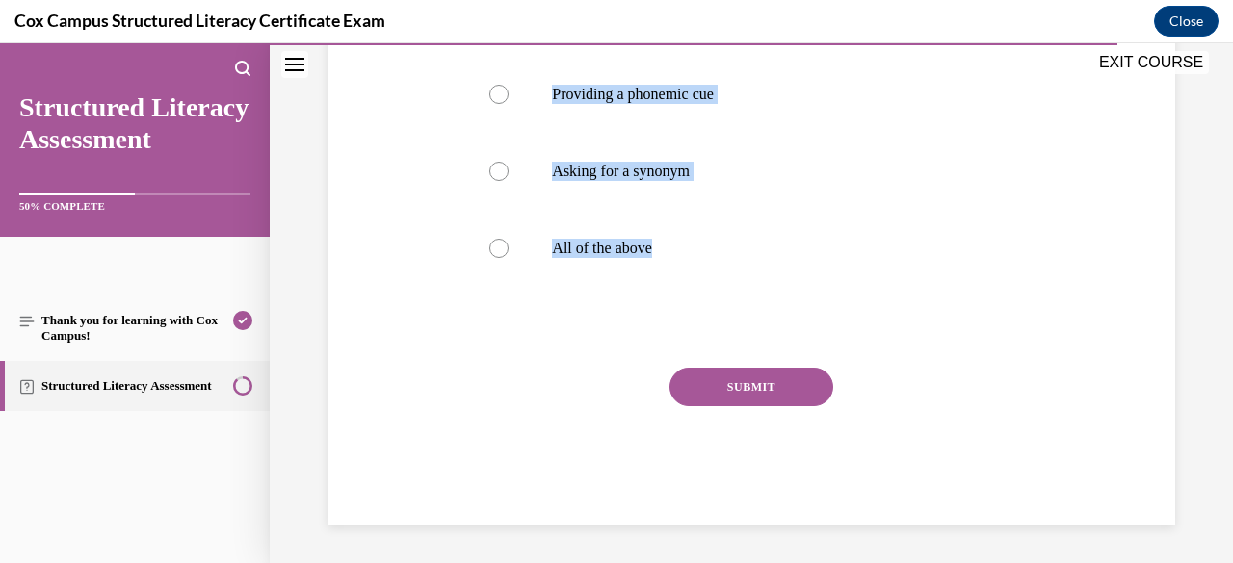
drag, startPoint x: 470, startPoint y: 377, endPoint x: 908, endPoint y: 319, distance: 442.0
click at [908, 319] on div "Question 127/144 We can provide scaffolds for children in order to help them mo…" at bounding box center [750, 130] width 561 height 792
click at [506, 246] on div at bounding box center [498, 248] width 19 height 19
click at [506, 246] on input "All of the above" at bounding box center [498, 248] width 19 height 19
radio input "true"
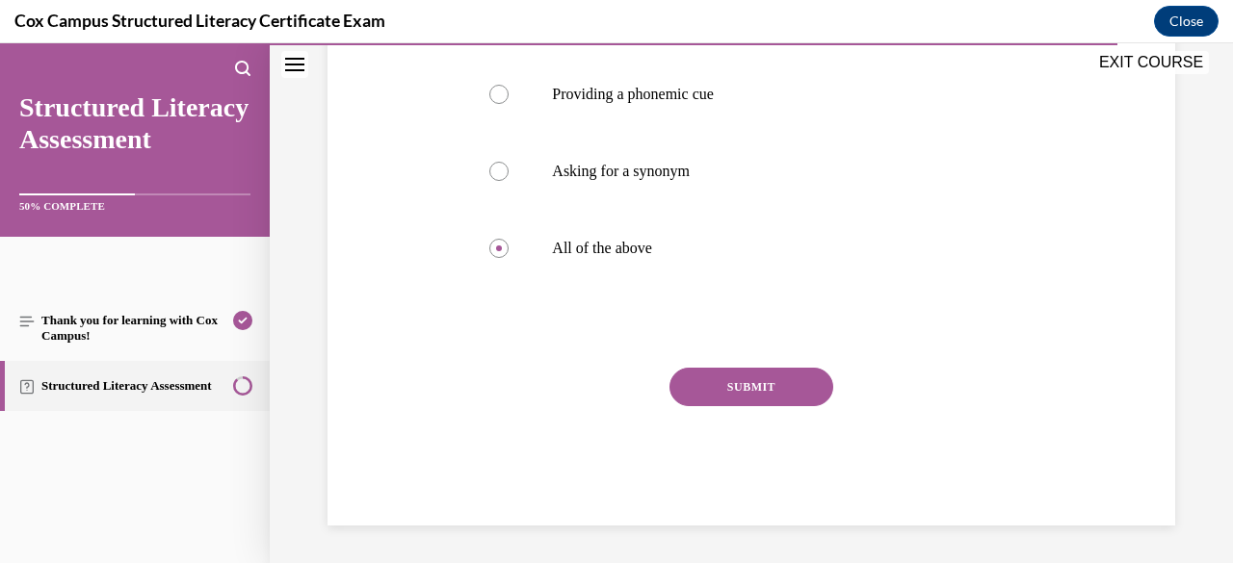
click at [721, 385] on button "SUBMIT" at bounding box center [751, 387] width 164 height 39
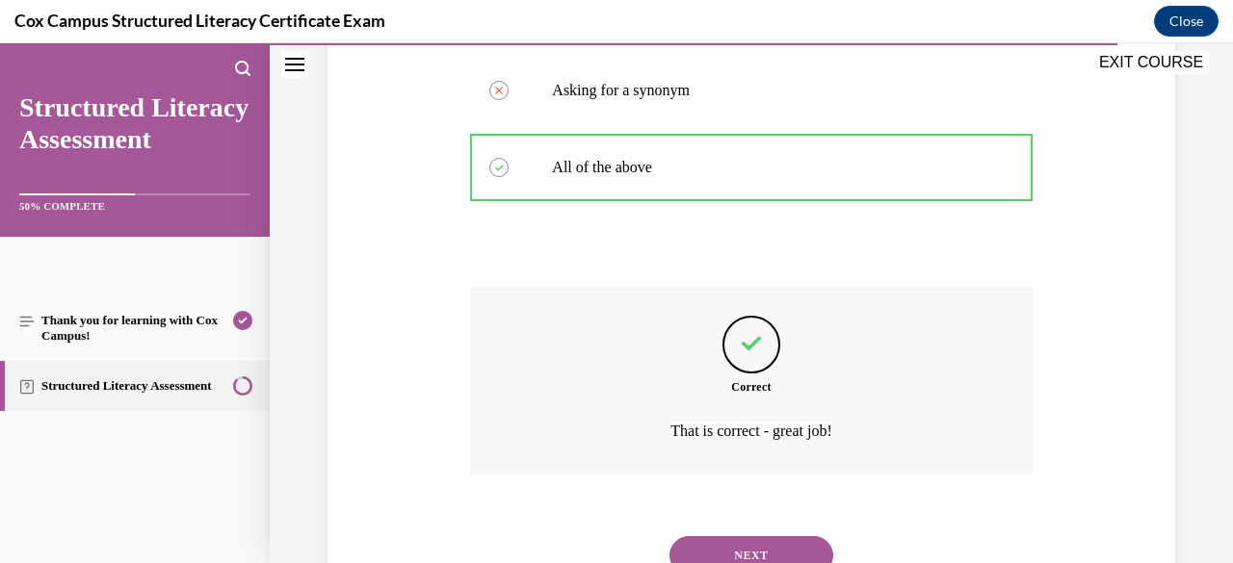
scroll to position [692, 0]
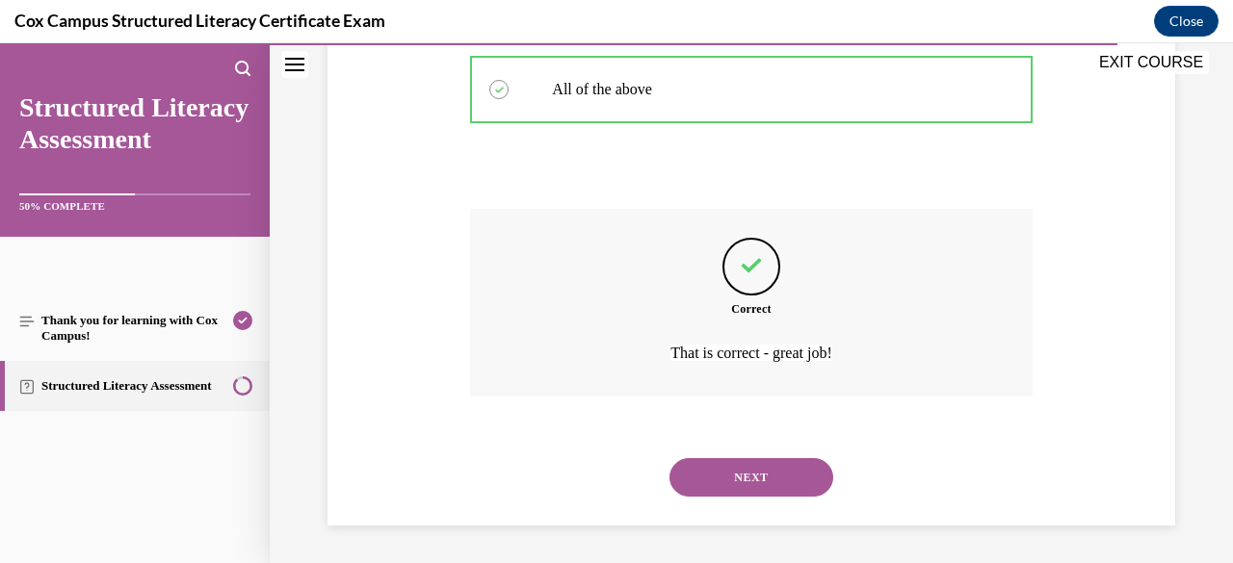
click at [730, 483] on button "NEXT" at bounding box center [751, 477] width 164 height 39
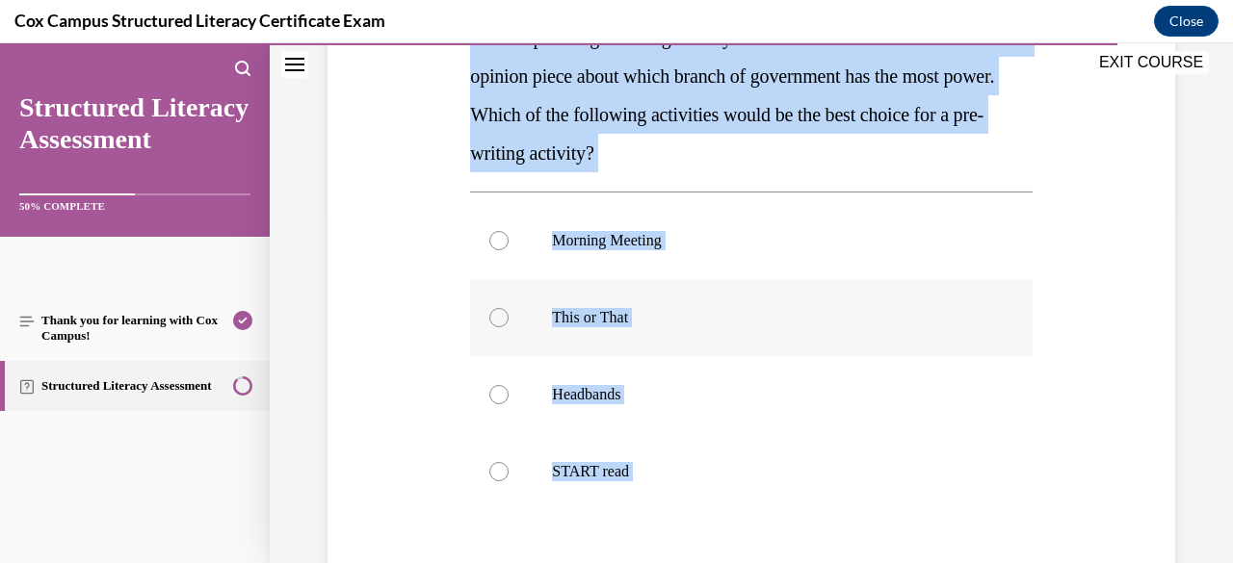
scroll to position [414, 0]
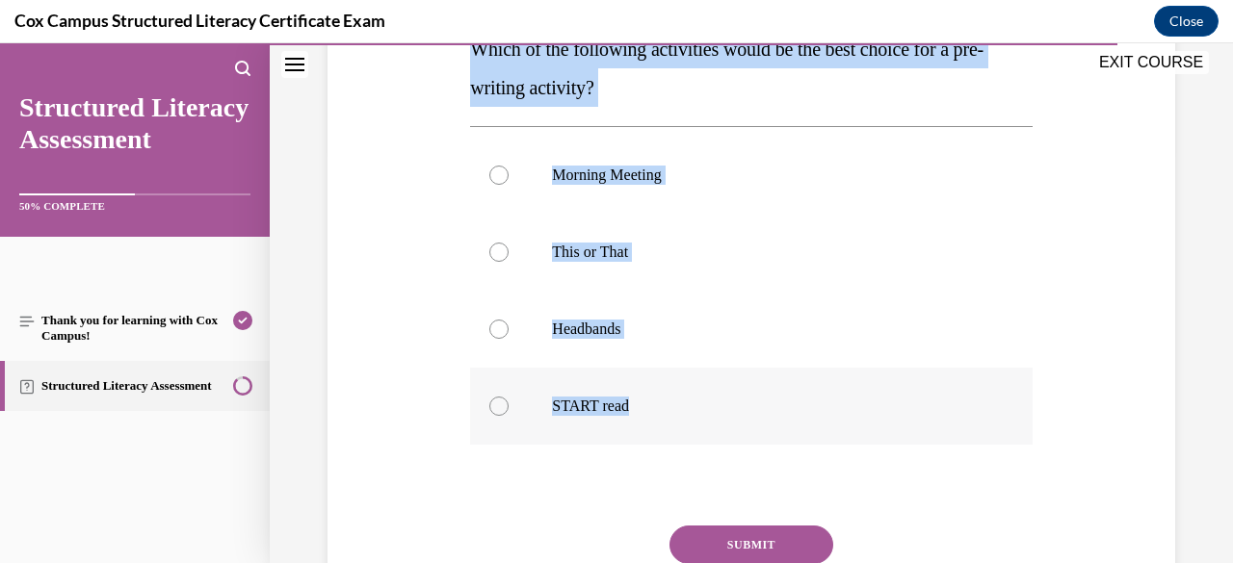
drag, startPoint x: 467, startPoint y: 380, endPoint x: 690, endPoint y: 427, distance: 227.2
click at [690, 427] on div "Question 128/144 You are planning a writing activity in social studies. Student…" at bounding box center [750, 269] width 561 height 830
click at [492, 257] on div at bounding box center [498, 252] width 19 height 19
click at [492, 257] on input "This or That" at bounding box center [498, 252] width 19 height 19
radio input "true"
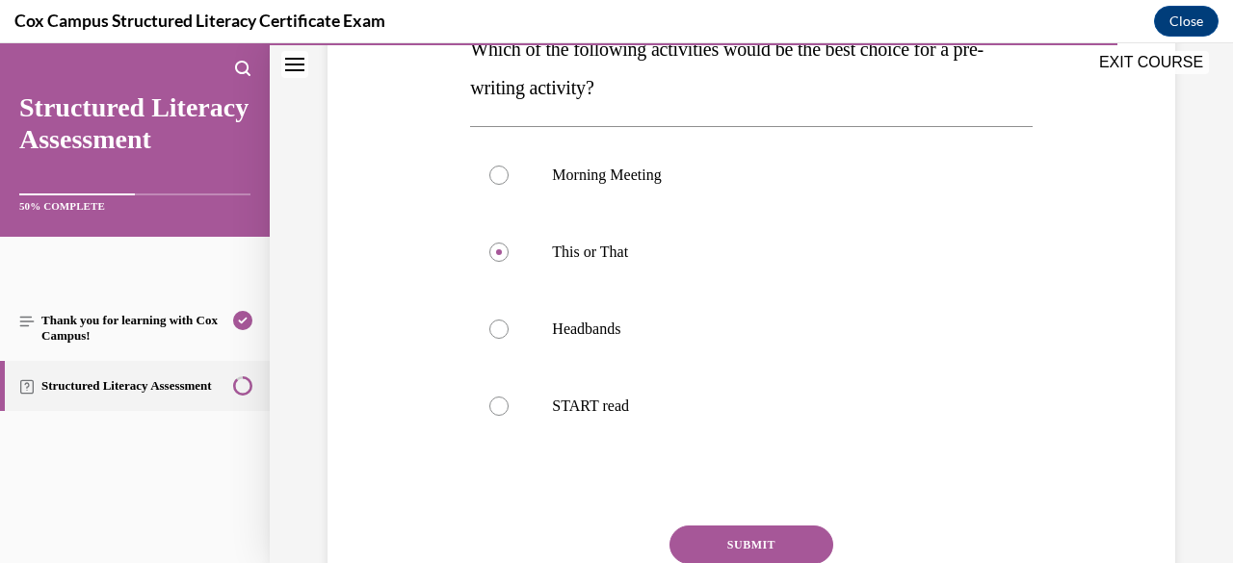
click at [753, 548] on button "SUBMIT" at bounding box center [751, 545] width 164 height 39
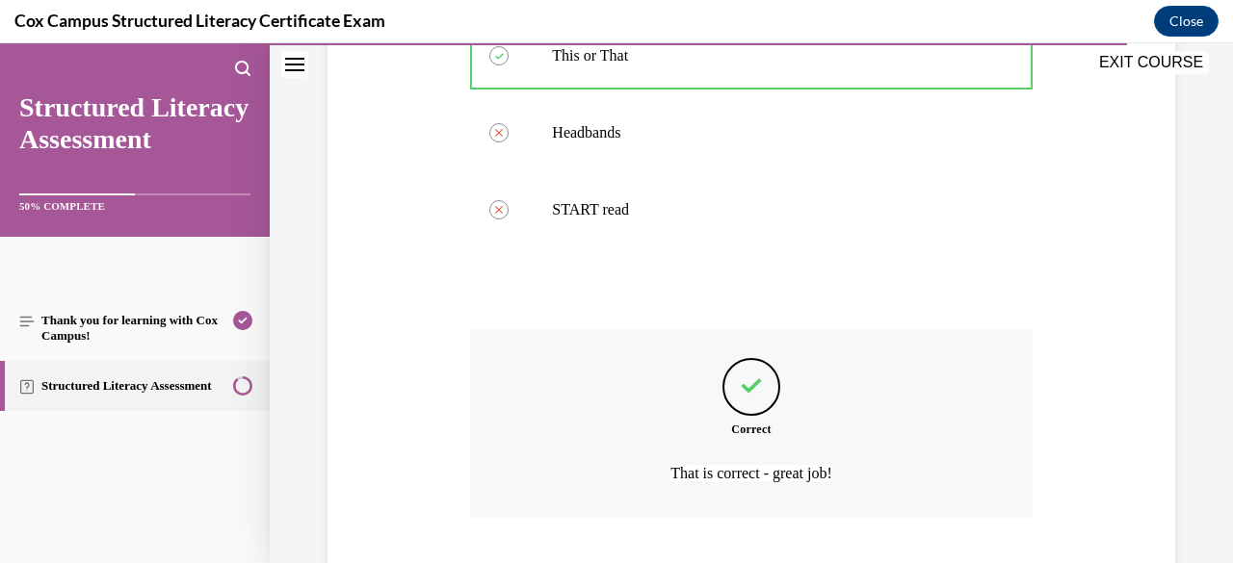
scroll to position [731, 0]
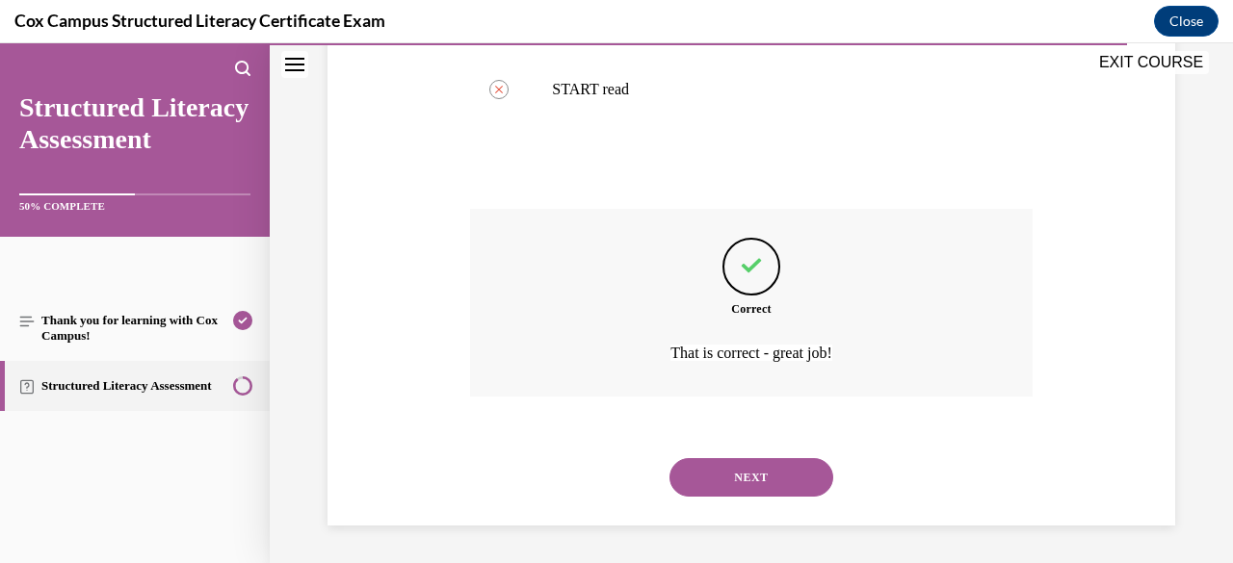
click at [704, 485] on button "NEXT" at bounding box center [751, 477] width 164 height 39
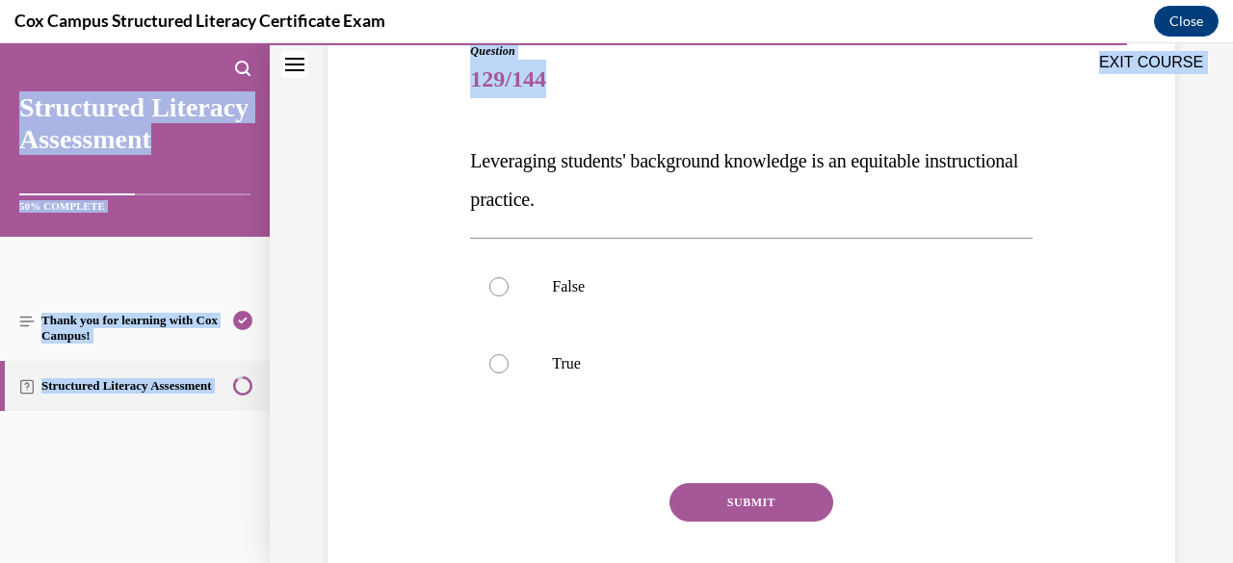
scroll to position [341, 0]
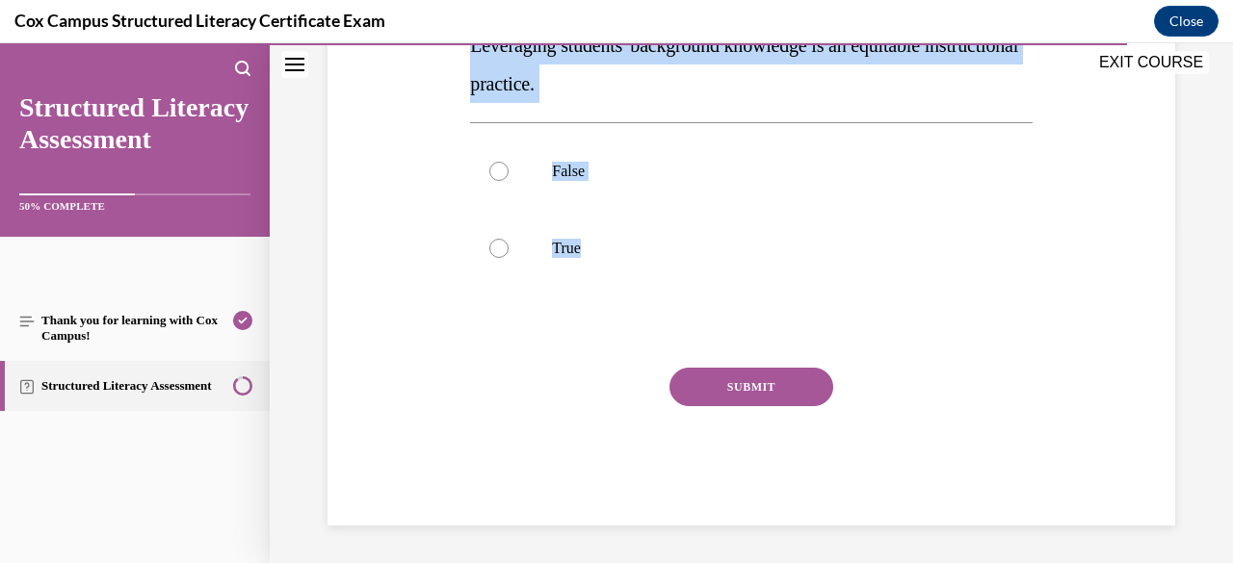
drag, startPoint x: 465, startPoint y: 380, endPoint x: 599, endPoint y: 295, distance: 159.0
click at [599, 295] on div "Question 129/144 Leveraging students' background knowledge is an equitable inst…" at bounding box center [750, 212] width 571 height 628
click at [495, 248] on div at bounding box center [498, 248] width 19 height 19
click at [495, 248] on input "True" at bounding box center [498, 248] width 19 height 19
radio input "true"
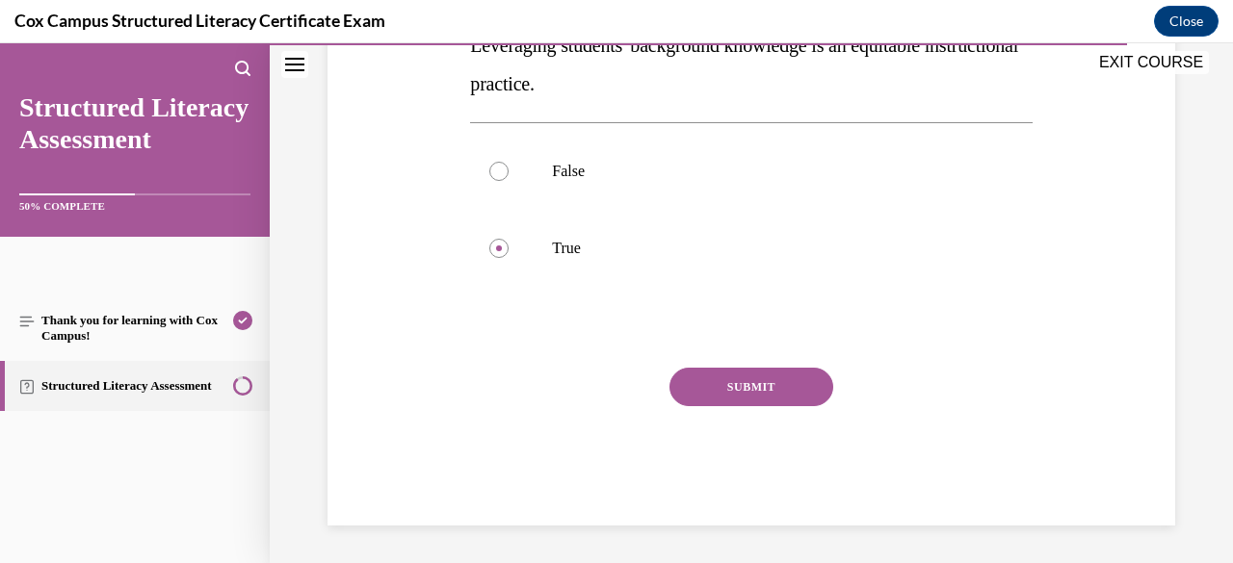
click at [730, 381] on button "SUBMIT" at bounding box center [751, 387] width 164 height 39
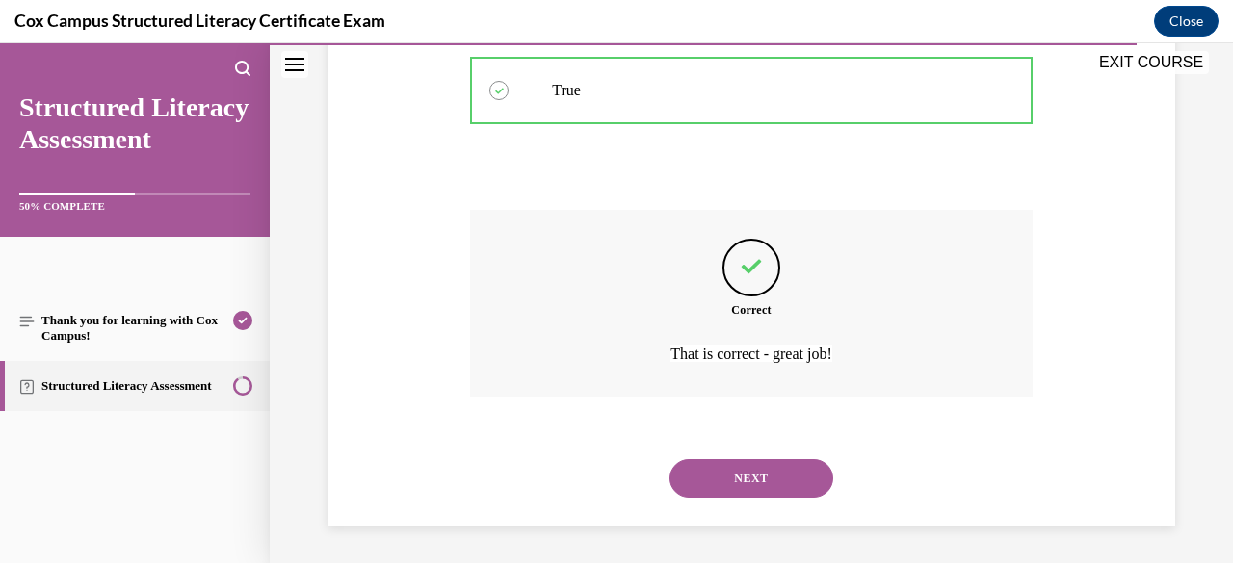
scroll to position [500, 0]
click at [724, 478] on button "NEXT" at bounding box center [751, 477] width 164 height 39
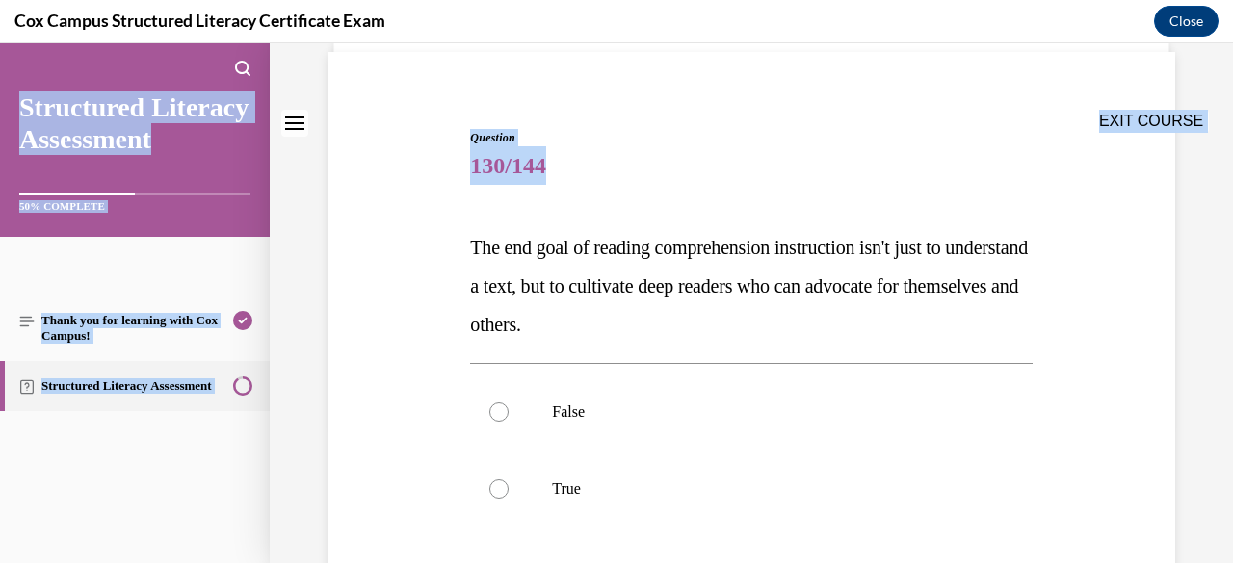
scroll to position [379, 0]
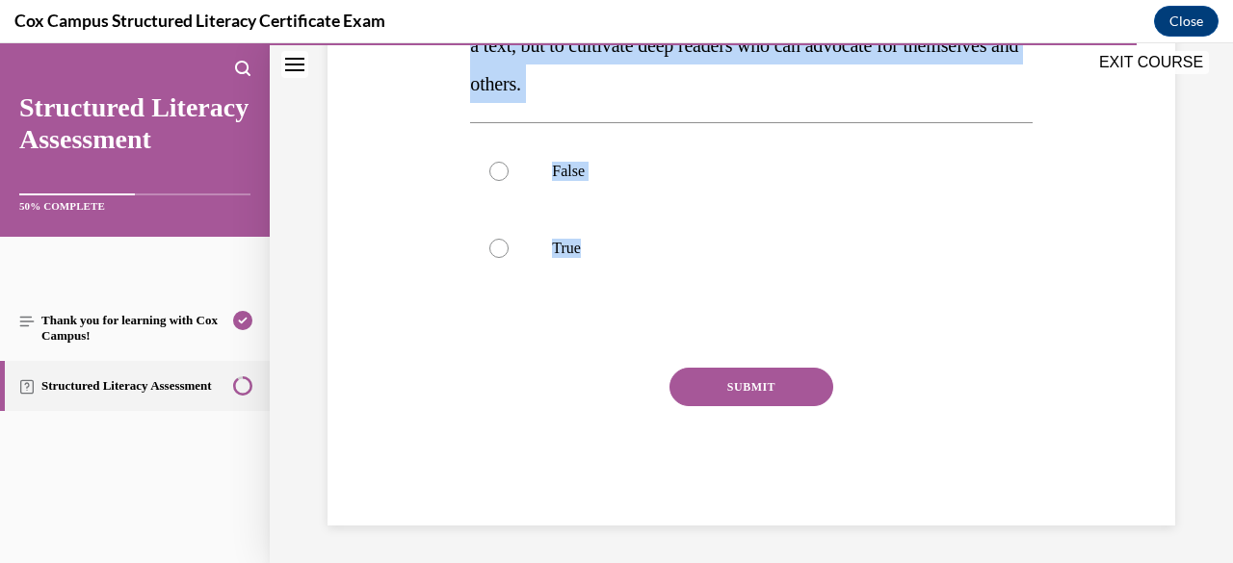
drag, startPoint x: 468, startPoint y: 386, endPoint x: 663, endPoint y: 324, distance: 204.4
click at [663, 324] on div "Question 130/144 The end goal of reading comprehension instruction isn't just t…" at bounding box center [750, 207] width 561 height 638
click at [501, 249] on div at bounding box center [498, 248] width 19 height 19
click at [501, 249] on input "True" at bounding box center [498, 248] width 19 height 19
radio input "true"
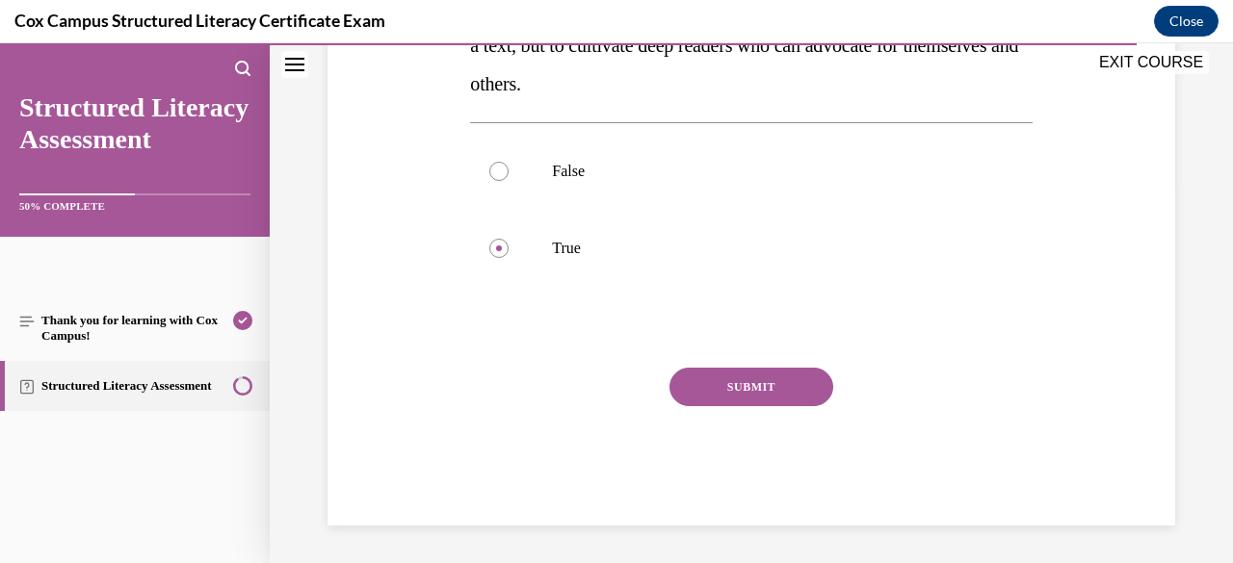
click at [717, 384] on button "SUBMIT" at bounding box center [751, 387] width 164 height 39
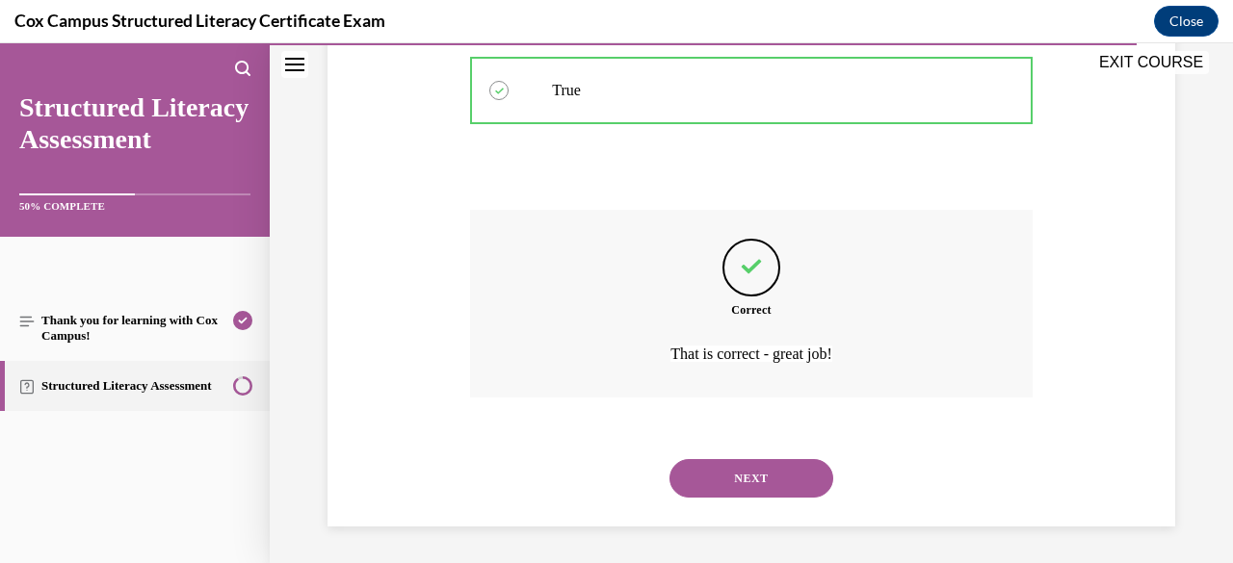
scroll to position [538, 0]
click at [719, 471] on button "NEXT" at bounding box center [751, 477] width 164 height 39
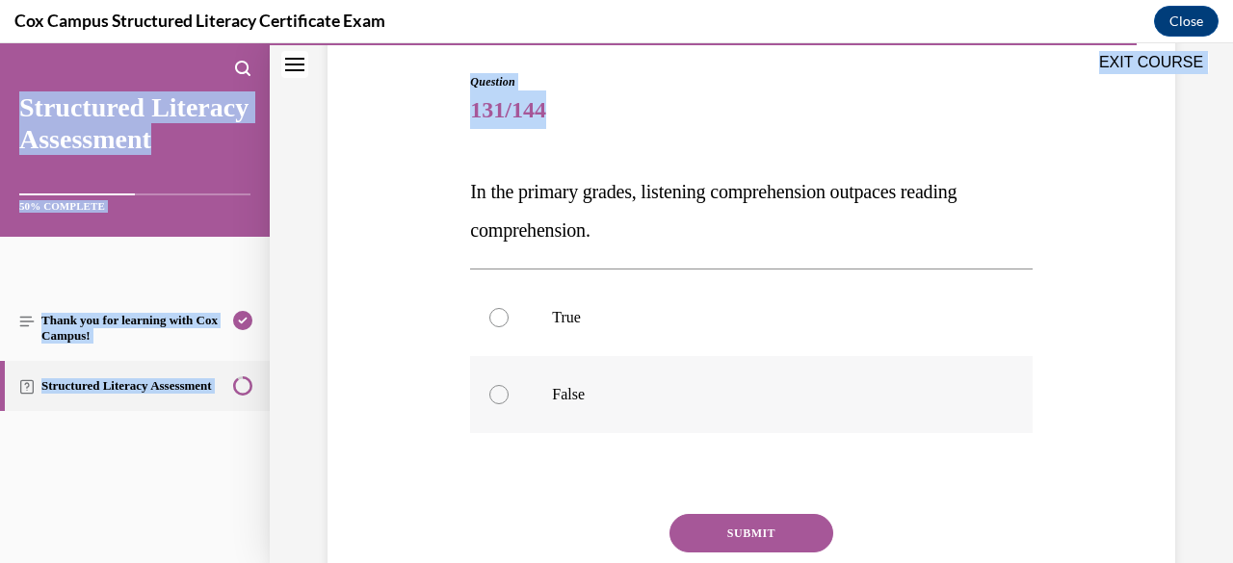
scroll to position [298, 0]
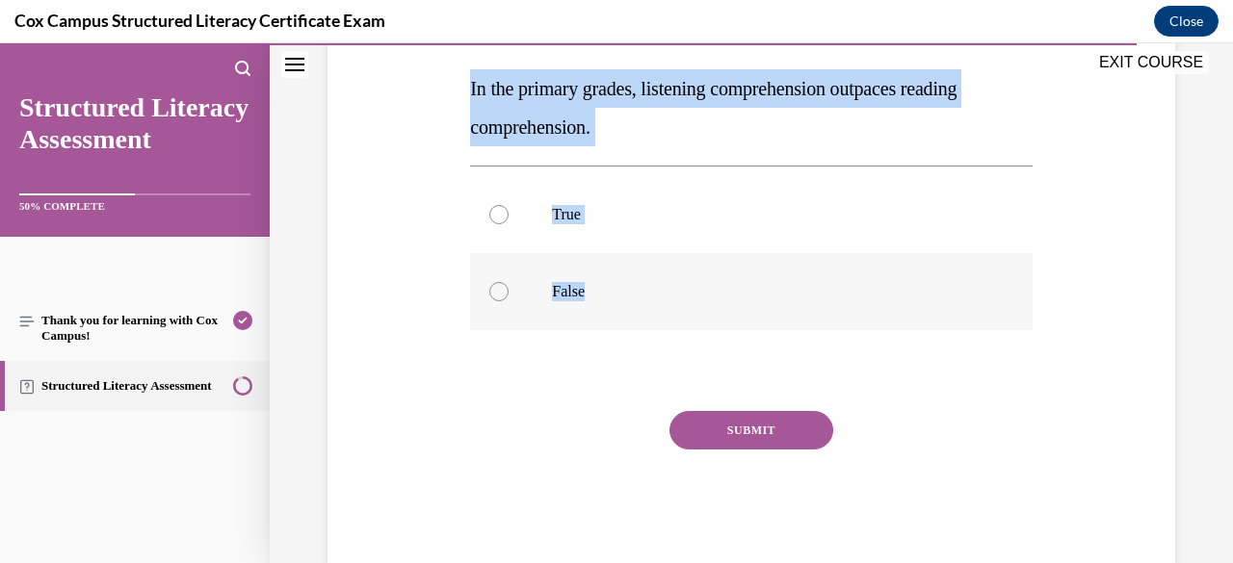
drag, startPoint x: 470, startPoint y: 382, endPoint x: 699, endPoint y: 271, distance: 255.0
click at [699, 271] on div "Question 131/144 In the primary grades, listening comprehension outpaces readin…" at bounding box center [750, 269] width 561 height 599
click at [503, 211] on div at bounding box center [498, 214] width 19 height 19
click at [503, 211] on input "True" at bounding box center [498, 214] width 19 height 19
radio input "true"
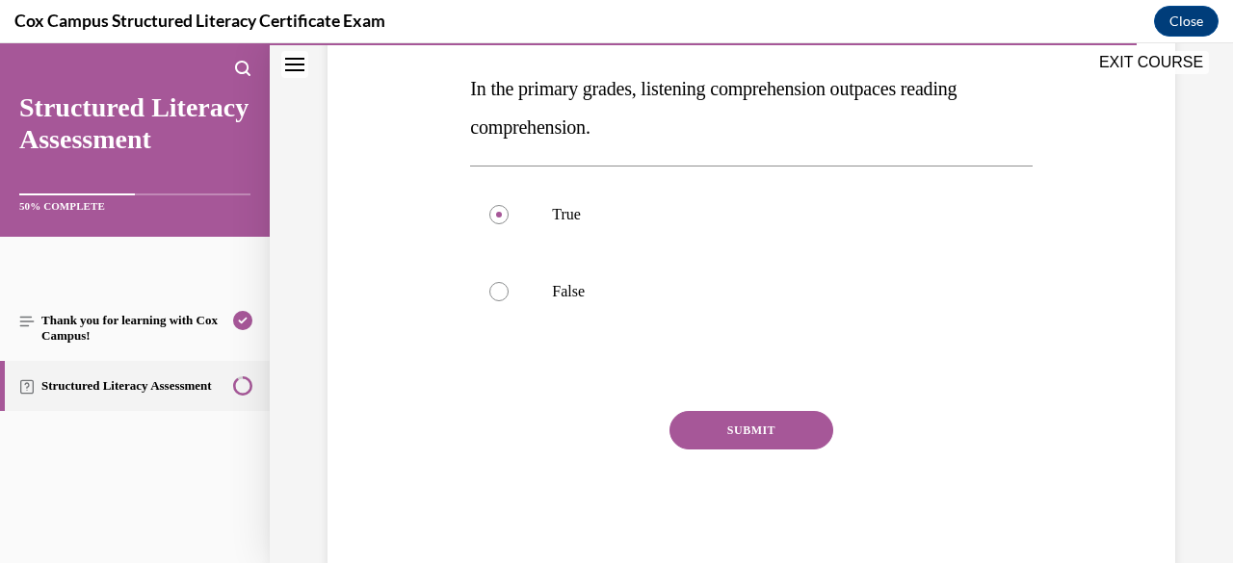
click at [711, 419] on button "SUBMIT" at bounding box center [751, 430] width 164 height 39
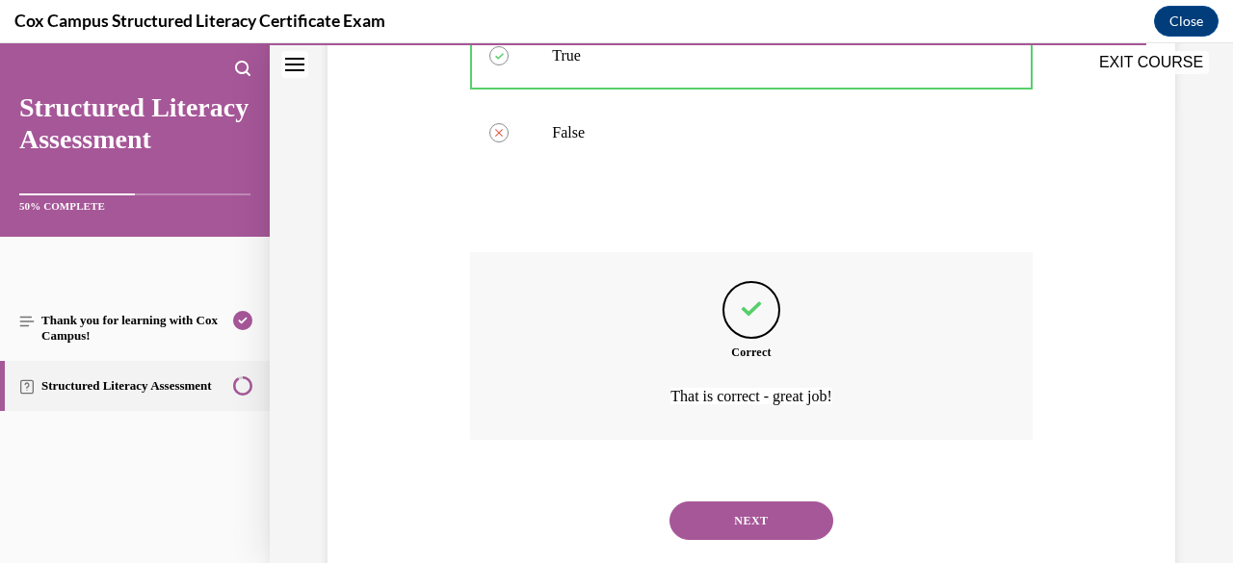
scroll to position [500, 0]
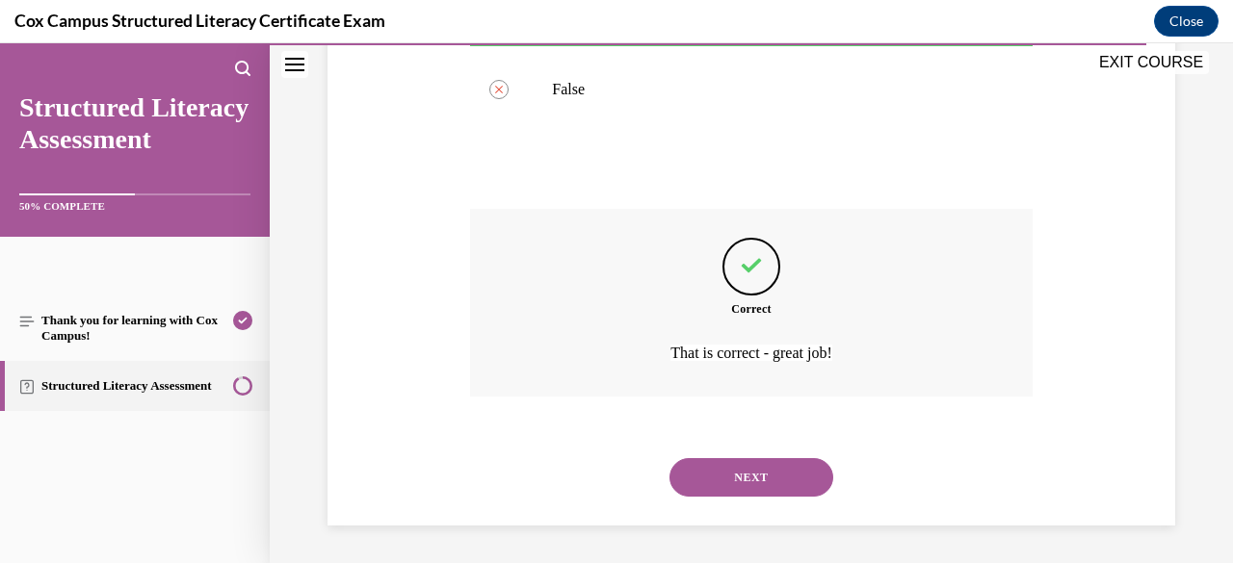
click at [700, 477] on button "NEXT" at bounding box center [751, 477] width 164 height 39
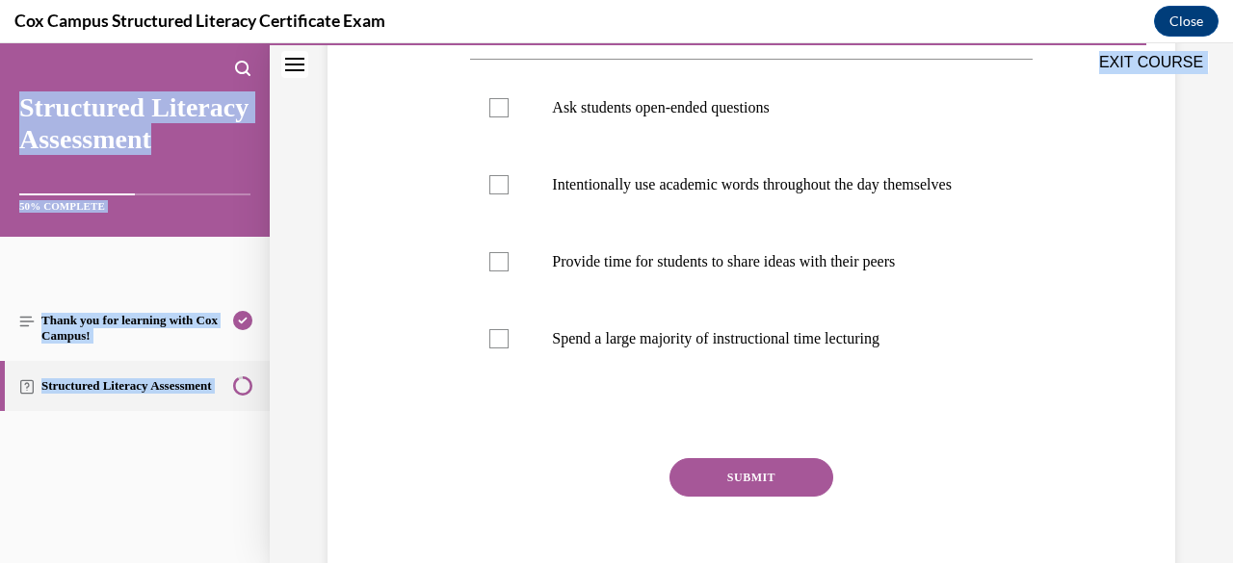
scroll to position [514, 0]
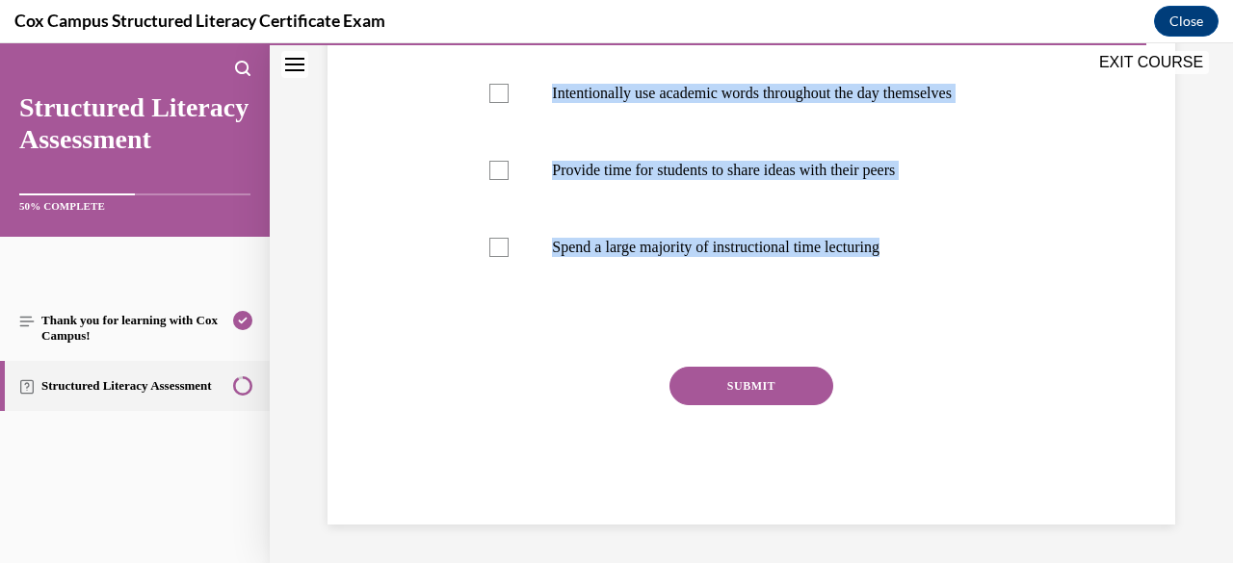
drag, startPoint x: 471, startPoint y: 378, endPoint x: 900, endPoint y: 296, distance: 436.5
click at [900, 296] on div "Question 132/144 What can teachers do to reinforce students' oral language skil…" at bounding box center [750, 148] width 561 height 753
click at [499, 177] on div at bounding box center [498, 170] width 19 height 19
click at [499, 177] on input "Provide time for students to share ideas with their peers" at bounding box center [498, 170] width 19 height 19
checkbox input "true"
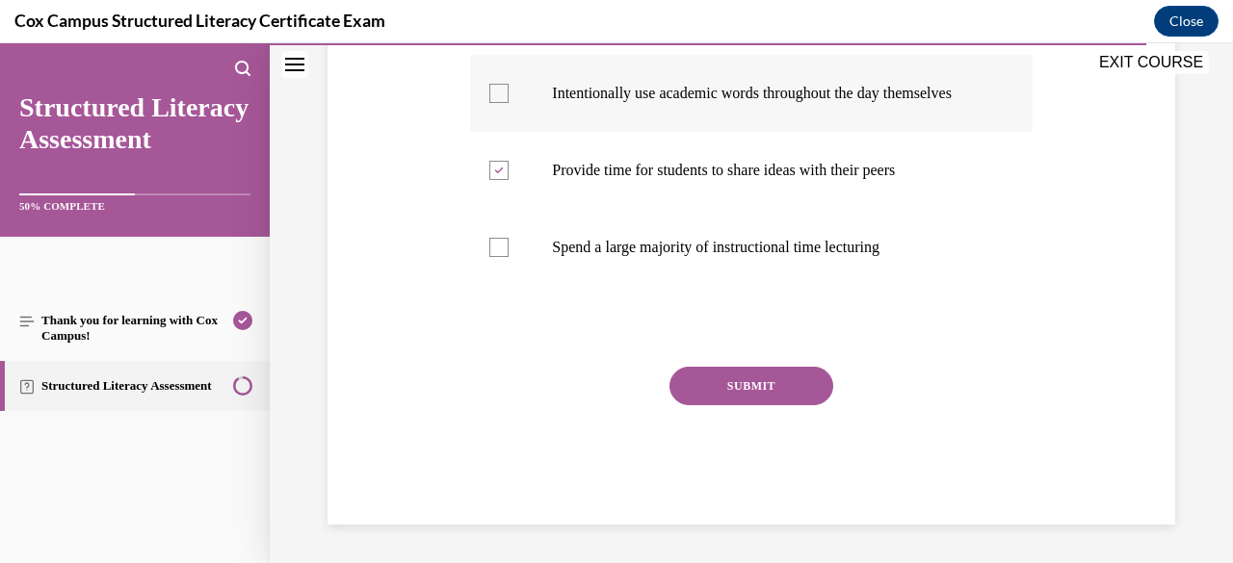
click at [498, 92] on div at bounding box center [498, 93] width 19 height 19
click at [498, 92] on input "Intentionally use academic words throughout the day themselves" at bounding box center [498, 93] width 19 height 19
checkbox input "true"
click at [457, 113] on div "Question 132/144 What can teachers do to reinforce students' oral language skil…" at bounding box center [751, 119] width 857 height 811
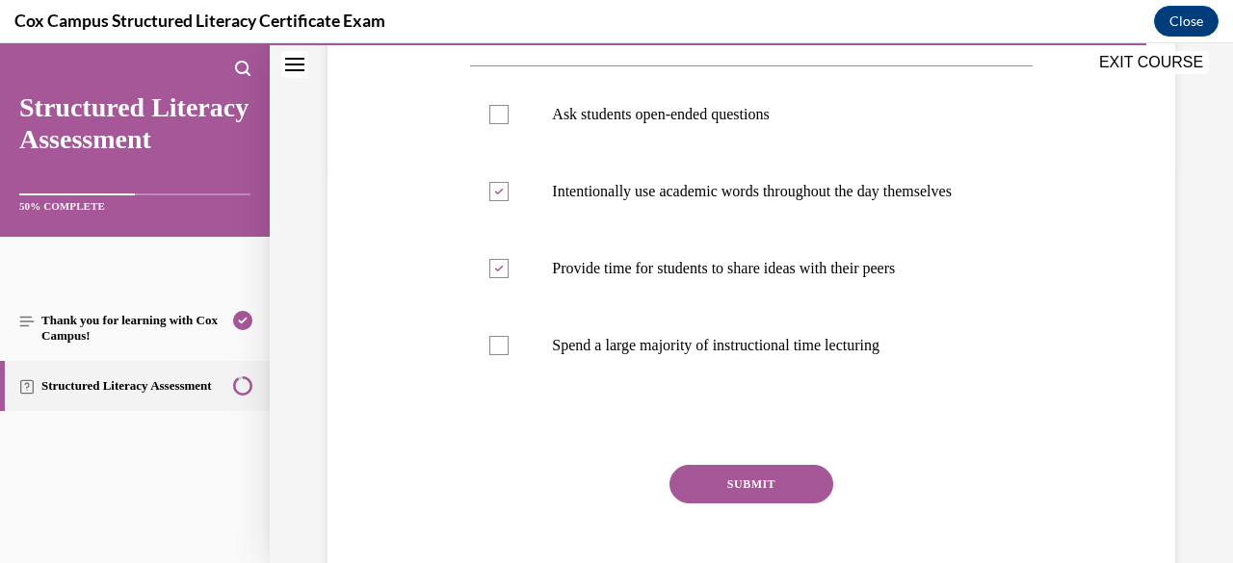
scroll to position [360, 0]
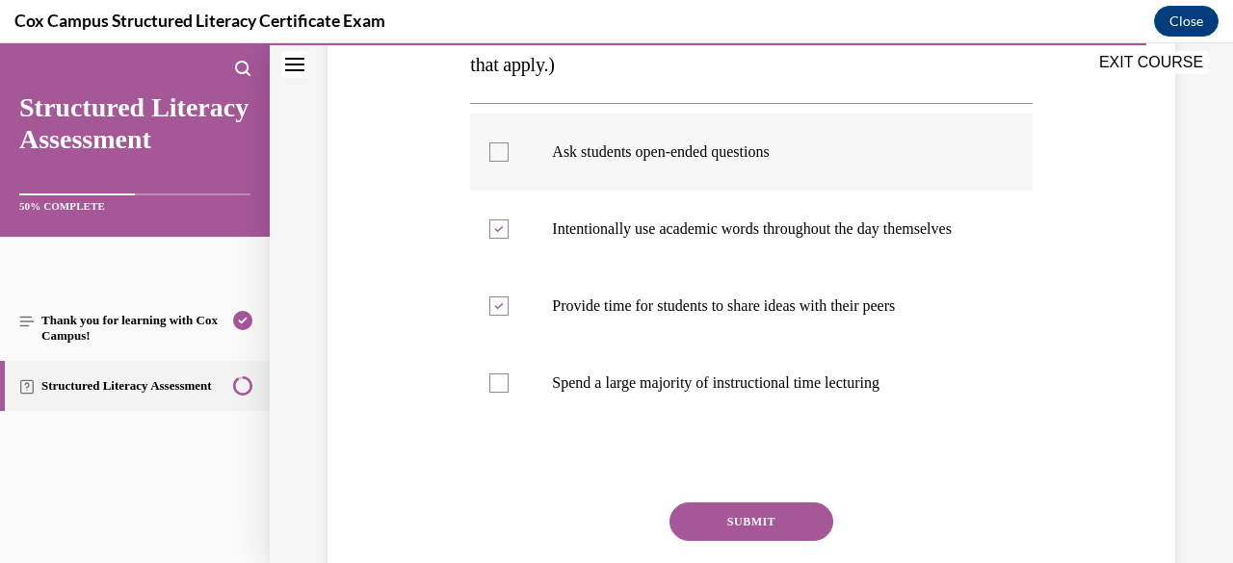
click at [497, 159] on div at bounding box center [498, 152] width 19 height 19
click at [497, 159] on input "Ask students open-ended questions" at bounding box center [498, 152] width 19 height 19
checkbox input "true"
click at [708, 536] on button "SUBMIT" at bounding box center [751, 522] width 164 height 39
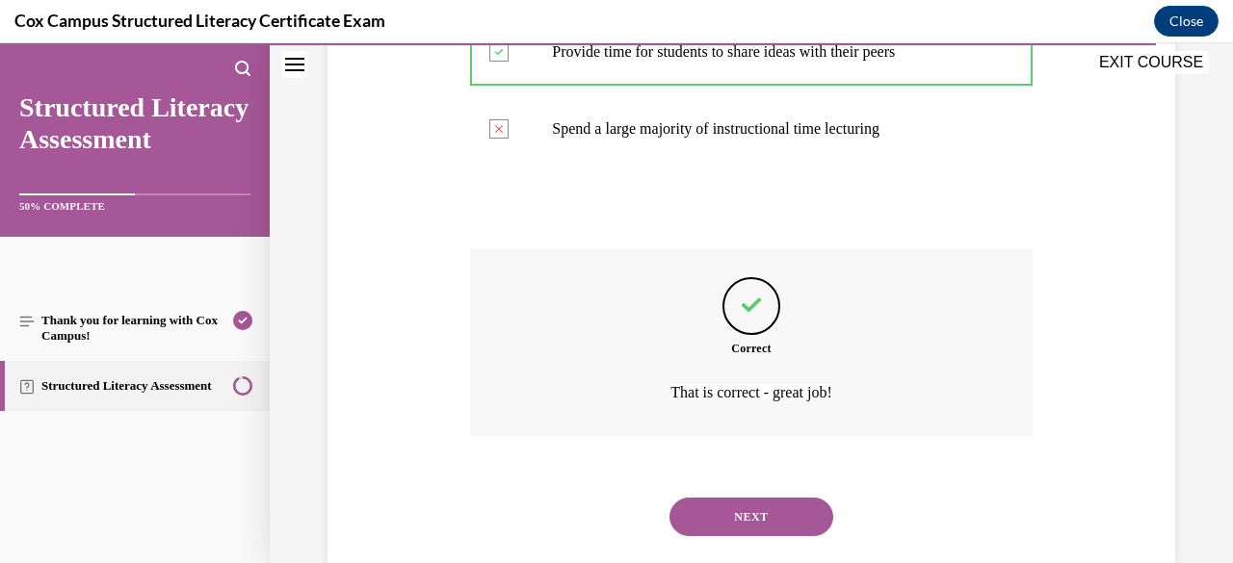
scroll to position [673, 0]
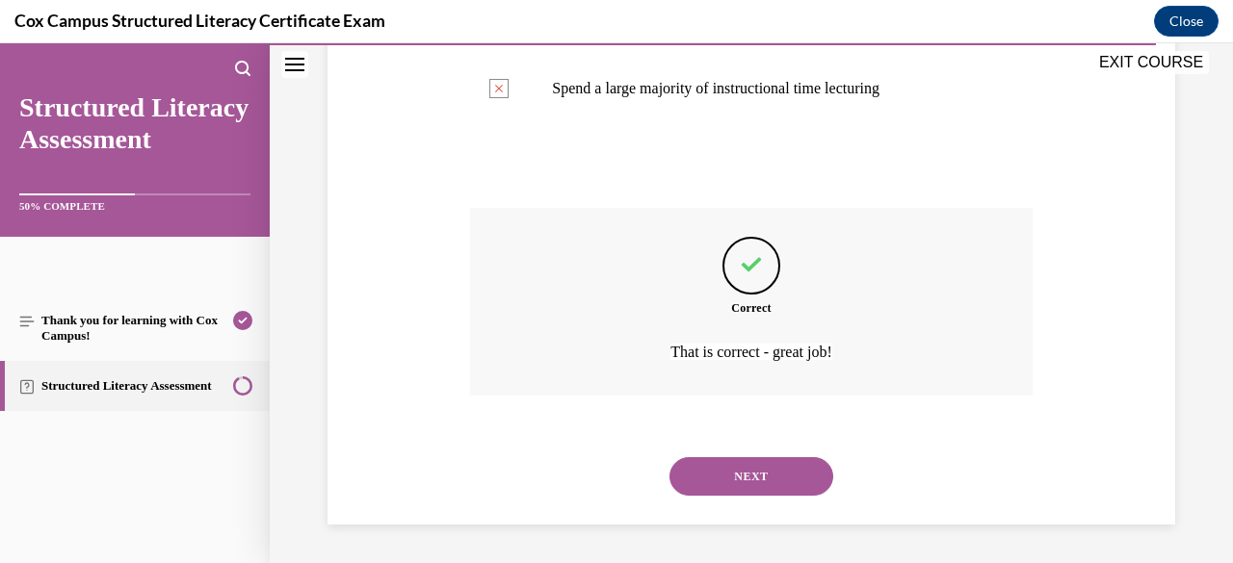
click at [725, 474] on button "NEXT" at bounding box center [751, 476] width 164 height 39
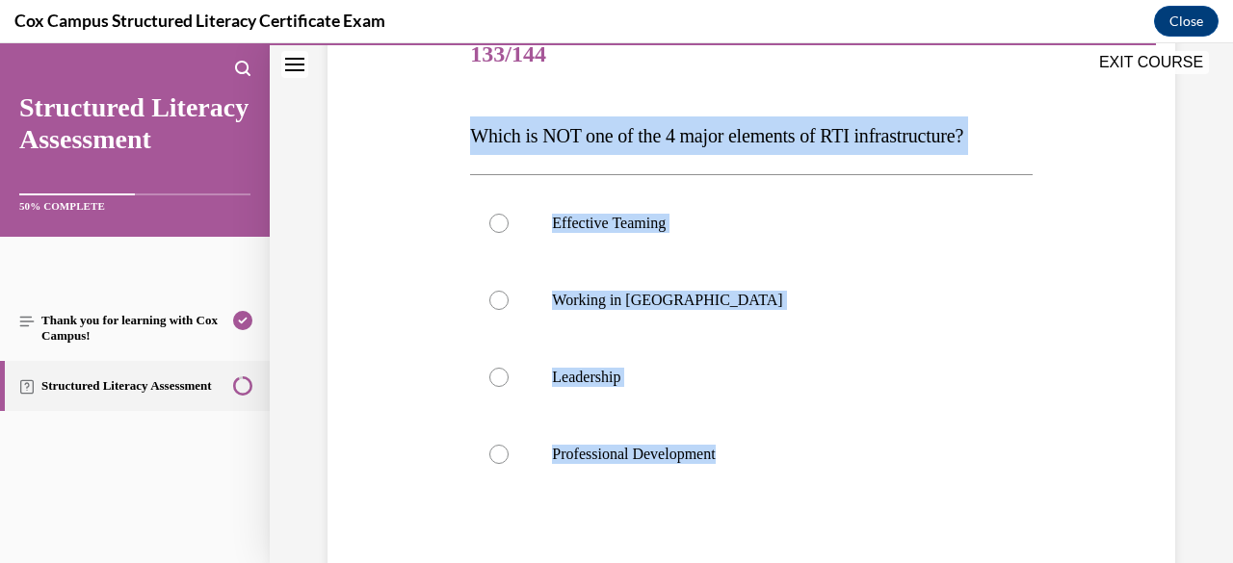
scroll to position [300, 0]
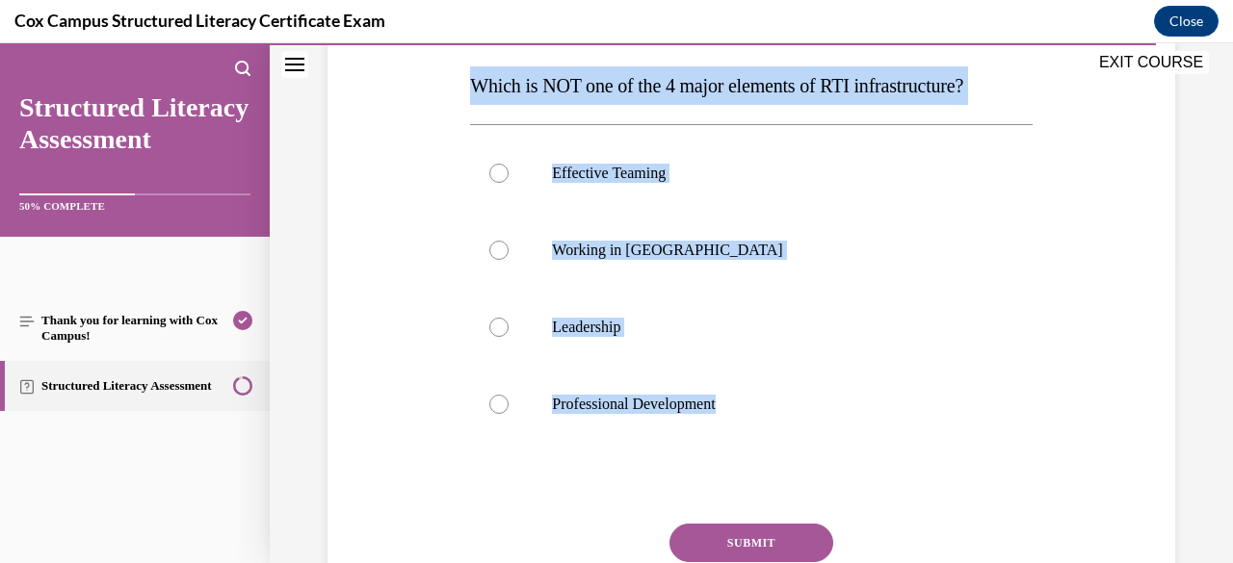
drag, startPoint x: 468, startPoint y: 384, endPoint x: 746, endPoint y: 448, distance: 285.5
click at [746, 448] on div "Question 133/144 Which is NOT one of the 4 major elements of RTI infrastructure…" at bounding box center [750, 324] width 561 height 715
click at [494, 254] on div at bounding box center [498, 250] width 19 height 19
click at [494, 254] on input "Working in [GEOGRAPHIC_DATA]" at bounding box center [498, 250] width 19 height 19
radio input "true"
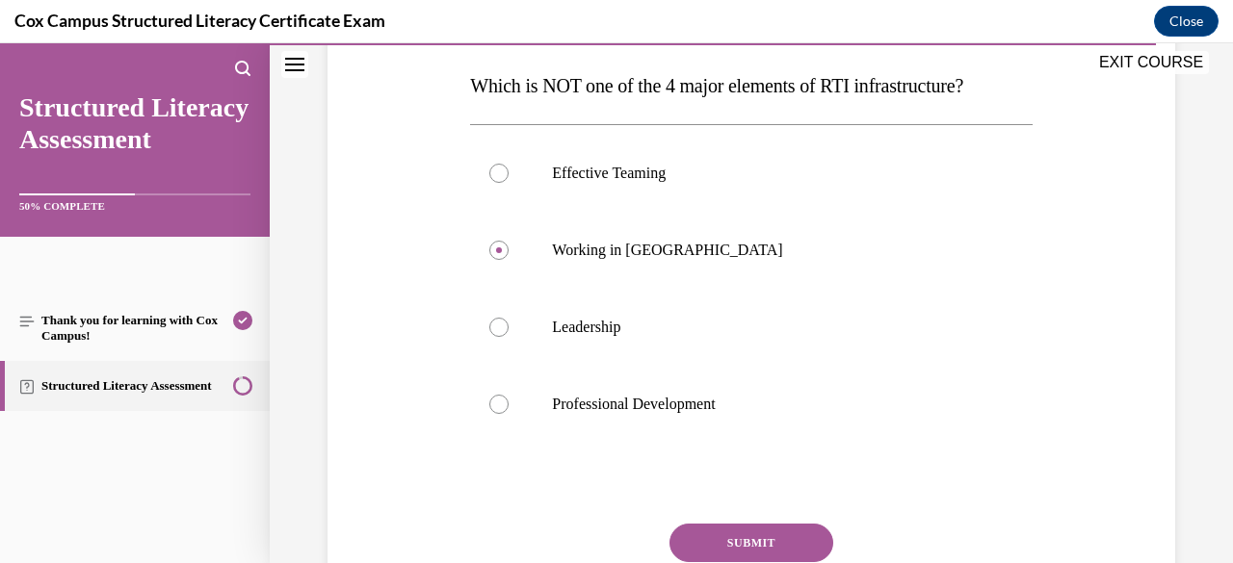
click at [690, 546] on button "SUBMIT" at bounding box center [751, 543] width 164 height 39
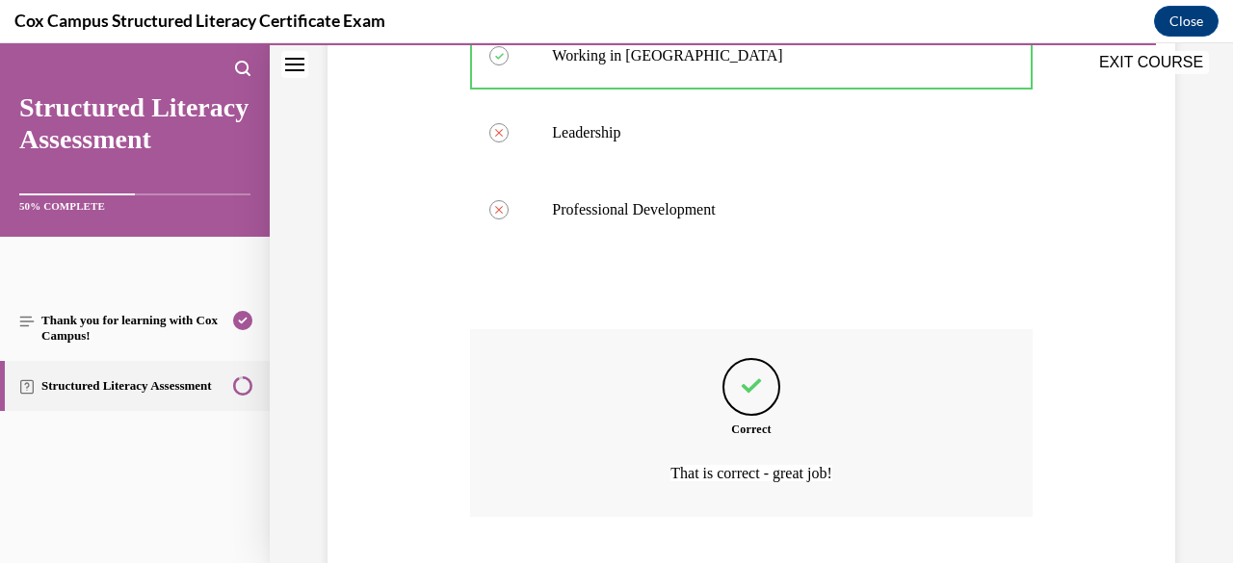
scroll to position [615, 0]
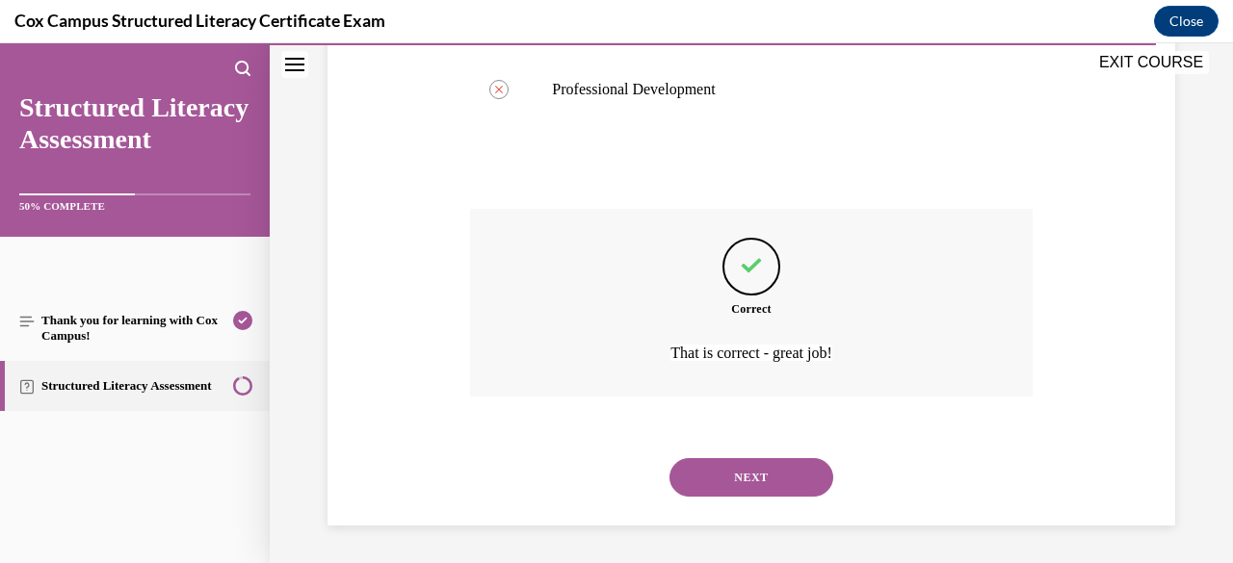
click at [690, 546] on div "Question 133/144 Which is NOT one of the 4 major elements of RTI infrastructure…" at bounding box center [751, 27] width 963 height 1076
click at [717, 487] on button "NEXT" at bounding box center [751, 477] width 164 height 39
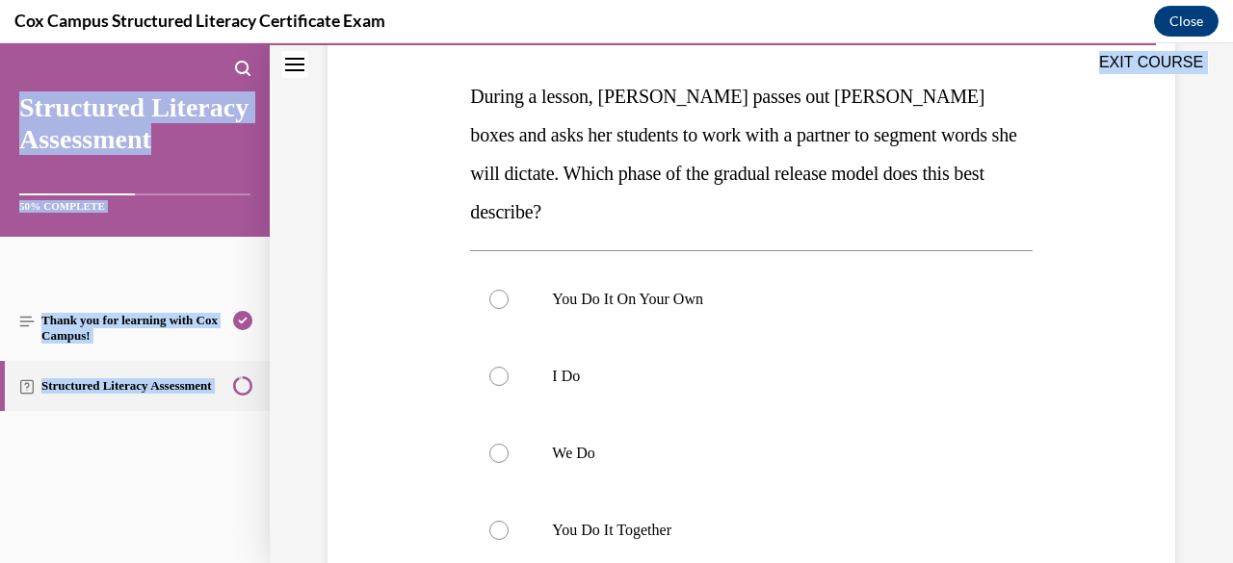
scroll to position [478, 0]
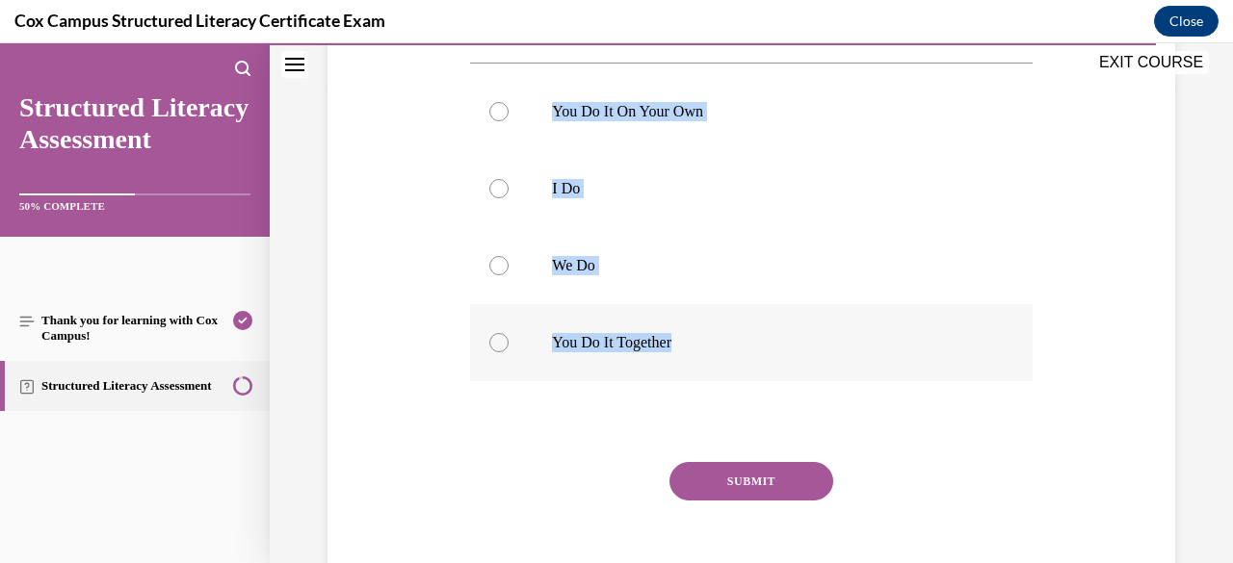
drag, startPoint x: 469, startPoint y: 382, endPoint x: 861, endPoint y: 271, distance: 407.6
click at [861, 271] on div "Question 134/144 During a lesson, [PERSON_NAME] passes out [PERSON_NAME] boxes …" at bounding box center [750, 205] width 561 height 830
click at [500, 333] on div at bounding box center [498, 342] width 19 height 19
click at [500, 333] on input "You Do It Together" at bounding box center [498, 342] width 19 height 19
radio input "true"
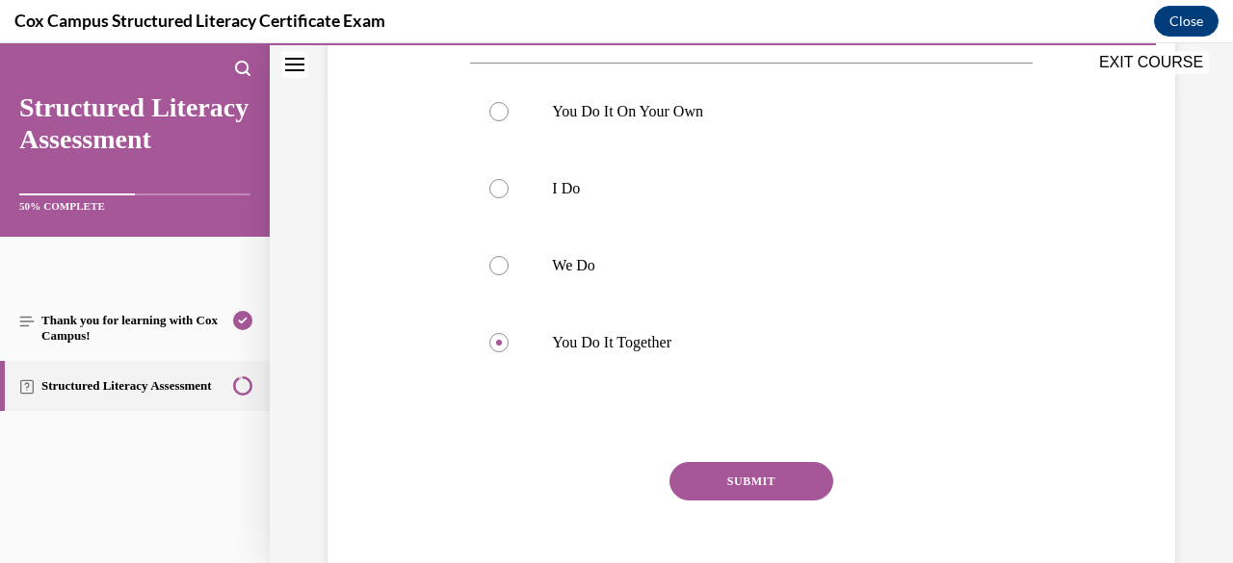
click at [732, 462] on button "SUBMIT" at bounding box center [751, 481] width 164 height 39
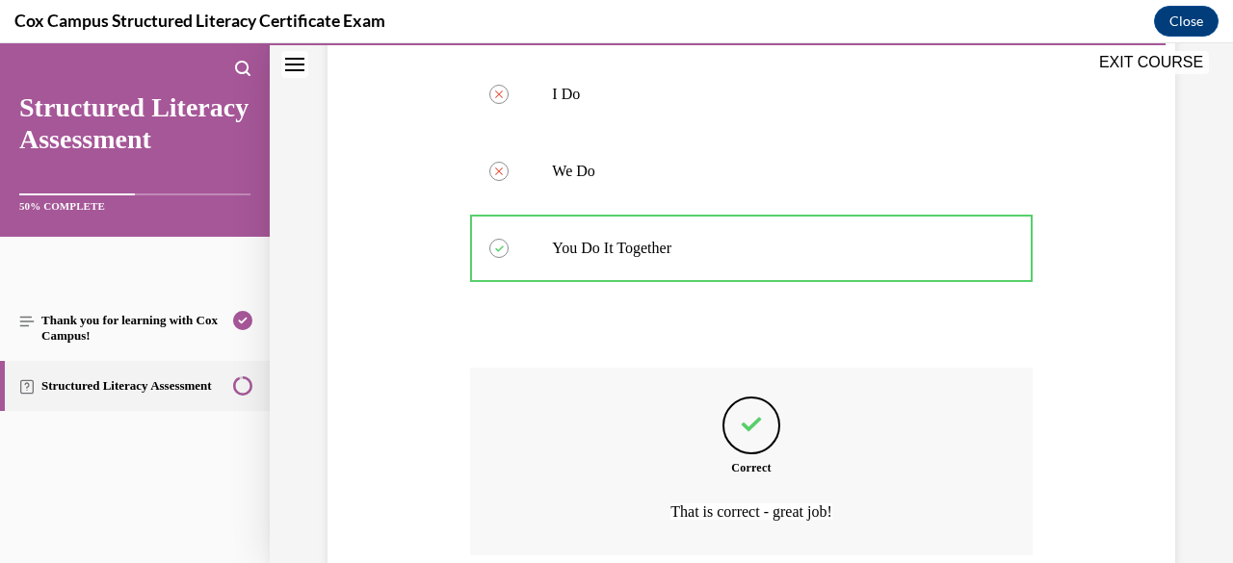
scroll to position [692, 0]
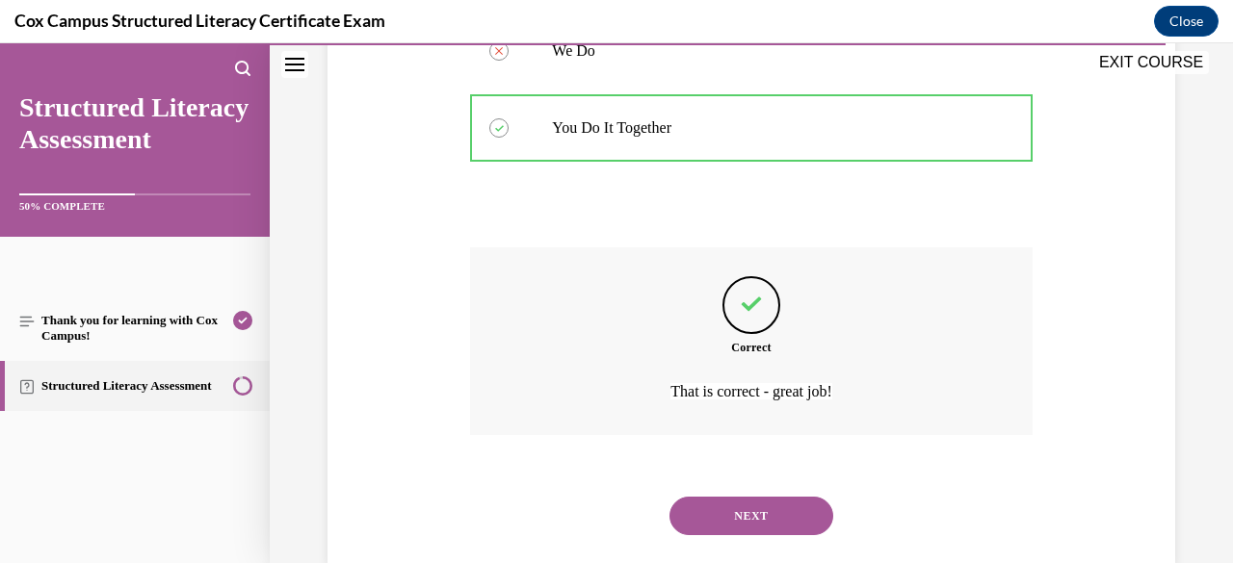
click at [742, 497] on button "NEXT" at bounding box center [751, 516] width 164 height 39
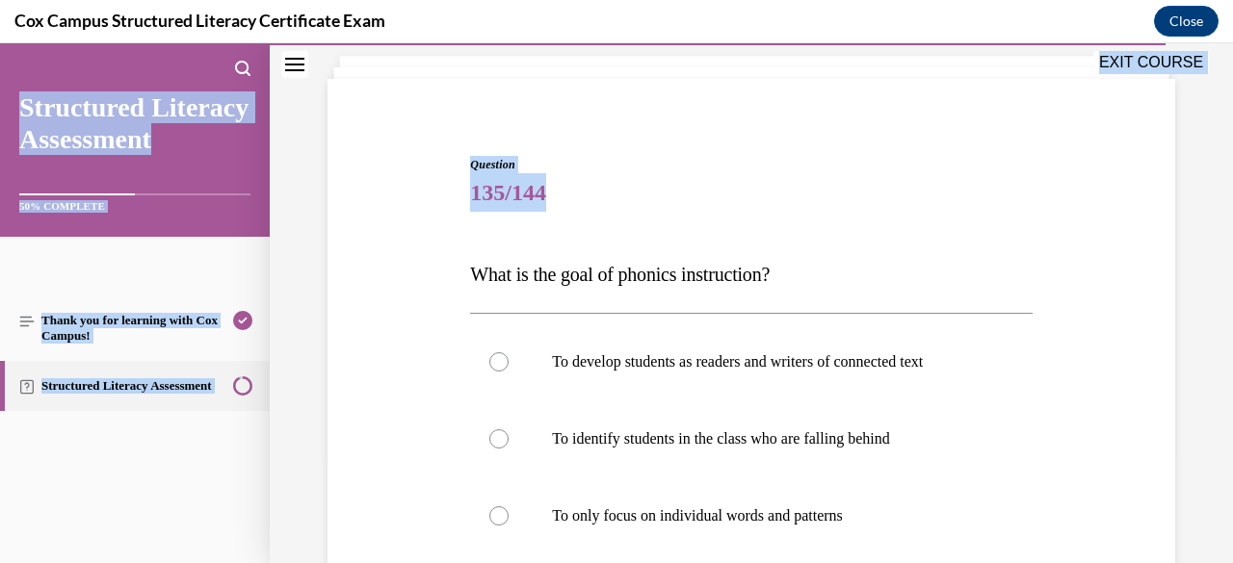
scroll to position [476, 0]
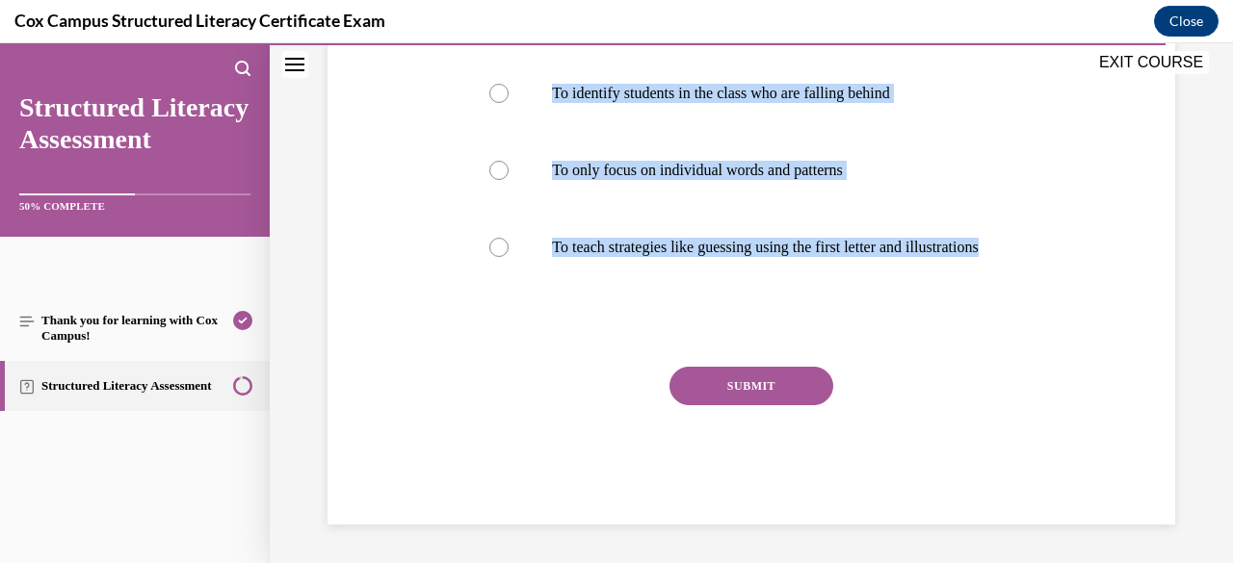
drag, startPoint x: 475, startPoint y: 384, endPoint x: 880, endPoint y: 294, distance: 415.4
click at [880, 294] on div "Question 135/144 What is the goal of phonics instruction? To develop students a…" at bounding box center [750, 167] width 561 height 715
click at [410, 227] on div "Question 135/144 What is the goal of phonics instruction? To develop students a…" at bounding box center [751, 138] width 857 height 772
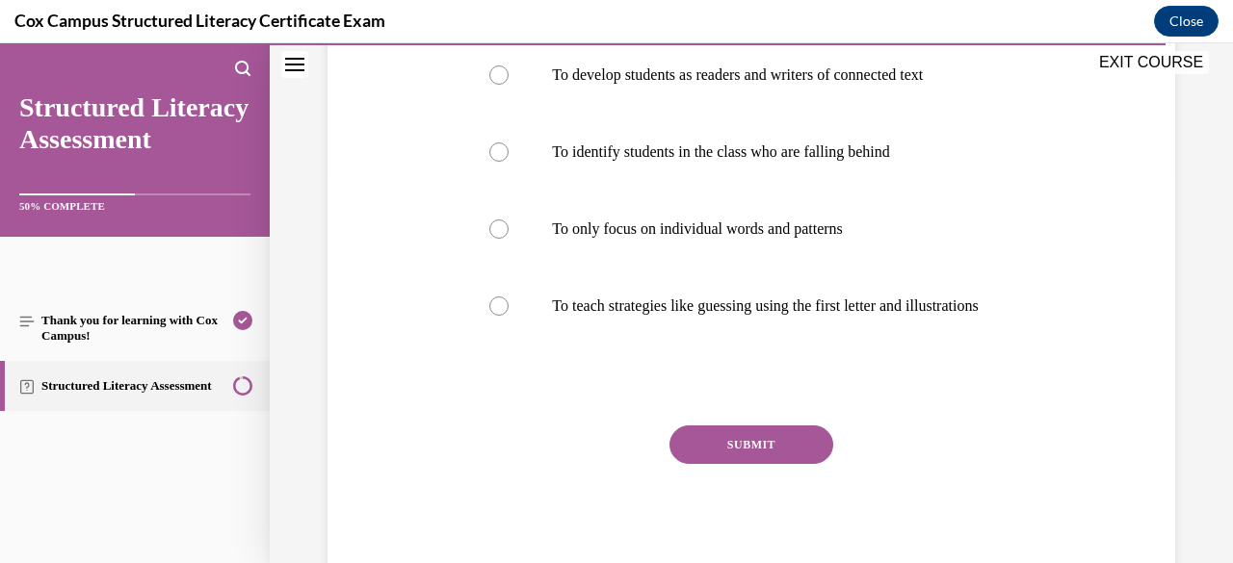
scroll to position [360, 0]
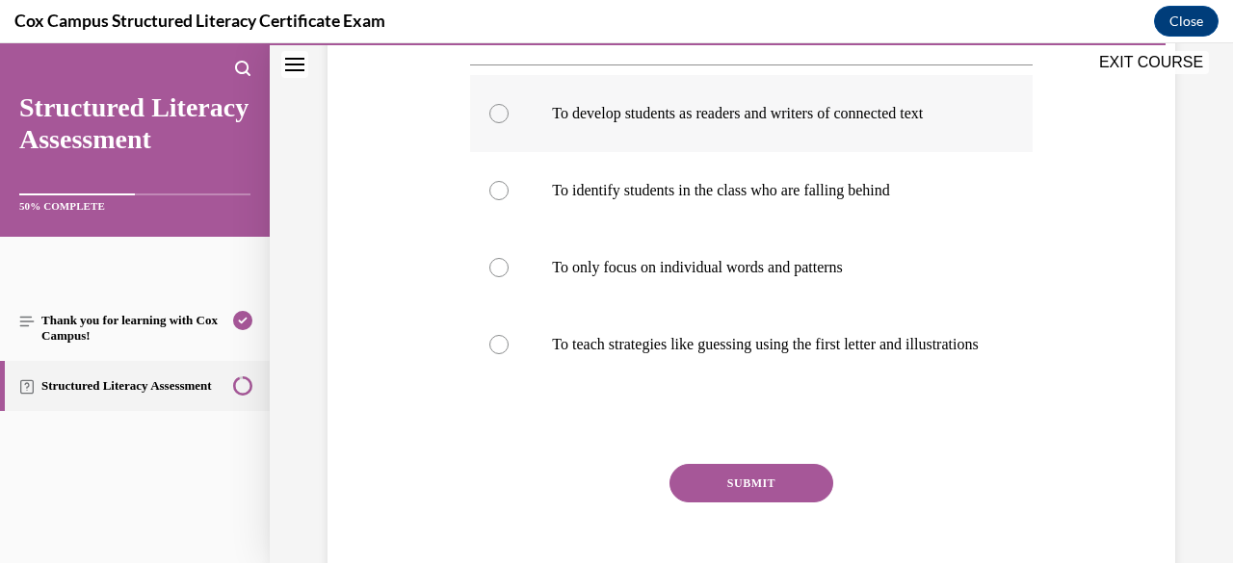
click at [493, 114] on div at bounding box center [498, 113] width 19 height 19
click at [493, 114] on input "To develop students as readers and writers of connected text" at bounding box center [498, 113] width 19 height 19
radio input "true"
click at [747, 492] on button "SUBMIT" at bounding box center [751, 483] width 164 height 39
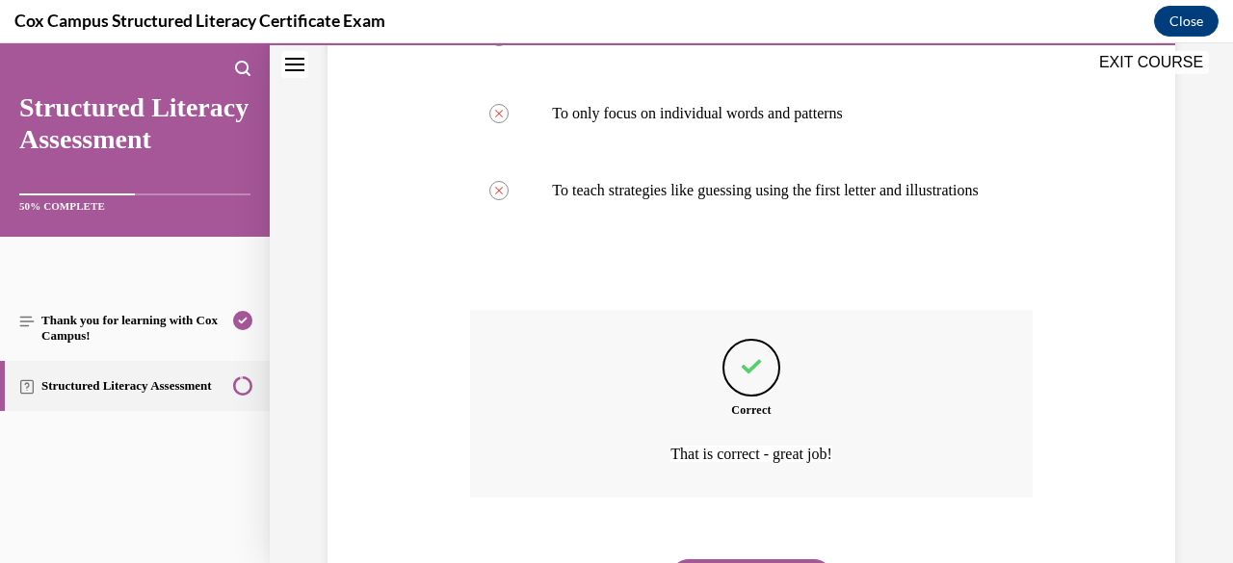
scroll to position [635, 0]
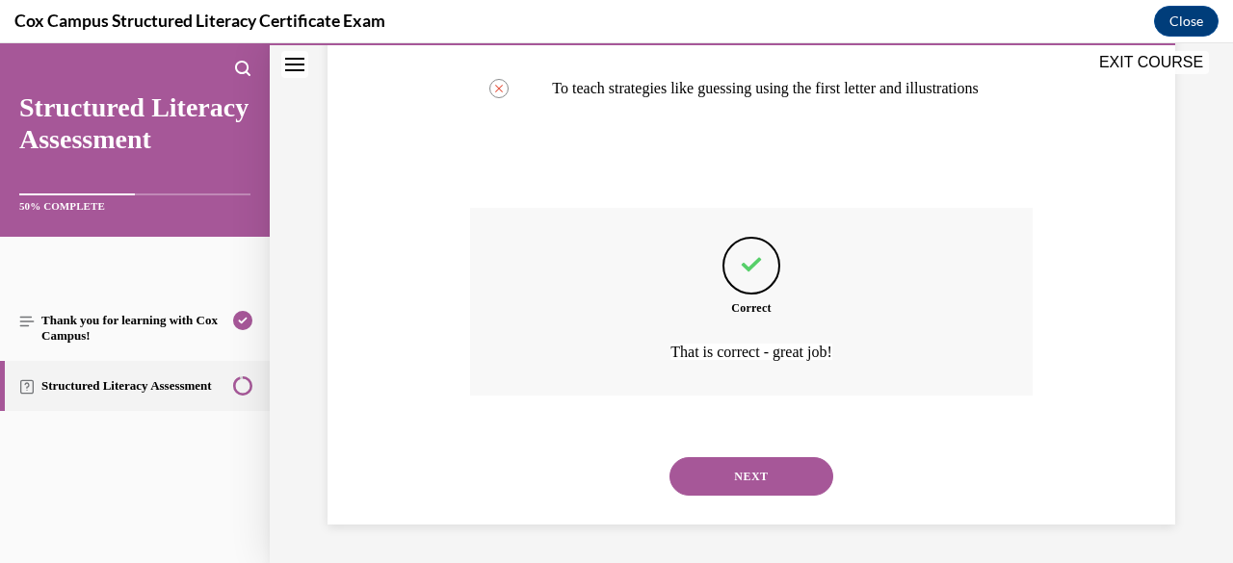
click at [747, 492] on button "NEXT" at bounding box center [751, 476] width 164 height 39
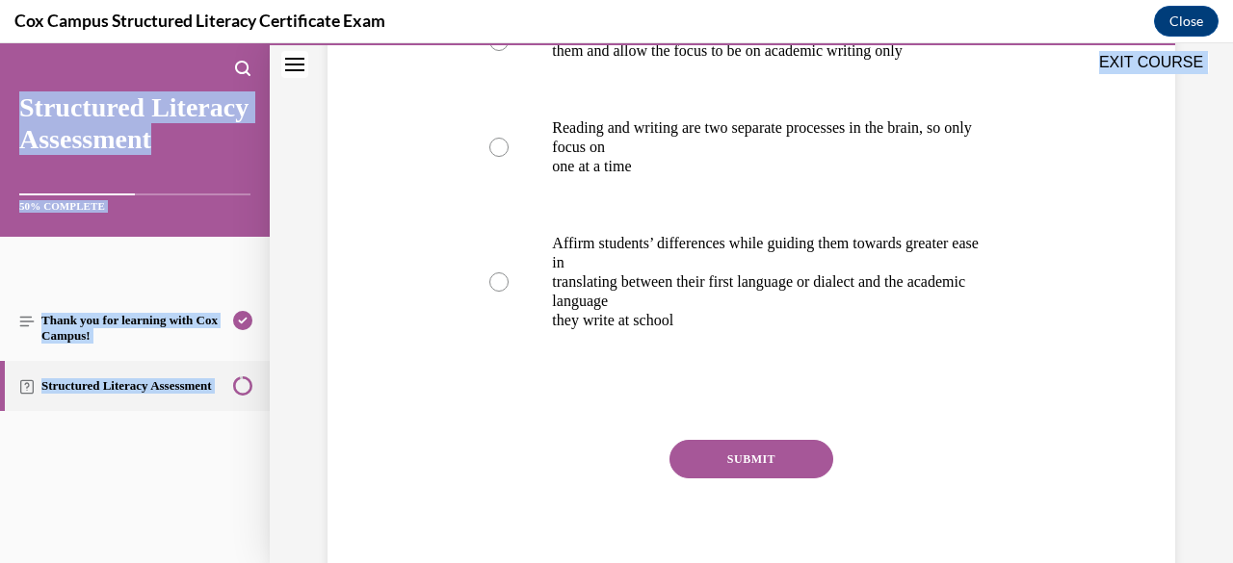
scroll to position [707, 0]
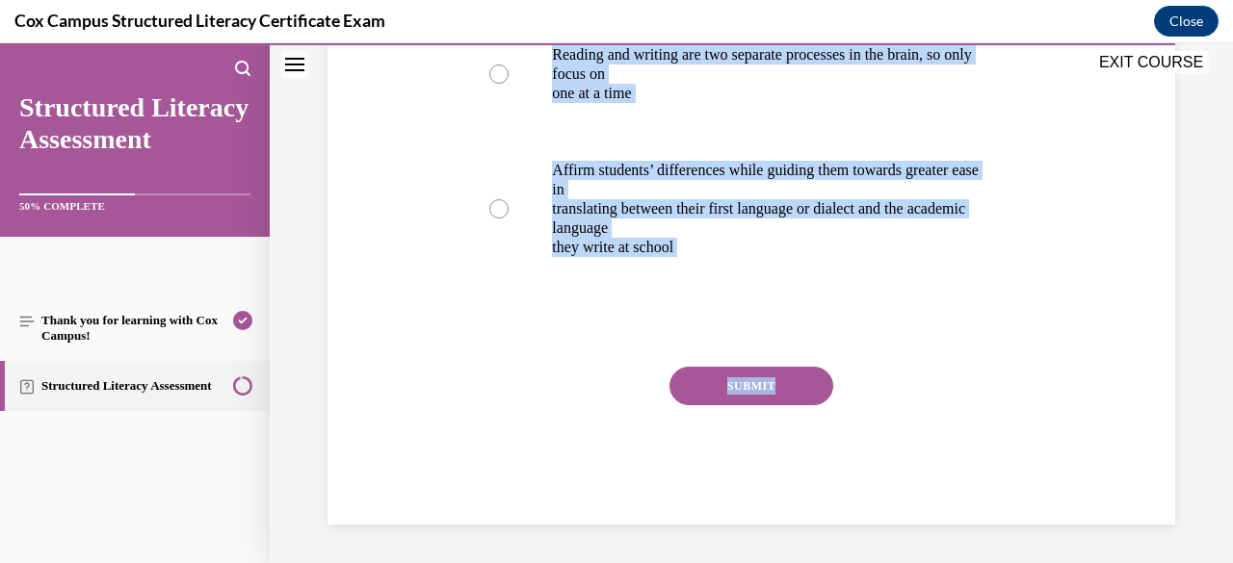
drag, startPoint x: 470, startPoint y: 380, endPoint x: 978, endPoint y: 367, distance: 507.7
click at [978, 367] on div "Question 136/144 How can teachers support students when their spoken dialect di…" at bounding box center [750, 71] width 561 height 907
click at [744, 325] on div at bounding box center [750, 326] width 561 height 23
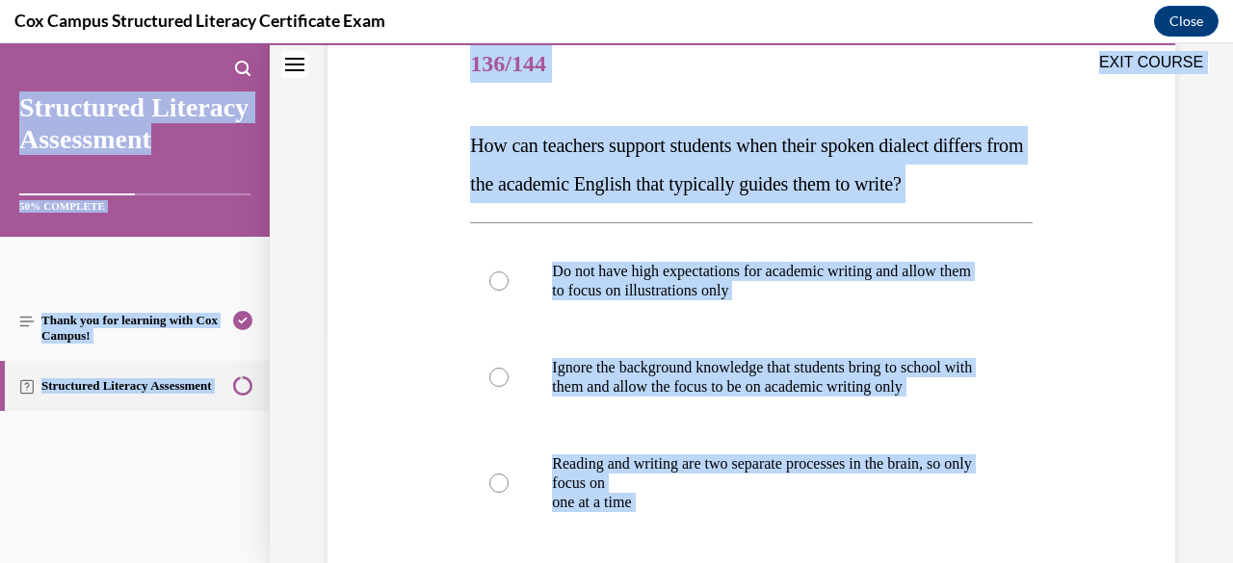
scroll to position [97, 0]
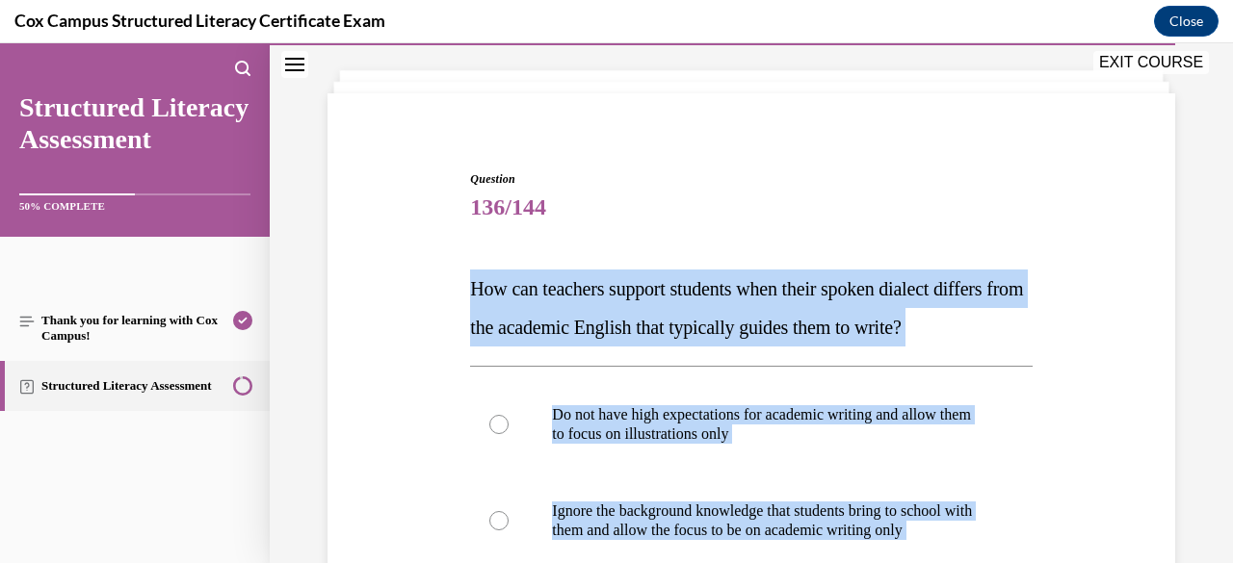
drag, startPoint x: 742, startPoint y: 324, endPoint x: 464, endPoint y: 284, distance: 280.2
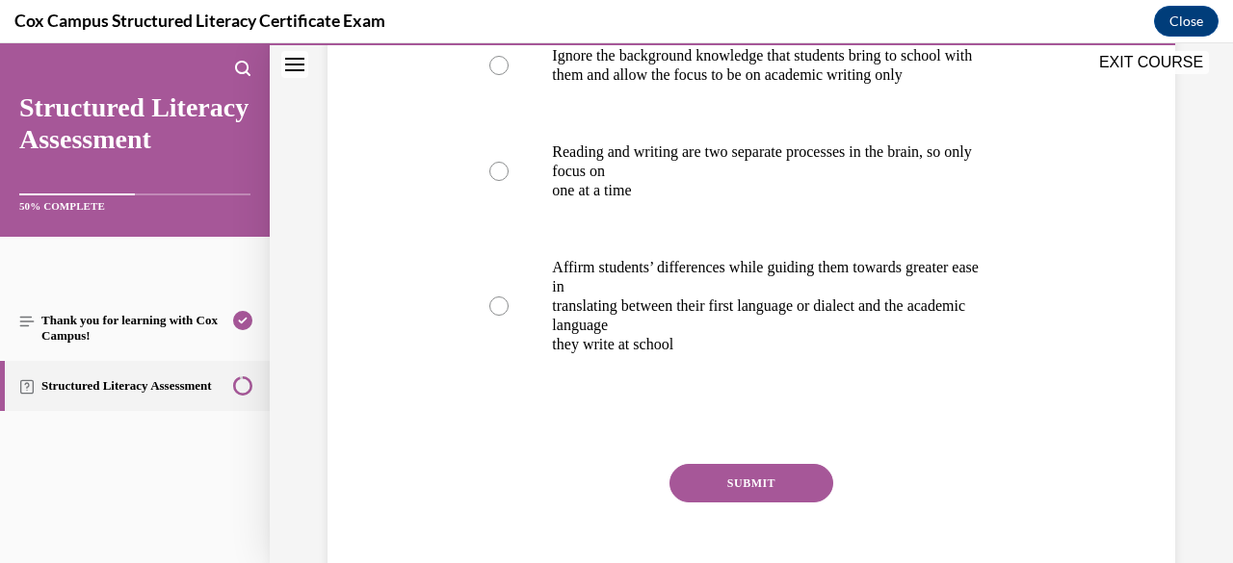
scroll to position [560, 0]
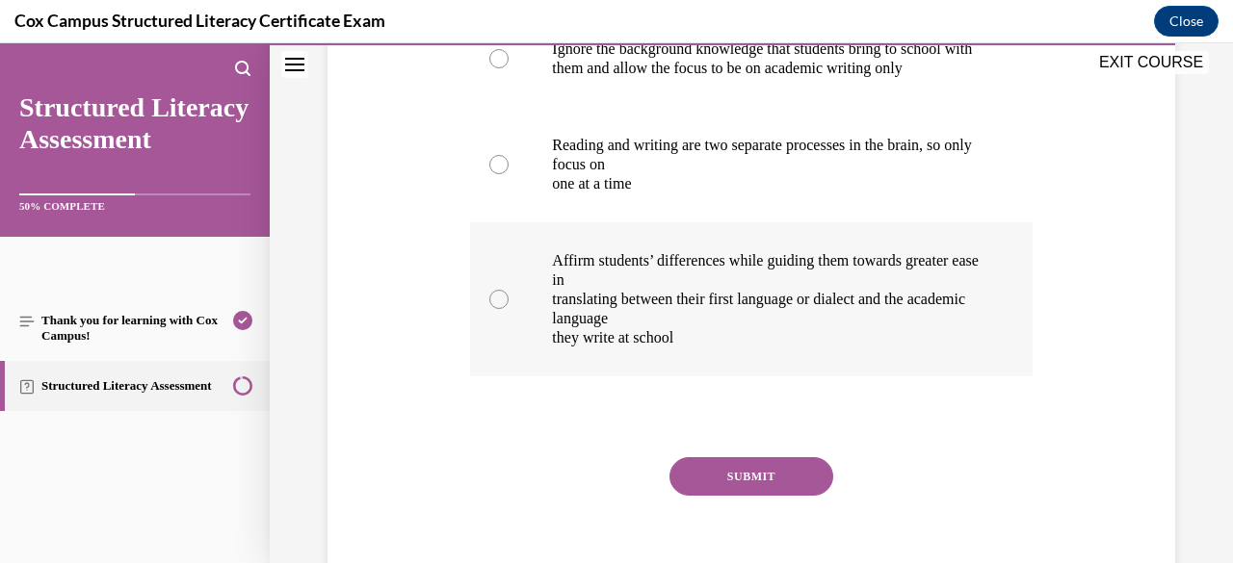
click at [499, 309] on div at bounding box center [498, 299] width 19 height 19
click at [499, 309] on input "Affirm students’ differences while guiding them towards greater ease in transla…" at bounding box center [498, 299] width 19 height 19
radio input "true"
click at [734, 496] on button "SUBMIT" at bounding box center [751, 476] width 164 height 39
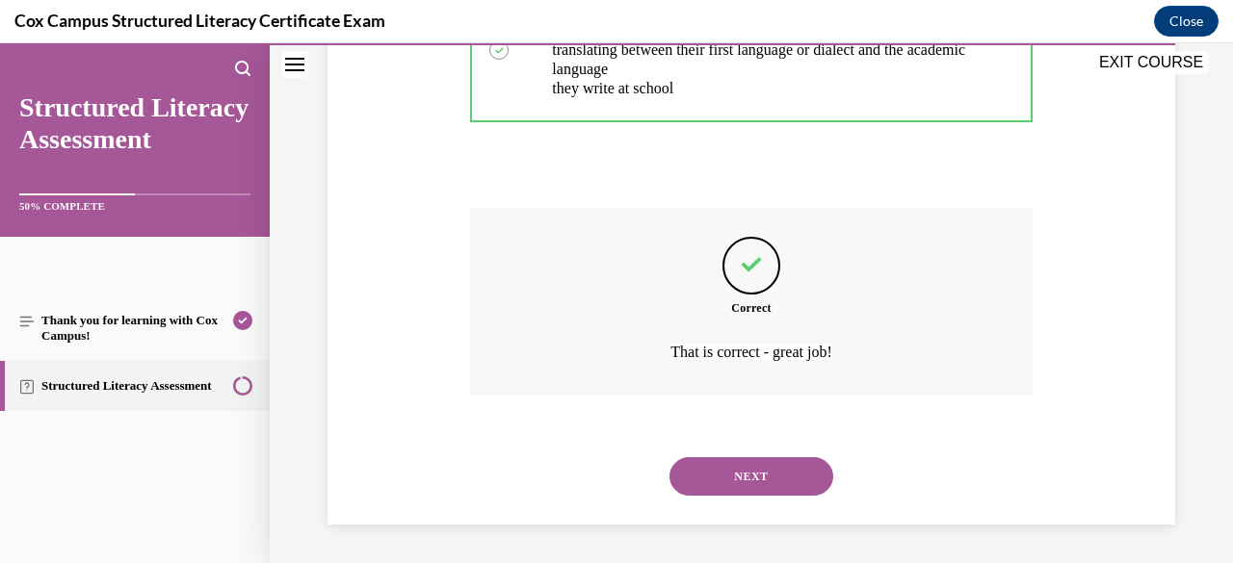
scroll to position [866, 0]
click at [722, 467] on button "NEXT" at bounding box center [751, 476] width 164 height 39
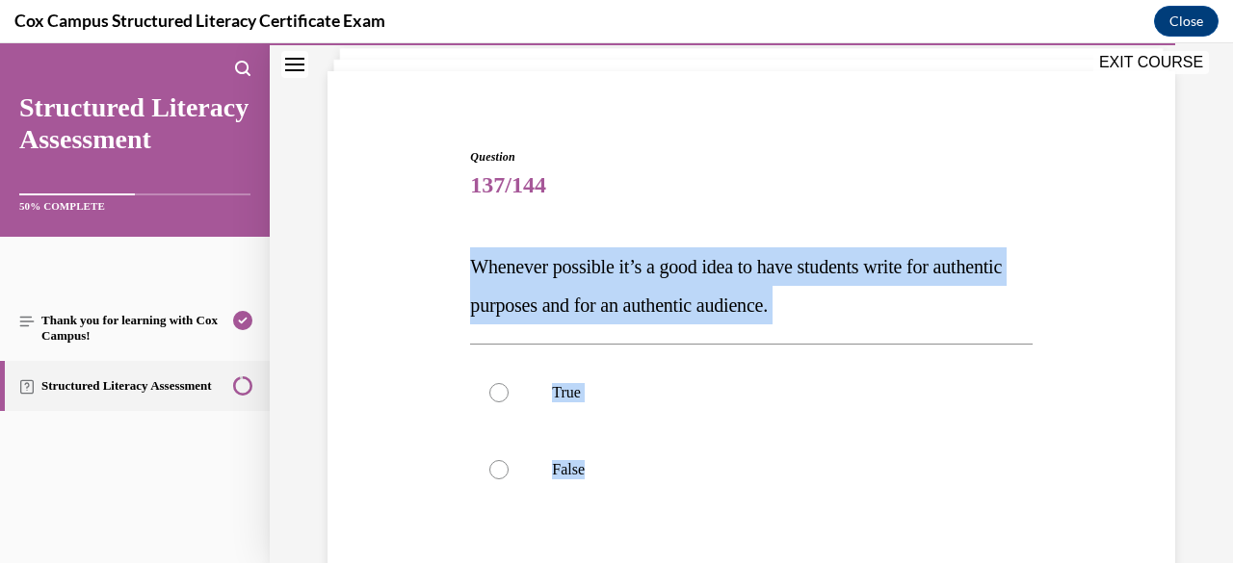
scroll to position [158, 0]
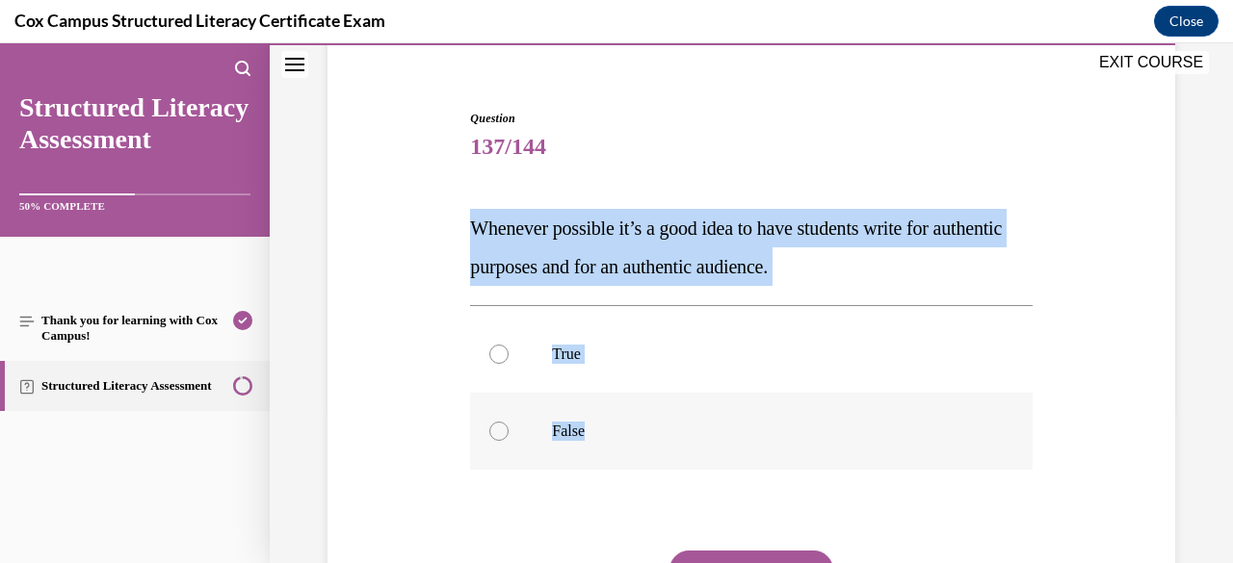
drag, startPoint x: 469, startPoint y: 382, endPoint x: 747, endPoint y: 459, distance: 288.8
click at [747, 459] on div "Question 137/144 Whenever possible it’s a good idea to have students write for …" at bounding box center [750, 409] width 561 height 599
click at [503, 350] on div at bounding box center [498, 354] width 19 height 19
click at [503, 350] on input "True" at bounding box center [498, 354] width 19 height 19
radio input "true"
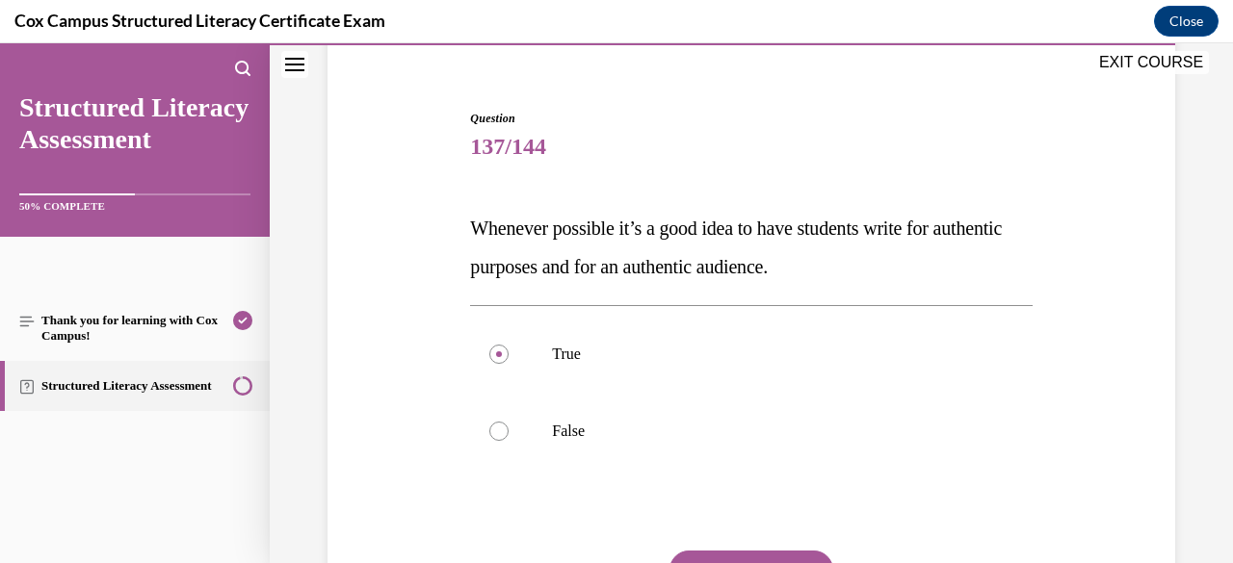
click at [738, 556] on button "SUBMIT" at bounding box center [751, 570] width 164 height 39
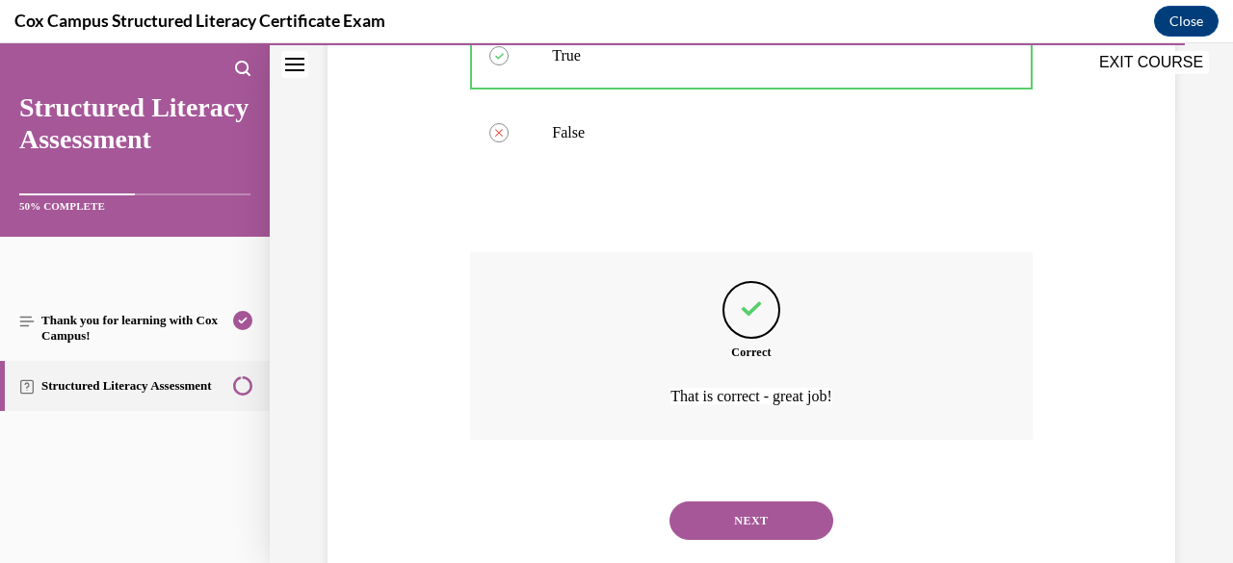
scroll to position [500, 0]
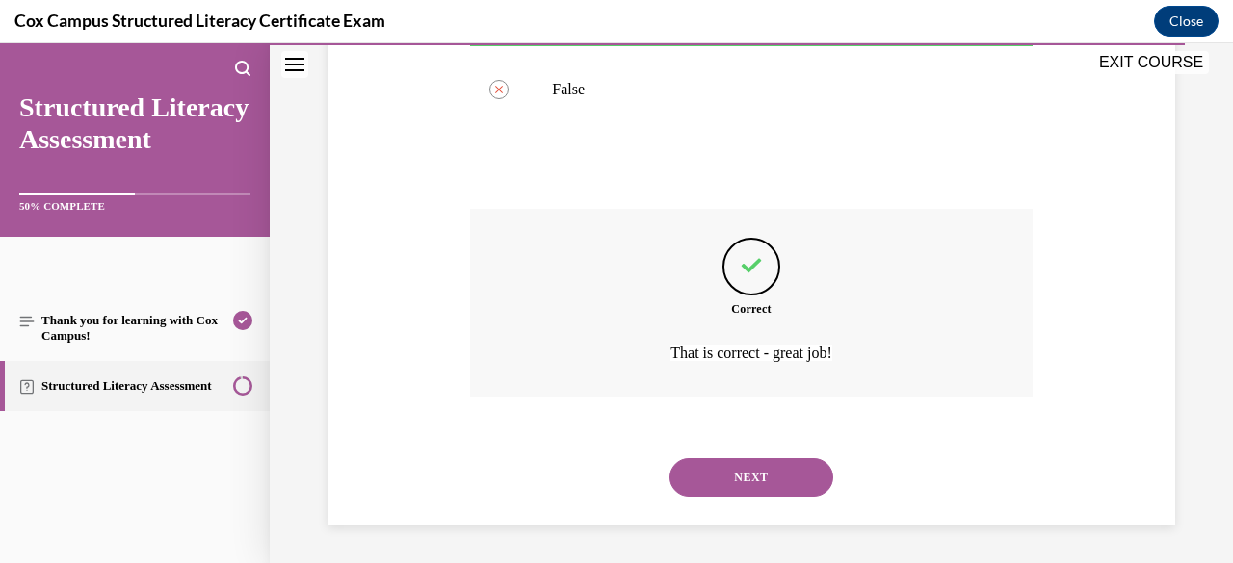
click at [764, 484] on button "NEXT" at bounding box center [751, 477] width 164 height 39
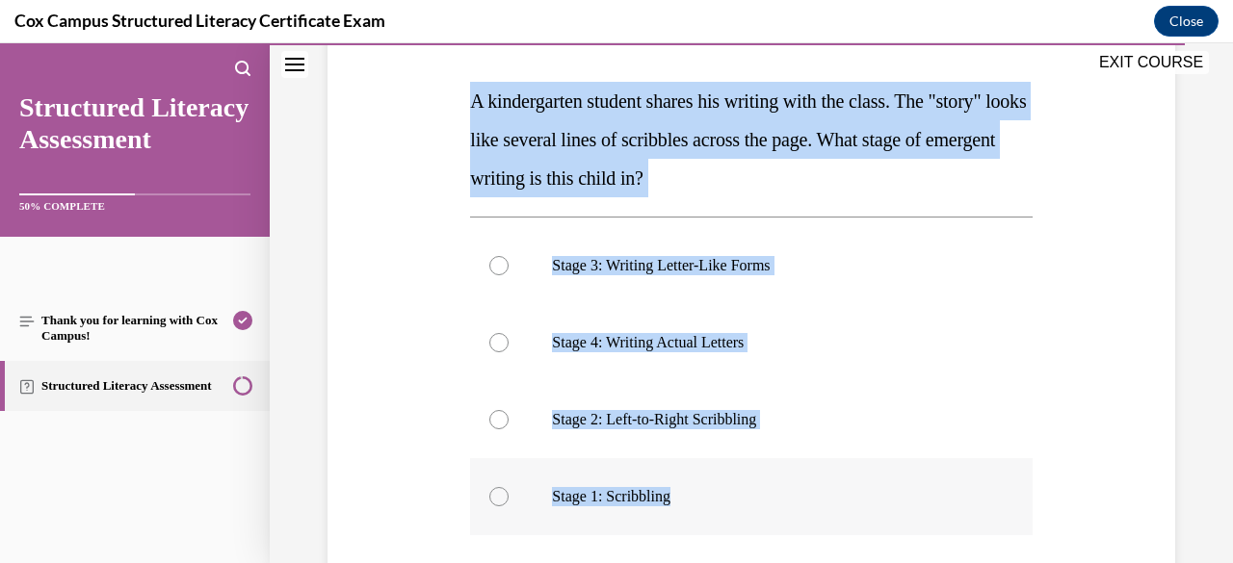
scroll to position [318, 0]
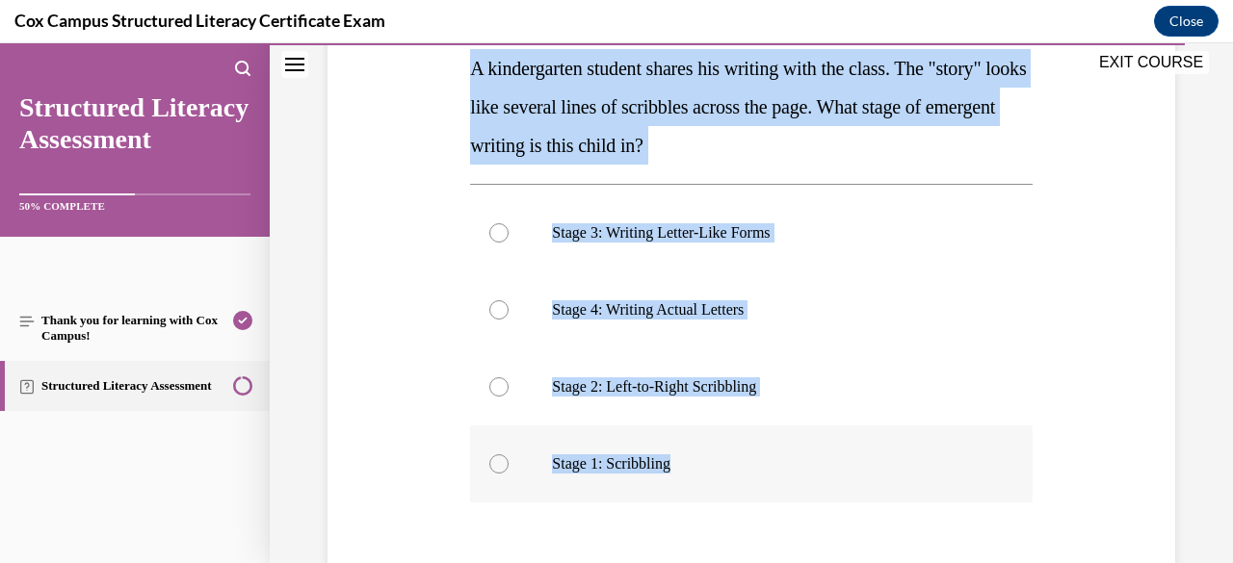
drag, startPoint x: 472, startPoint y: 379, endPoint x: 945, endPoint y: 461, distance: 479.9
click at [945, 461] on div "Question 138/144 A kindergarten student shares his writing with the class. The …" at bounding box center [750, 346] width 561 height 792
click at [497, 460] on div at bounding box center [498, 464] width 19 height 19
click at [497, 460] on input "Stage 1: Scribbling" at bounding box center [498, 464] width 19 height 19
radio input "true"
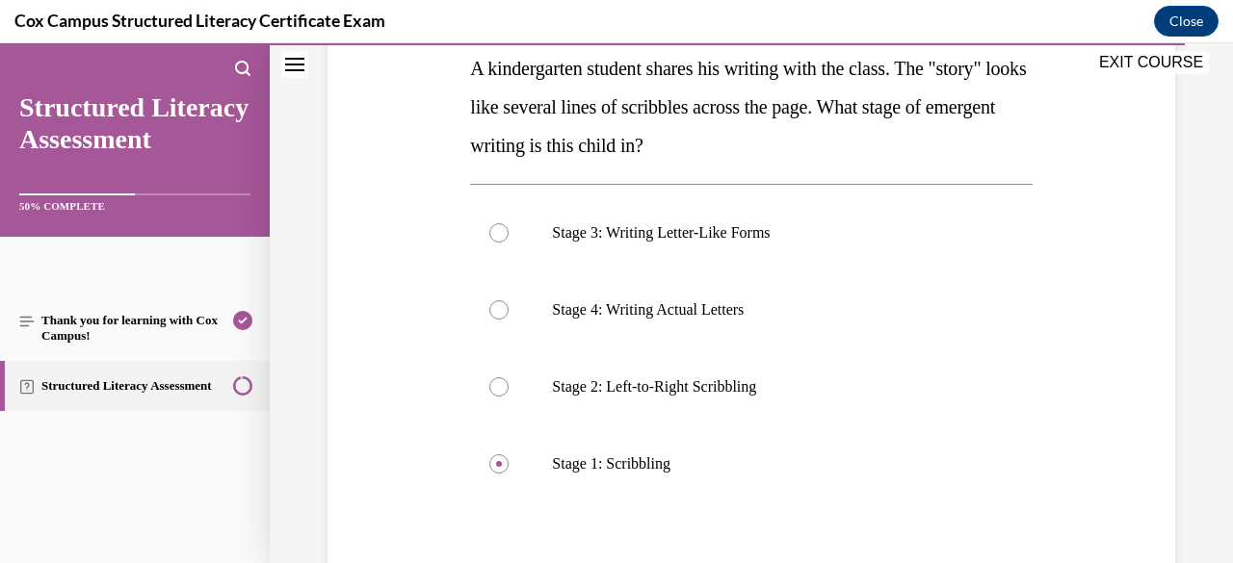
click at [406, 444] on div "Question 138/144 A kindergarten student shares his writing with the class. The …" at bounding box center [751, 316] width 857 height 849
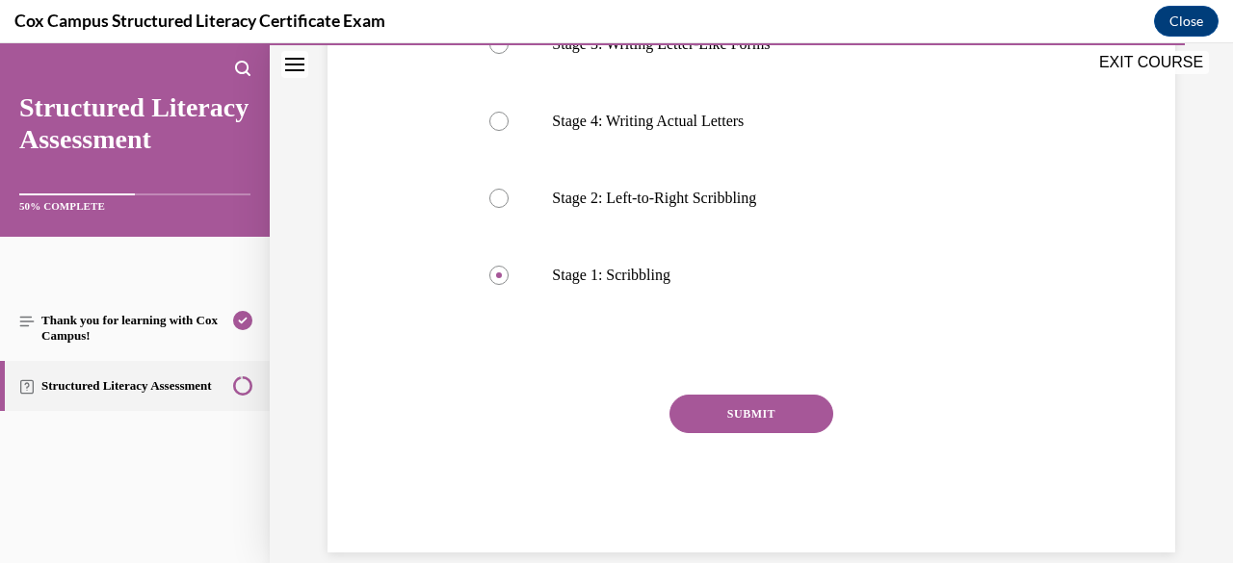
scroll to position [534, 0]
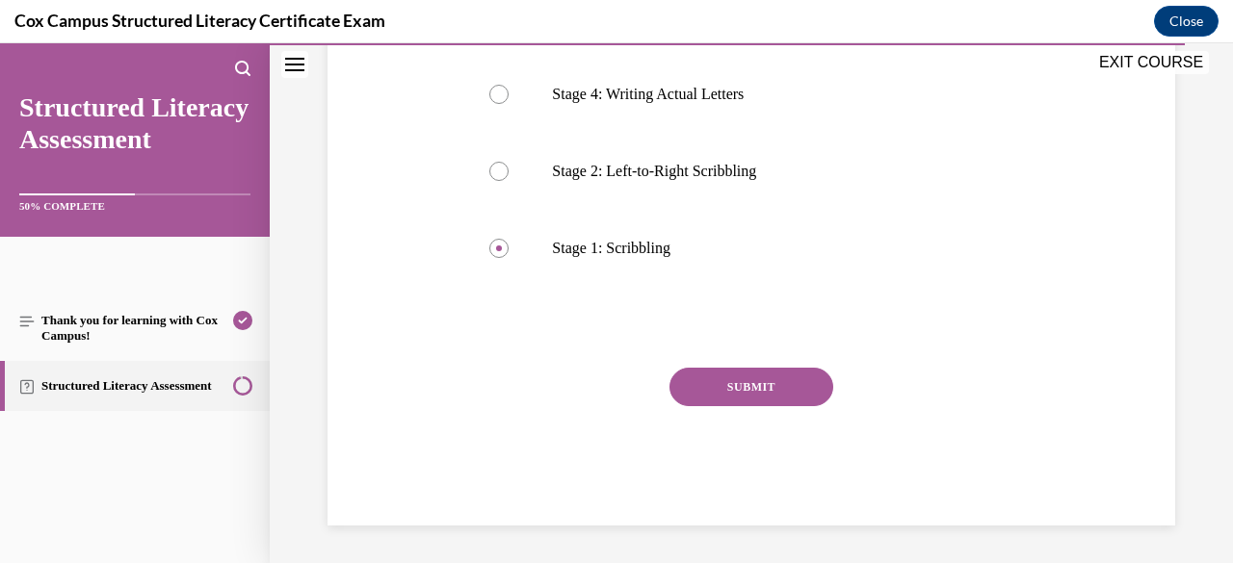
click at [703, 383] on button "SUBMIT" at bounding box center [751, 387] width 164 height 39
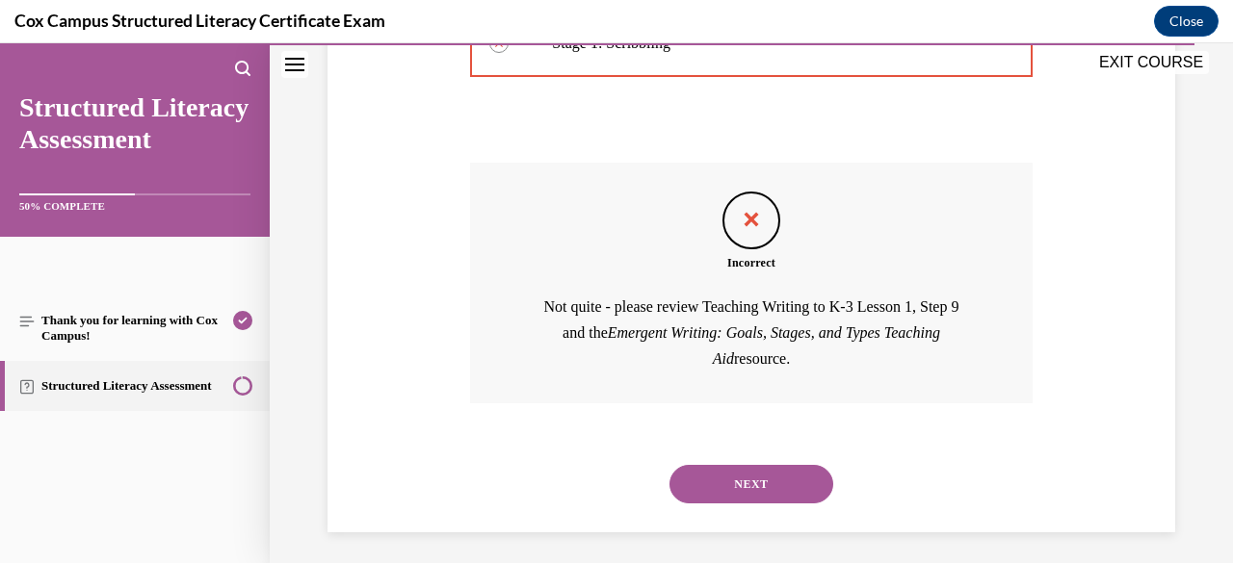
scroll to position [744, 0]
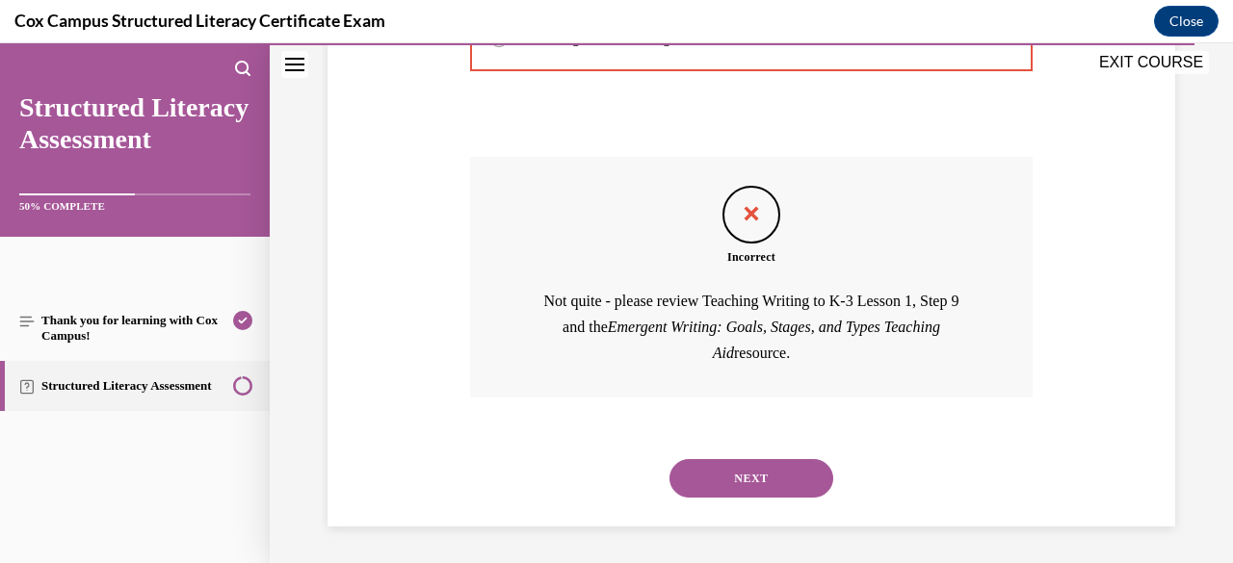
click at [692, 473] on button "NEXT" at bounding box center [751, 478] width 164 height 39
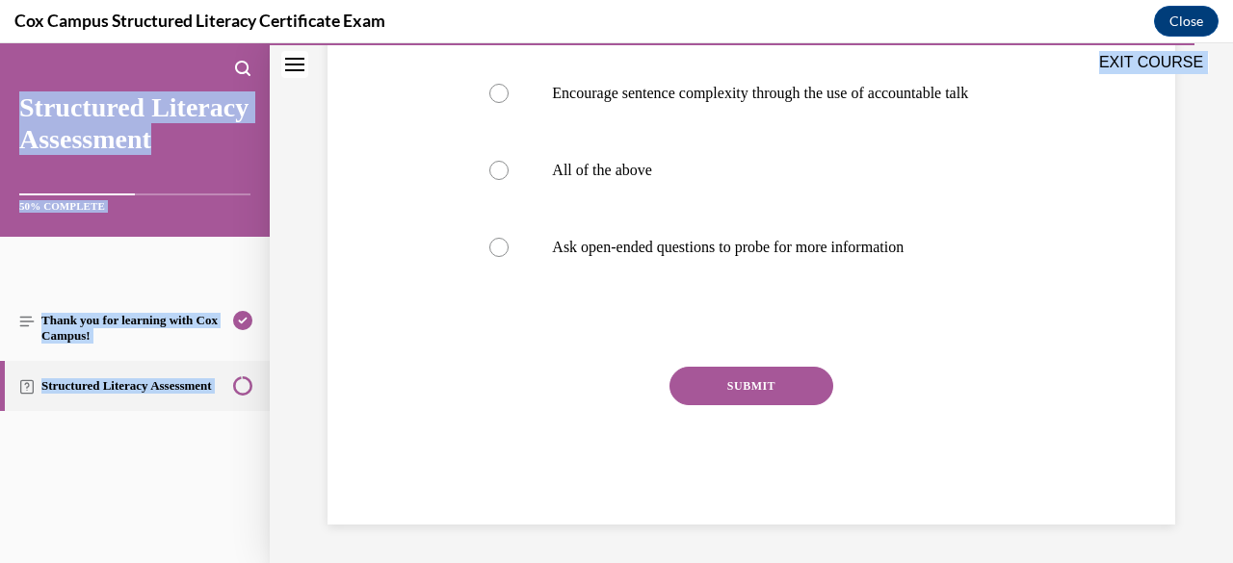
scroll to position [1064, 0]
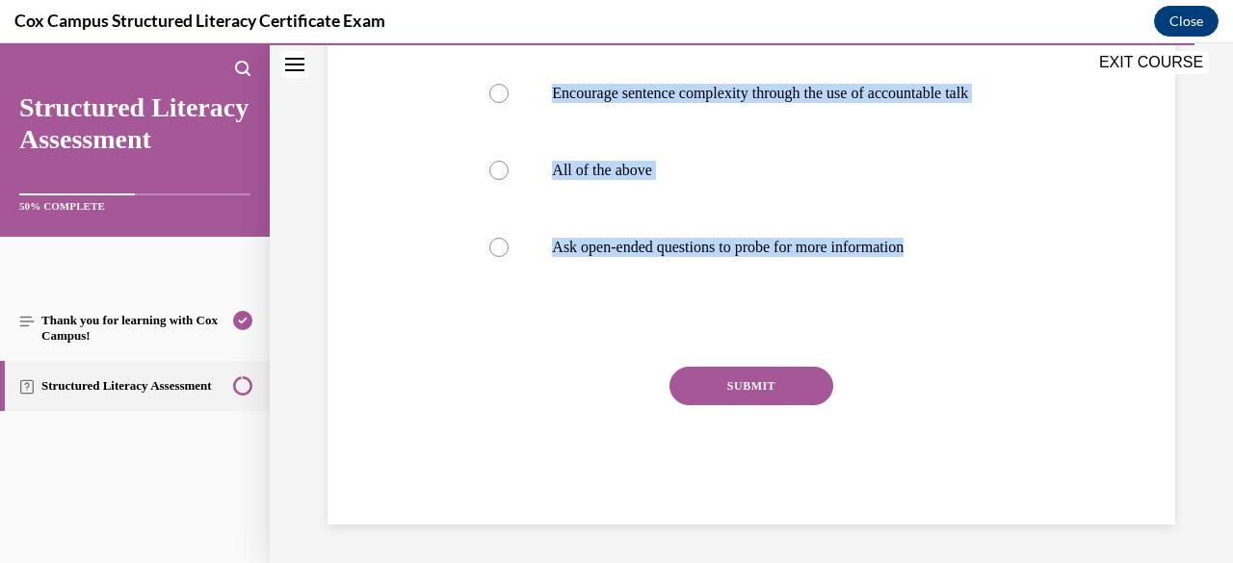
drag, startPoint x: 474, startPoint y: 386, endPoint x: 1031, endPoint y: 342, distance: 558.4
click at [502, 180] on div at bounding box center [498, 170] width 19 height 19
click at [502, 180] on input "All of the above" at bounding box center [498, 170] width 19 height 19
radio input "true"
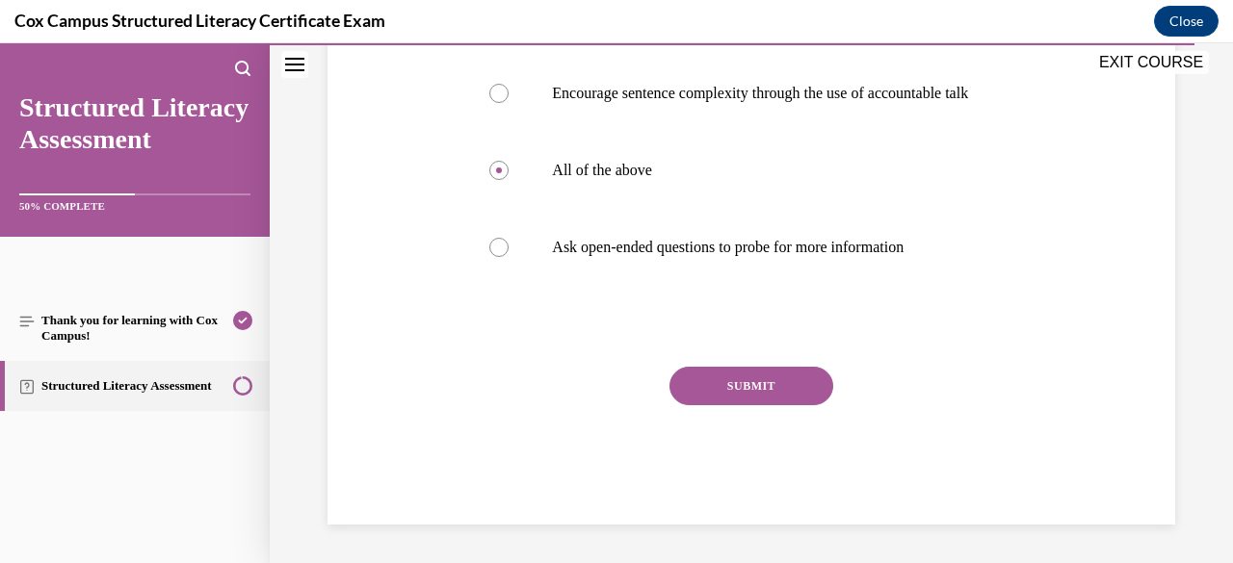
click at [757, 404] on button "SUBMIT" at bounding box center [751, 386] width 164 height 39
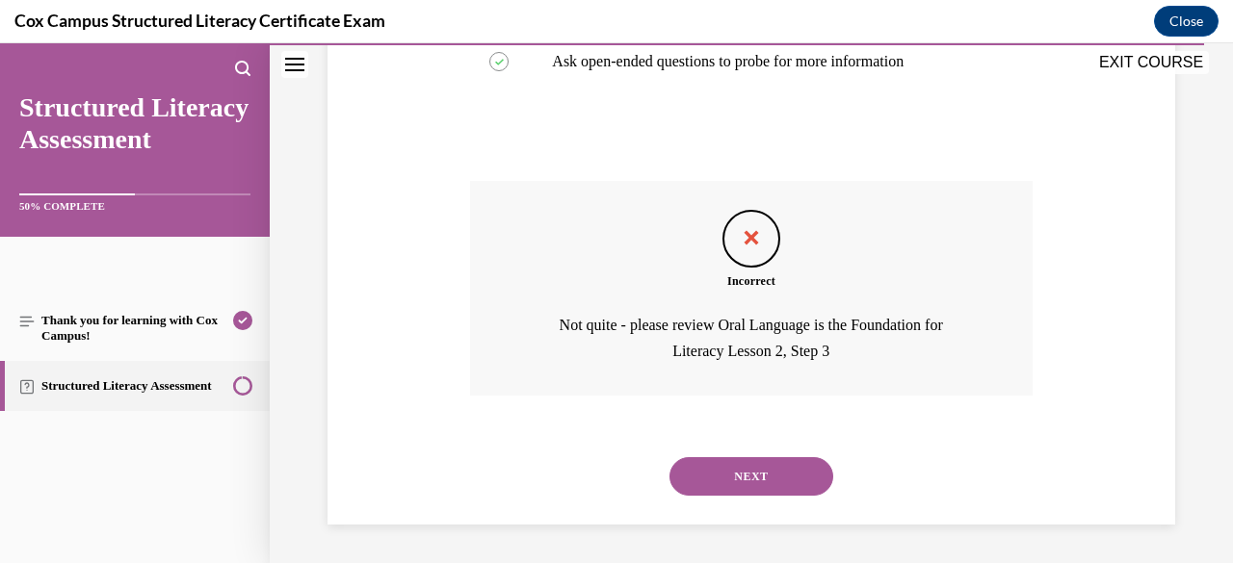
scroll to position [1272, 0]
click at [726, 483] on button "NEXT" at bounding box center [751, 476] width 164 height 39
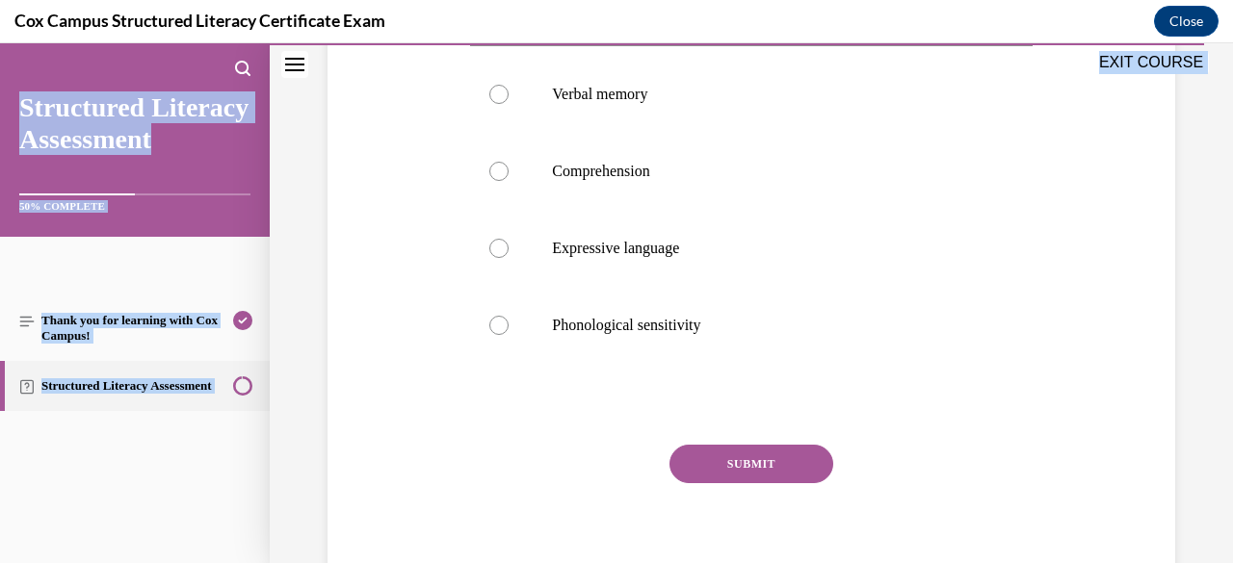
scroll to position [519, 0]
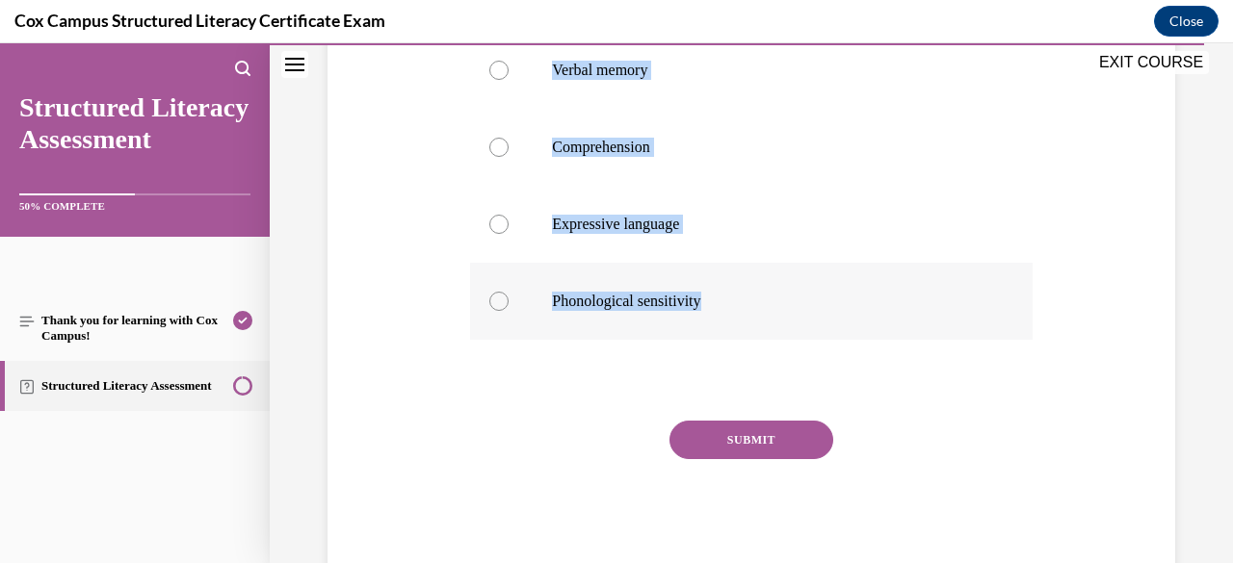
drag, startPoint x: 464, startPoint y: 380, endPoint x: 884, endPoint y: 301, distance: 427.3
click at [884, 301] on div "Question 140/144 A first grade student has difficulty sequencing ideas and even…" at bounding box center [750, 149] width 571 height 859
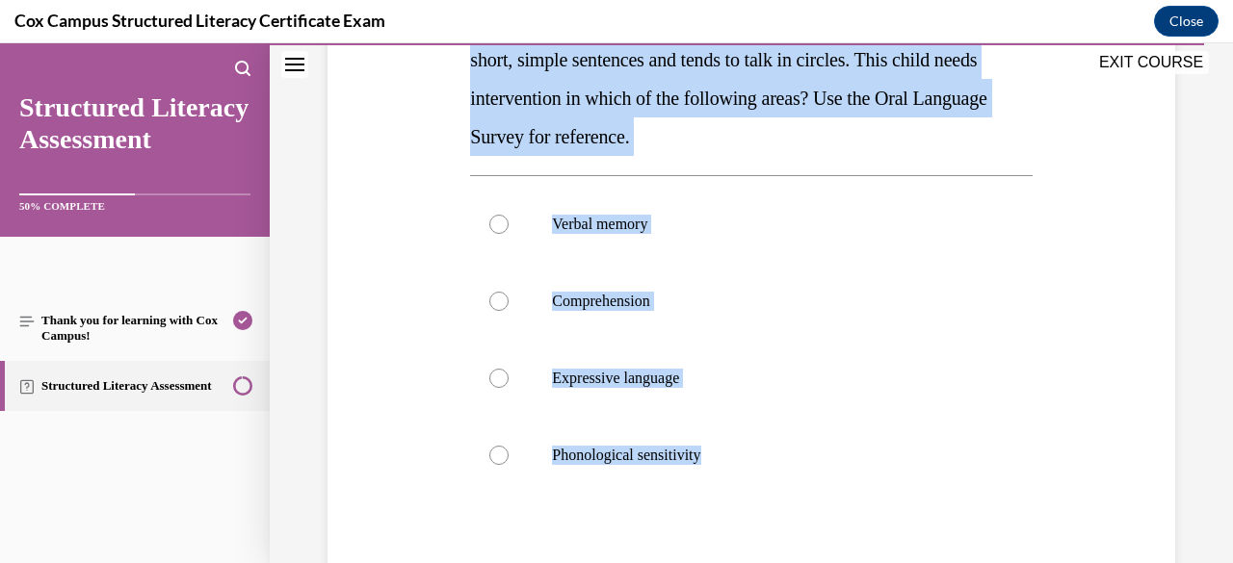
scroll to position [326, 0]
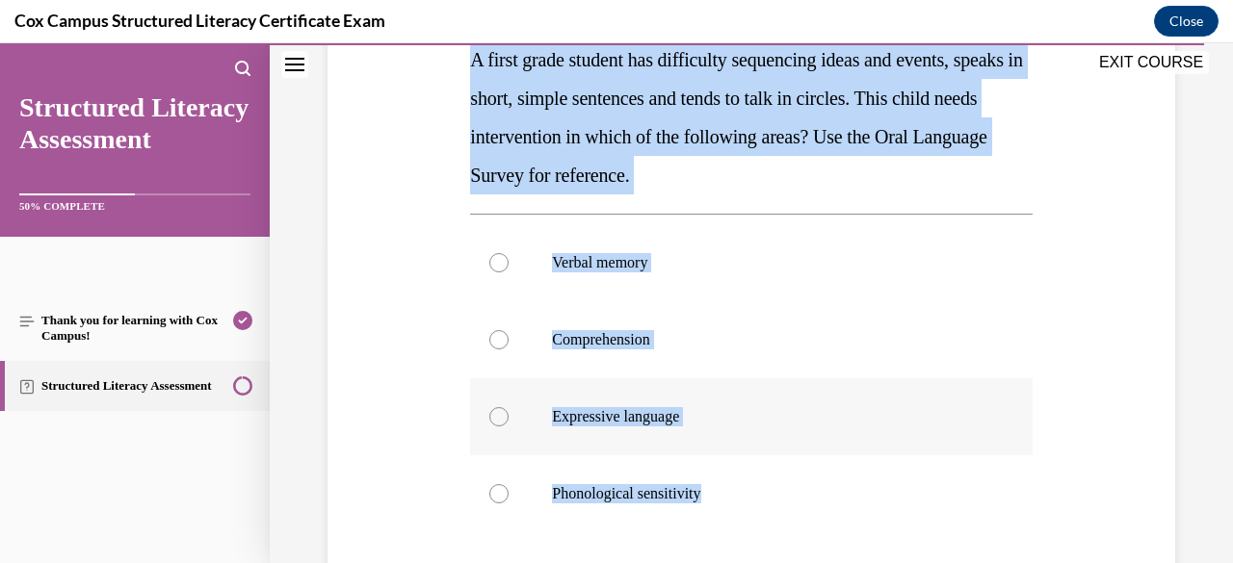
click at [497, 420] on div at bounding box center [498, 416] width 19 height 19
click at [497, 420] on input "Expressive language" at bounding box center [498, 416] width 19 height 19
radio input "true"
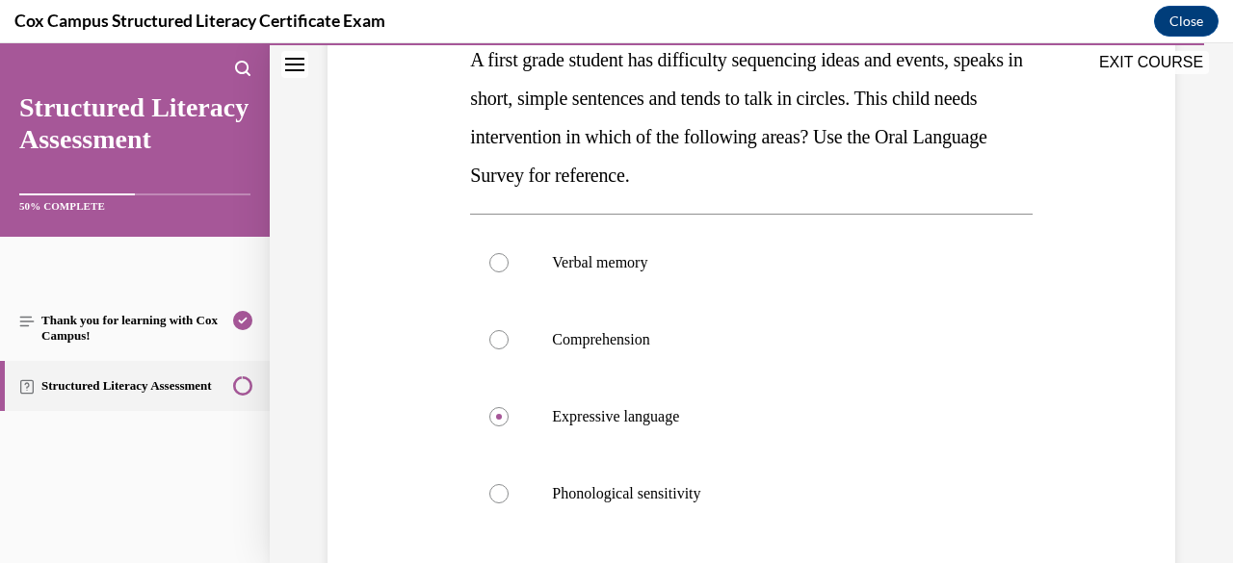
click at [369, 457] on div "Question 140/144 A first grade student has difficulty sequencing ideas and even…" at bounding box center [751, 327] width 857 height 888
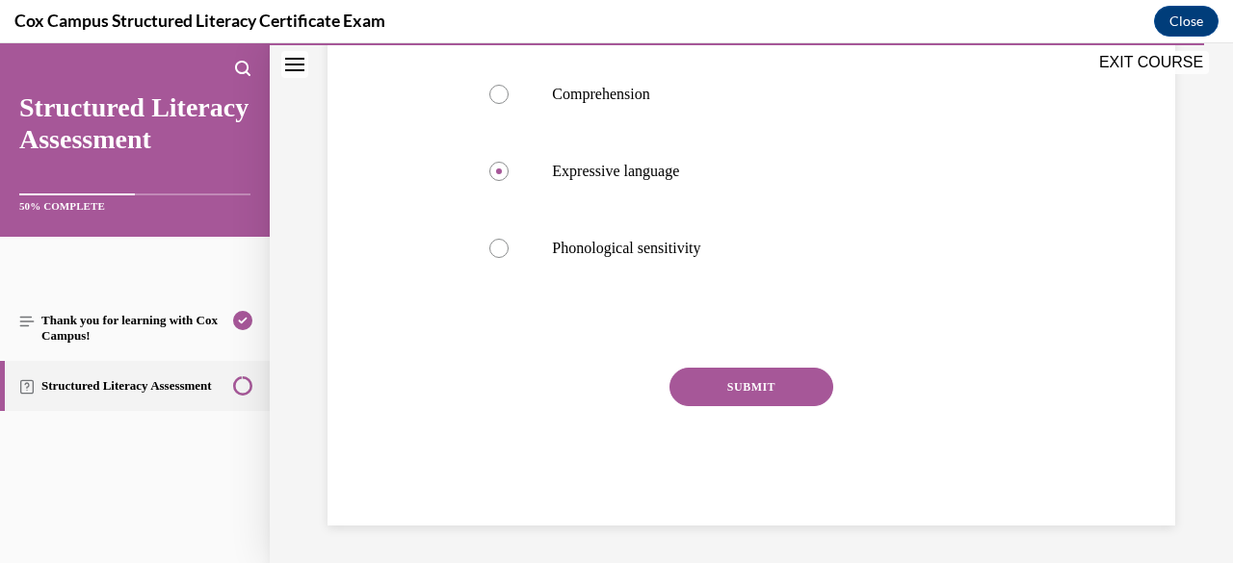
click at [691, 384] on button "SUBMIT" at bounding box center [751, 387] width 164 height 39
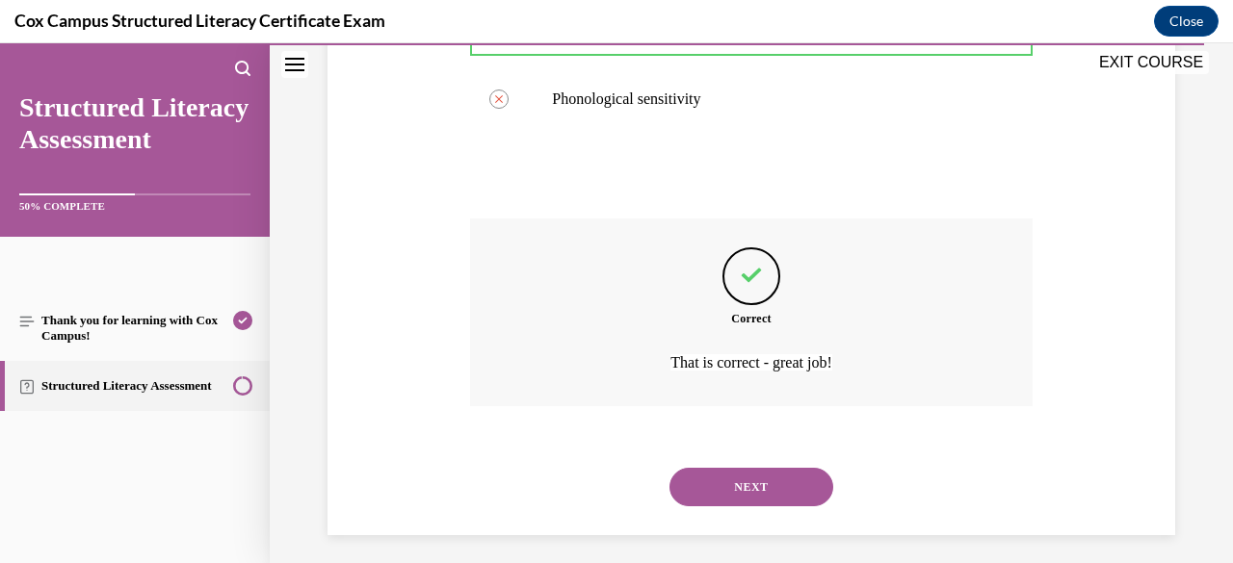
scroll to position [731, 0]
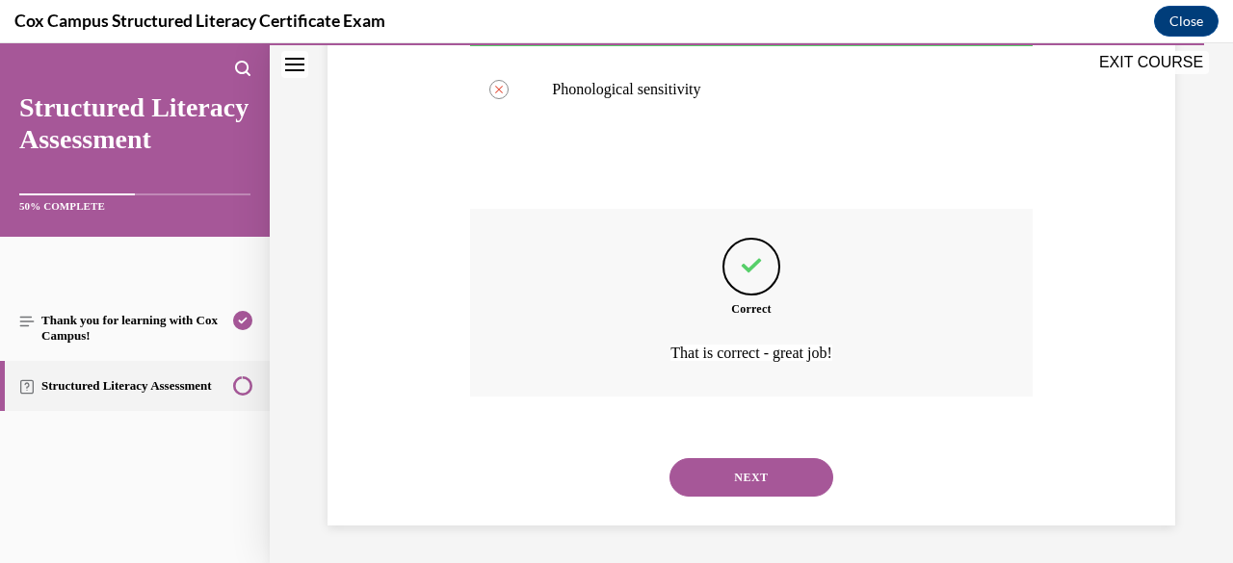
click at [744, 479] on button "NEXT" at bounding box center [751, 477] width 164 height 39
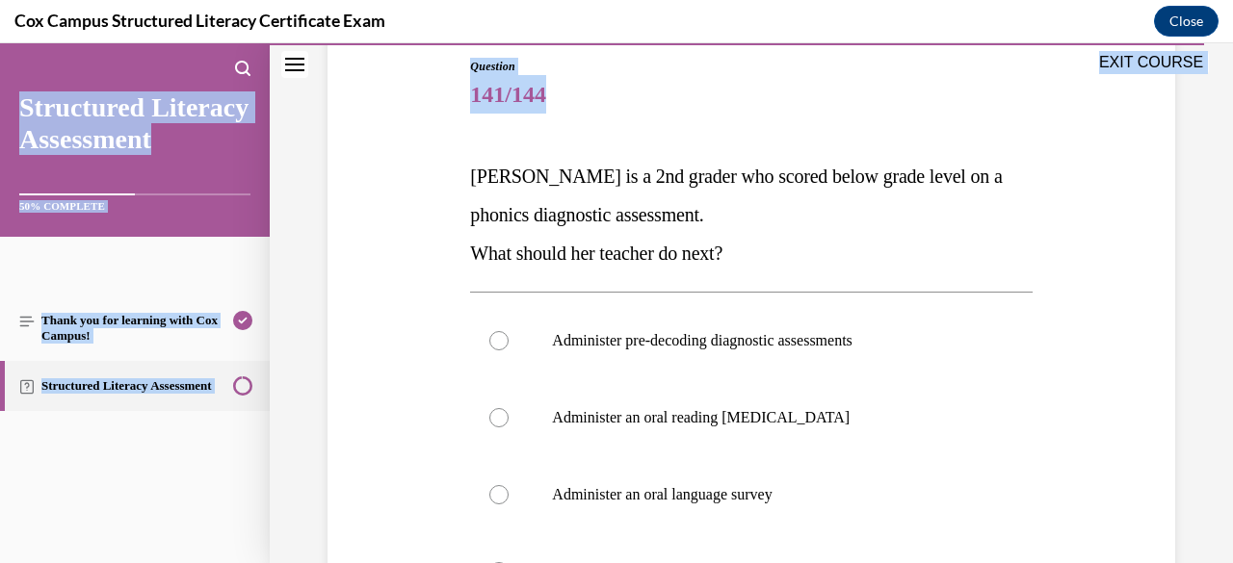
scroll to position [534, 0]
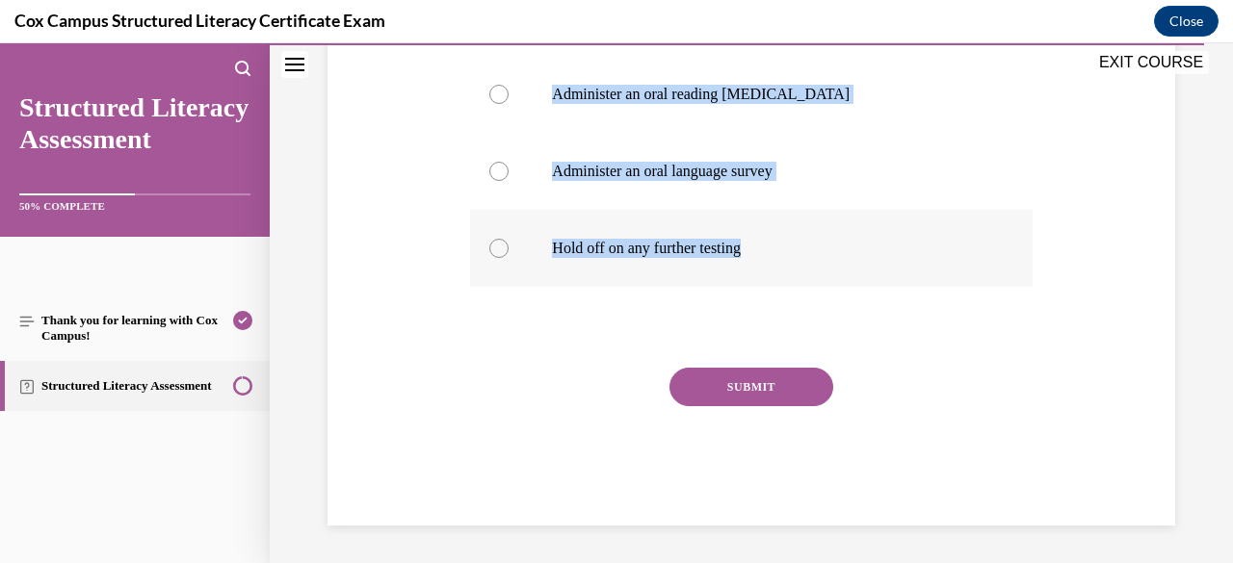
drag, startPoint x: 471, startPoint y: 385, endPoint x: 805, endPoint y: 259, distance: 357.2
click at [805, 259] on div "Question 141/144 [PERSON_NAME] is a 2nd grader who scored below grade level on …" at bounding box center [750, 130] width 561 height 792
click at [377, 206] on div "Question 141/144 [PERSON_NAME] is a 2nd grader who scored below grade level on …" at bounding box center [751, 100] width 857 height 849
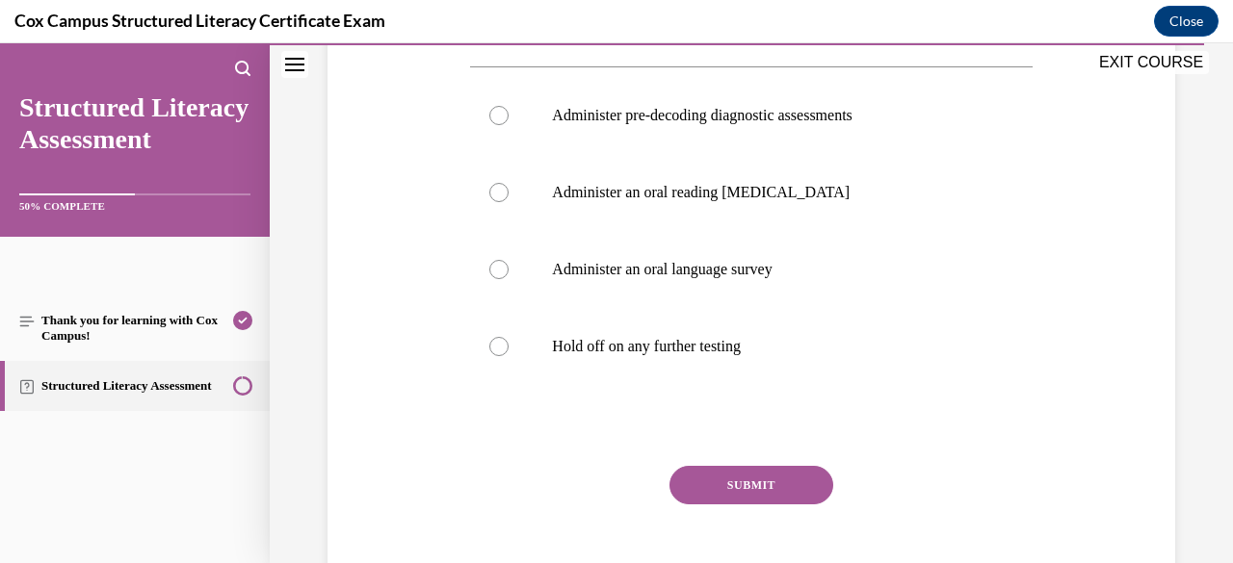
scroll to position [418, 0]
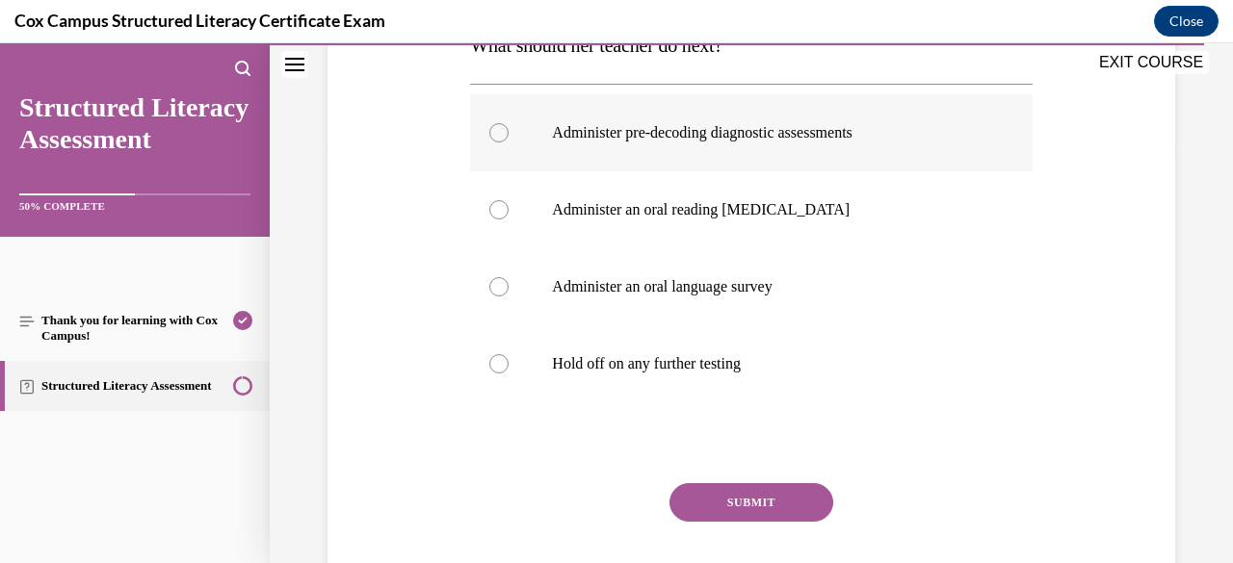
click at [494, 138] on div at bounding box center [498, 132] width 19 height 19
click at [494, 138] on input "Administer pre-decoding diagnostic assessments" at bounding box center [498, 132] width 19 height 19
radio input "true"
click at [693, 502] on button "SUBMIT" at bounding box center [751, 502] width 164 height 39
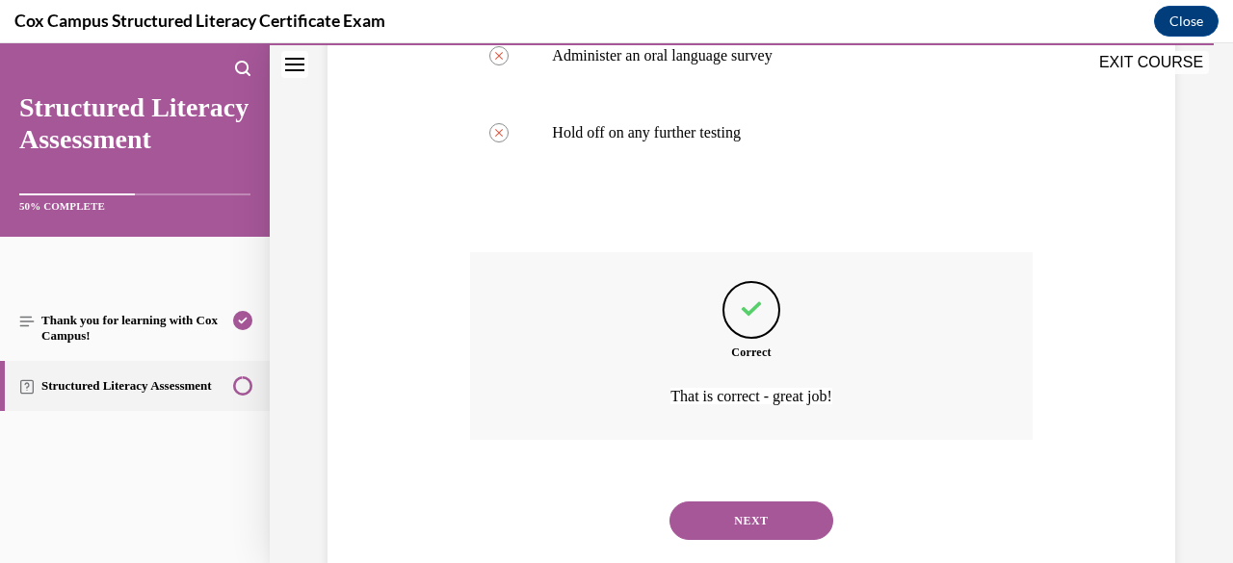
scroll to position [692, 0]
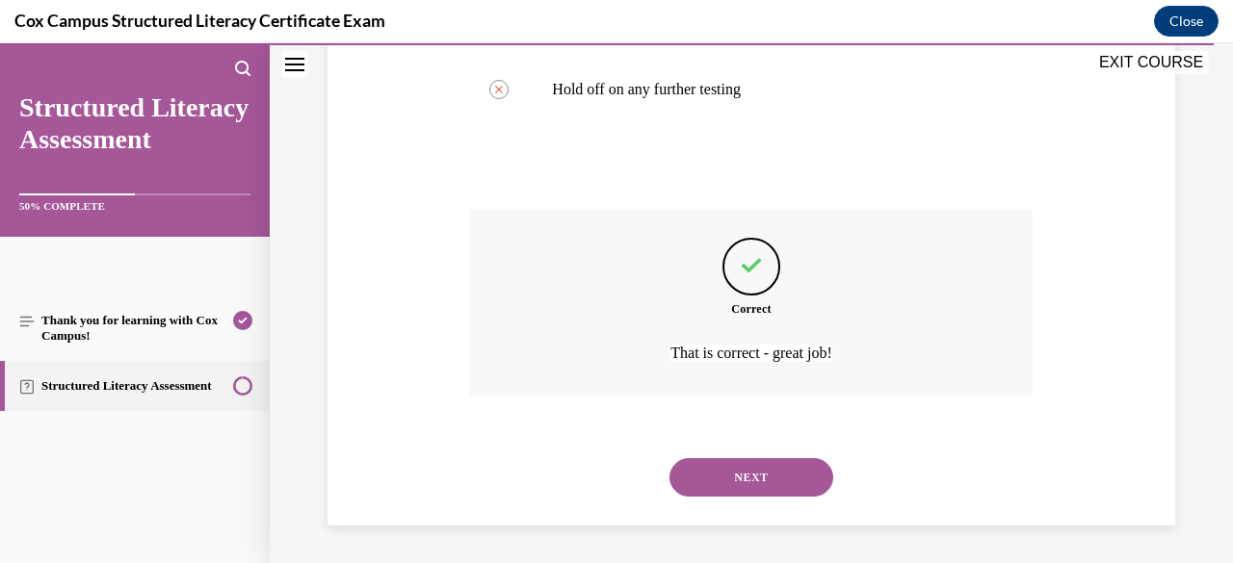
click at [731, 474] on button "NEXT" at bounding box center [751, 477] width 164 height 39
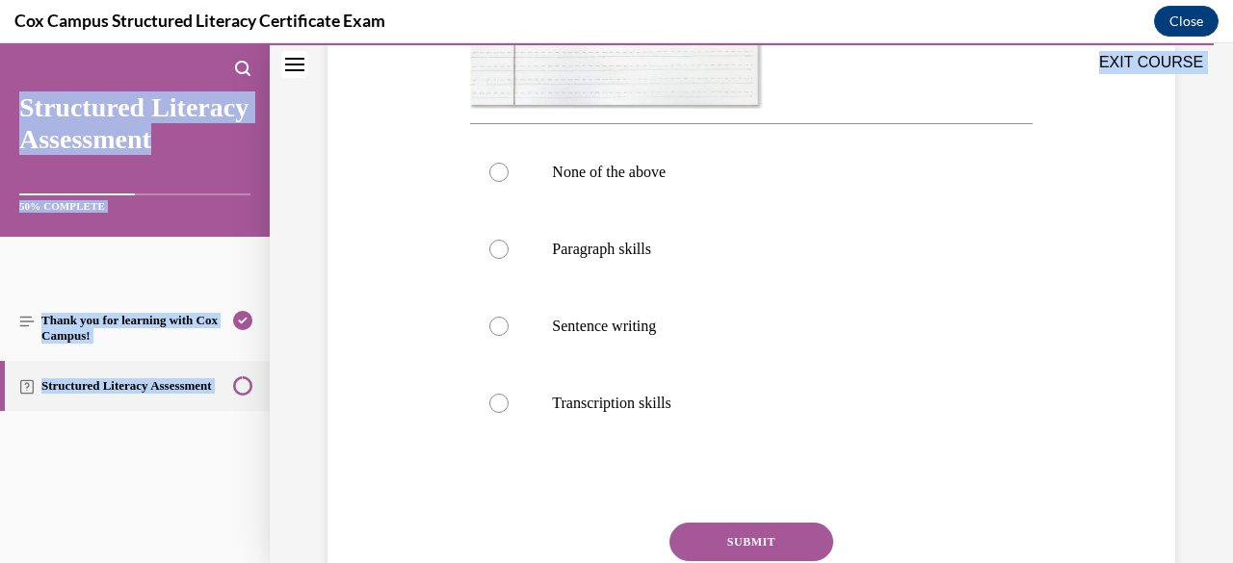
scroll to position [918, 0]
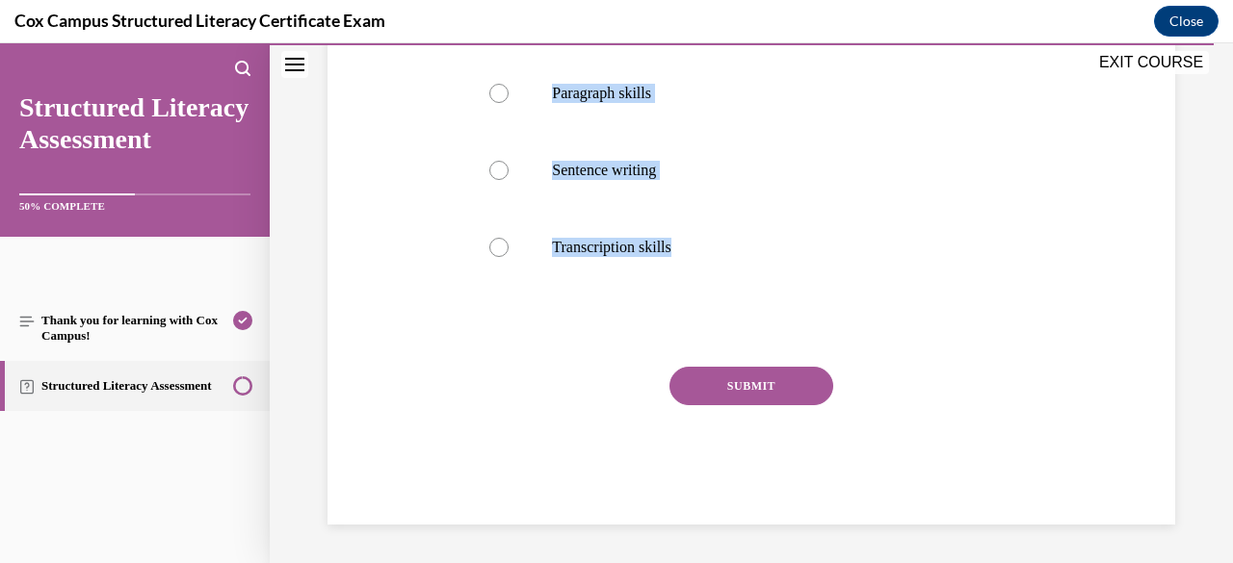
drag, startPoint x: 468, startPoint y: 383, endPoint x: 698, endPoint y: 340, distance: 234.2
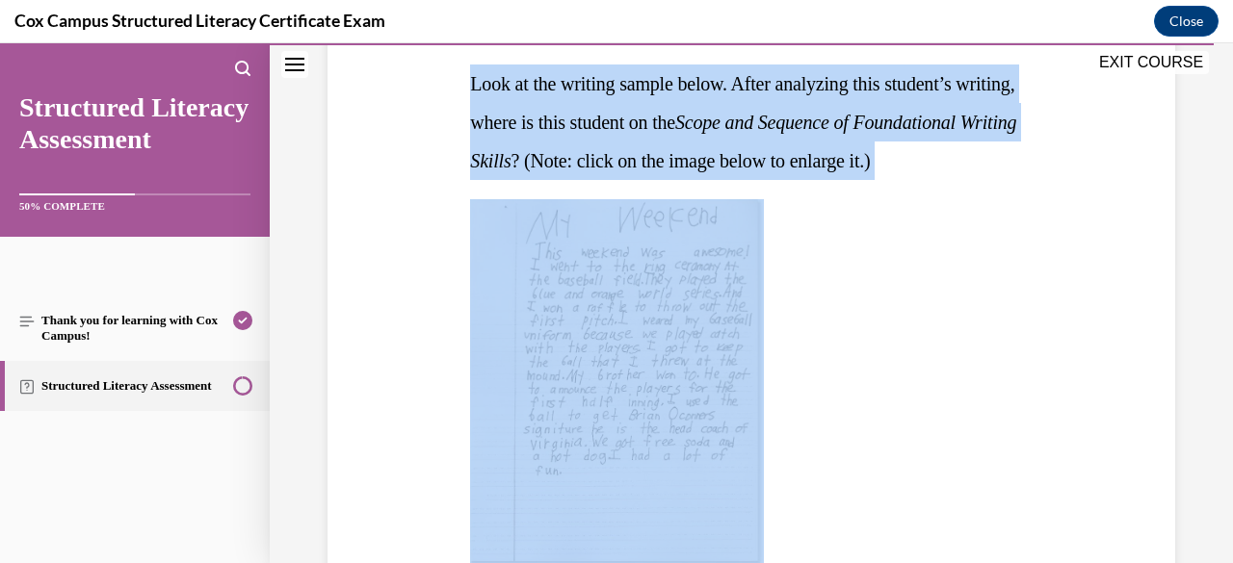
scroll to position [301, 0]
click at [914, 301] on div at bounding box center [750, 383] width 561 height 366
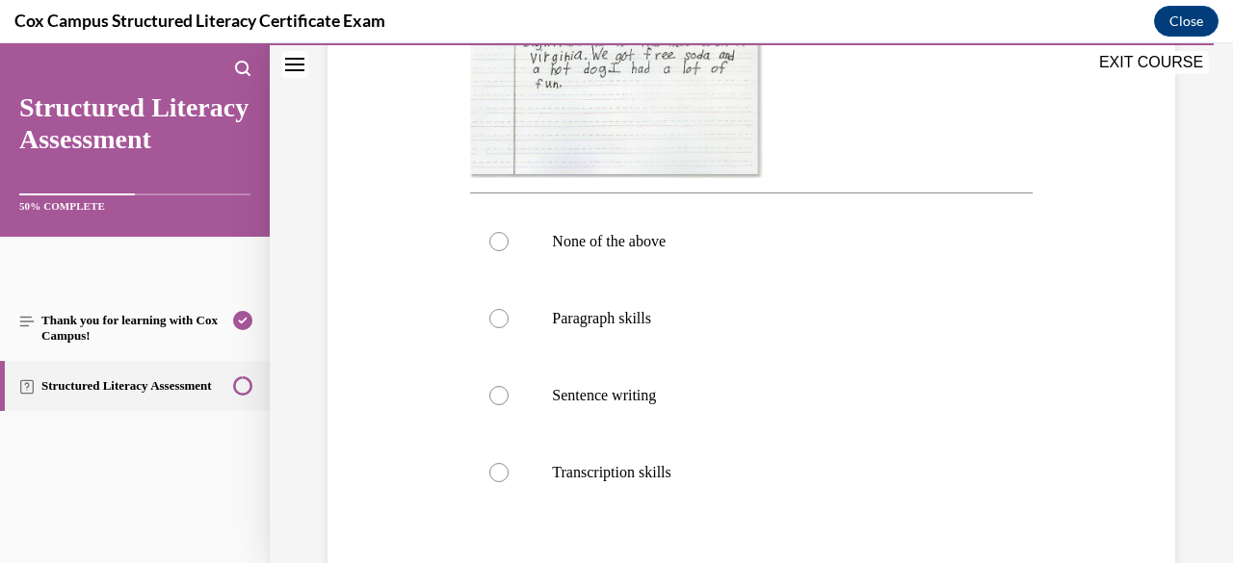
scroll to position [687, 0]
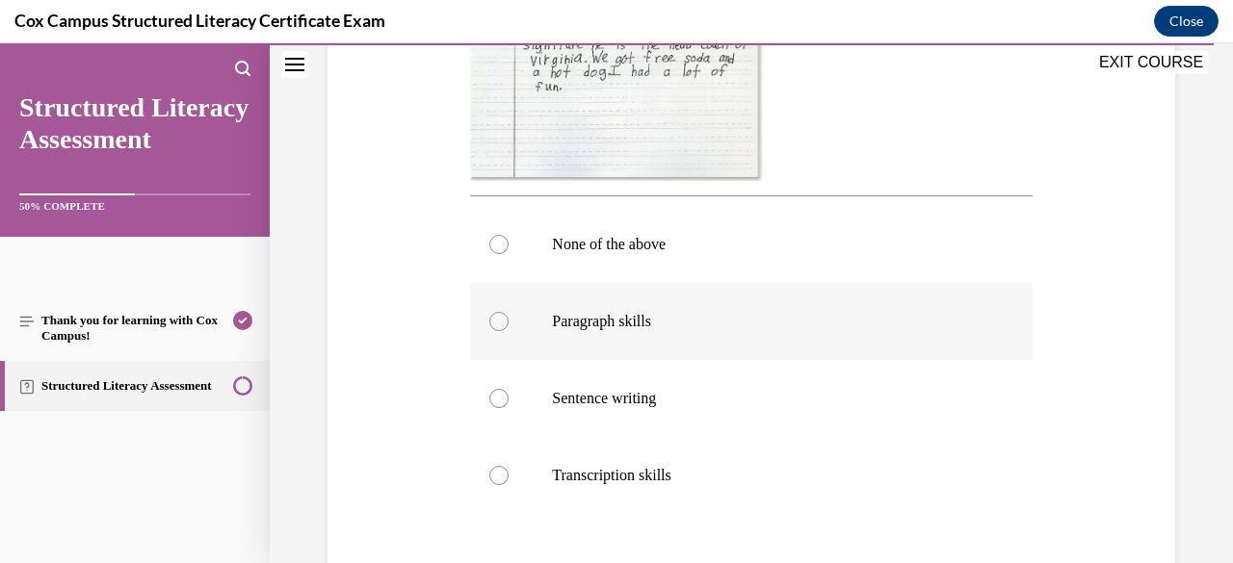
click at [500, 331] on div at bounding box center [498, 321] width 19 height 19
click at [500, 331] on input "Paragraph skills" at bounding box center [498, 321] width 19 height 19
radio input "true"
click at [1082, 529] on div "Question 142/144 Look at the writing sample below. After analyzing this student…" at bounding box center [751, 138] width 857 height 1230
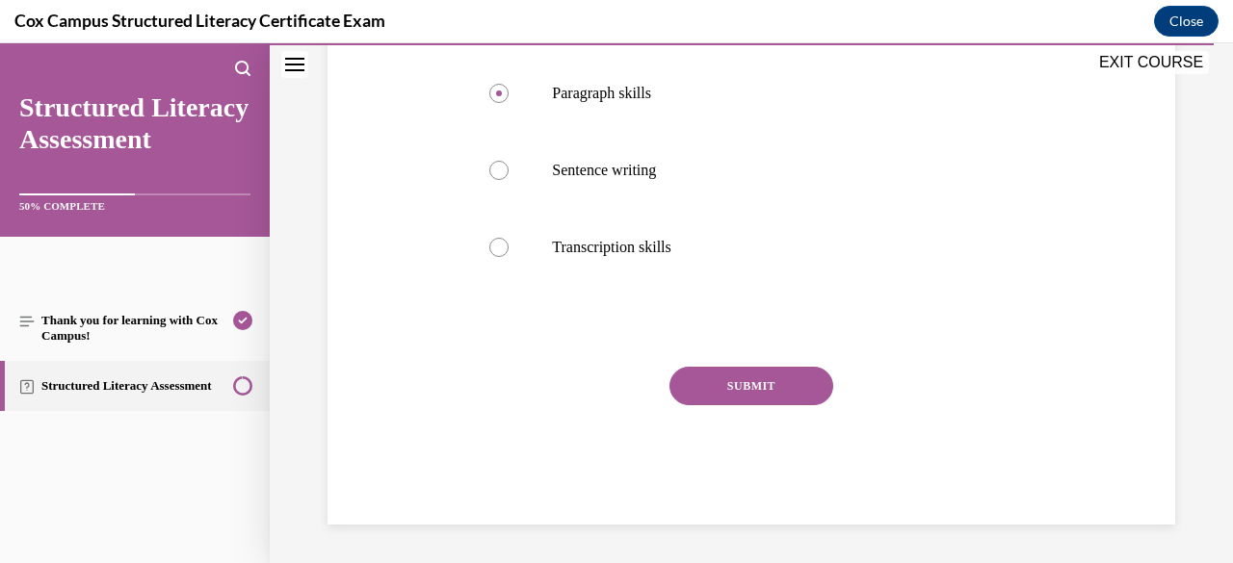
scroll to position [952, 0]
click at [775, 403] on button "SUBMIT" at bounding box center [751, 386] width 164 height 39
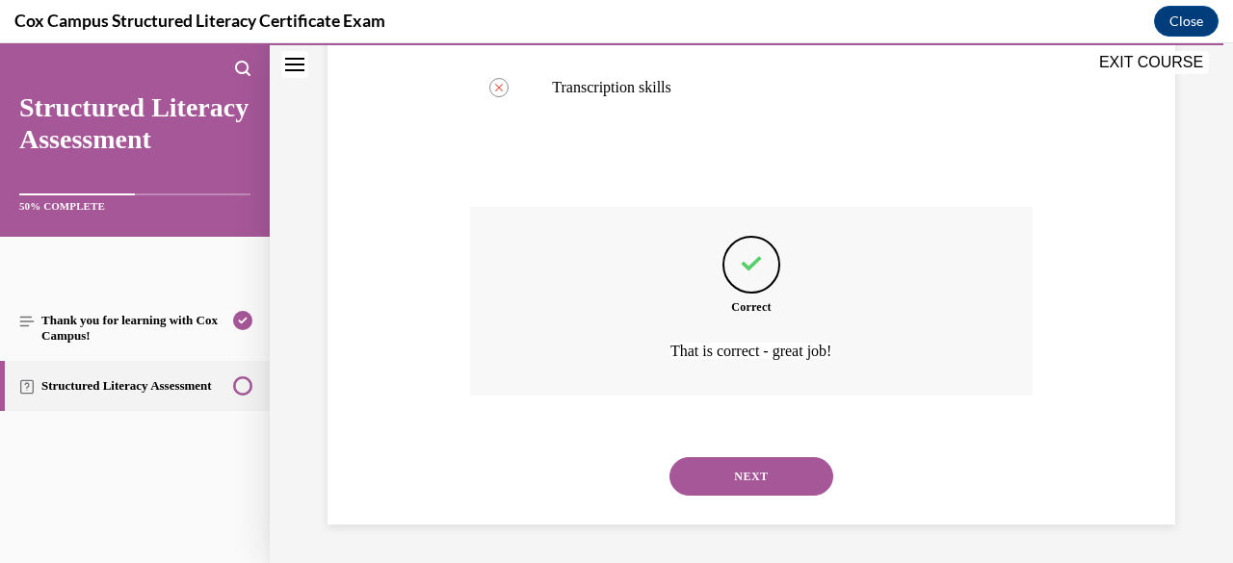
scroll to position [1111, 0]
click at [734, 486] on button "NEXT" at bounding box center [751, 476] width 164 height 39
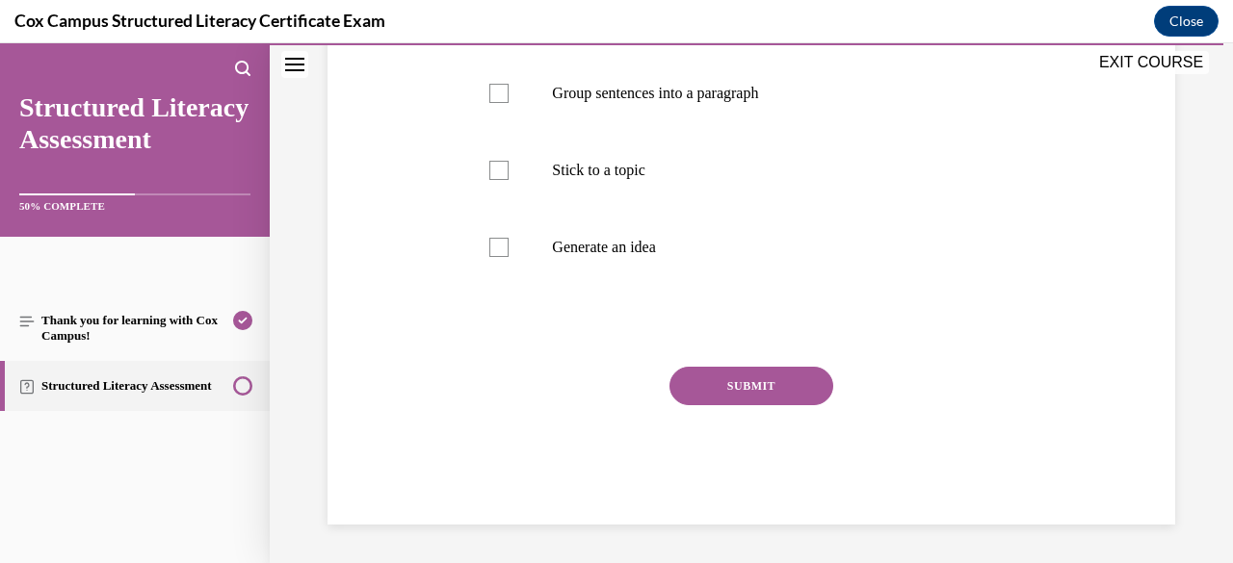
scroll to position [0, 0]
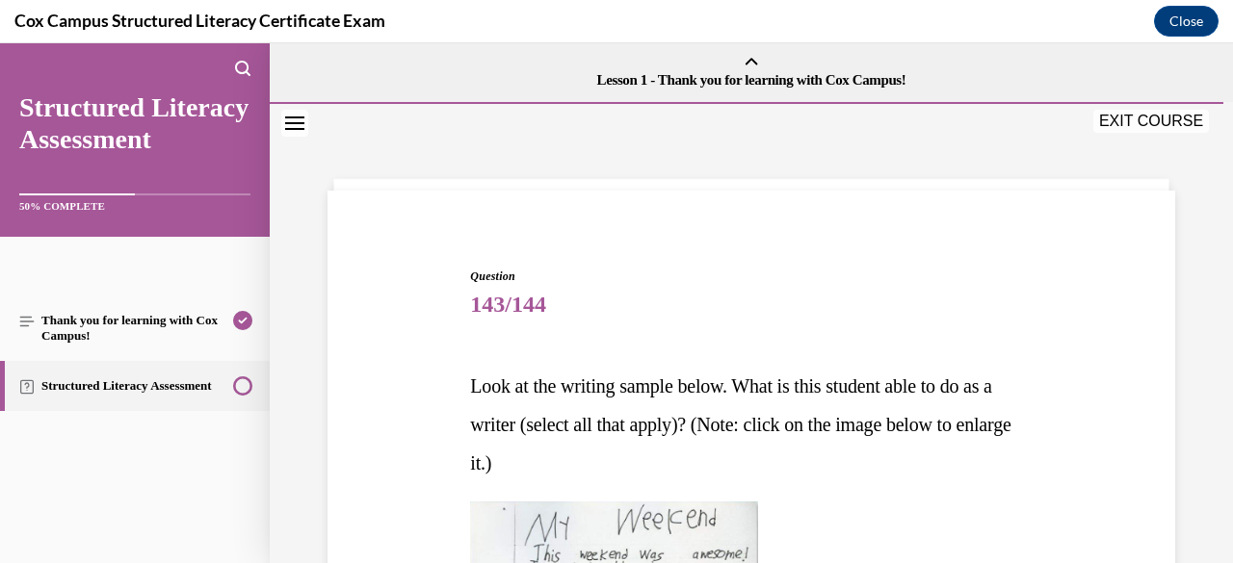
click at [851, 480] on p "Look at the writing sample below. What is this student able to do as a writer (…" at bounding box center [750, 425] width 561 height 116
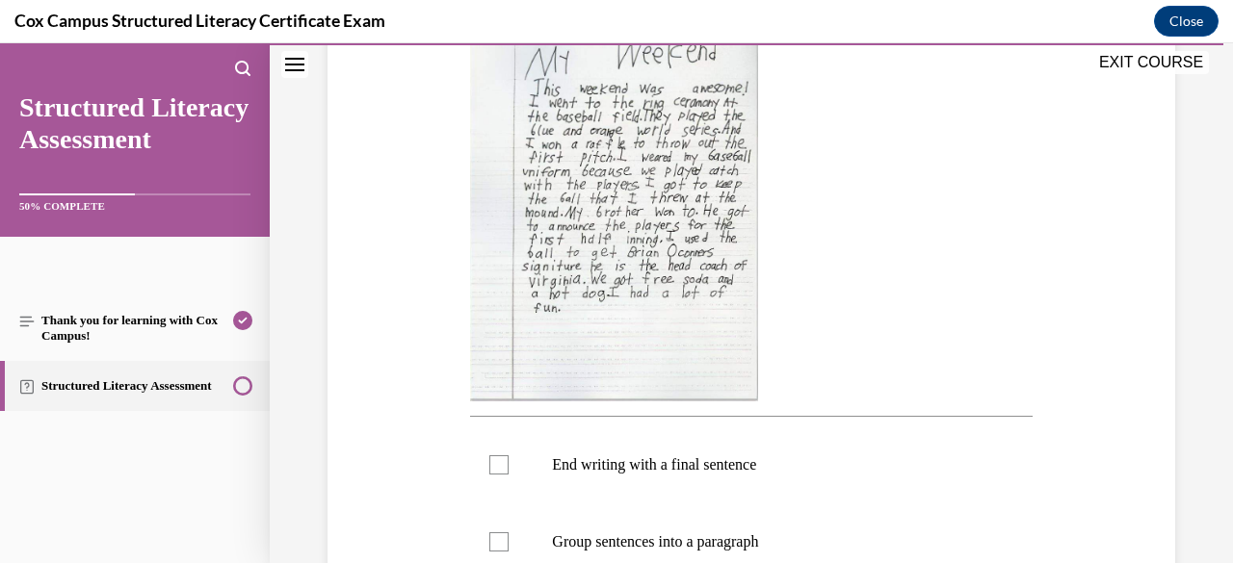
scroll to position [501, 0]
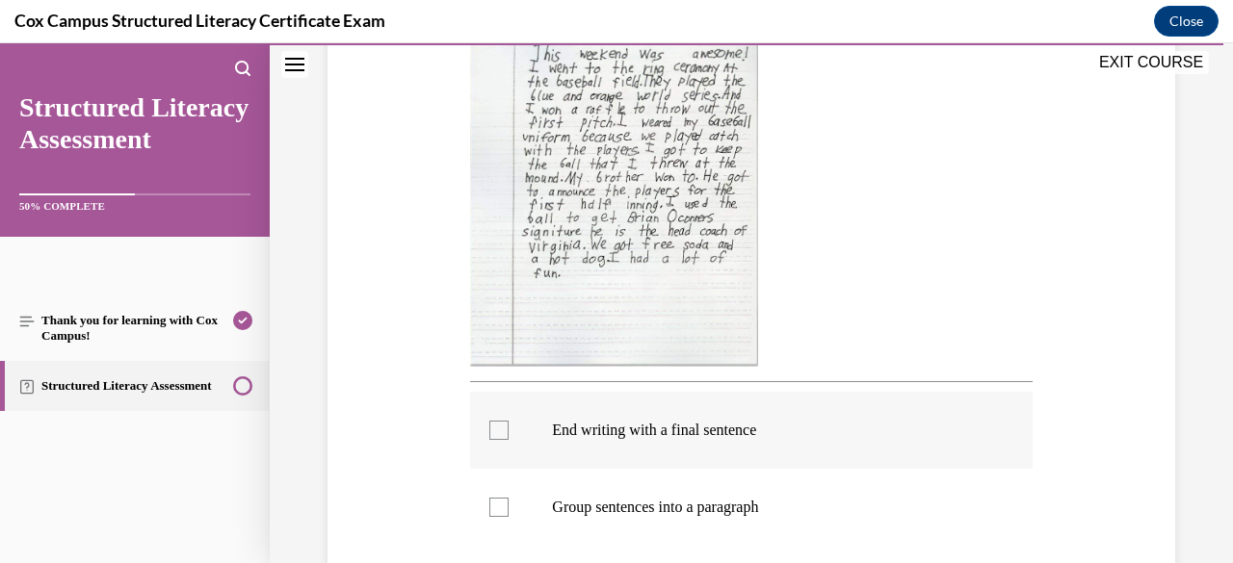
click at [489, 429] on div at bounding box center [498, 430] width 19 height 19
click at [489, 429] on input "End writing with a final sentence" at bounding box center [498, 430] width 19 height 19
checkbox input "true"
click at [427, 509] on div "Question 143/144 Look at the writing sample below. What is this student able to…" at bounding box center [751, 324] width 857 height 1230
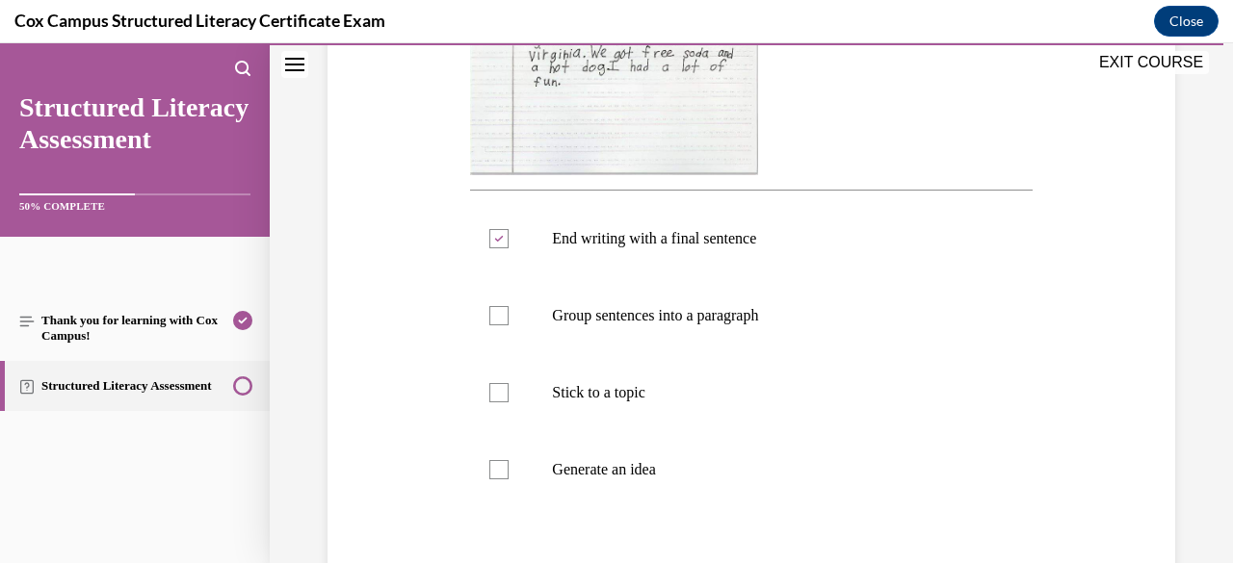
scroll to position [732, 0]
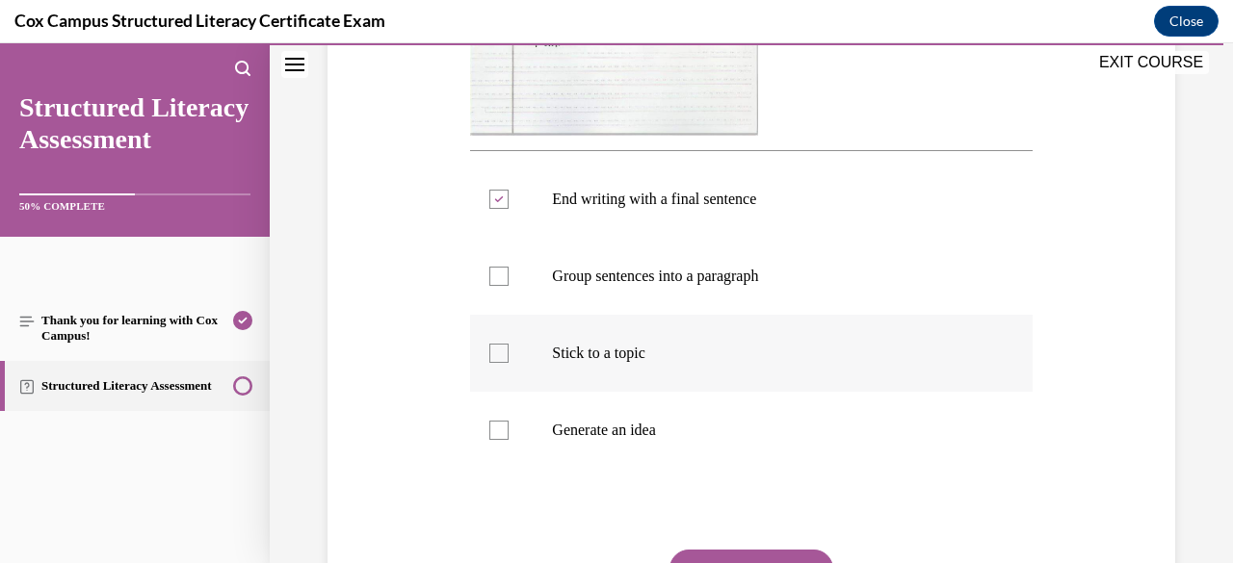
click at [494, 353] on div at bounding box center [498, 353] width 19 height 19
click at [494, 353] on input "Stick to a topic" at bounding box center [498, 353] width 19 height 19
checkbox input "true"
click at [491, 438] on div at bounding box center [498, 430] width 19 height 19
click at [491, 438] on input "Generate an idea" at bounding box center [498, 430] width 19 height 19
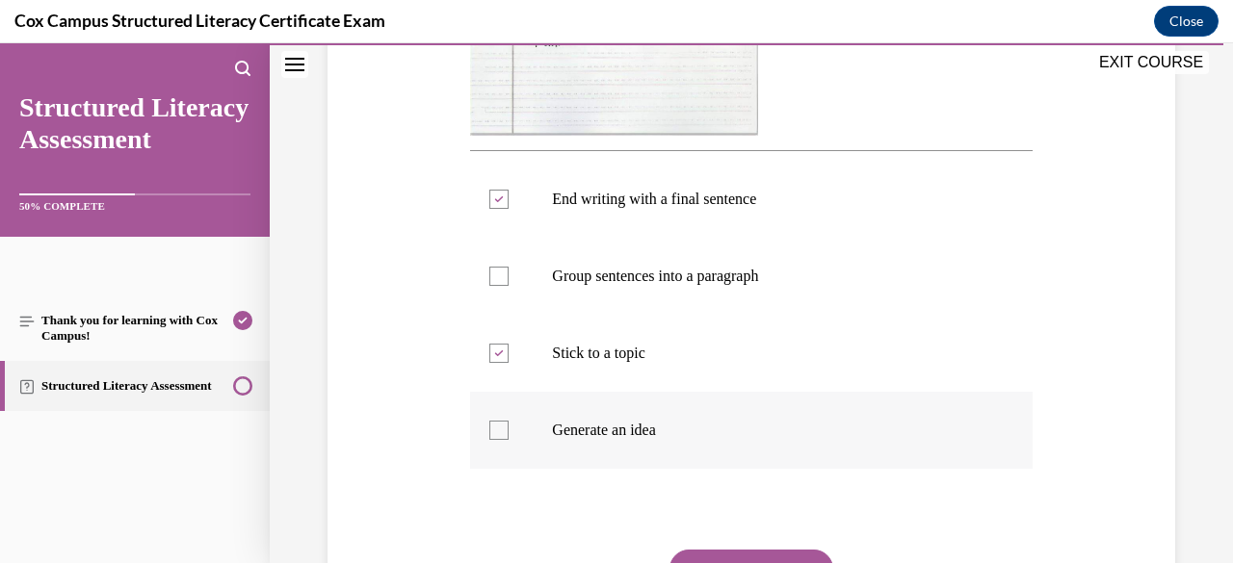
checkbox input "true"
click at [497, 280] on div at bounding box center [498, 276] width 19 height 19
click at [497, 280] on input "Group sentences into a paragraph" at bounding box center [498, 276] width 19 height 19
checkbox input "true"
click at [541, 523] on div "Question 143/144 Look at the writing sample below. What is this student able to…" at bounding box center [750, 122] width 561 height 1172
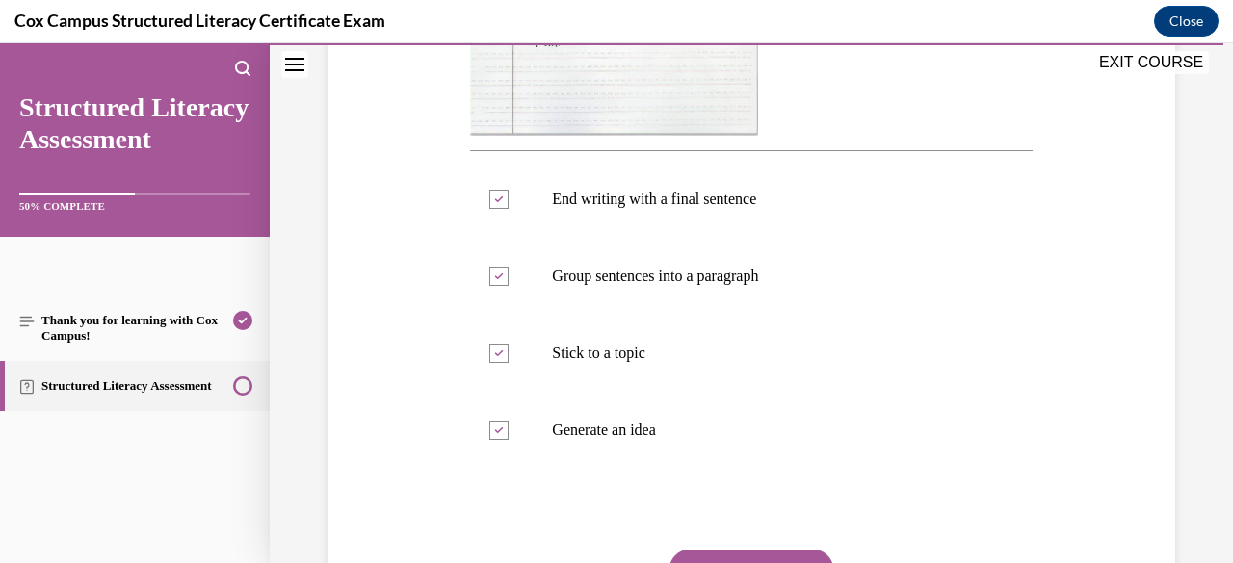
scroll to position [770, 0]
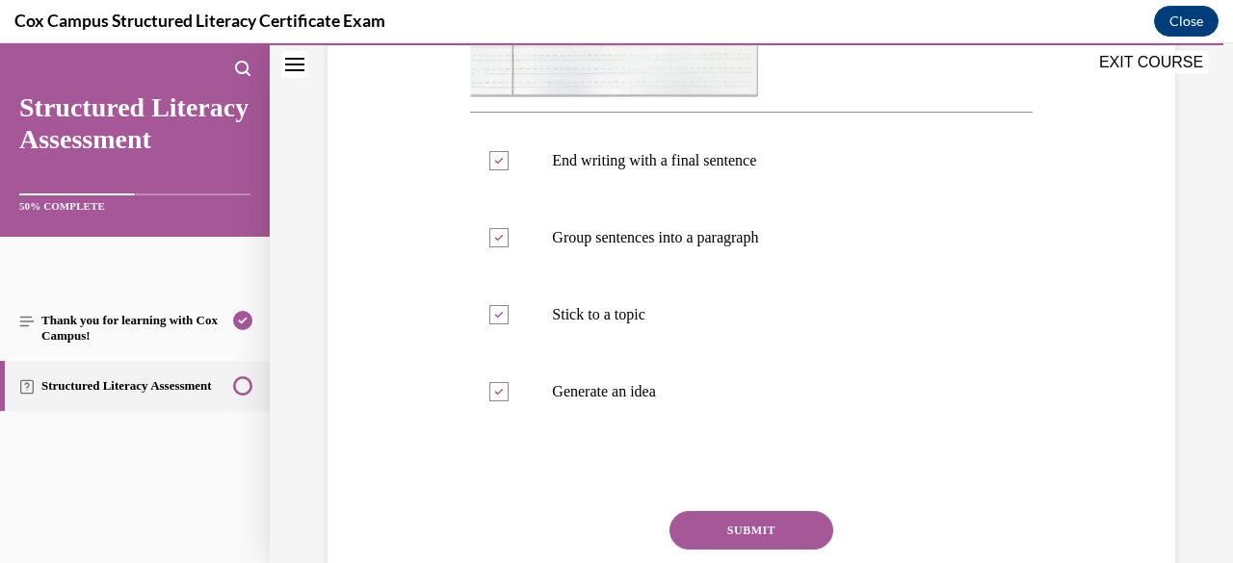
click at [682, 526] on button "SUBMIT" at bounding box center [751, 530] width 164 height 39
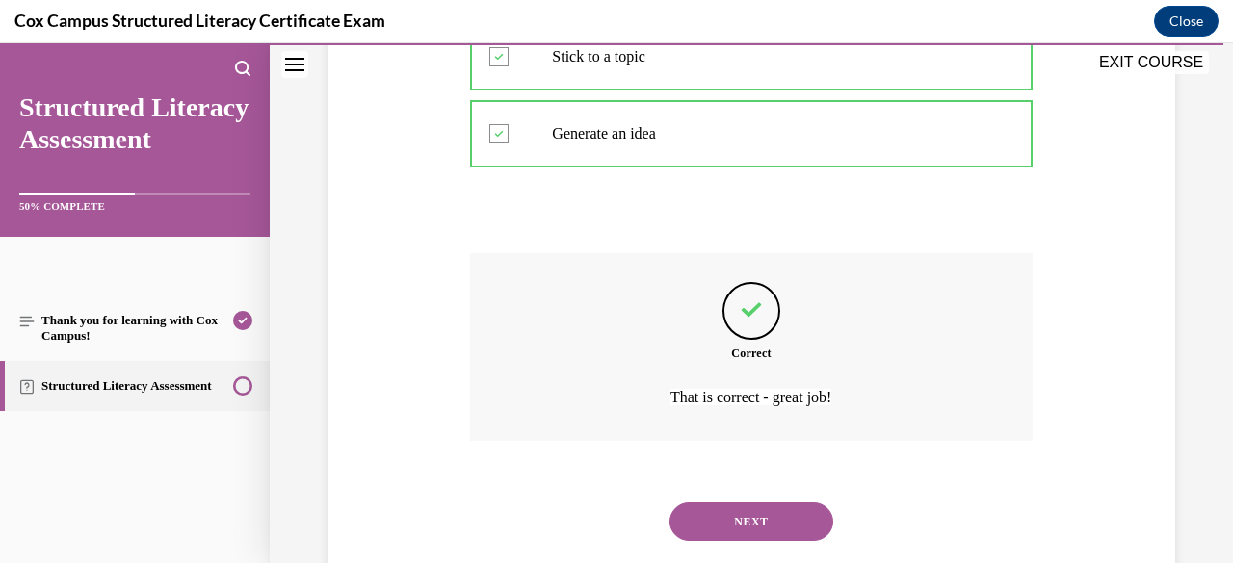
scroll to position [1073, 0]
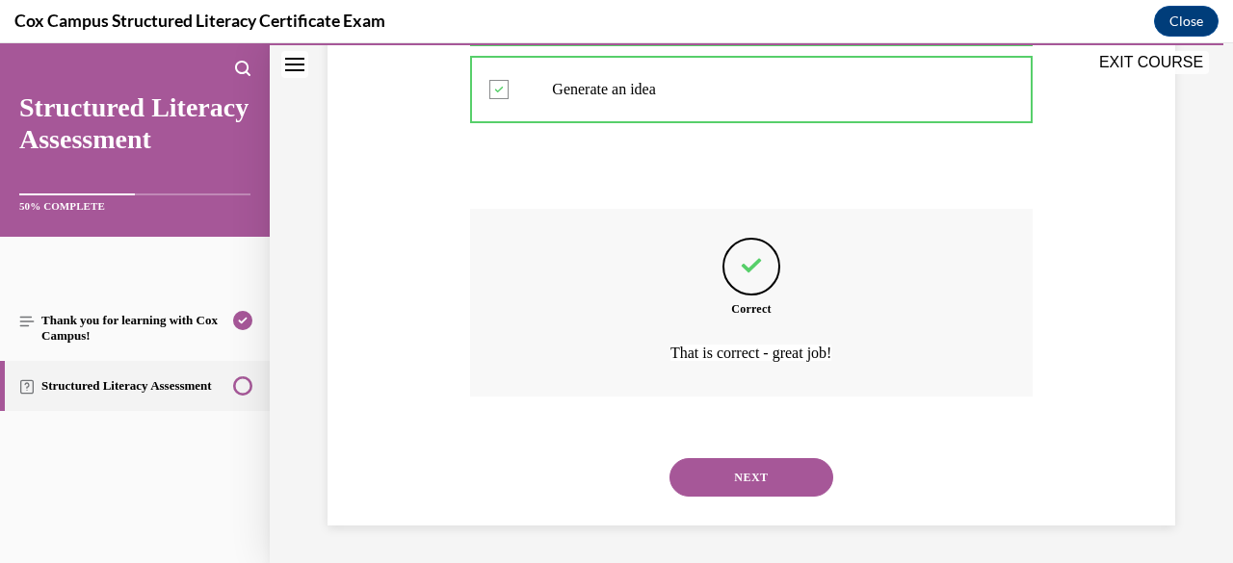
click at [746, 485] on button "NEXT" at bounding box center [751, 477] width 164 height 39
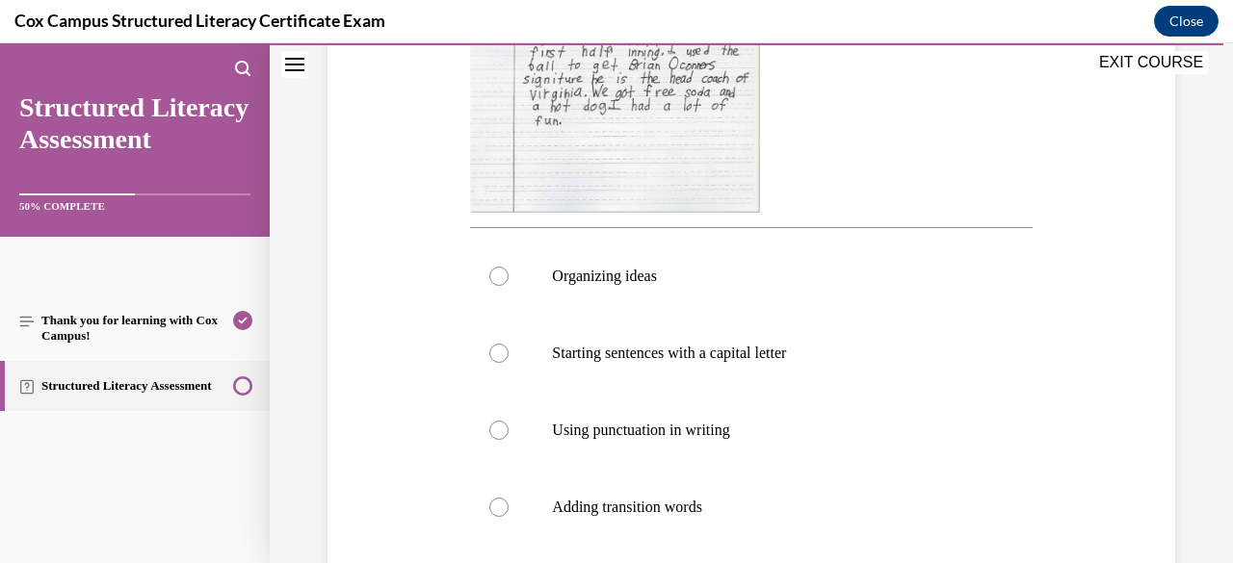
scroll to position [655, 0]
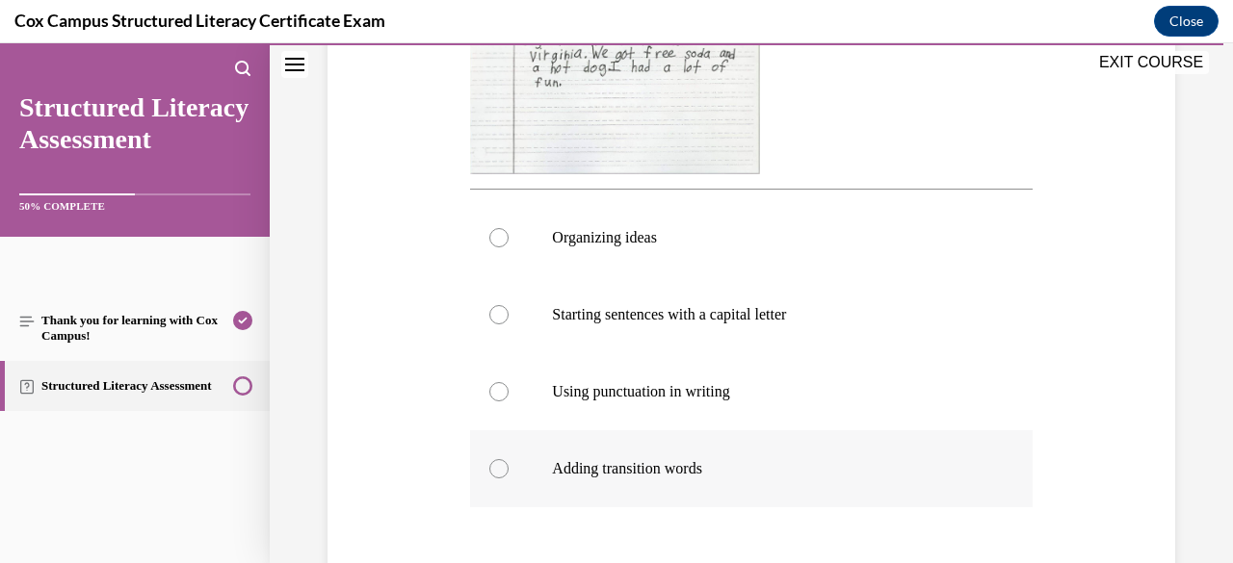
click at [499, 469] on div at bounding box center [498, 468] width 19 height 19
click at [499, 469] on input "Adding transition words" at bounding box center [498, 468] width 19 height 19
radio input "true"
click at [392, 521] on div "Question 144/144 Look at the writing sample below. What does this student need …" at bounding box center [751, 150] width 857 height 1191
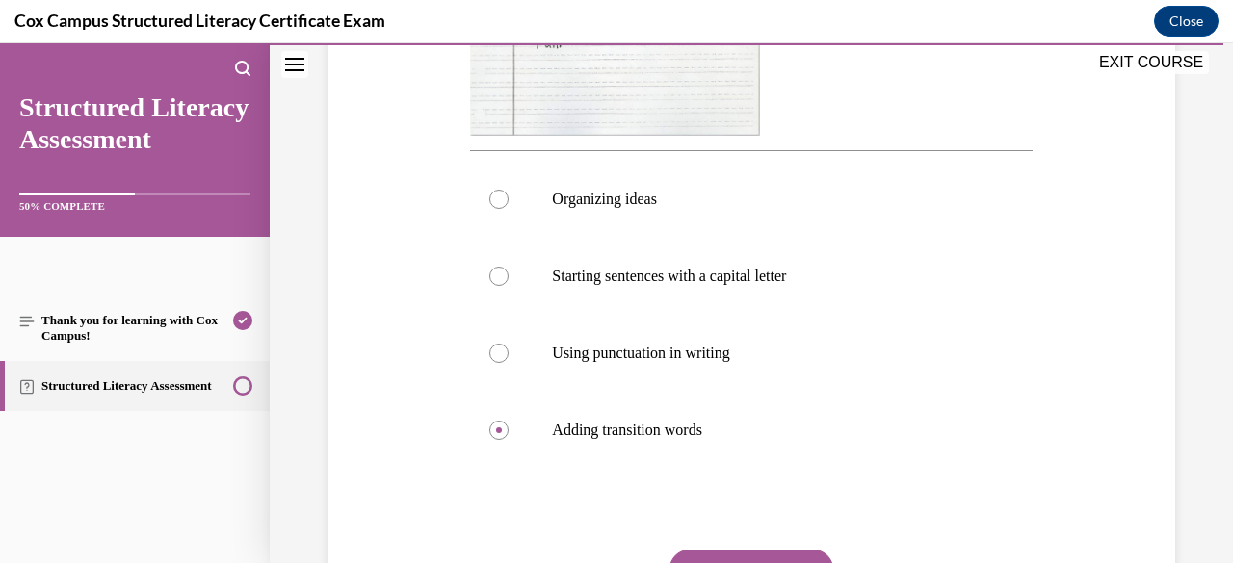
scroll to position [848, 0]
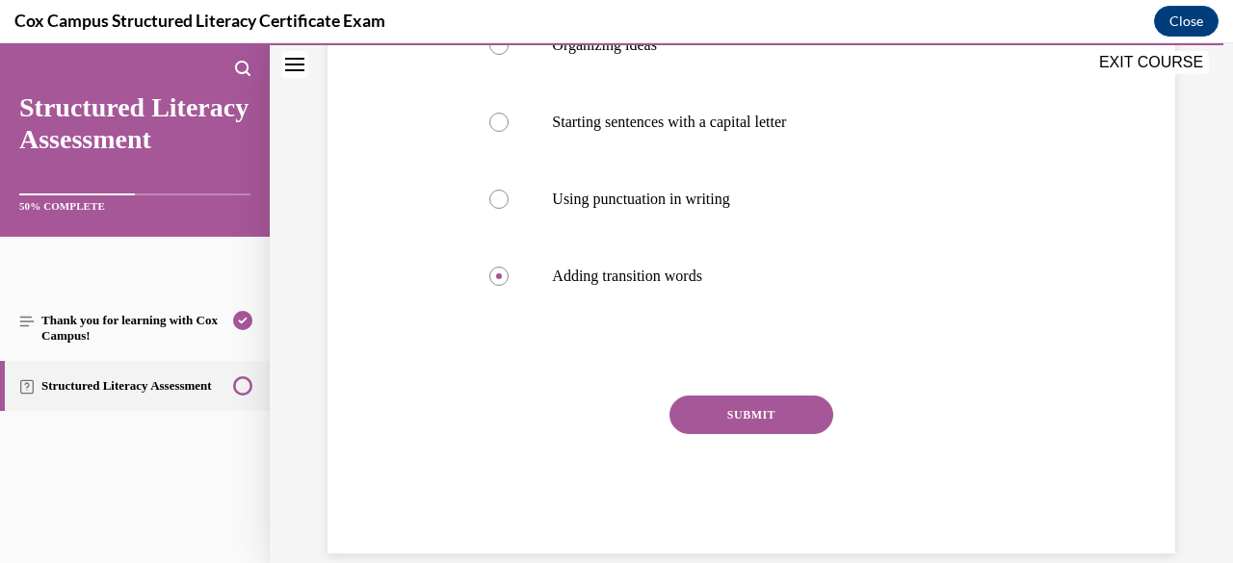
click at [717, 423] on button "SUBMIT" at bounding box center [751, 415] width 164 height 39
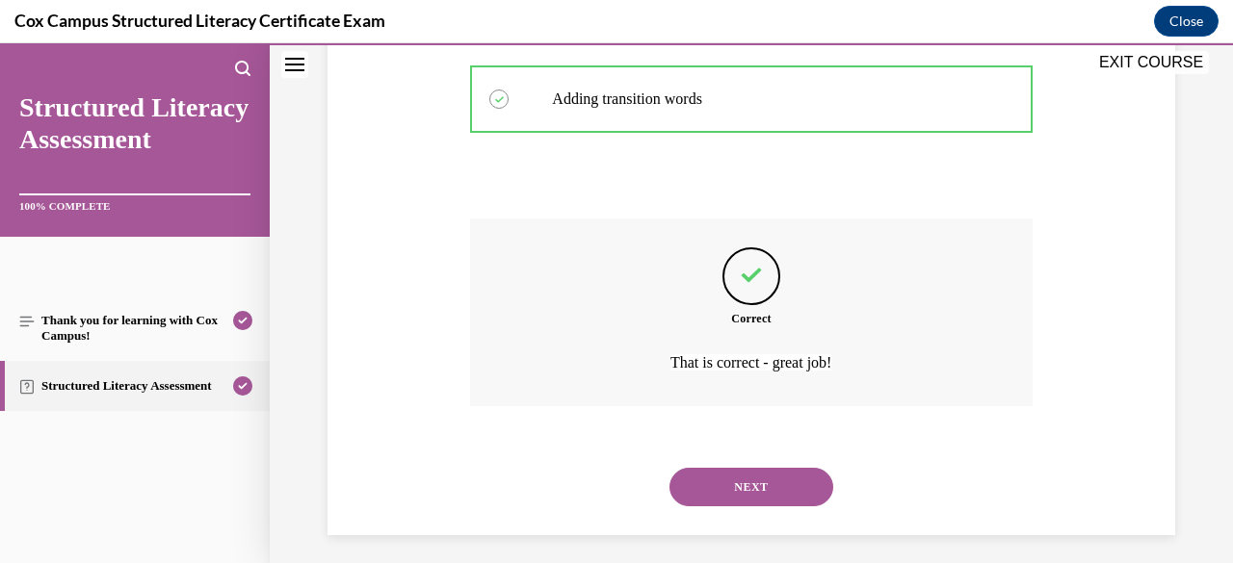
scroll to position [1034, 0]
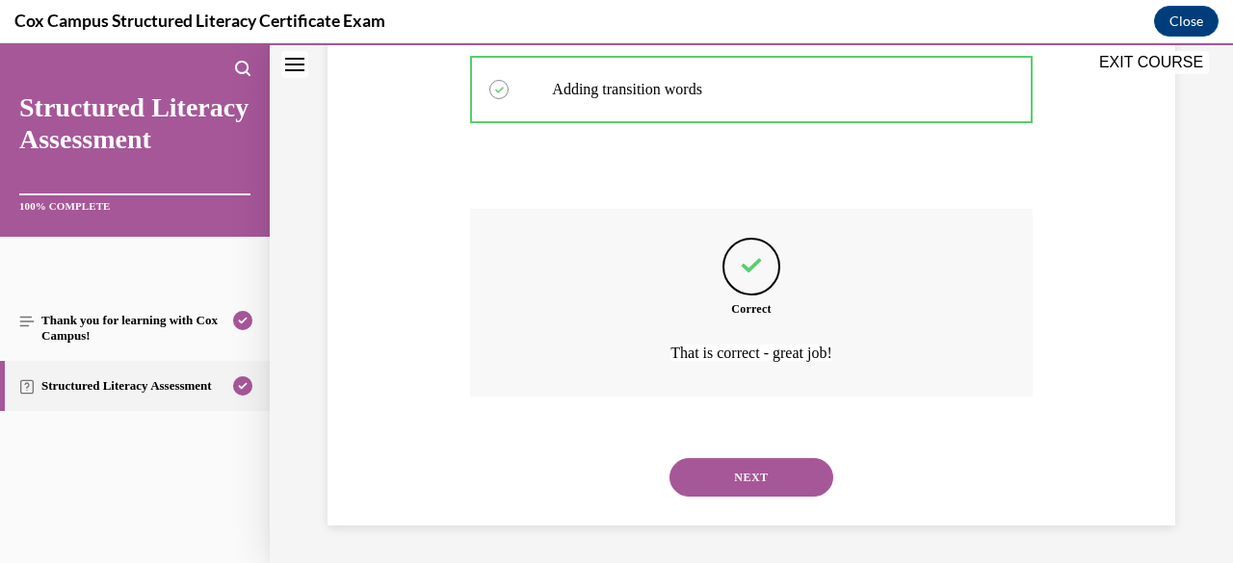
click at [720, 480] on button "NEXT" at bounding box center [751, 477] width 164 height 39
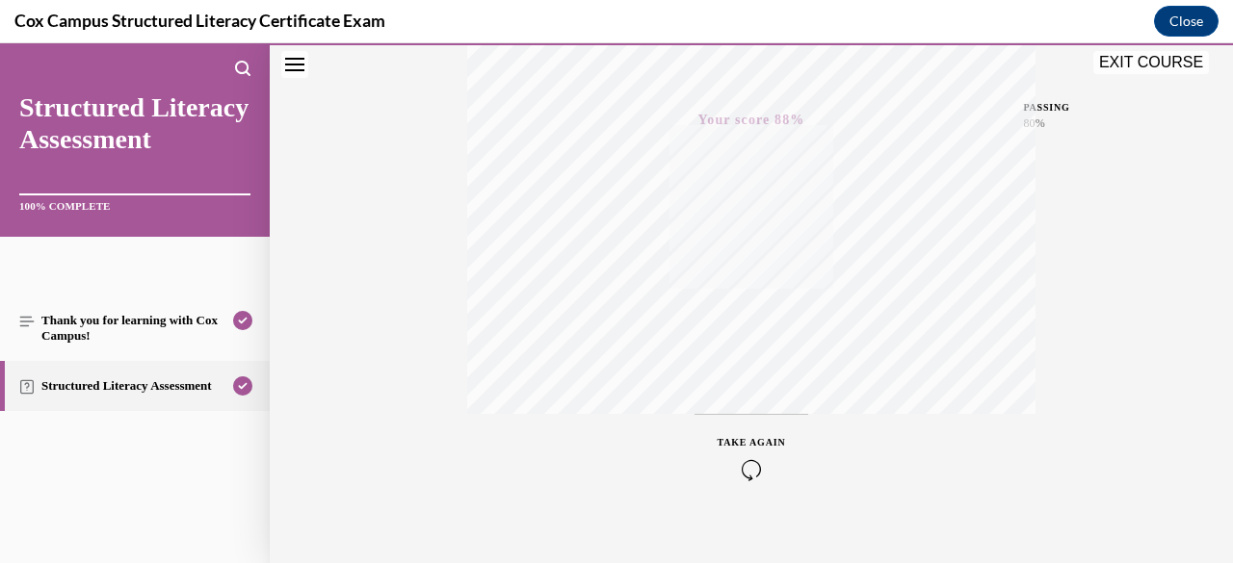
scroll to position [466, 0]
